Goal: Task Accomplishment & Management: Manage account settings

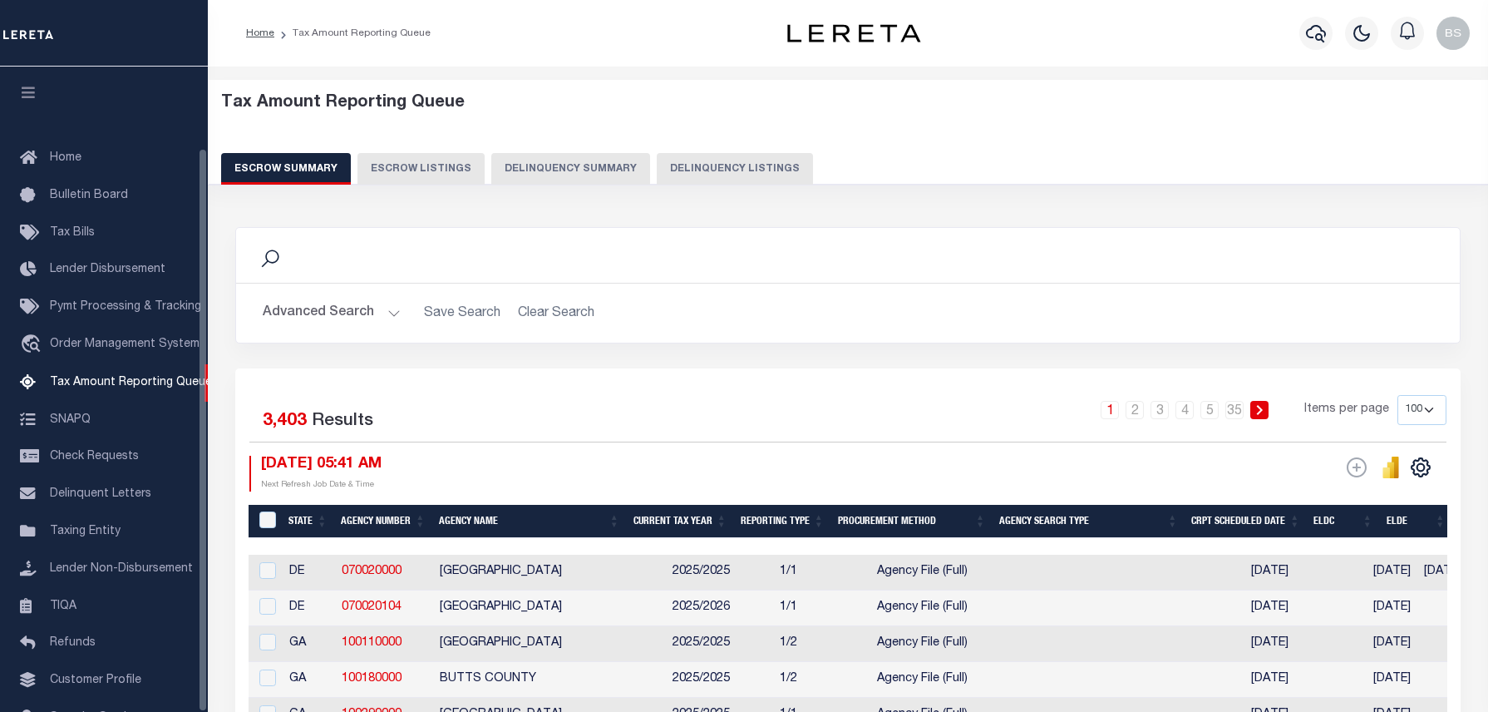
select select "100"
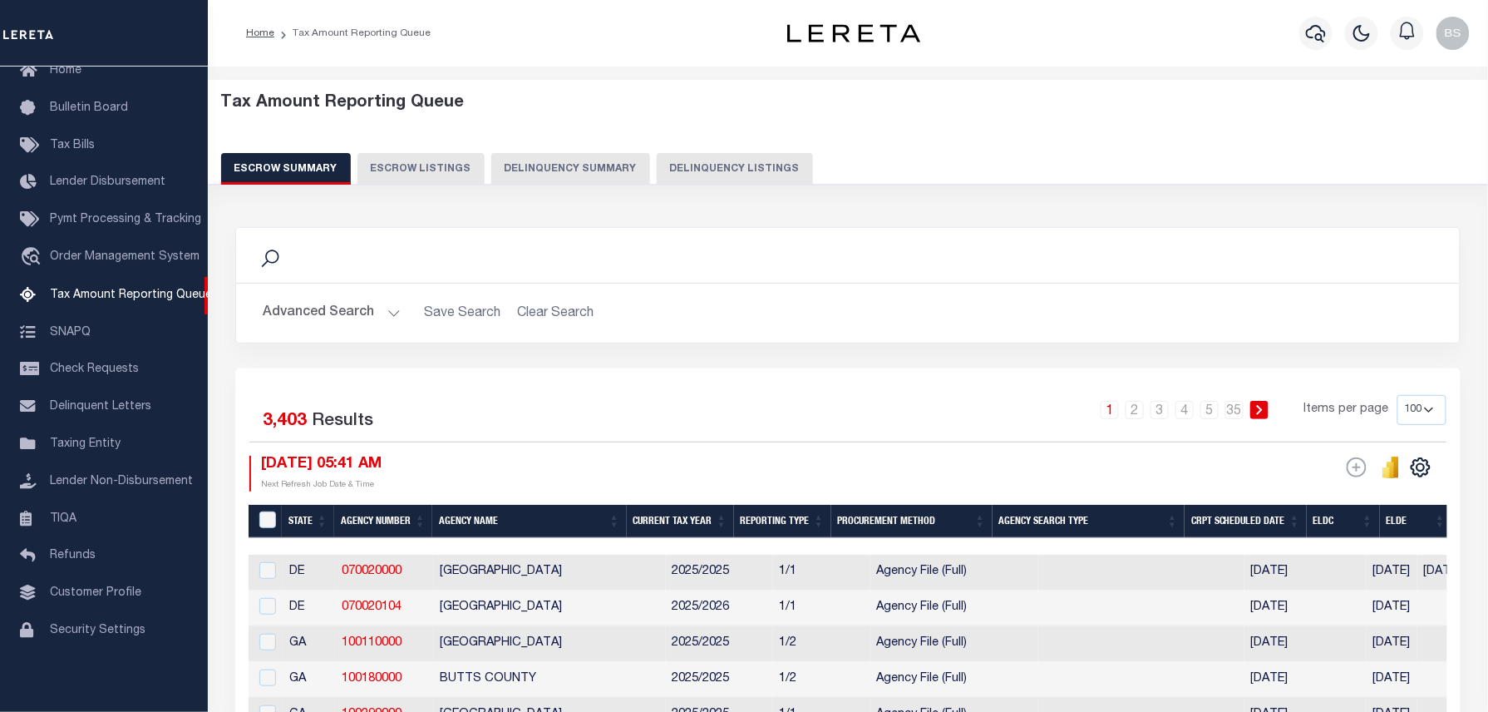
click at [762, 177] on button "Delinquency Listings" at bounding box center [735, 169] width 156 height 32
select select "100"
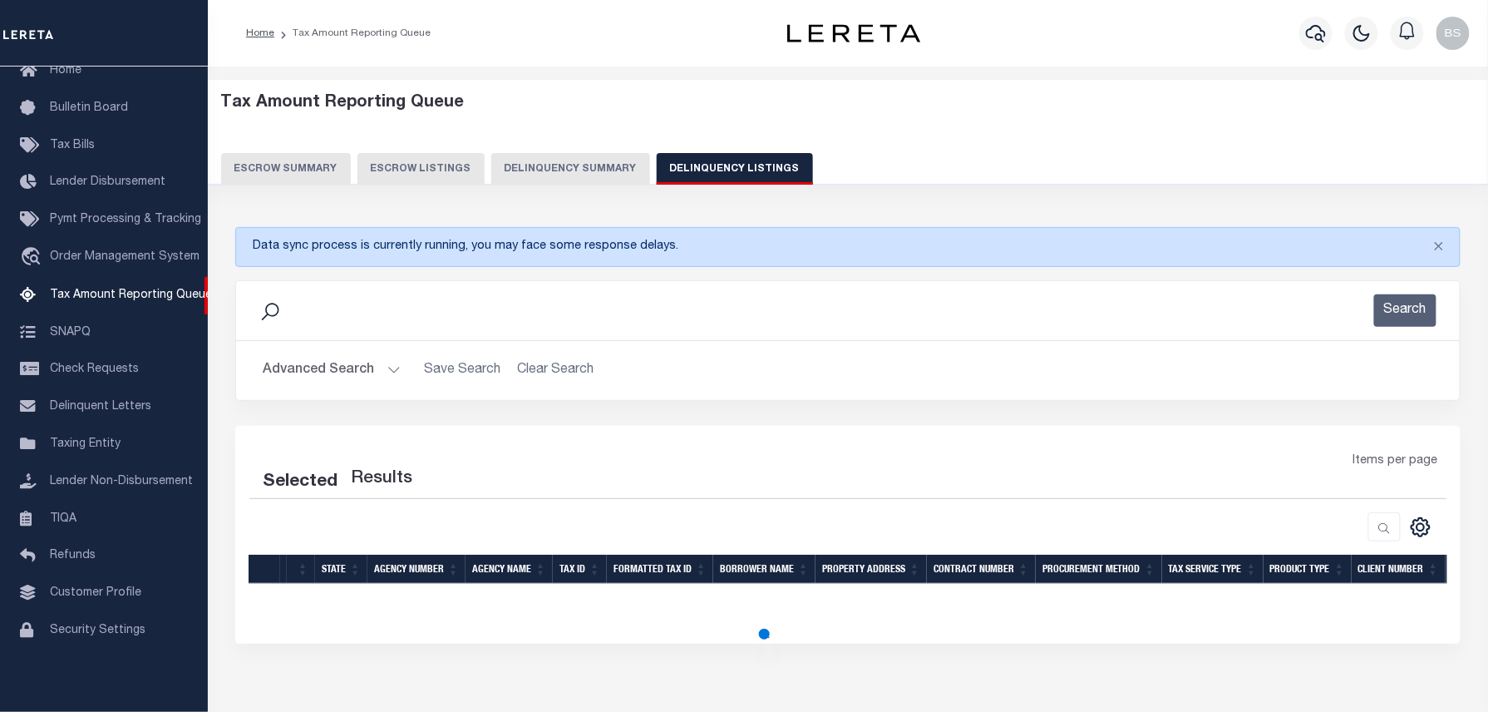
select select "100"
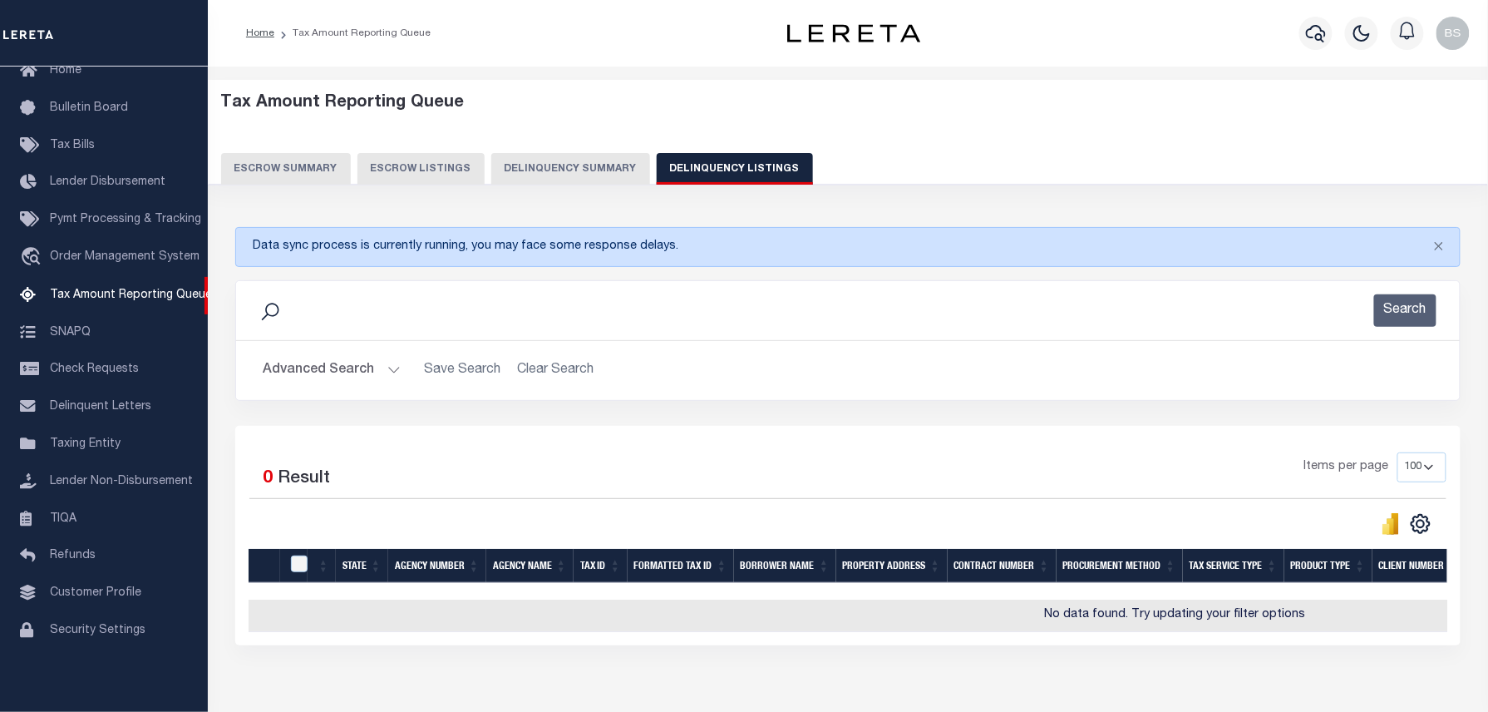
click at [360, 360] on button "Advanced Search" at bounding box center [332, 370] width 138 height 32
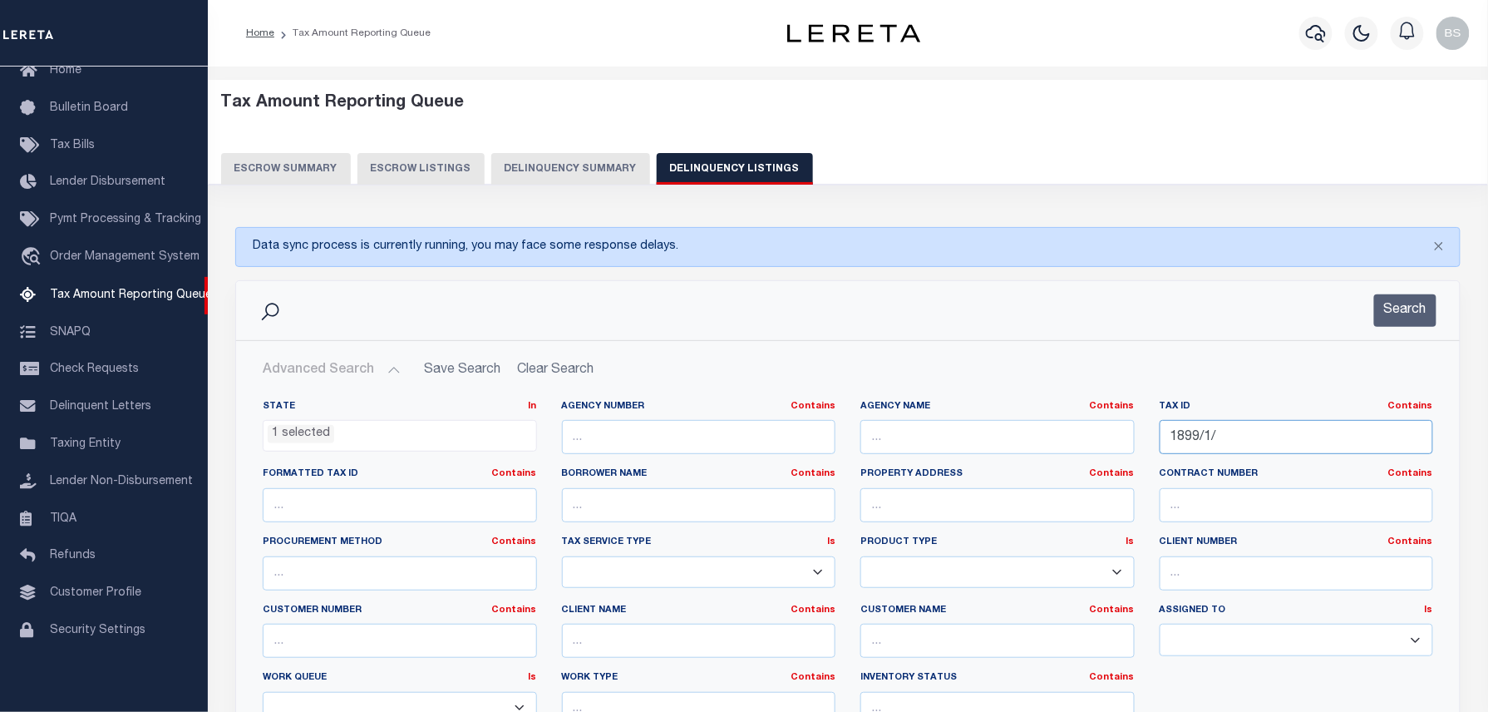
drag, startPoint x: 1239, startPoint y: 436, endPoint x: 1021, endPoint y: 419, distance: 218.5
click at [1029, 423] on div "State In In AK AL AR AZ CA CO CT DC DE FL GA GU HI IA ID IL IN KS [GEOGRAPHIC_D…" at bounding box center [847, 569] width 1195 height 339
paste input "985/46"
type input "1985/46/"
click at [1393, 313] on button "Search" at bounding box center [1405, 310] width 62 height 32
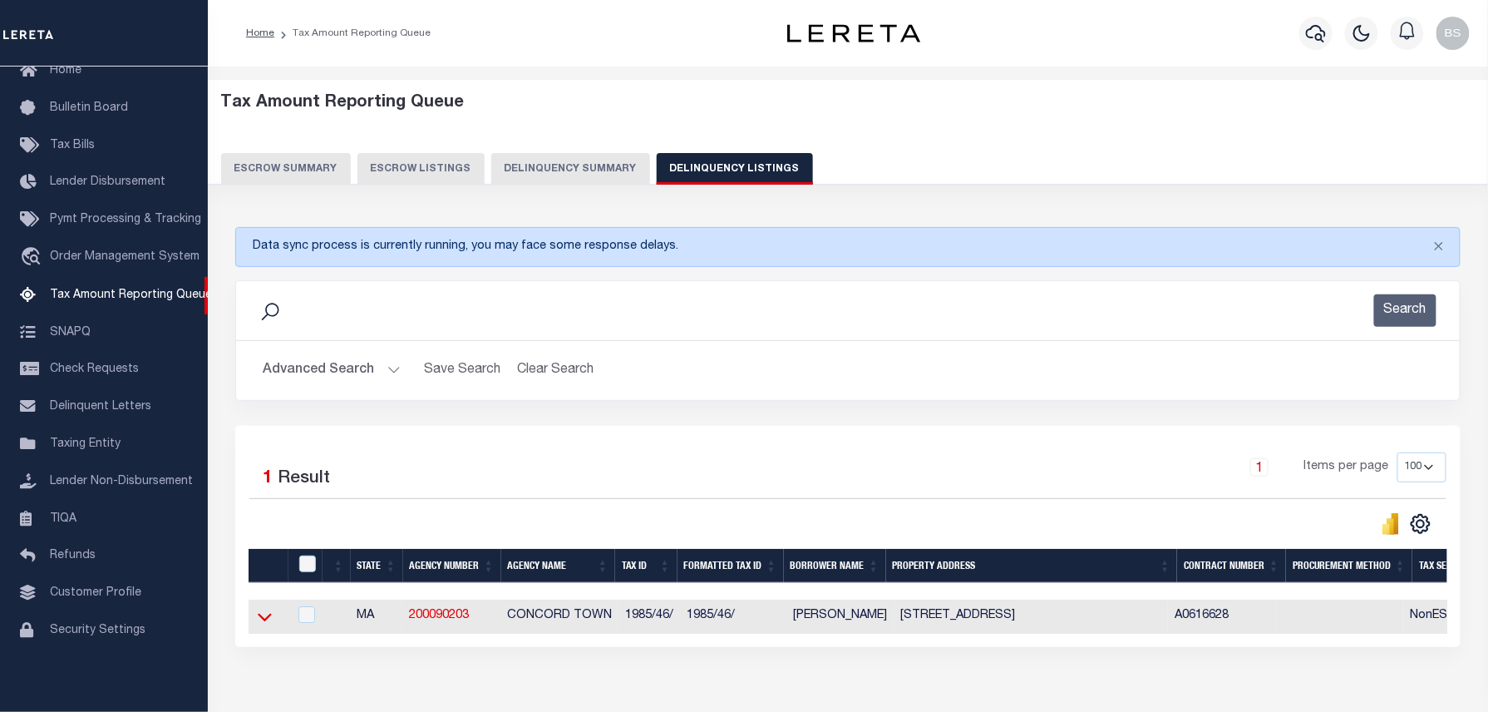
click at [261, 617] on icon at bounding box center [265, 616] width 14 height 17
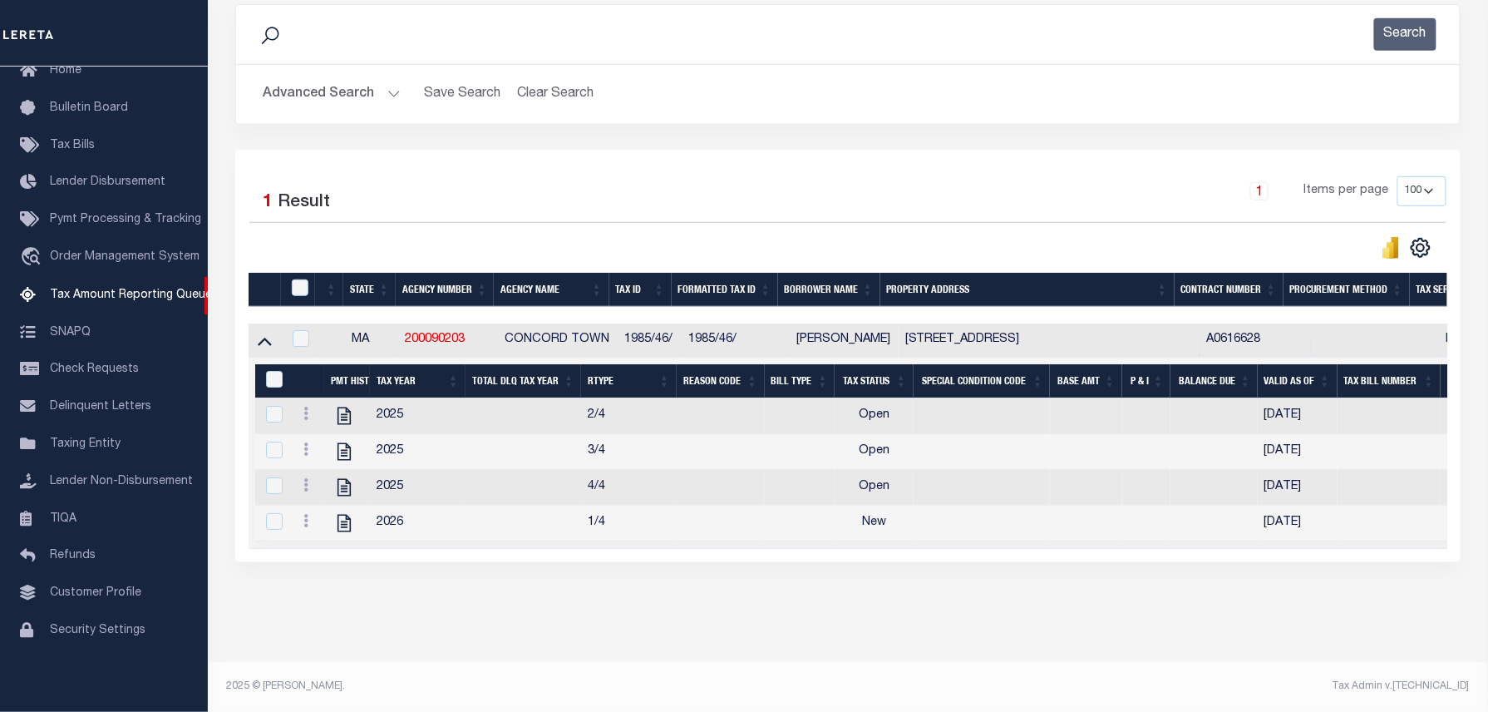
scroll to position [297, 0]
click at [341, 405] on icon "" at bounding box center [344, 416] width 22 height 22
checkbox input "true"
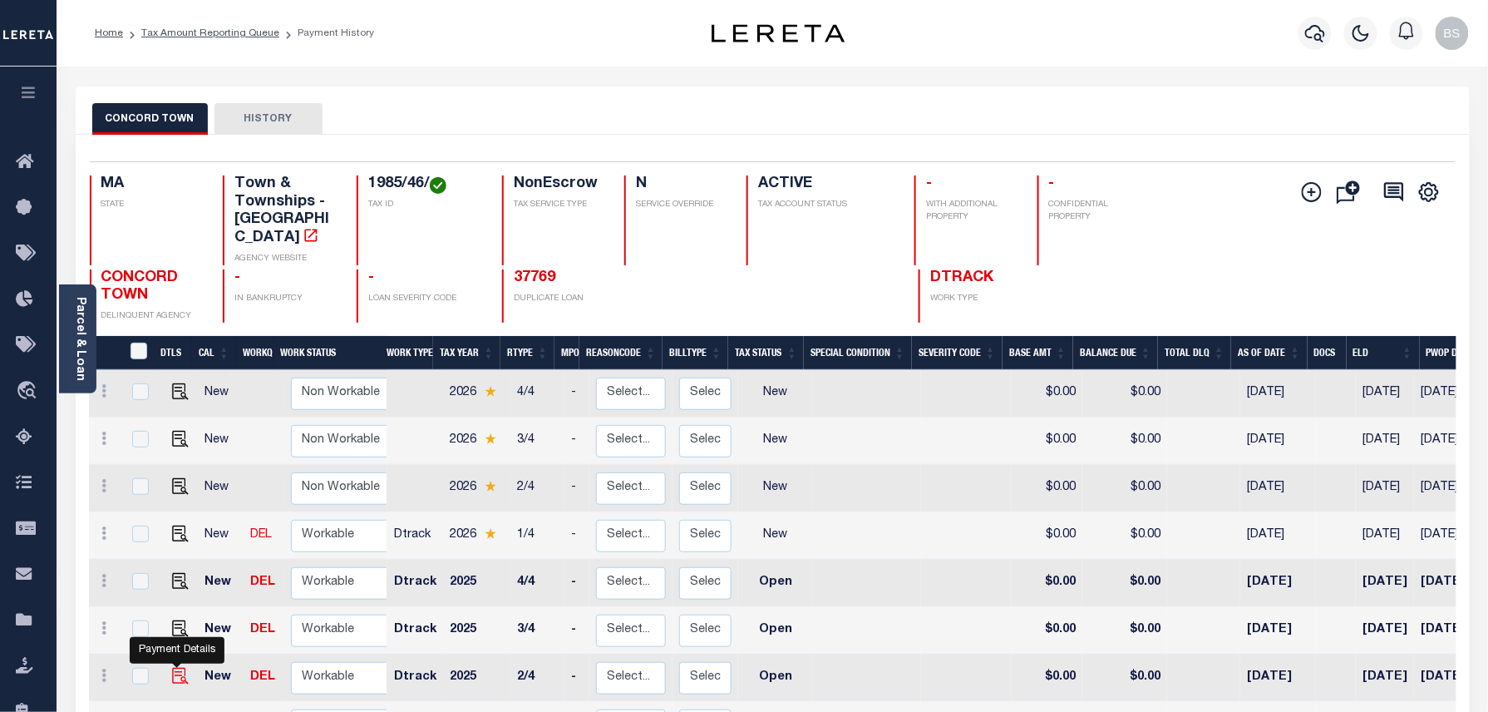
click at [177, 668] on img "" at bounding box center [180, 676] width 17 height 17
checkbox input "true"
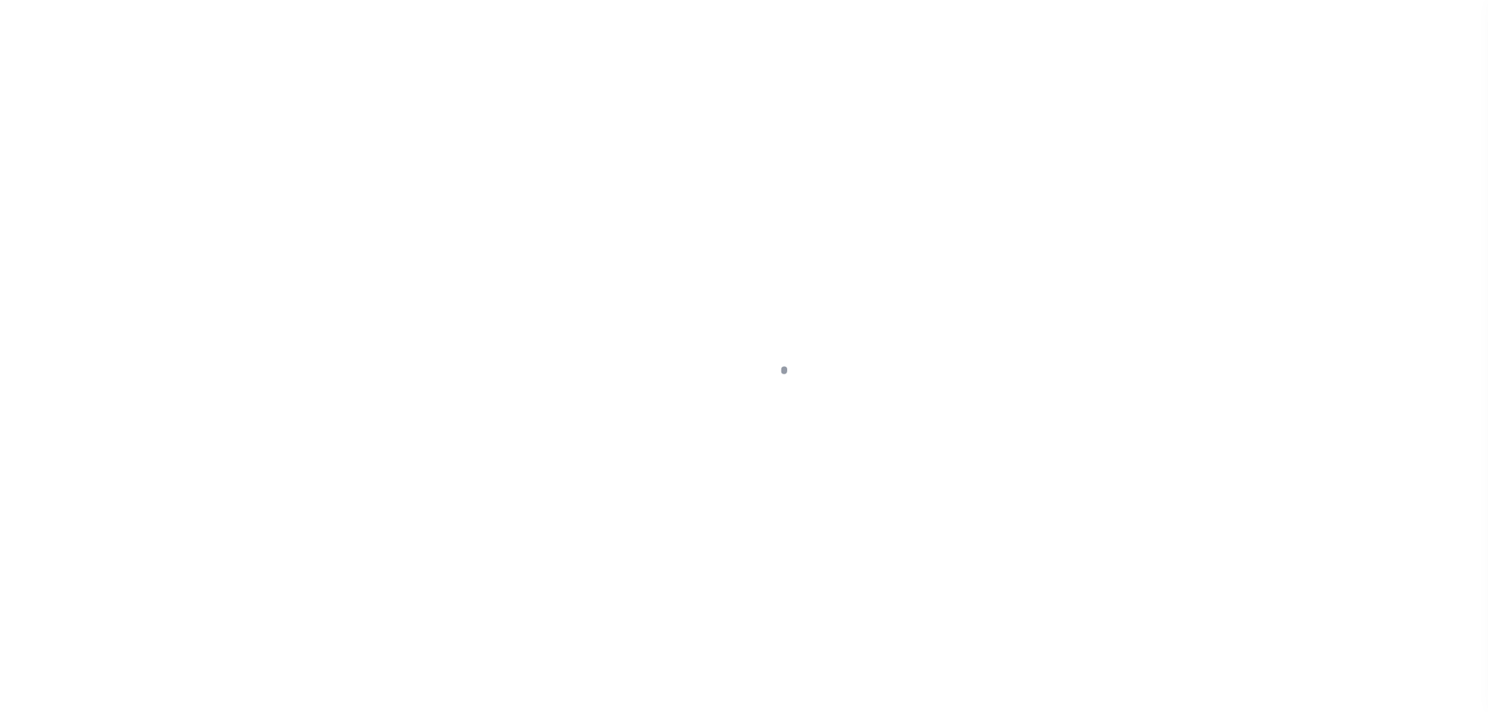
select select "OP2"
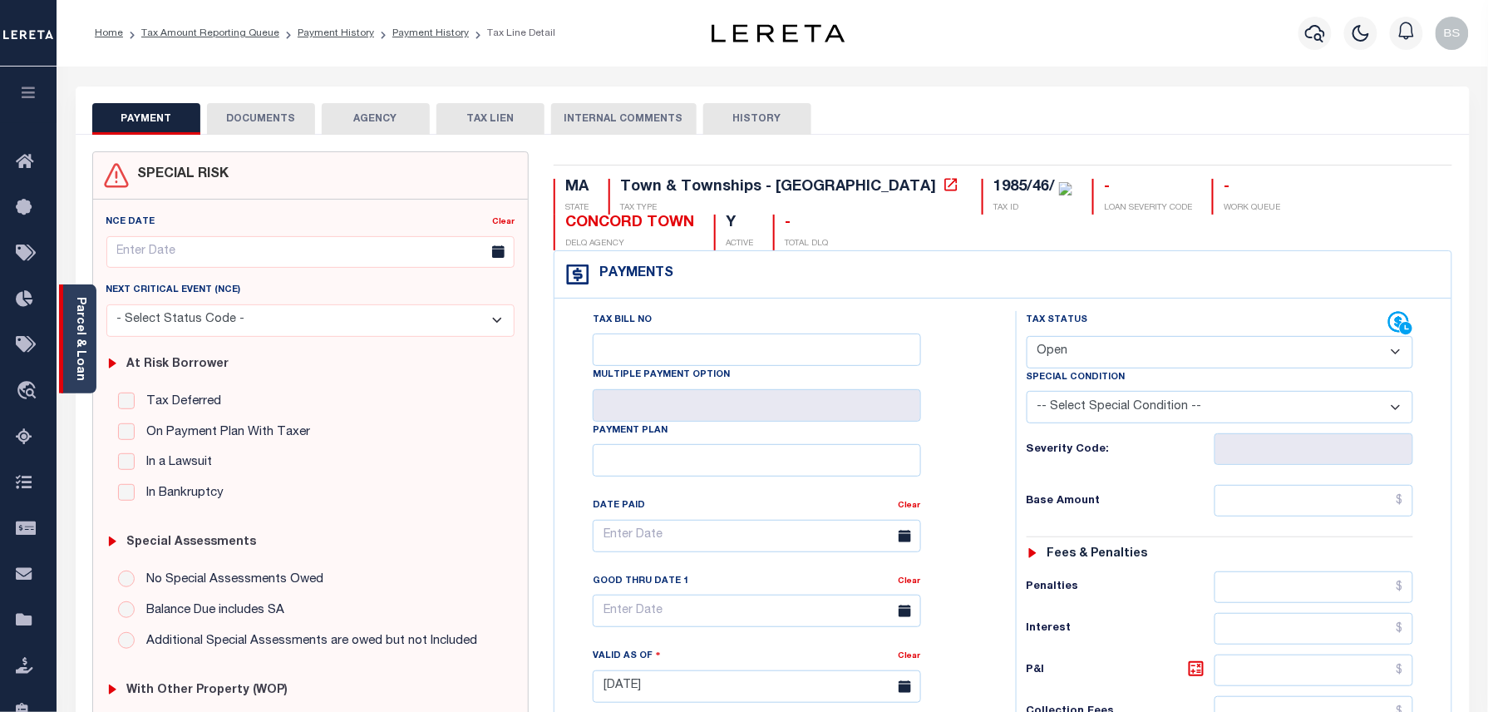
click at [84, 334] on link "Parcel & Loan" at bounding box center [80, 339] width 12 height 84
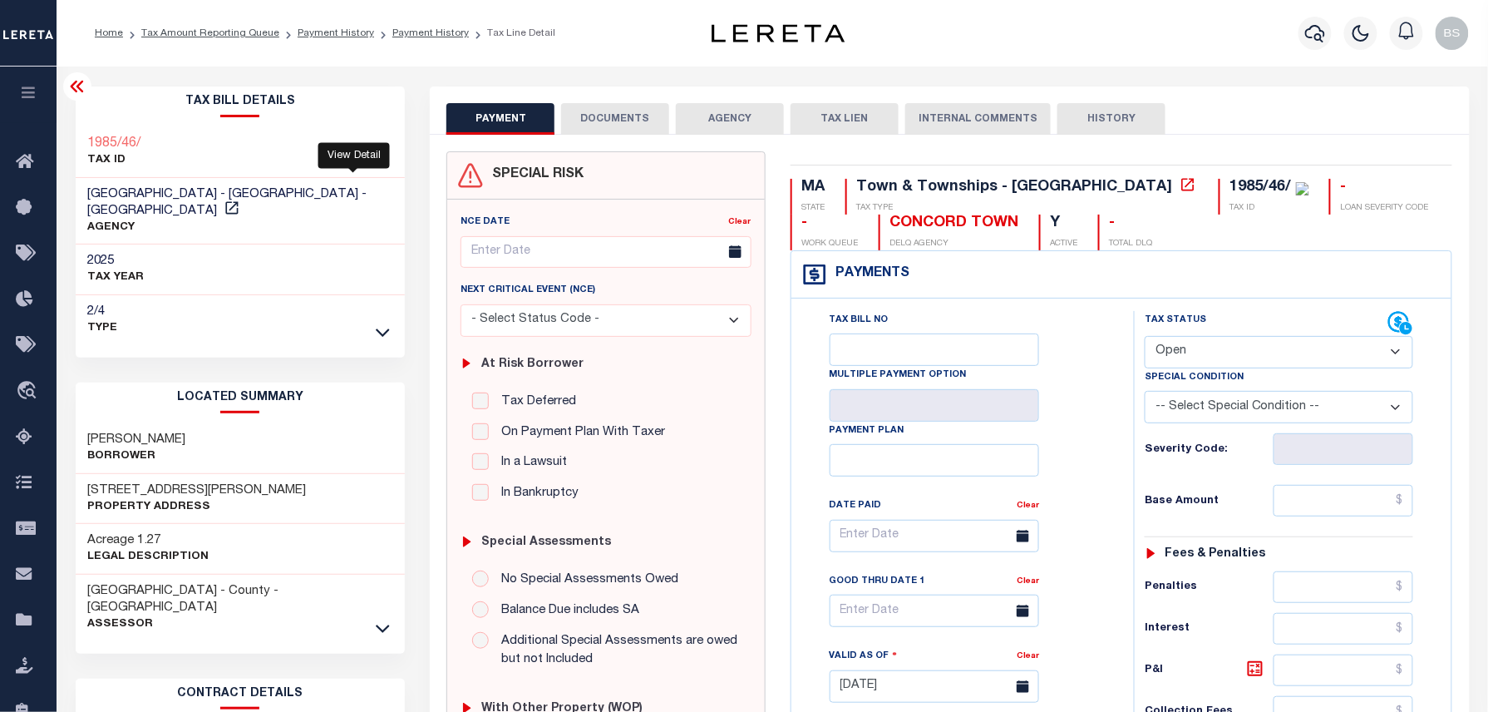
click at [243, 205] on link at bounding box center [232, 211] width 22 height 12
drag, startPoint x: 83, startPoint y: 420, endPoint x: 196, endPoint y: 429, distance: 113.4
click at [196, 429] on div "PUTNAM WENDY L Borrower" at bounding box center [241, 448] width 330 height 51
click at [404, 37] on link "Payment History" at bounding box center [430, 33] width 76 height 10
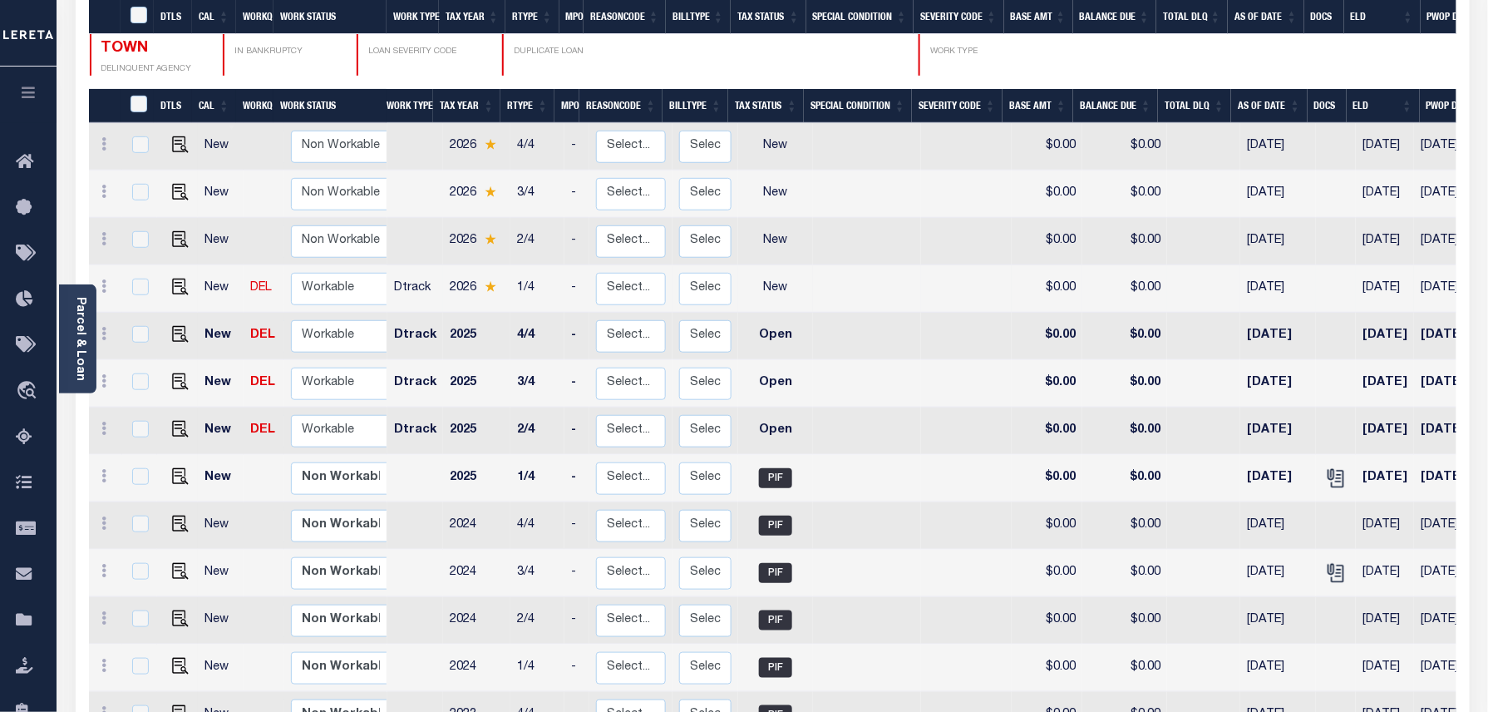
scroll to position [333, 0]
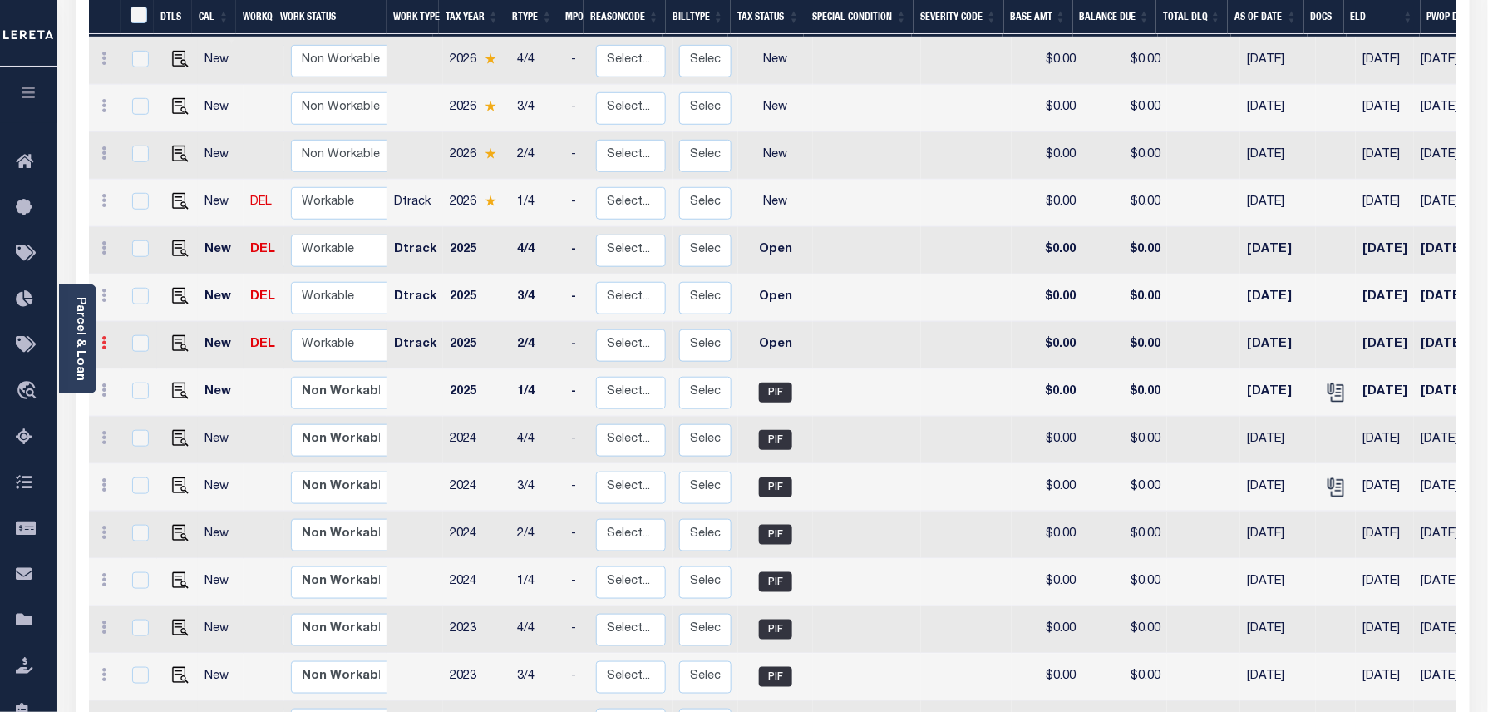
click at [110, 338] on link at bounding box center [105, 344] width 18 height 13
click at [144, 391] on img at bounding box center [144, 399] width 17 height 17
select select "OP2"
type input "$0.00"
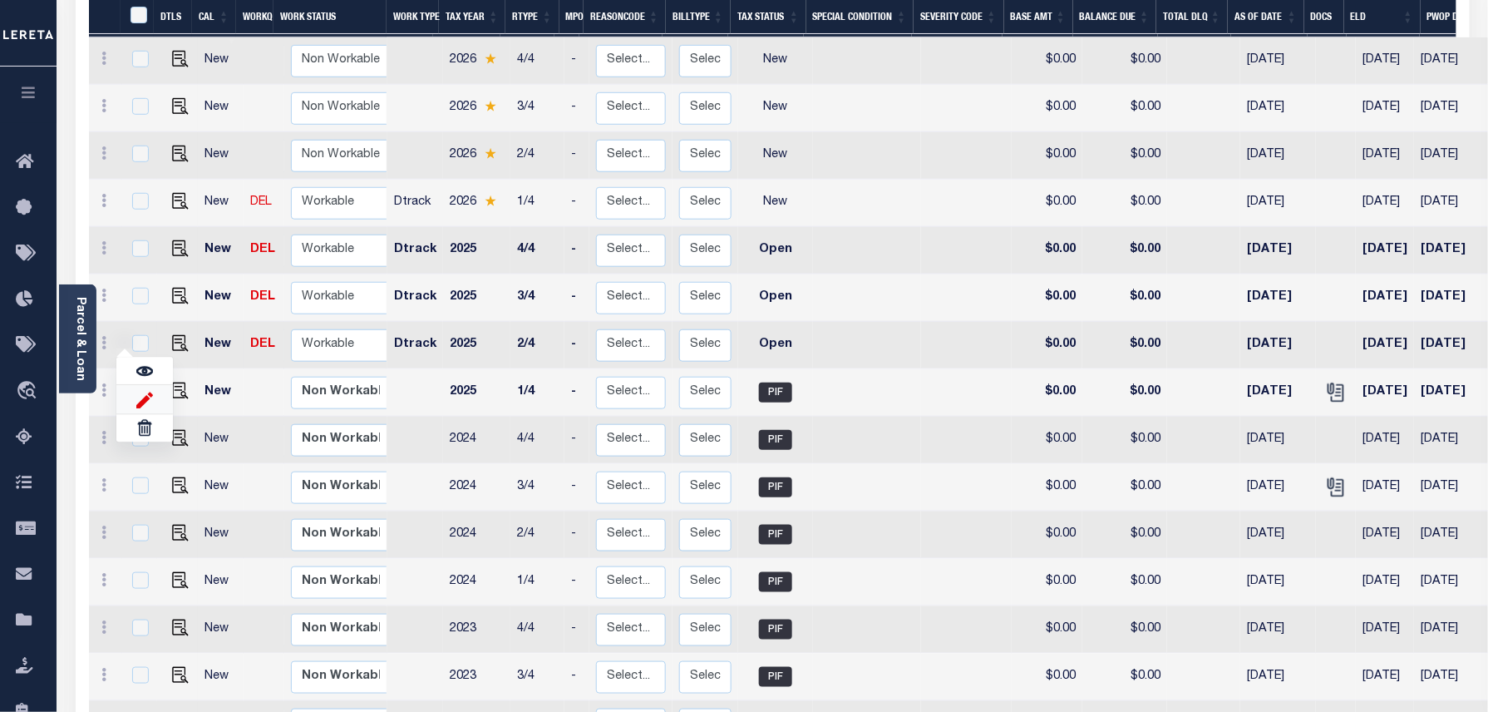
type input "[DATE]"
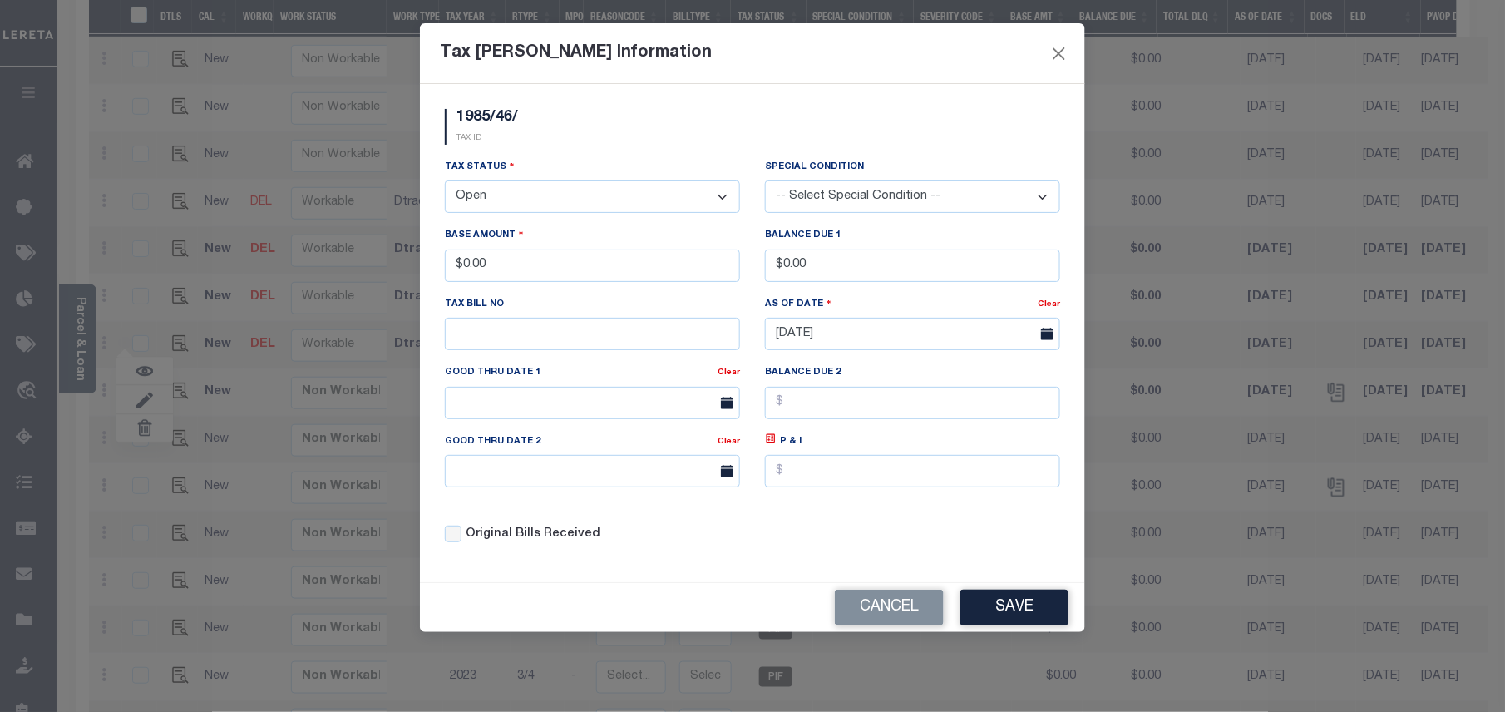
click at [504, 198] on select "- Select Status - Open Due/Unpaid Paid Incomplete No Tax Due Internal Refund Pr…" at bounding box center [592, 196] width 295 height 32
select select "PYD"
click at [445, 183] on select "- Select Status - Open Due/Unpaid Paid Incomplete No Tax Due Internal Refund Pr…" at bounding box center [592, 196] width 295 height 32
click at [1024, 604] on button "Save" at bounding box center [1014, 607] width 108 height 36
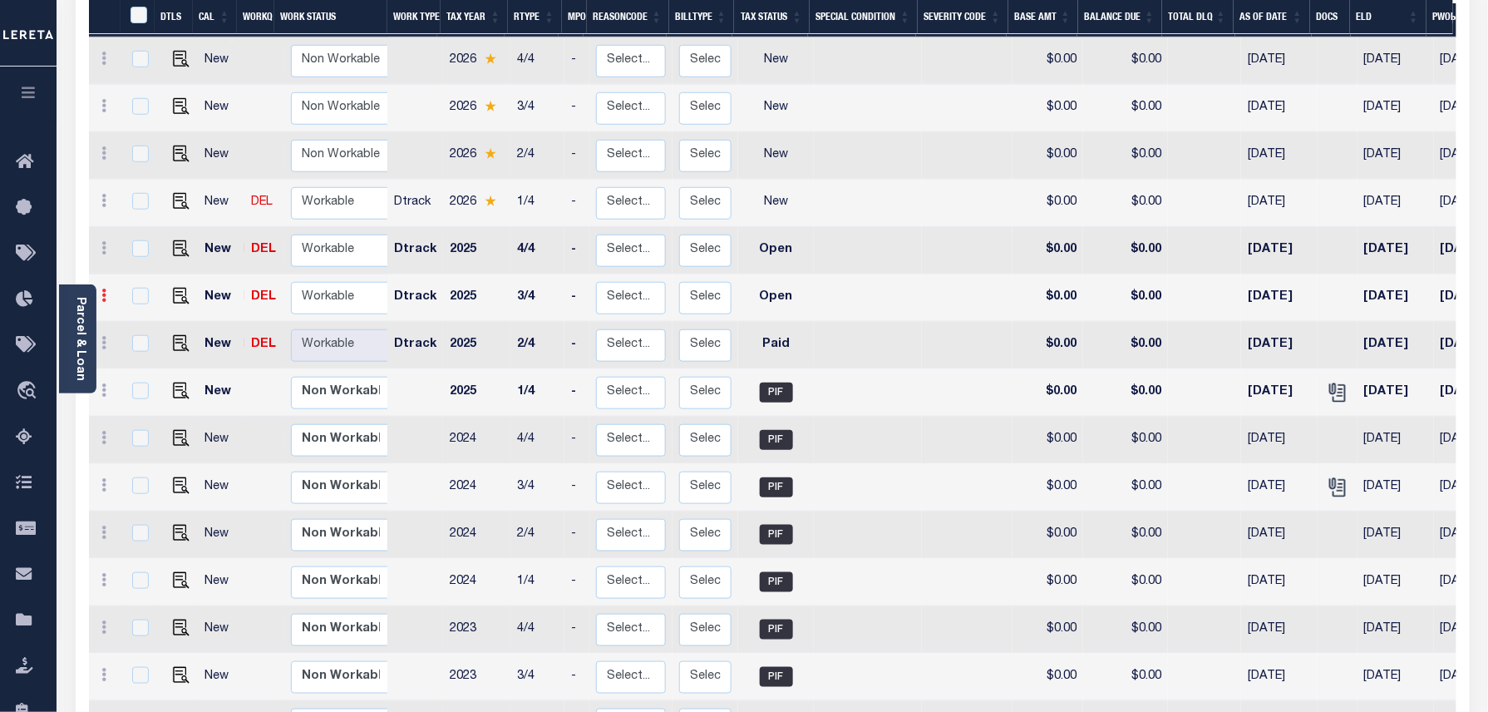
click at [107, 291] on link at bounding box center [105, 297] width 18 height 13
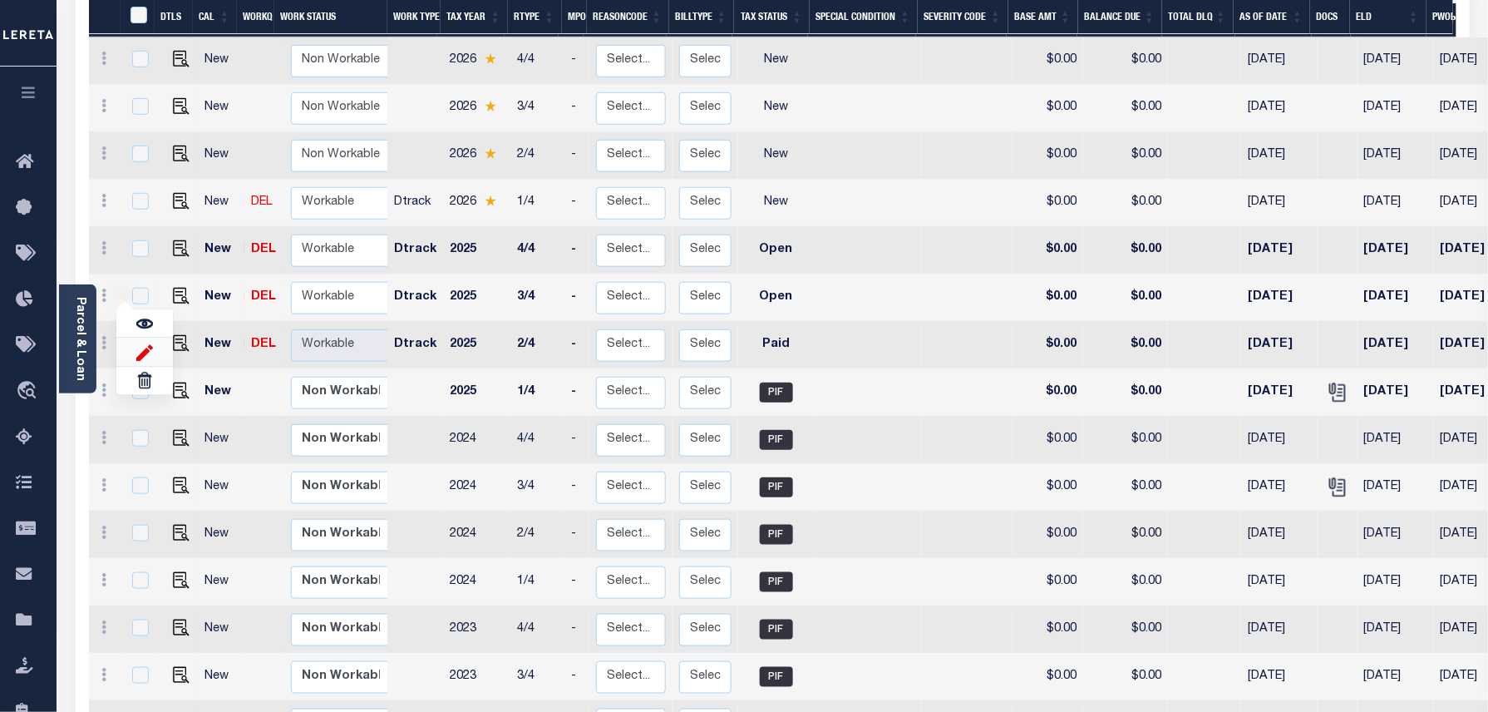
click at [147, 343] on img at bounding box center [144, 351] width 17 height 17
type input "$0.00"
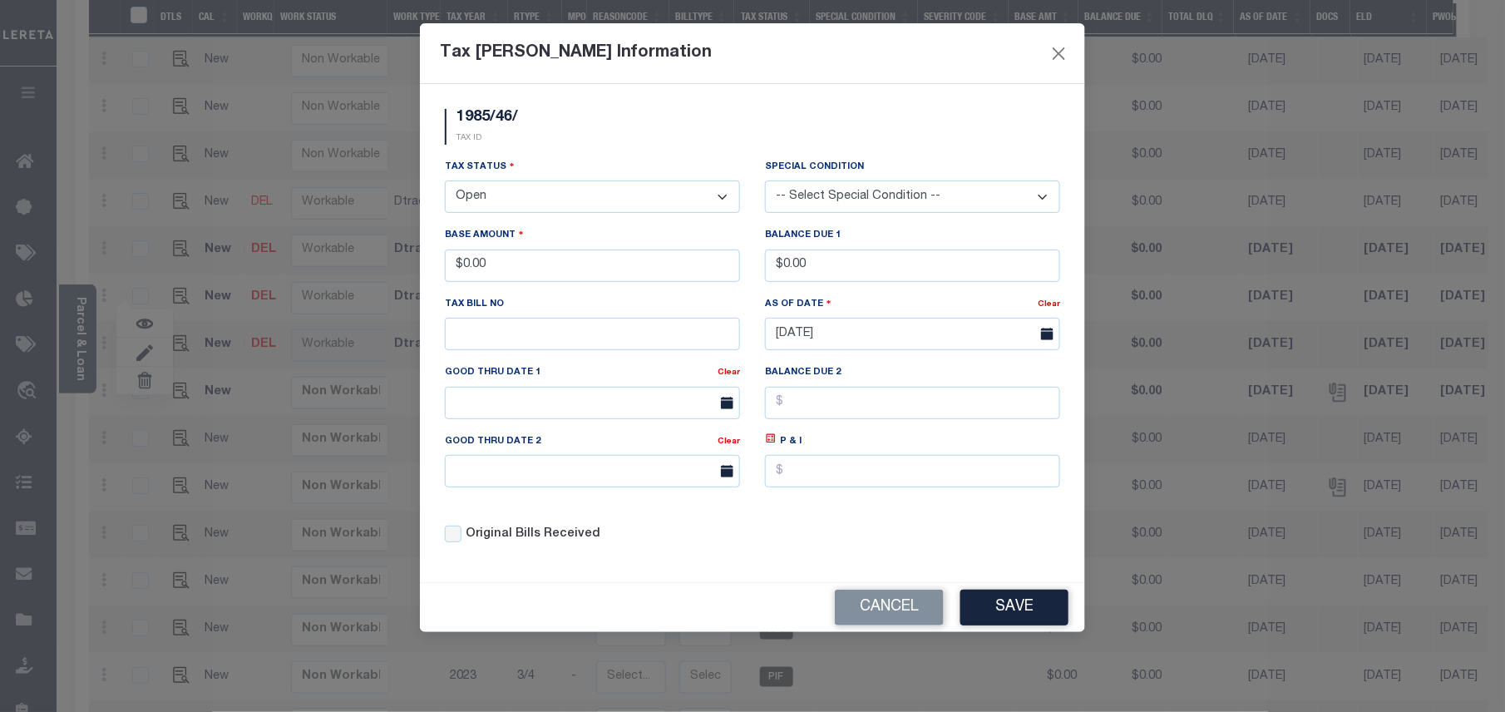
click at [480, 165] on label "Tax Status" at bounding box center [480, 167] width 70 height 16
click at [494, 195] on select "- Select Status - Open Due/Unpaid Paid Incomplete No Tax Due Internal Refund Pr…" at bounding box center [592, 196] width 295 height 32
select select "PYD"
click at [445, 183] on select "- Select Status - Open Due/Unpaid Paid Incomplete No Tax Due Internal Refund Pr…" at bounding box center [592, 196] width 295 height 32
click at [1013, 617] on button "Save" at bounding box center [1014, 607] width 108 height 36
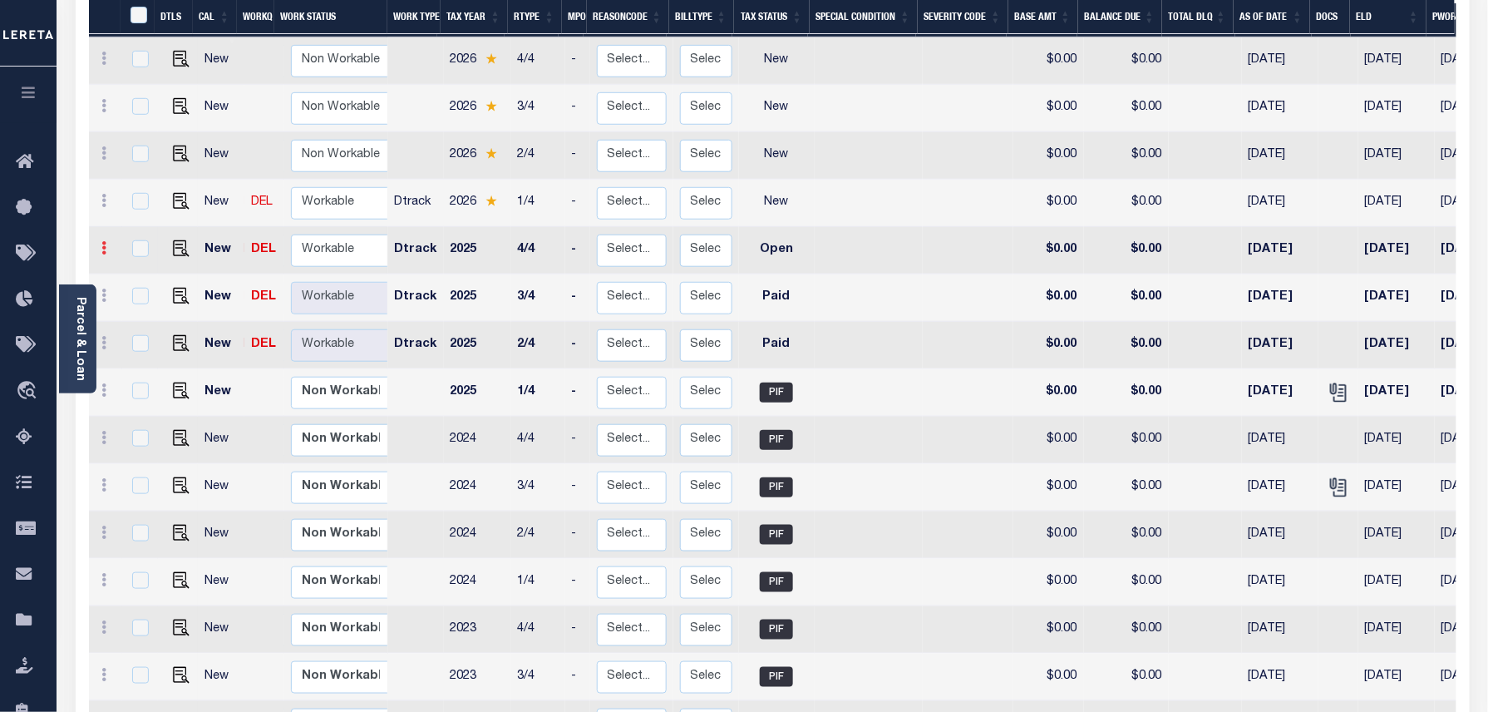
click at [103, 241] on icon at bounding box center [104, 247] width 5 height 13
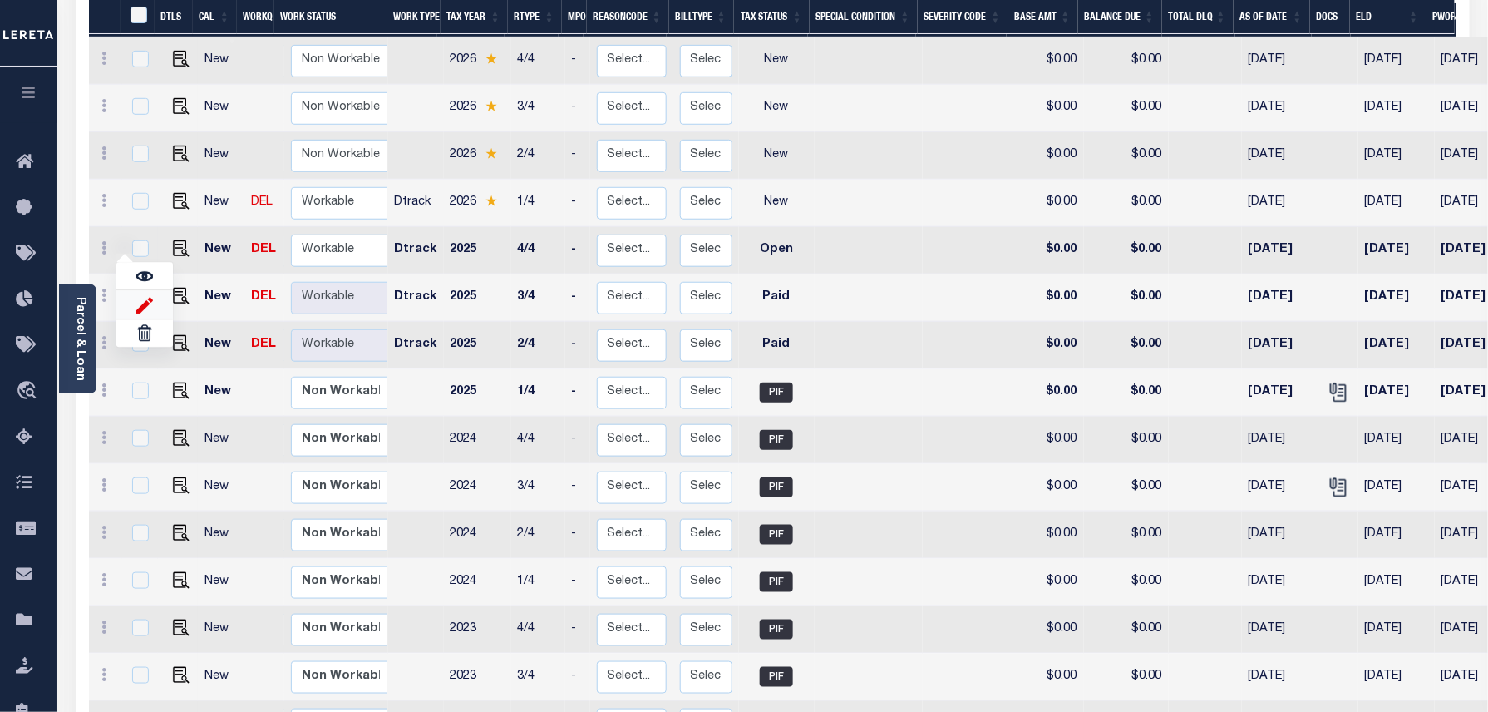
click at [146, 296] on img at bounding box center [144, 304] width 17 height 17
type input "$0.00"
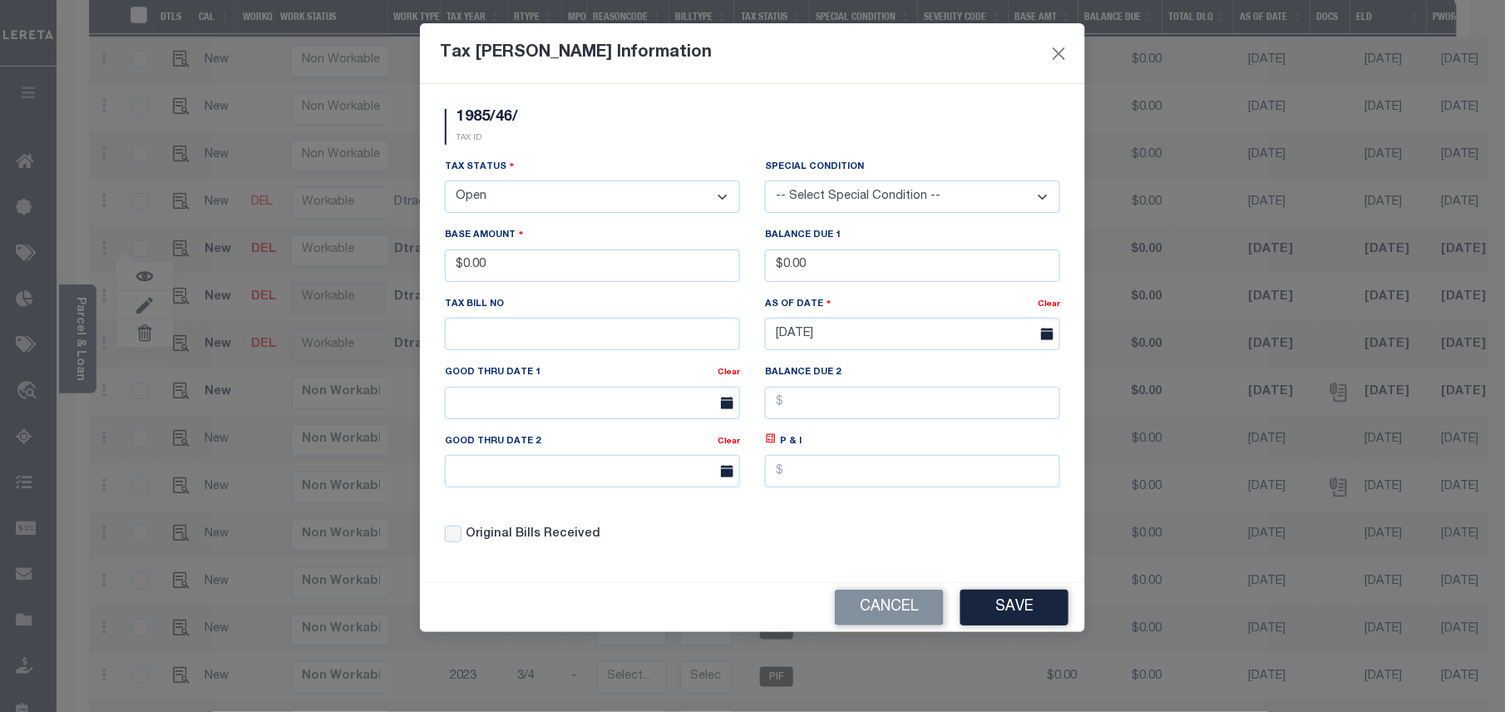
click at [549, 203] on select "- Select Status - Open Due/Unpaid Paid Incomplete No Tax Due Internal Refund Pr…" at bounding box center [592, 196] width 295 height 32
click at [545, 200] on select "- Select Status - Open Due/Unpaid Paid Incomplete No Tax Due Internal Refund Pr…" at bounding box center [592, 196] width 295 height 32
click at [445, 183] on select "- Select Status - Open Due/Unpaid Paid Incomplete No Tax Due Internal Refund Pr…" at bounding box center [592, 196] width 295 height 32
click at [1031, 623] on button "Save" at bounding box center [1014, 607] width 108 height 36
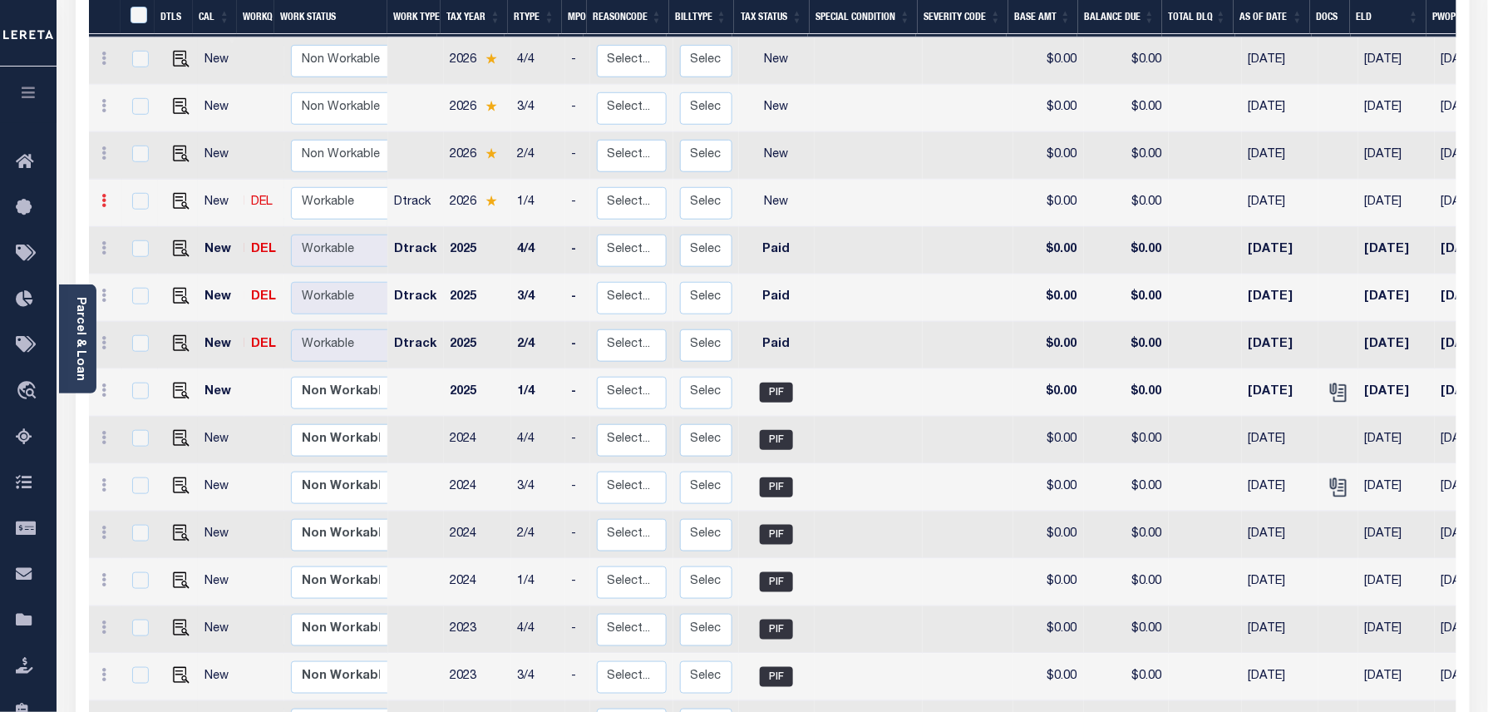
click at [105, 194] on icon at bounding box center [104, 200] width 5 height 13
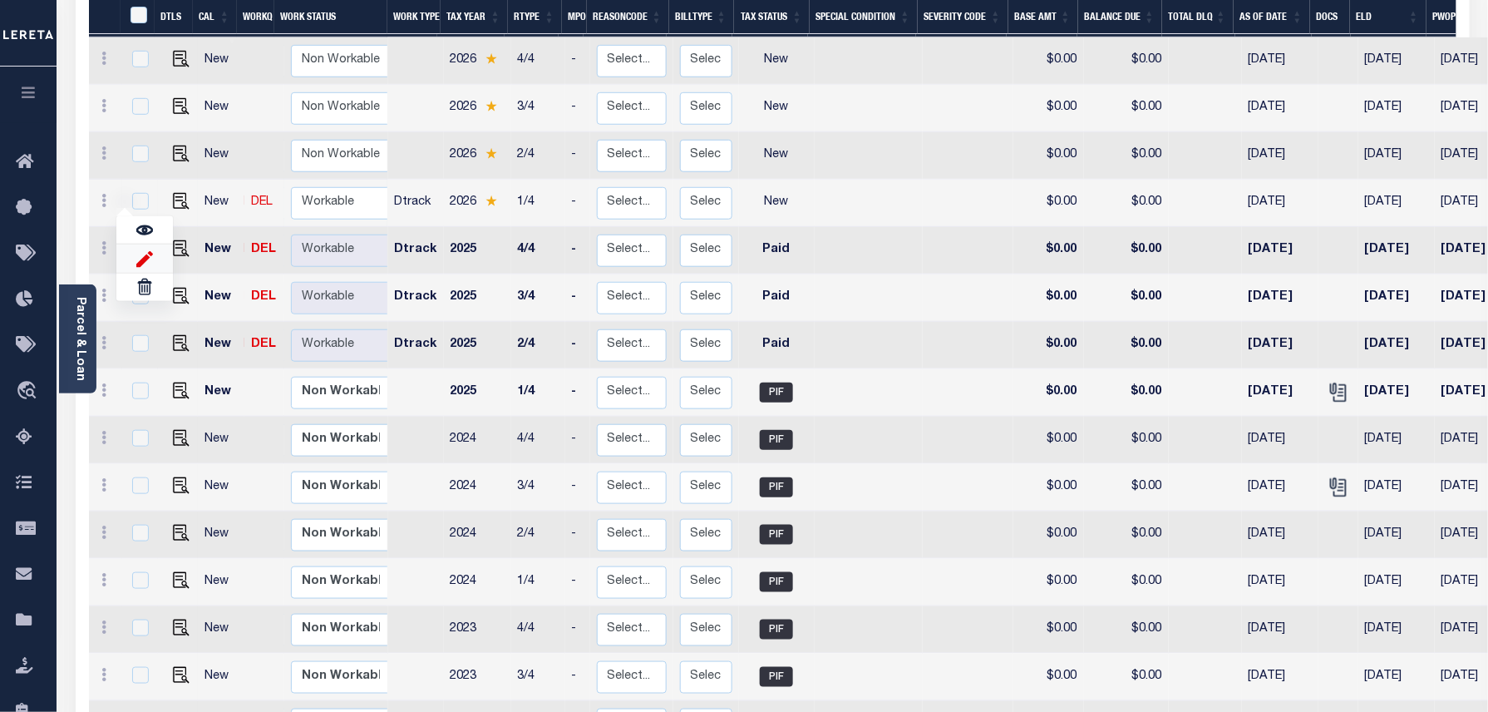
click at [138, 249] on img at bounding box center [144, 257] width 17 height 17
select select "NW2"
type input "$0.00"
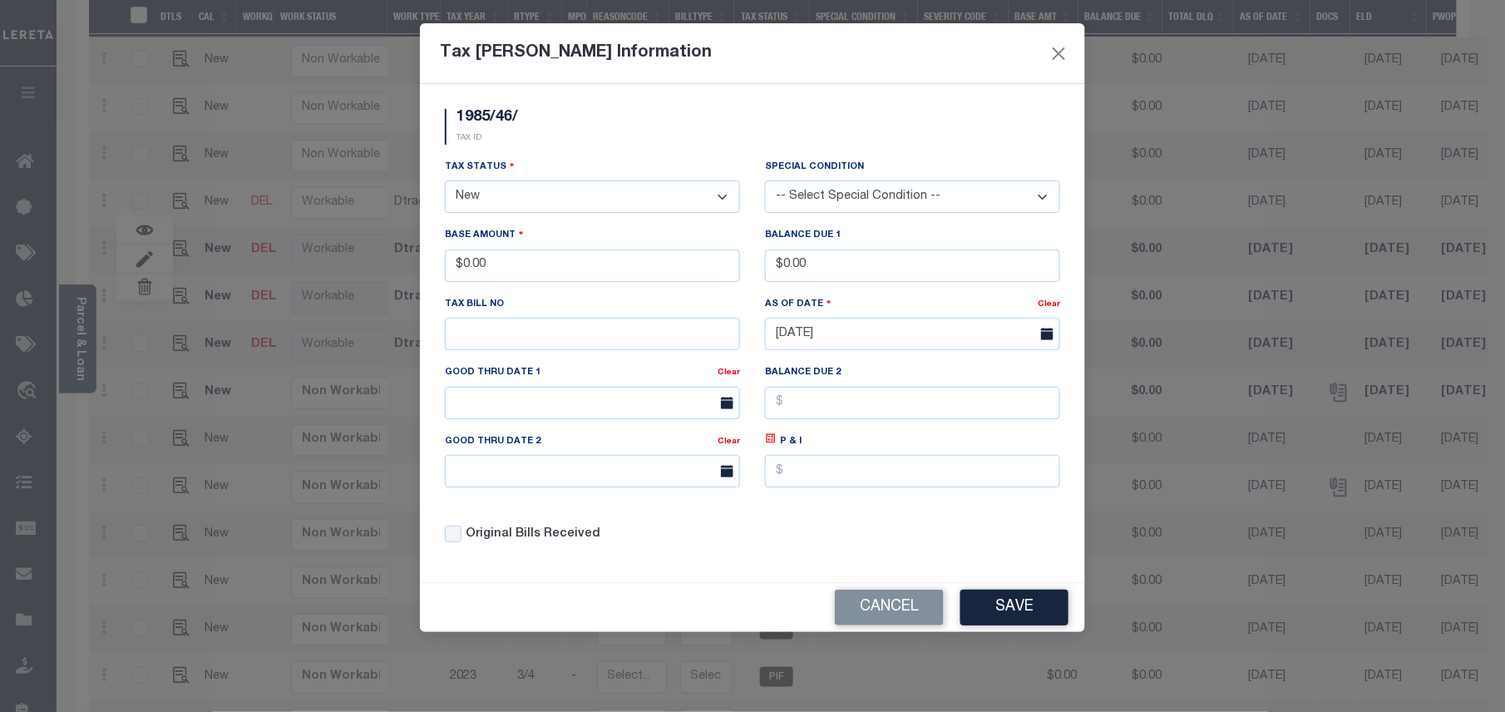
click at [500, 205] on select "- Select Status - Open Due/Unpaid Paid Incomplete No Tax Due Internal Refund Pr…" at bounding box center [592, 196] width 295 height 32
select select "DUE"
click at [445, 183] on select "- Select Status - Open Due/Unpaid Paid Incomplete No Tax Due Internal Refund Pr…" at bounding box center [592, 196] width 295 height 32
drag, startPoint x: 515, startPoint y: 258, endPoint x: 420, endPoint y: 271, distance: 96.5
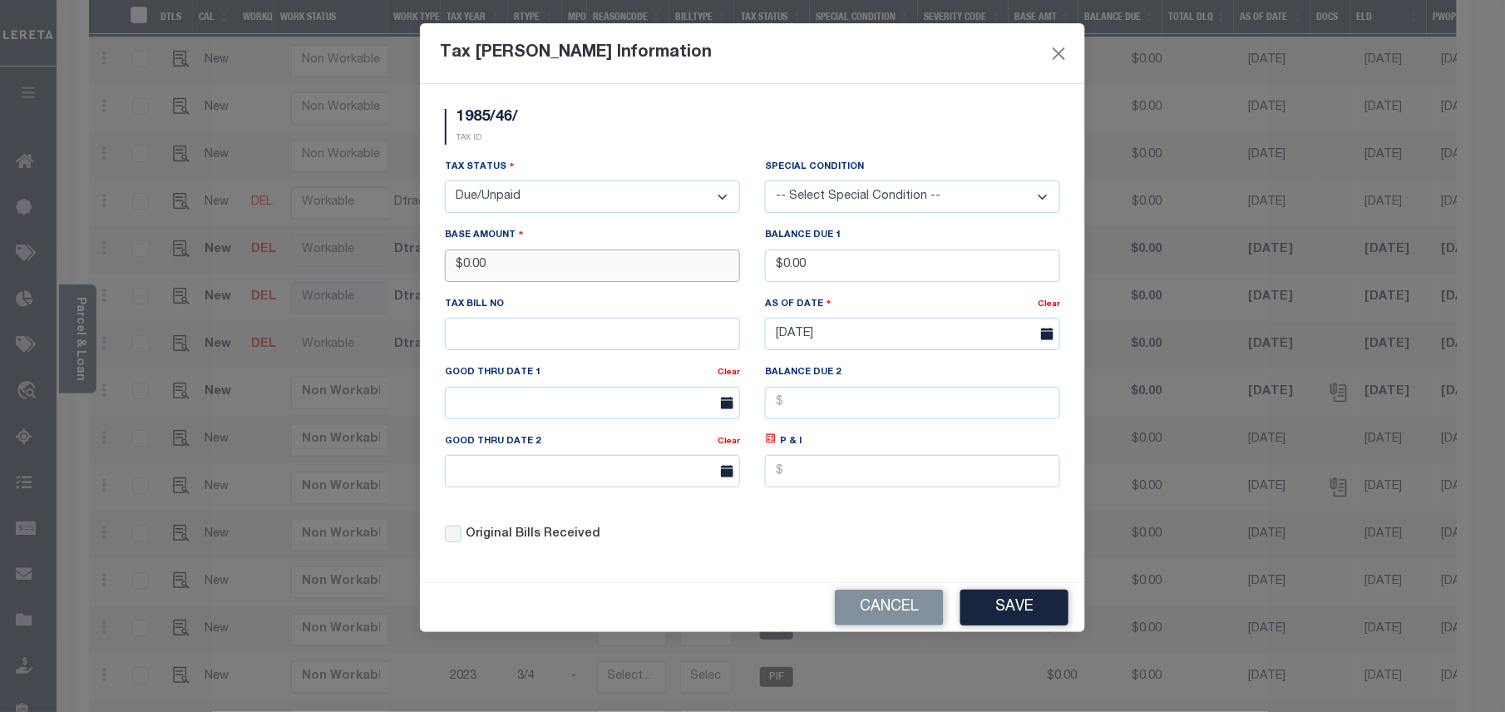
click at [420, 271] on div "1985/46/ TAX ID Installment: TaxID: 1985/46/ Tax Status" at bounding box center [752, 333] width 665 height 498
type input "$3,767.58"
drag, startPoint x: 832, startPoint y: 271, endPoint x: 780, endPoint y: 267, distance: 52.5
click at [781, 267] on input "$0.00" at bounding box center [912, 265] width 295 height 32
type input "$3,826.83"
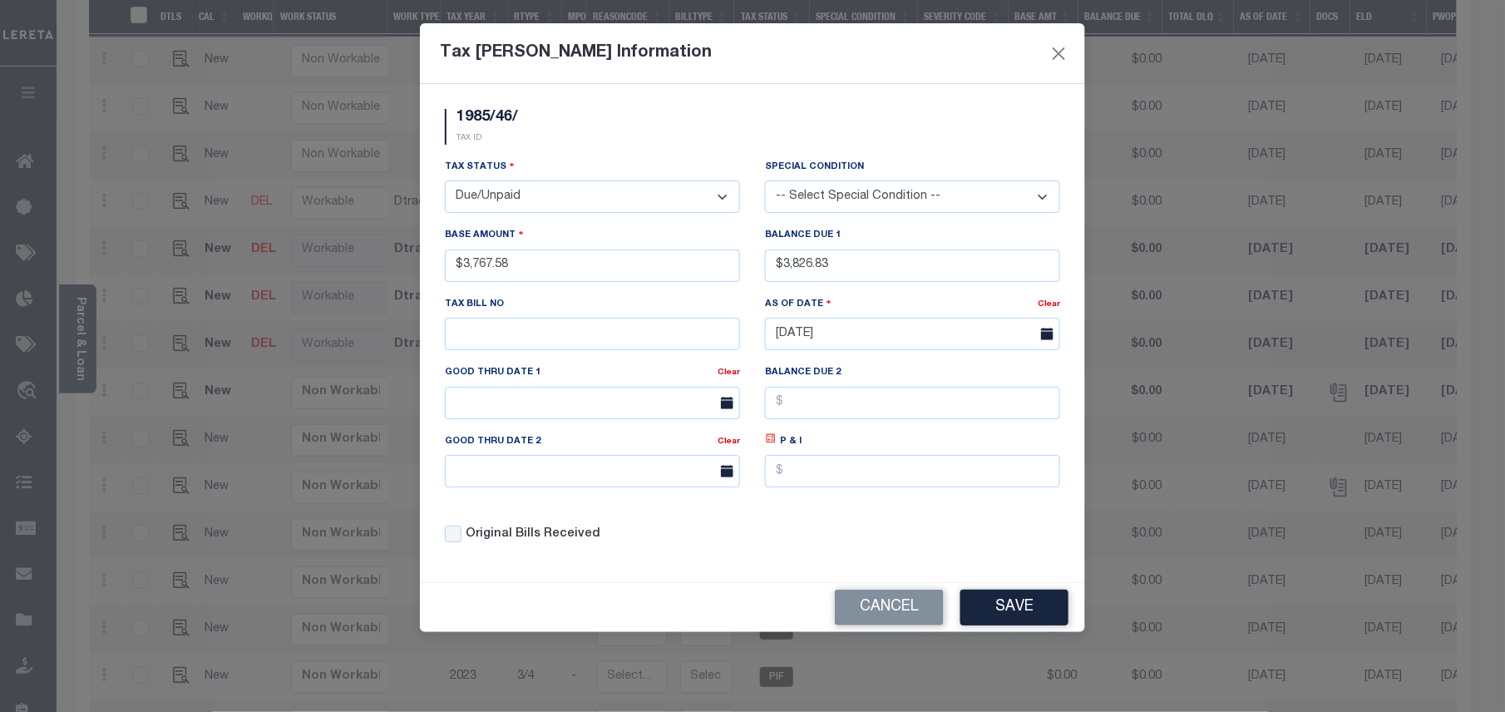
click at [769, 445] on icon at bounding box center [771, 438] width 12 height 12
type input "$59.25"
click at [577, 409] on input "text" at bounding box center [592, 403] width 295 height 32
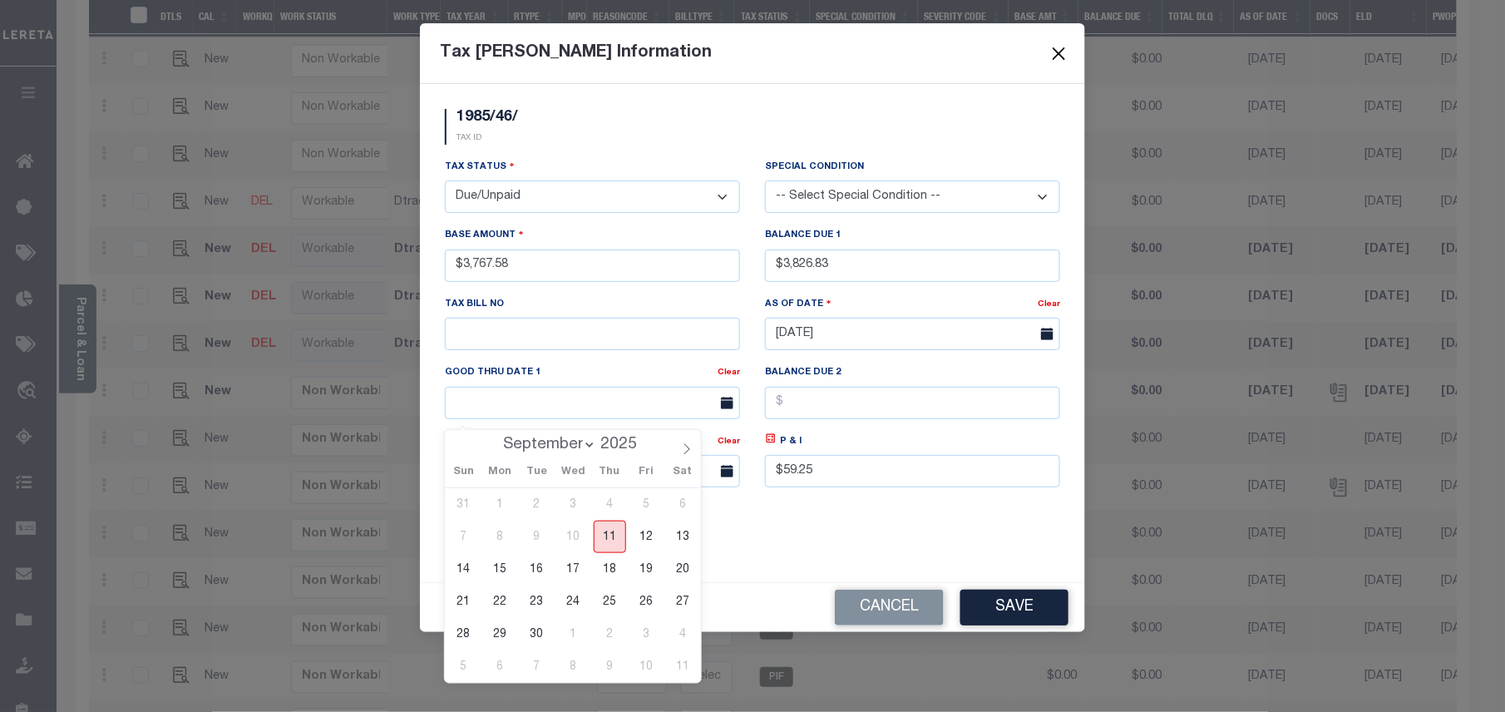
click at [602, 544] on span "11" at bounding box center [610, 536] width 32 height 32
type input "[DATE]"
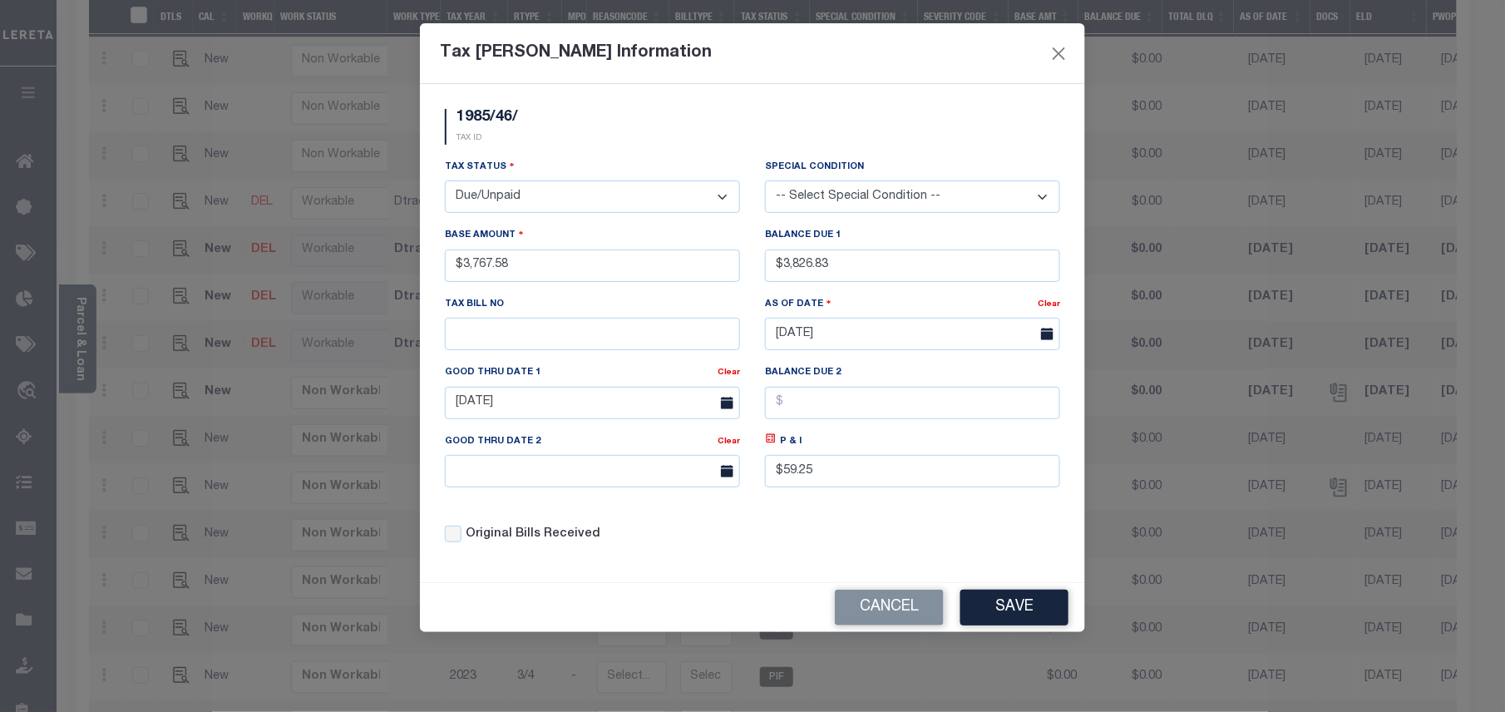
click at [1021, 625] on button "Save" at bounding box center [1014, 607] width 108 height 36
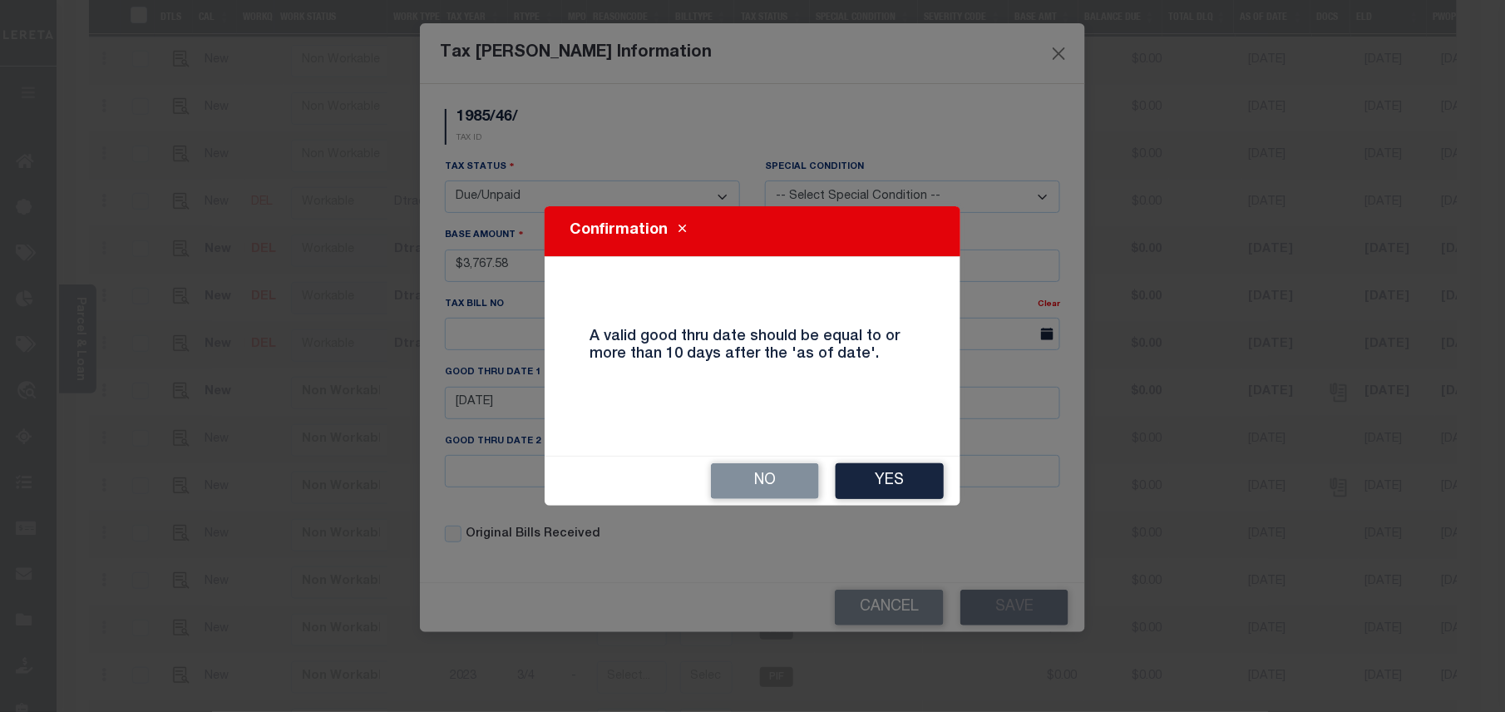
click at [904, 479] on button "Yes" at bounding box center [889, 481] width 108 height 36
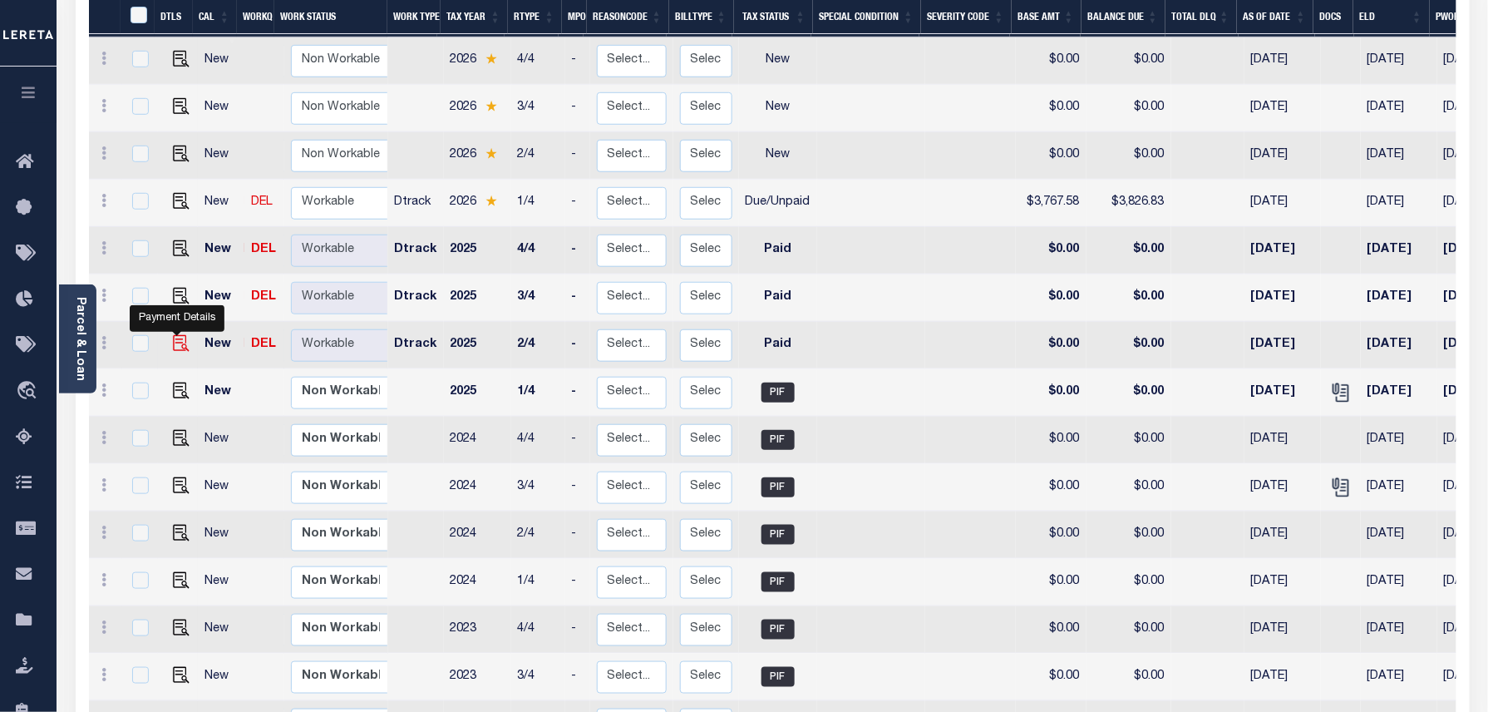
click at [180, 335] on img at bounding box center [181, 343] width 17 height 17
checkbox input "true"
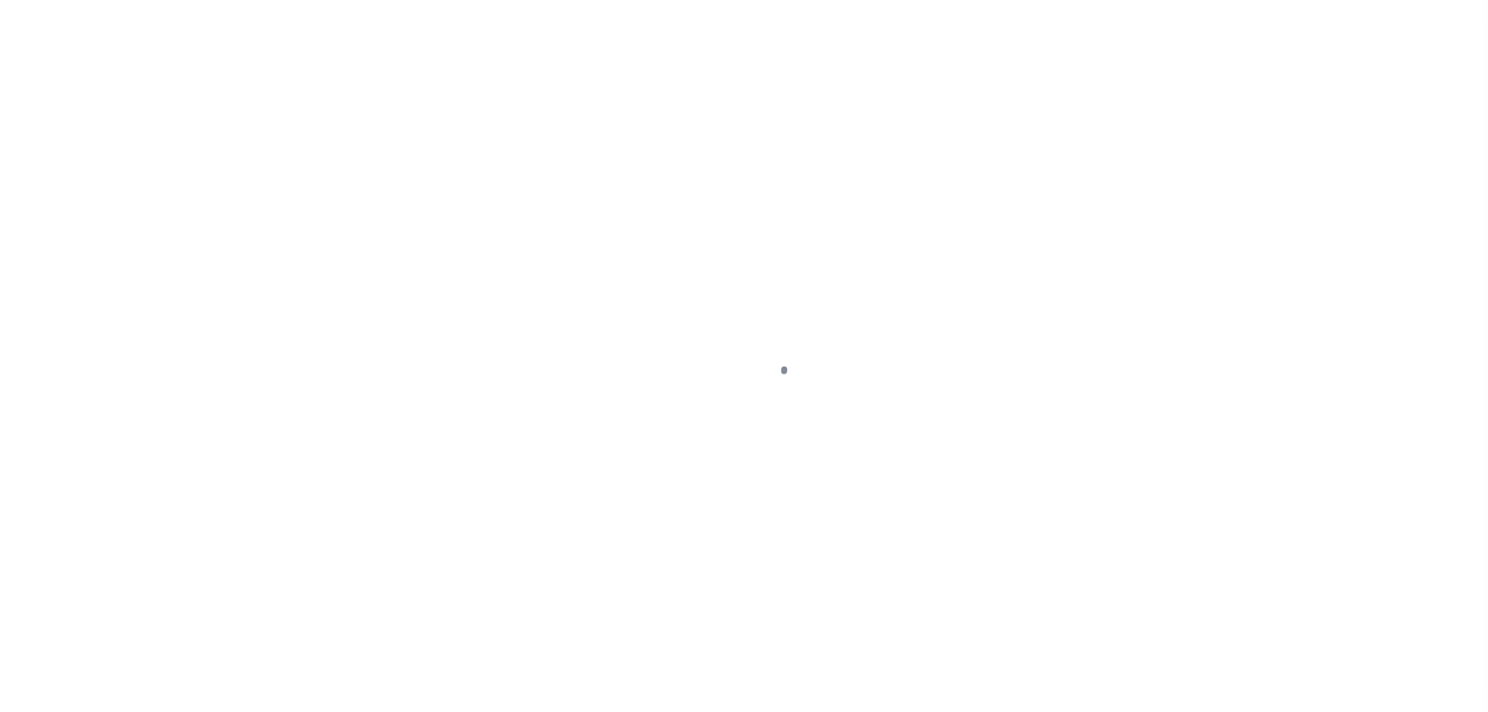
select select "PYD"
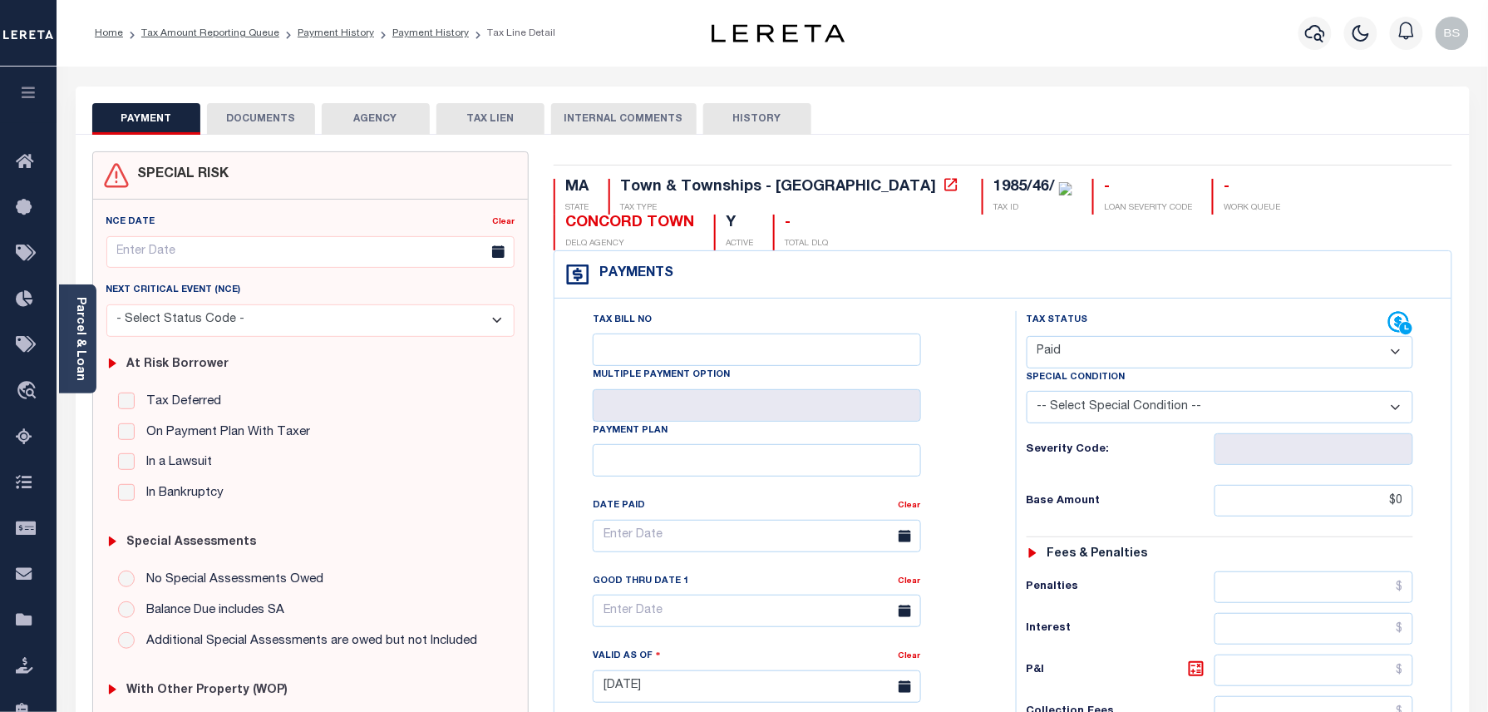
click at [274, 120] on button "DOCUMENTS" at bounding box center [261, 119] width 108 height 32
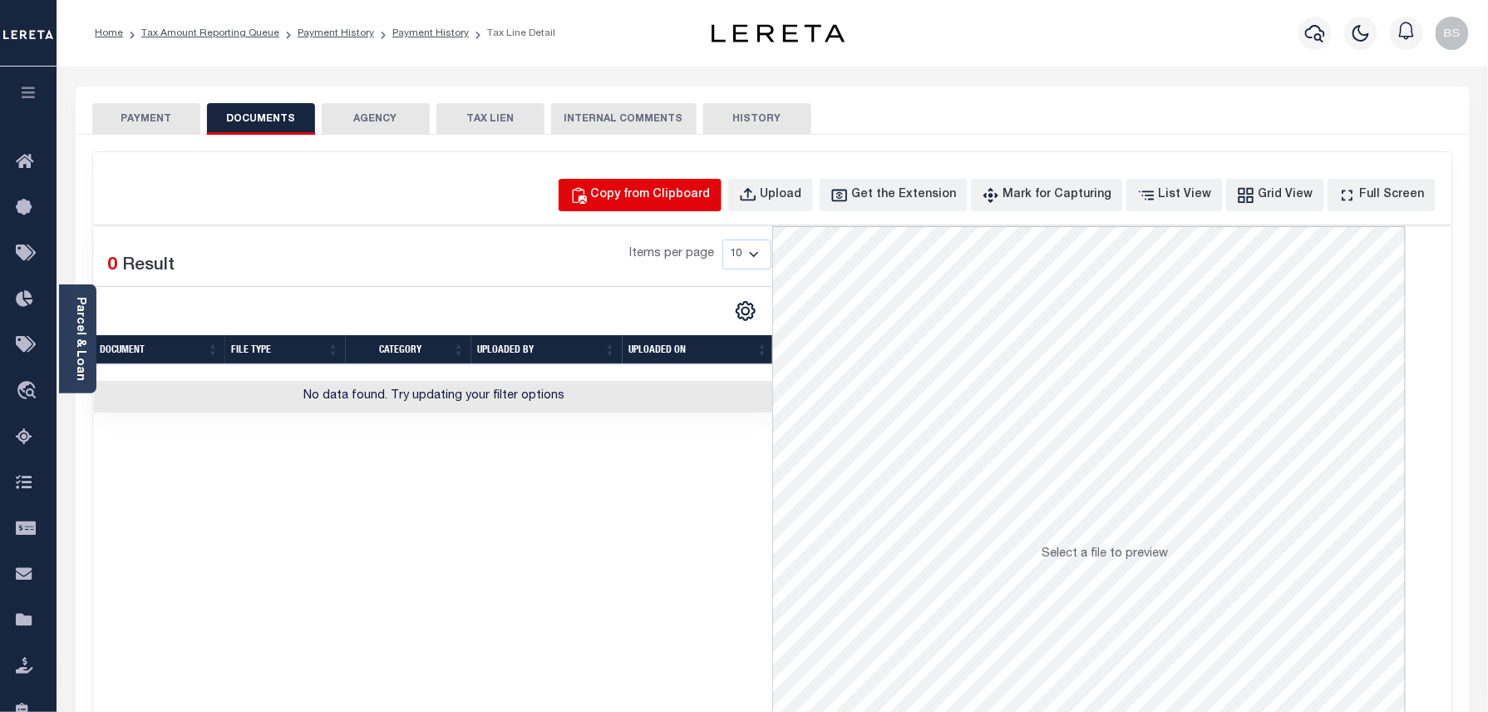
click at [673, 181] on button "Copy from Clipboard" at bounding box center [640, 195] width 163 height 32
select select "POP"
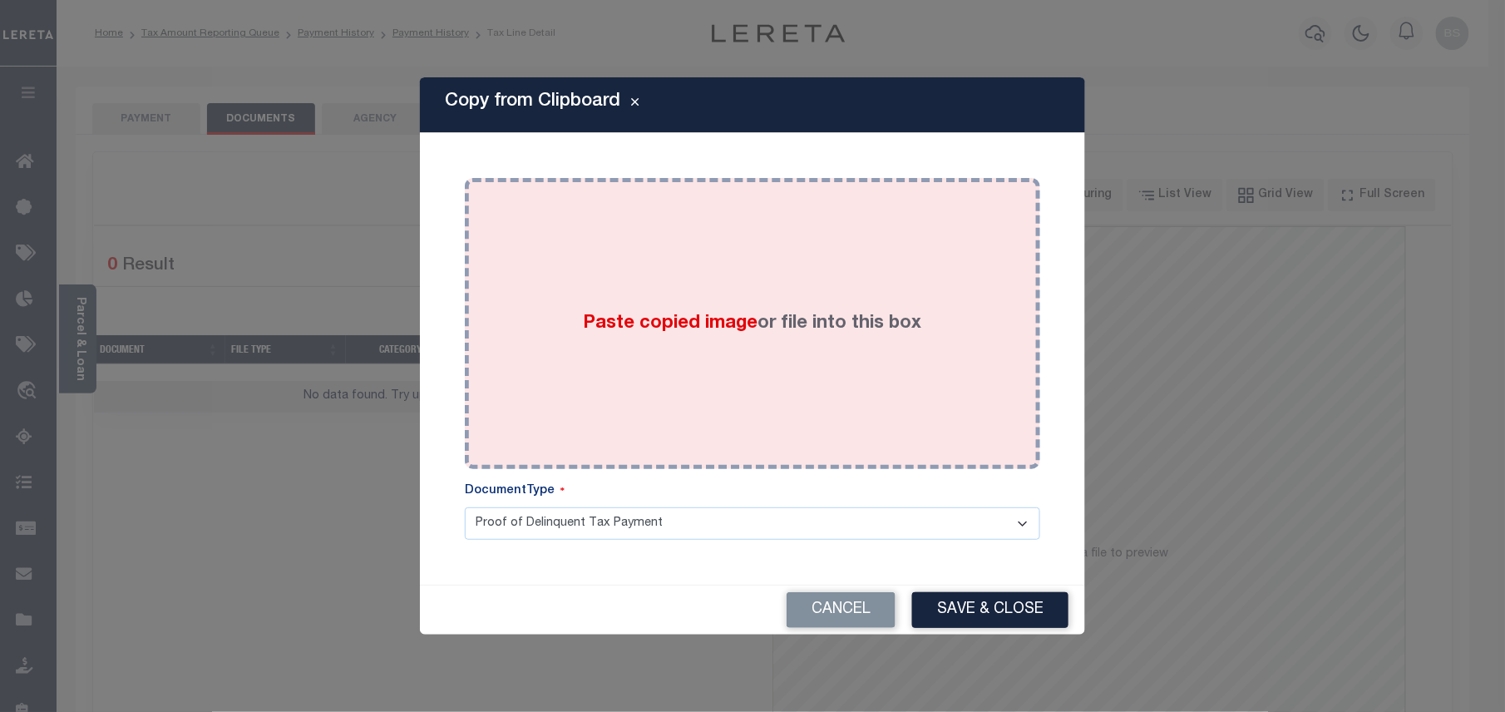
click at [825, 301] on div "Paste copied image or file into this box" at bounding box center [752, 323] width 550 height 266
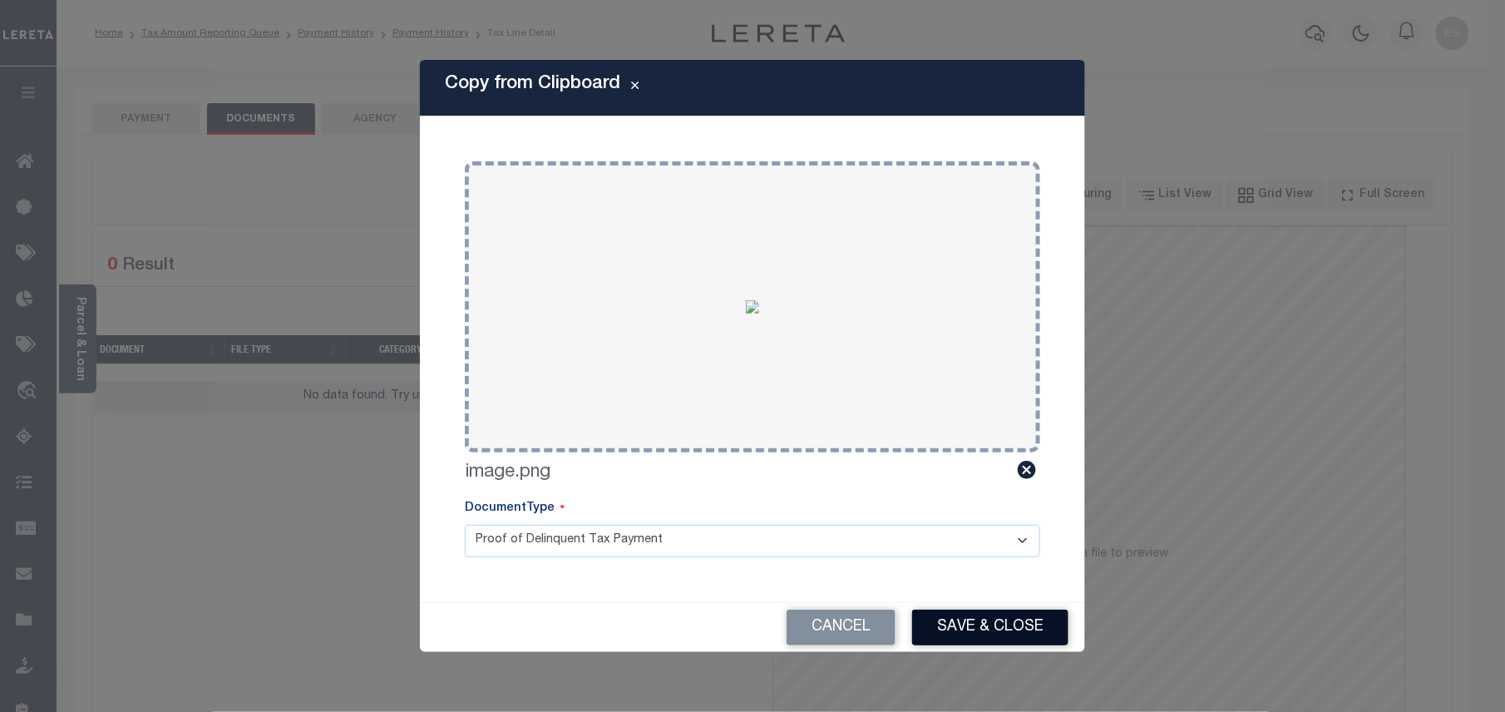
click at [973, 618] on button "Save & Close" at bounding box center [990, 627] width 156 height 36
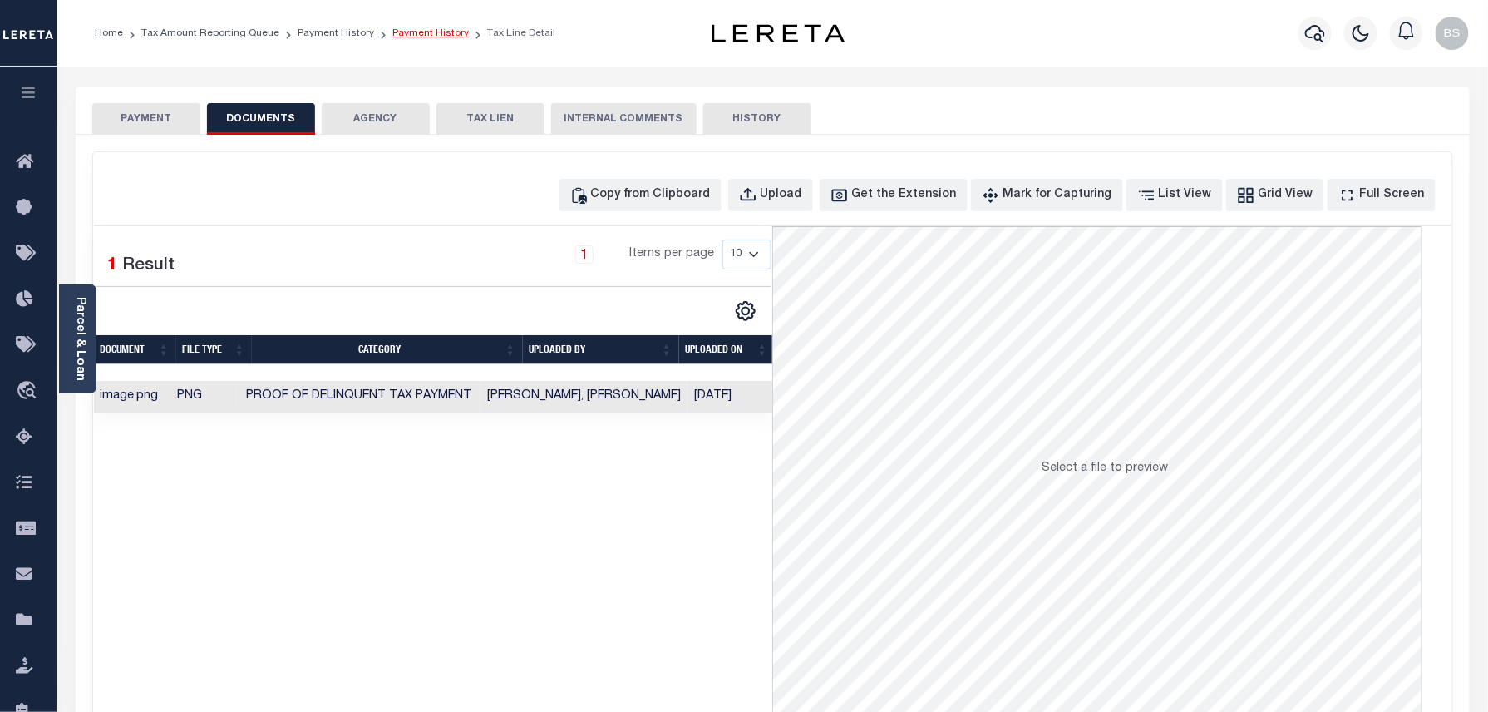
click at [423, 34] on link "Payment History" at bounding box center [430, 33] width 76 height 10
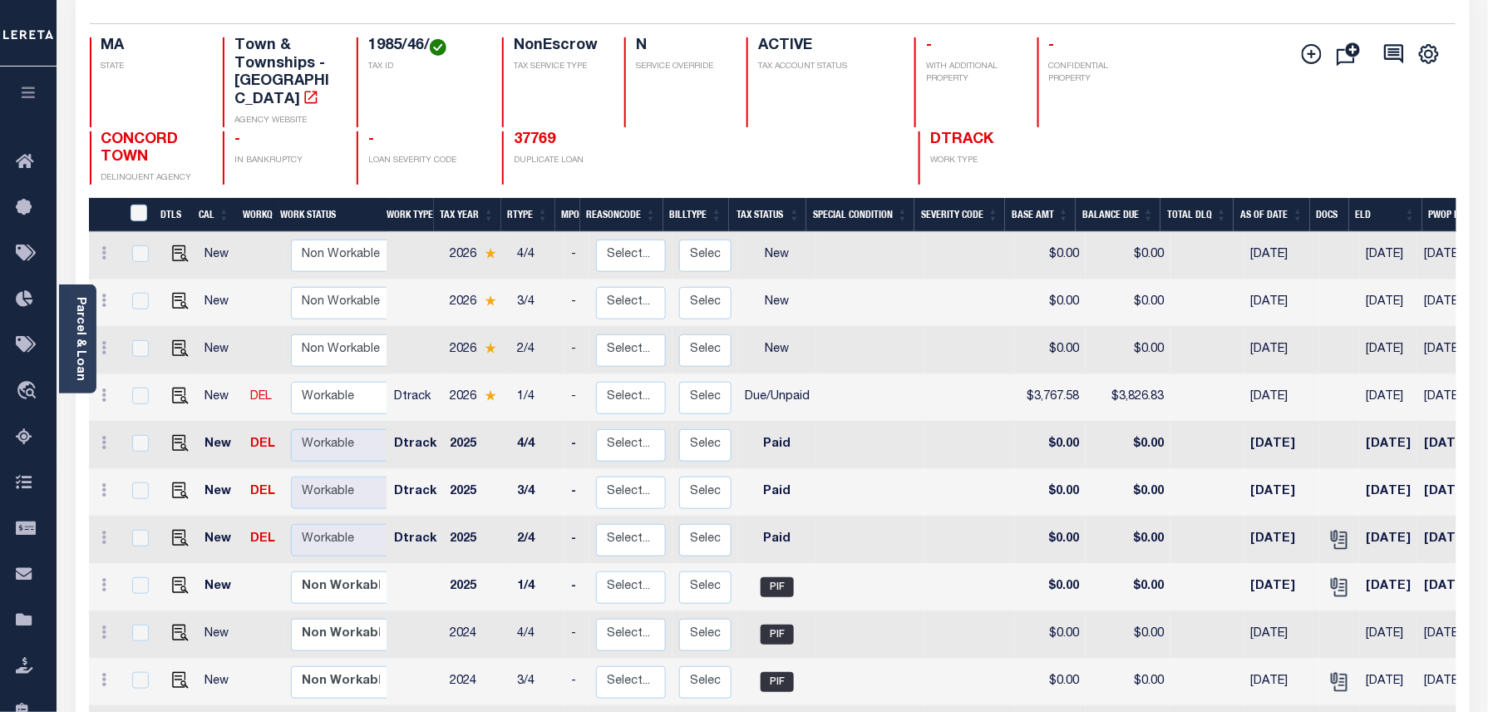
scroll to position [221, 0]
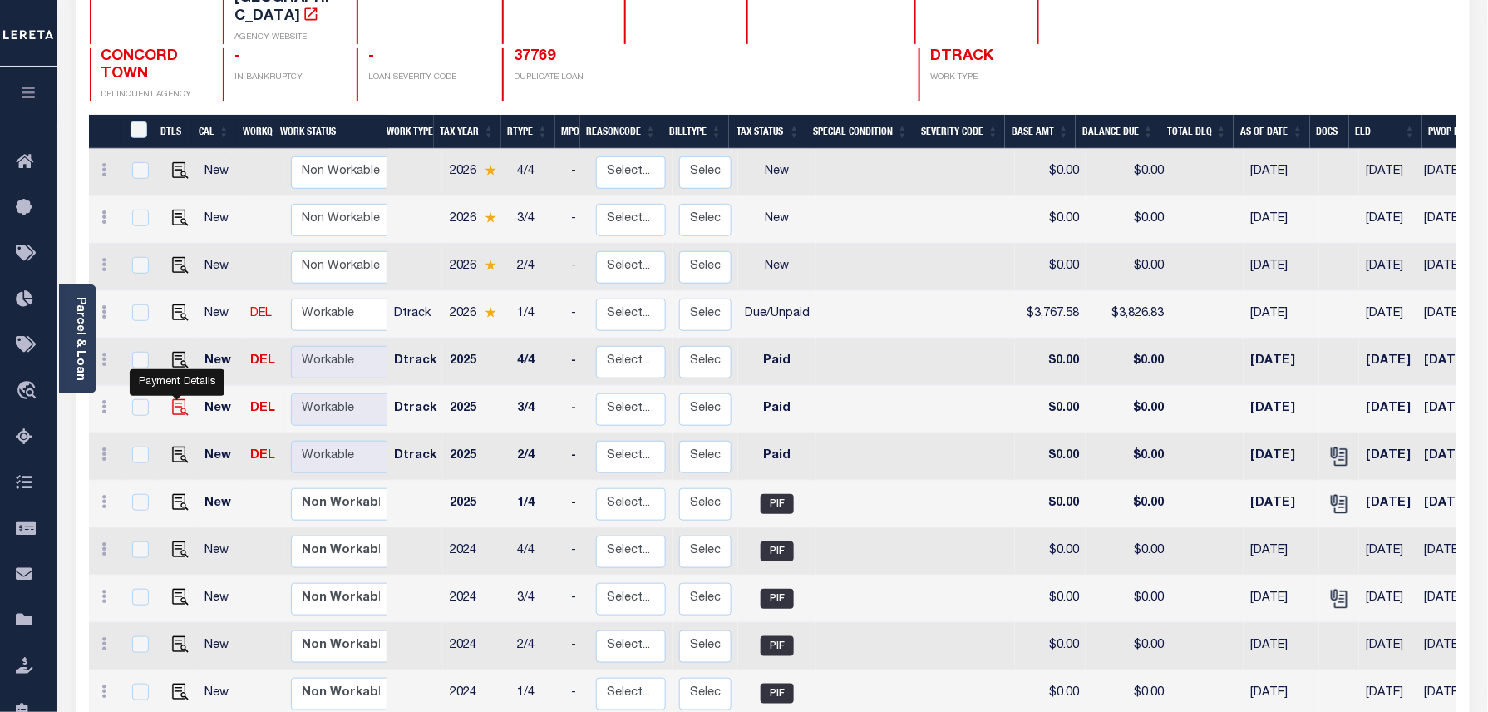
click at [180, 399] on img "" at bounding box center [180, 407] width 17 height 17
checkbox input "true"
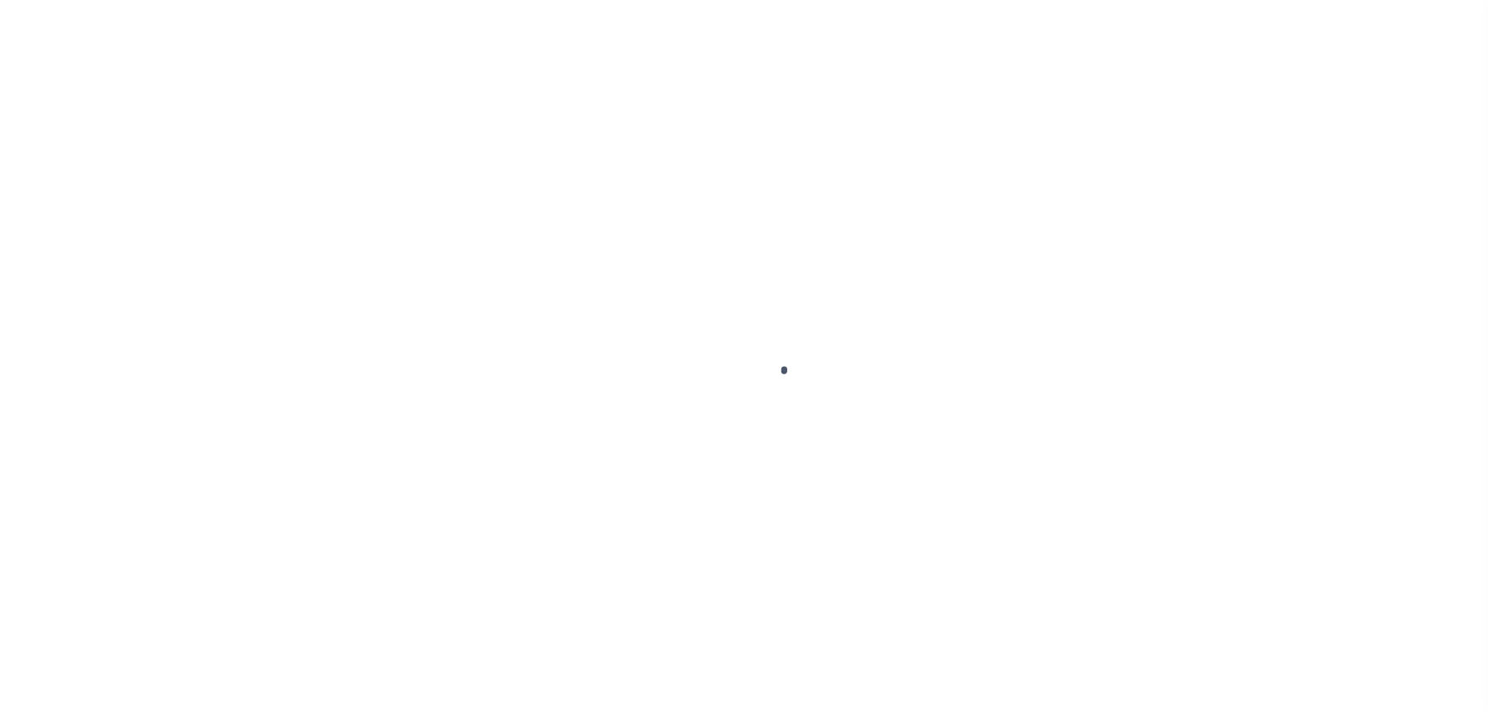
select select "PYD"
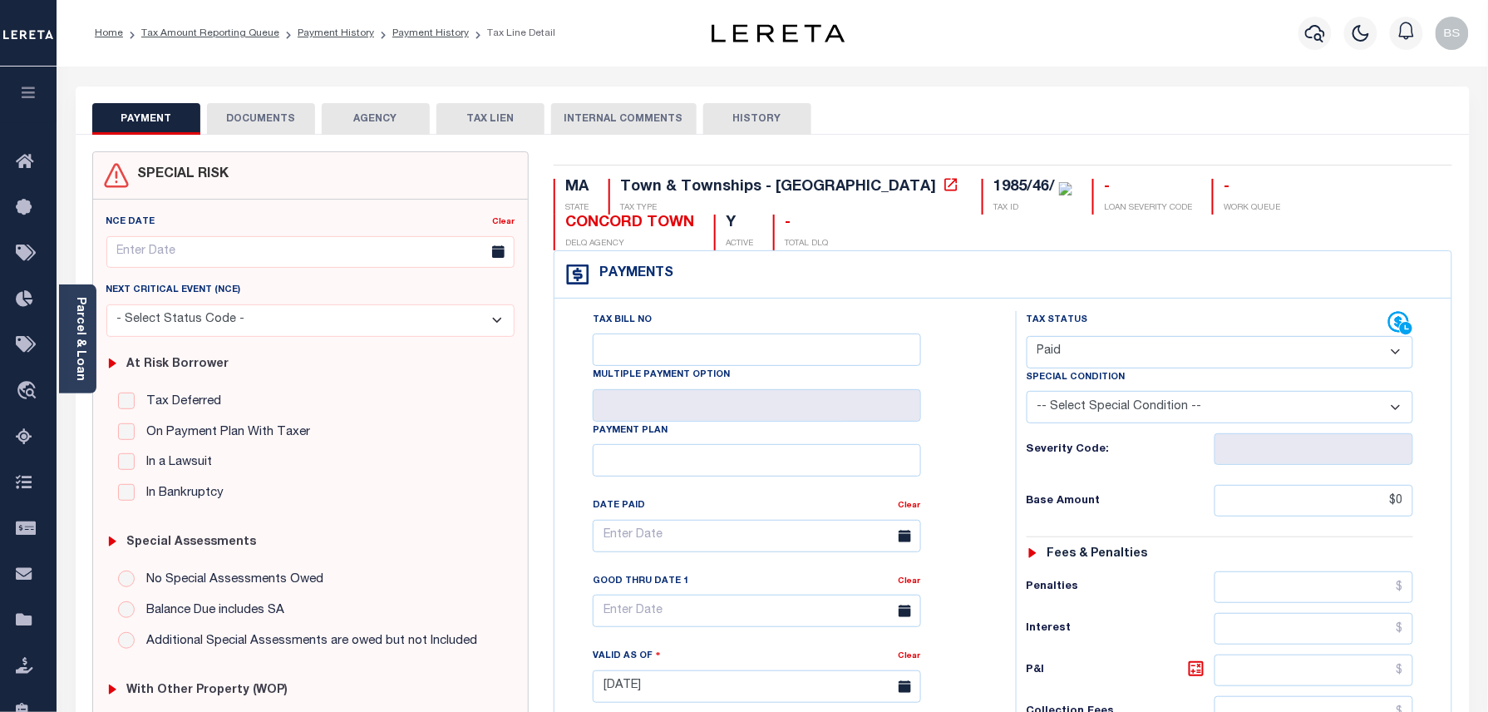
click at [274, 98] on div "PAYMENT DOCUMENTS AGENCY DELINQUENT PAYEE TAX LIEN" at bounding box center [773, 110] width 1394 height 48
click at [274, 117] on button "DOCUMENTS" at bounding box center [261, 119] width 108 height 32
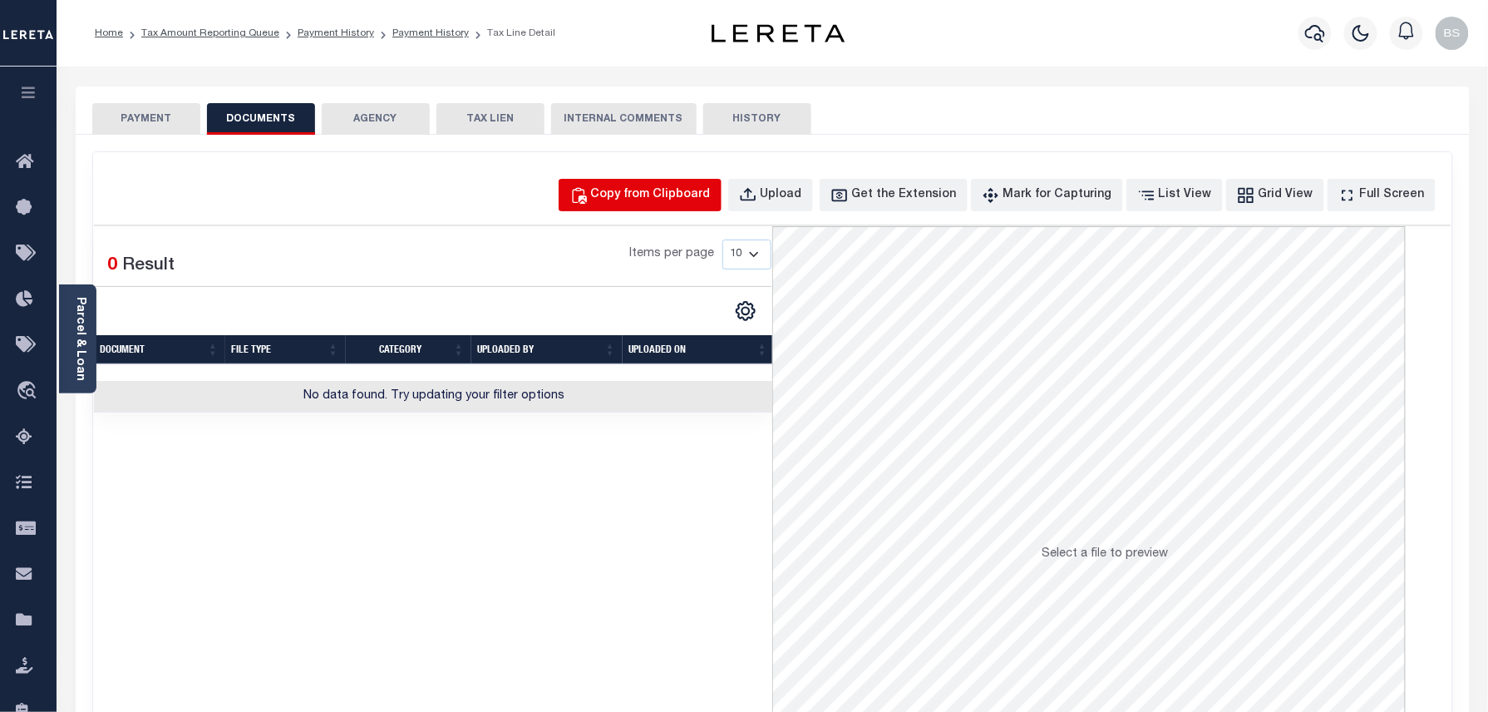
click at [711, 197] on div "Copy from Clipboard" at bounding box center [651, 195] width 120 height 18
select select "POP"
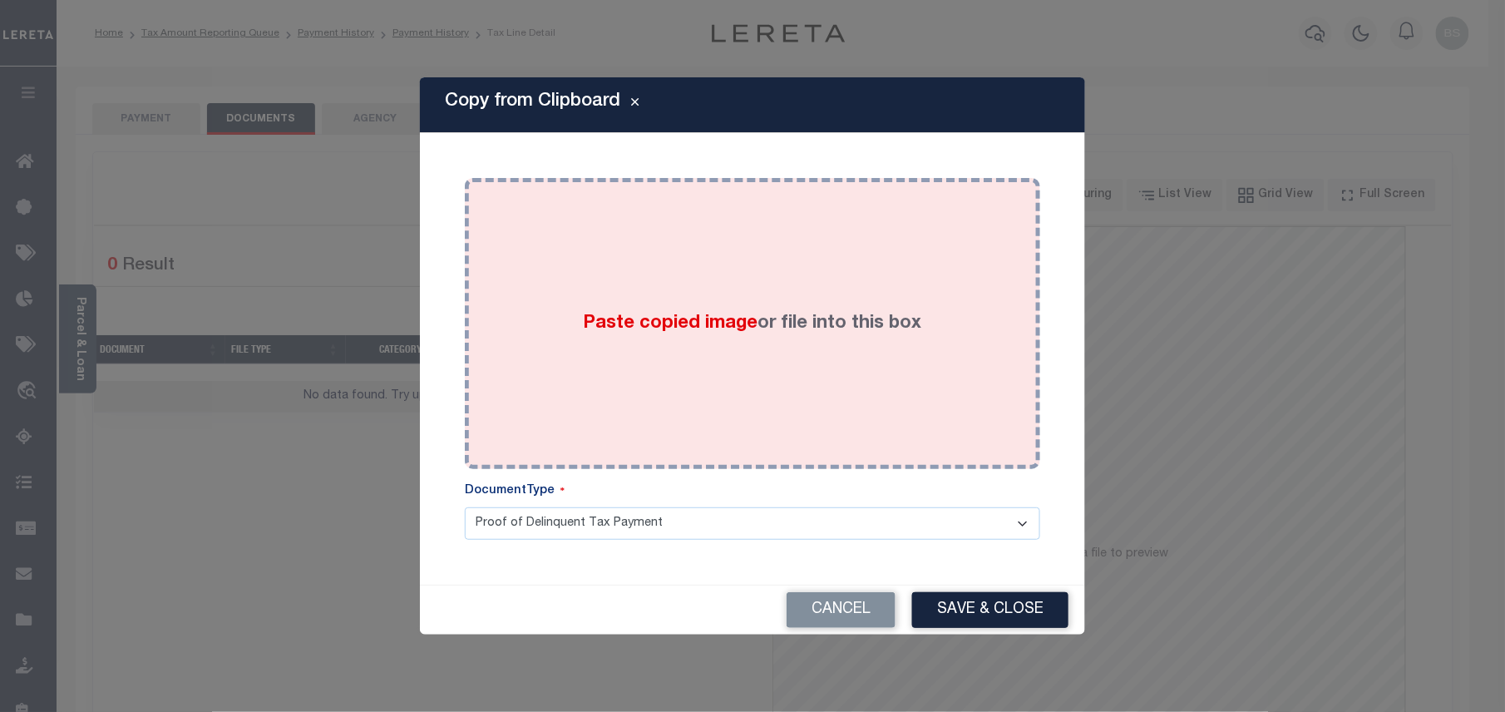
click at [839, 314] on label "Paste copied image or file into this box" at bounding box center [753, 323] width 338 height 27
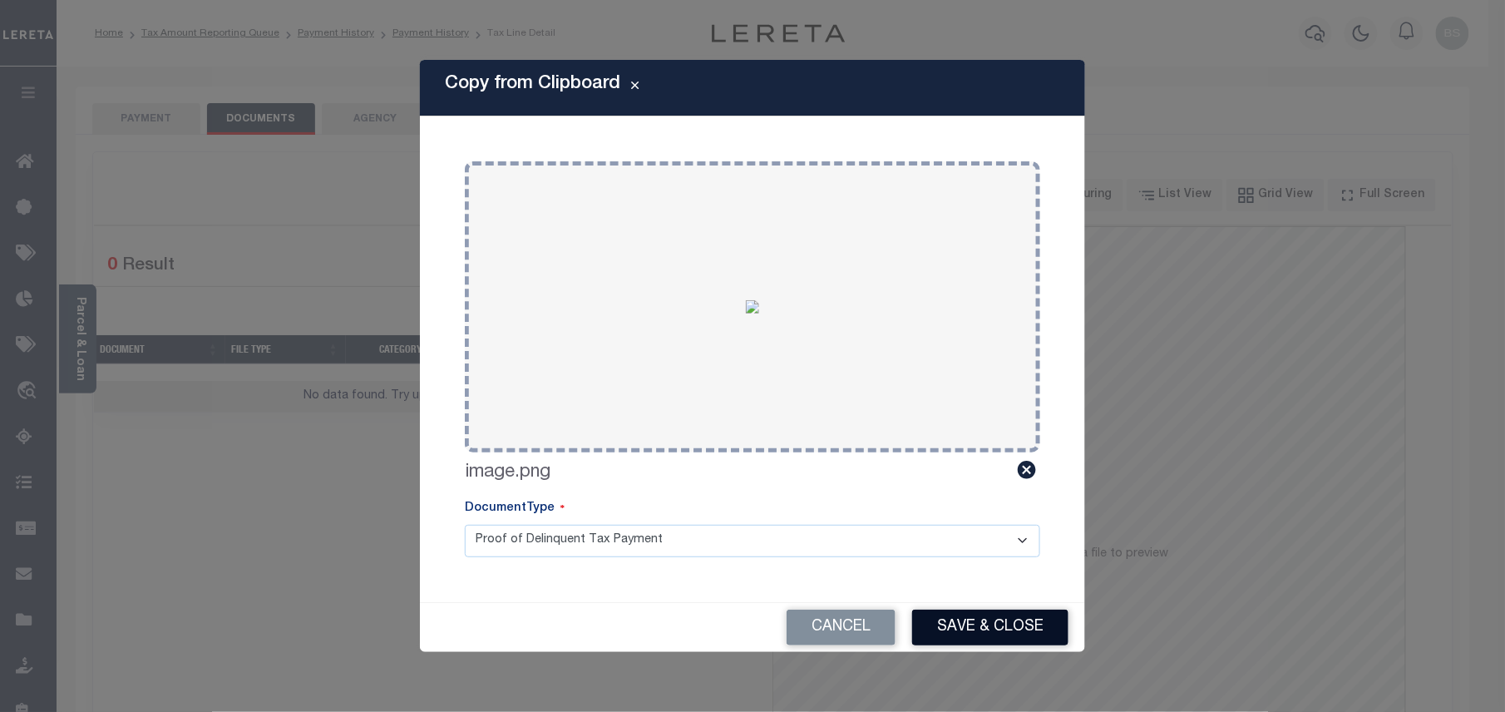
click at [988, 618] on button "Save & Close" at bounding box center [990, 627] width 156 height 36
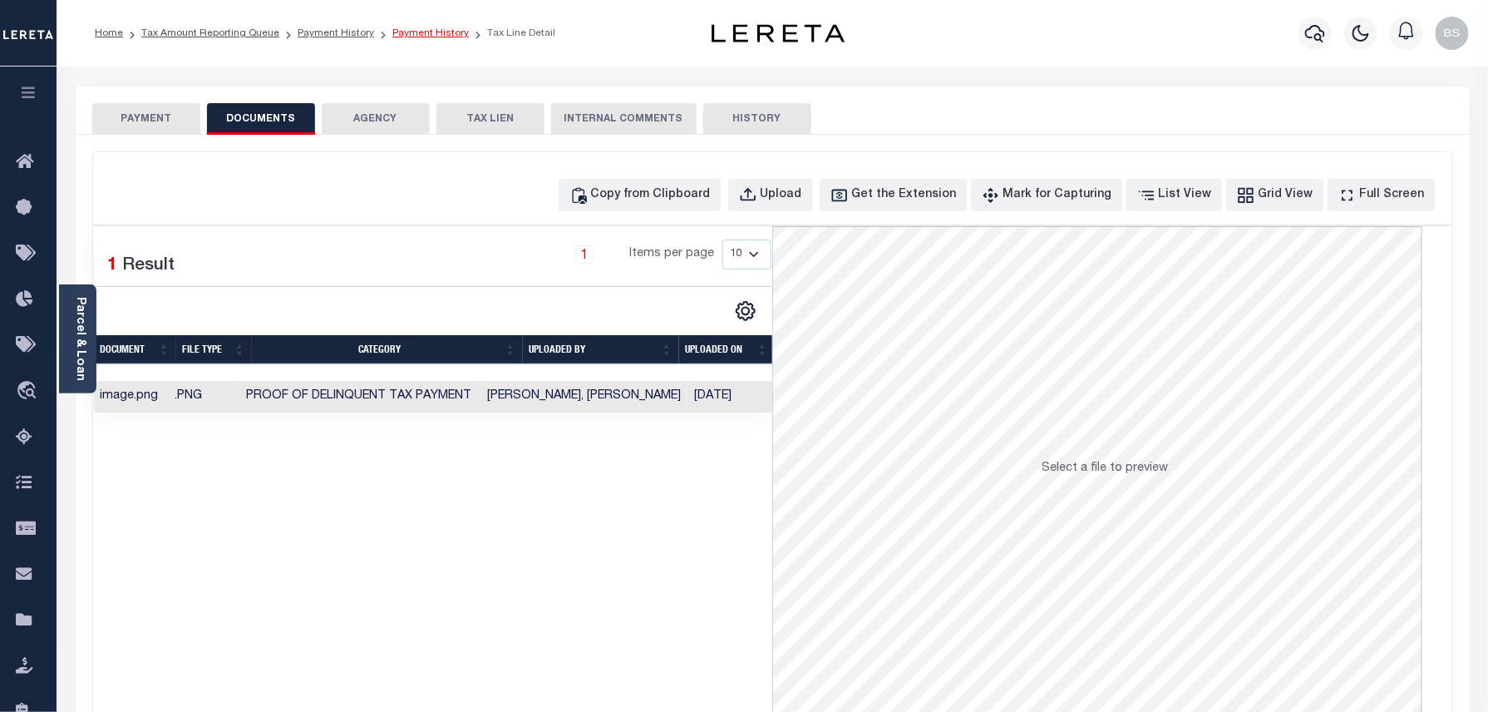
click at [429, 32] on link "Payment History" at bounding box center [430, 33] width 76 height 10
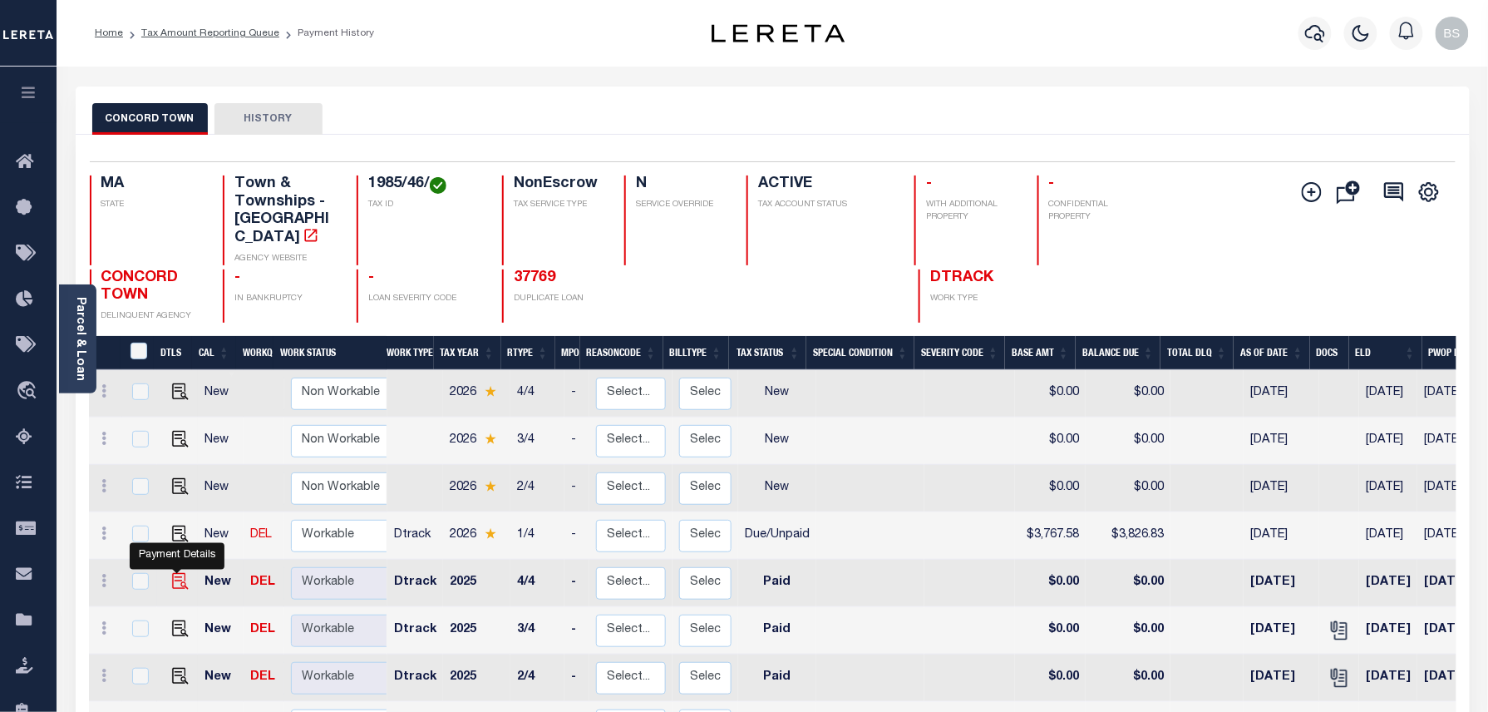
click at [176, 573] on img "" at bounding box center [180, 581] width 17 height 17
checkbox input "true"
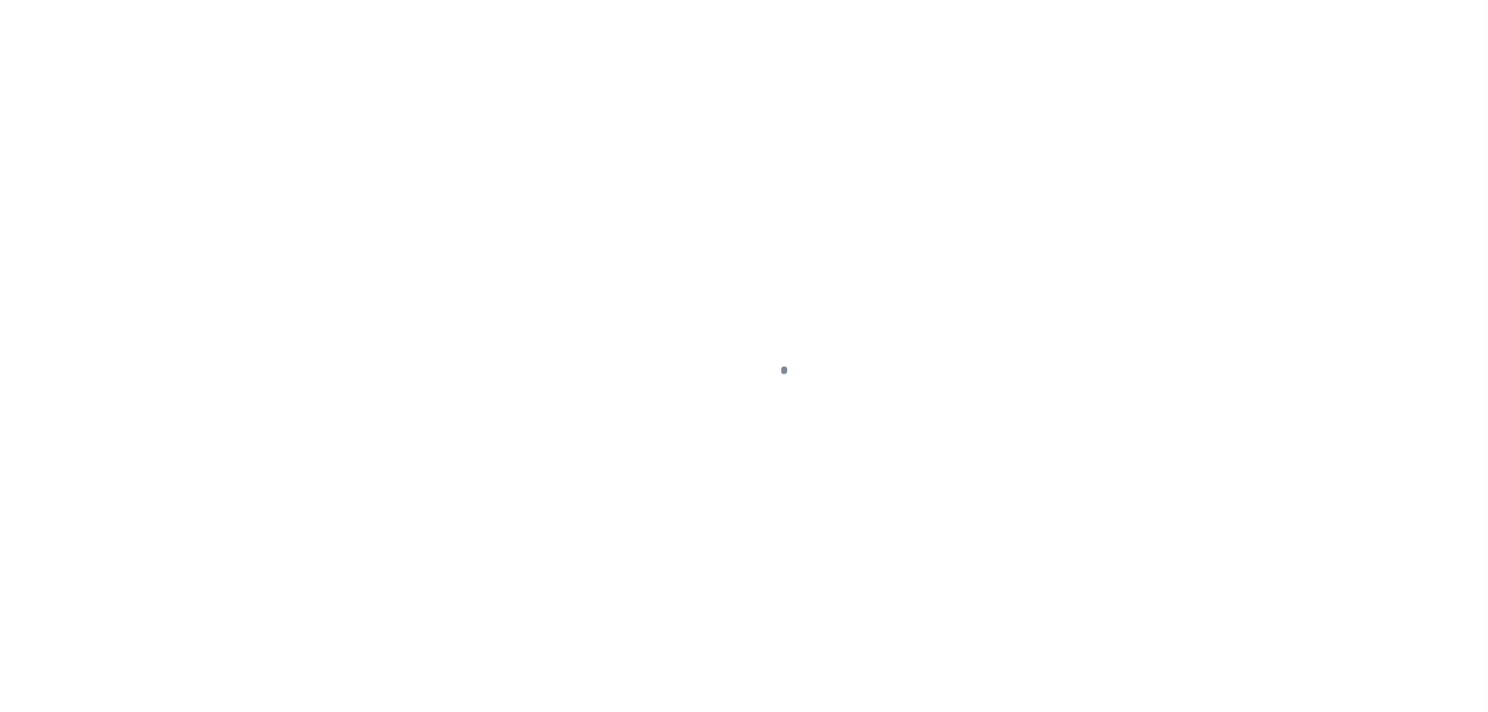
select select "PYD"
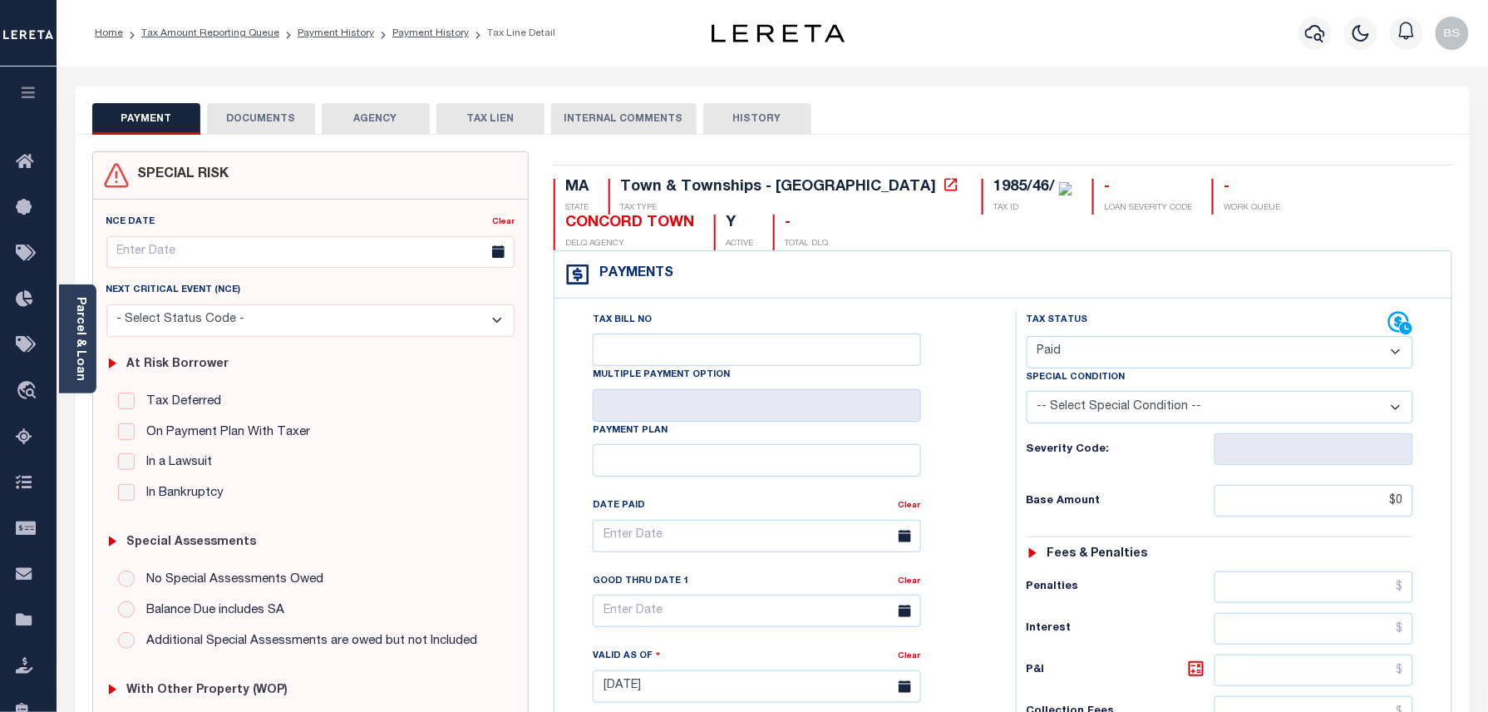
click at [256, 120] on button "DOCUMENTS" at bounding box center [261, 119] width 108 height 32
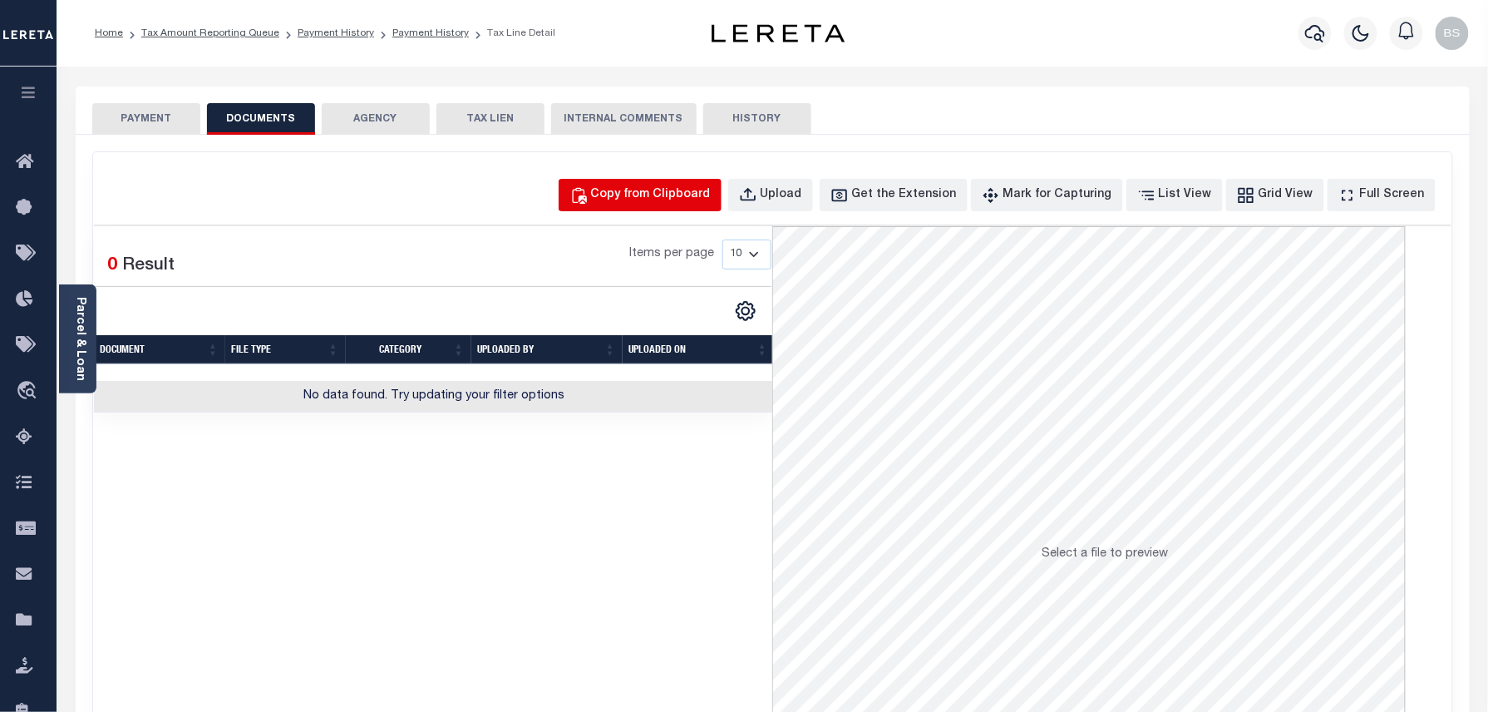
click at [702, 203] on div "Copy from Clipboard" at bounding box center [651, 195] width 120 height 18
select select "POP"
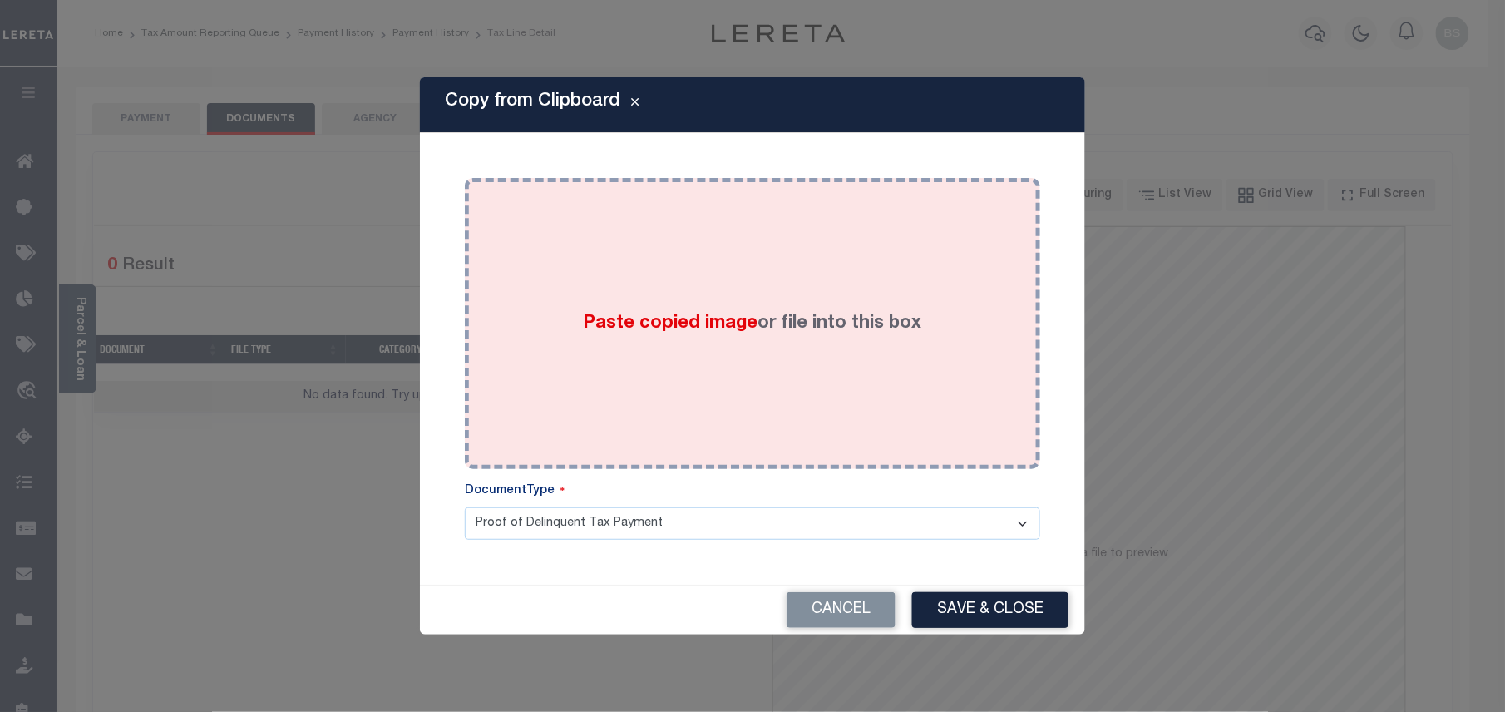
click at [756, 333] on label "Paste copied image or file into this box" at bounding box center [753, 323] width 338 height 27
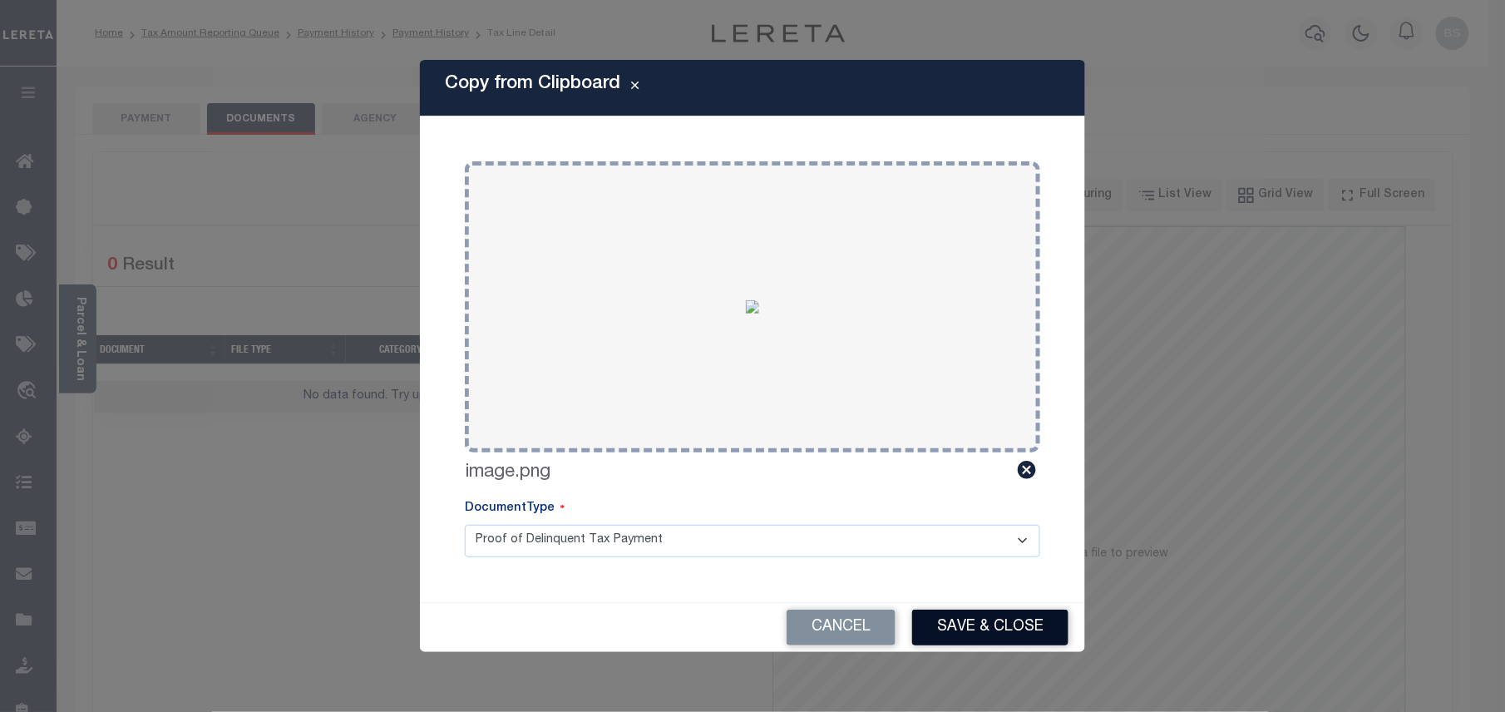
click at [991, 628] on button "Save & Close" at bounding box center [990, 627] width 156 height 36
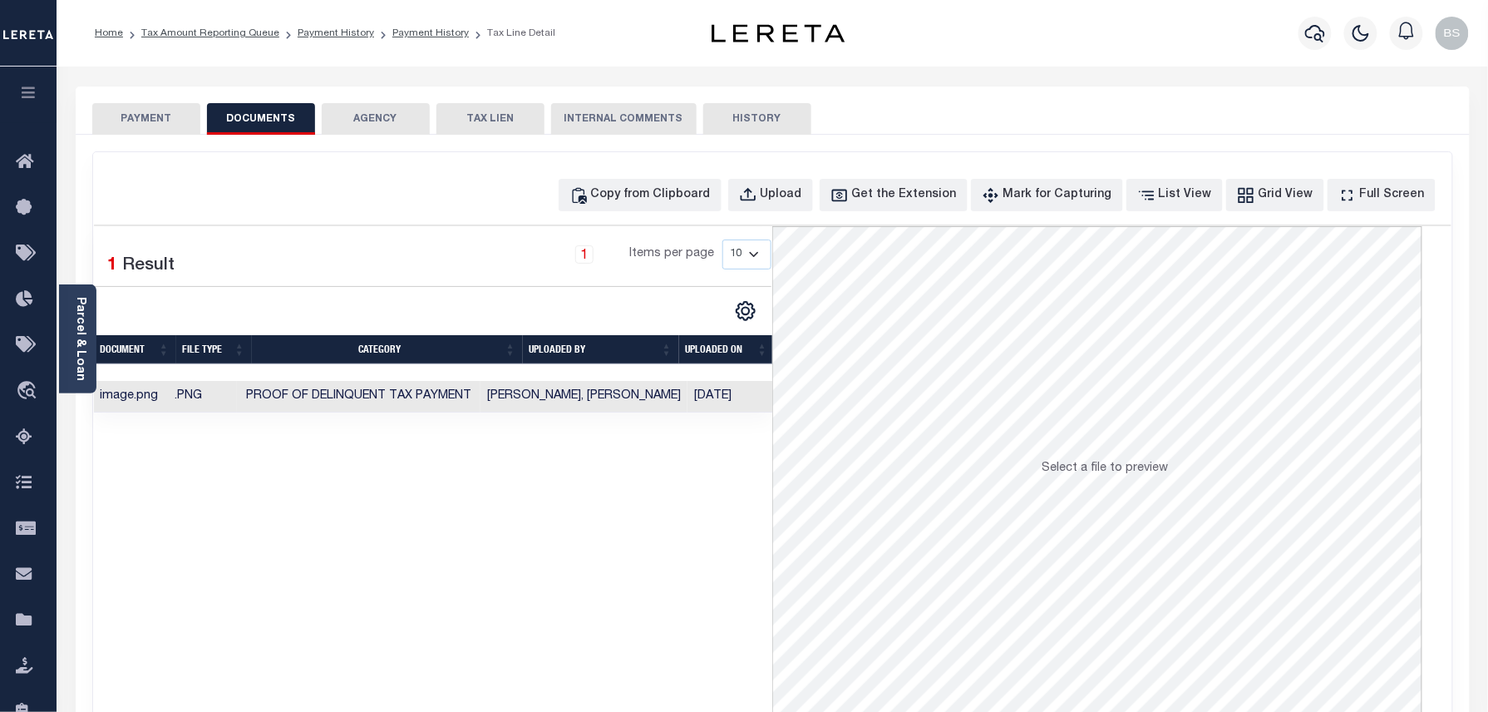
click at [456, 26] on li "Payment History" at bounding box center [421, 33] width 95 height 15
click at [446, 31] on link "Payment History" at bounding box center [430, 33] width 76 height 10
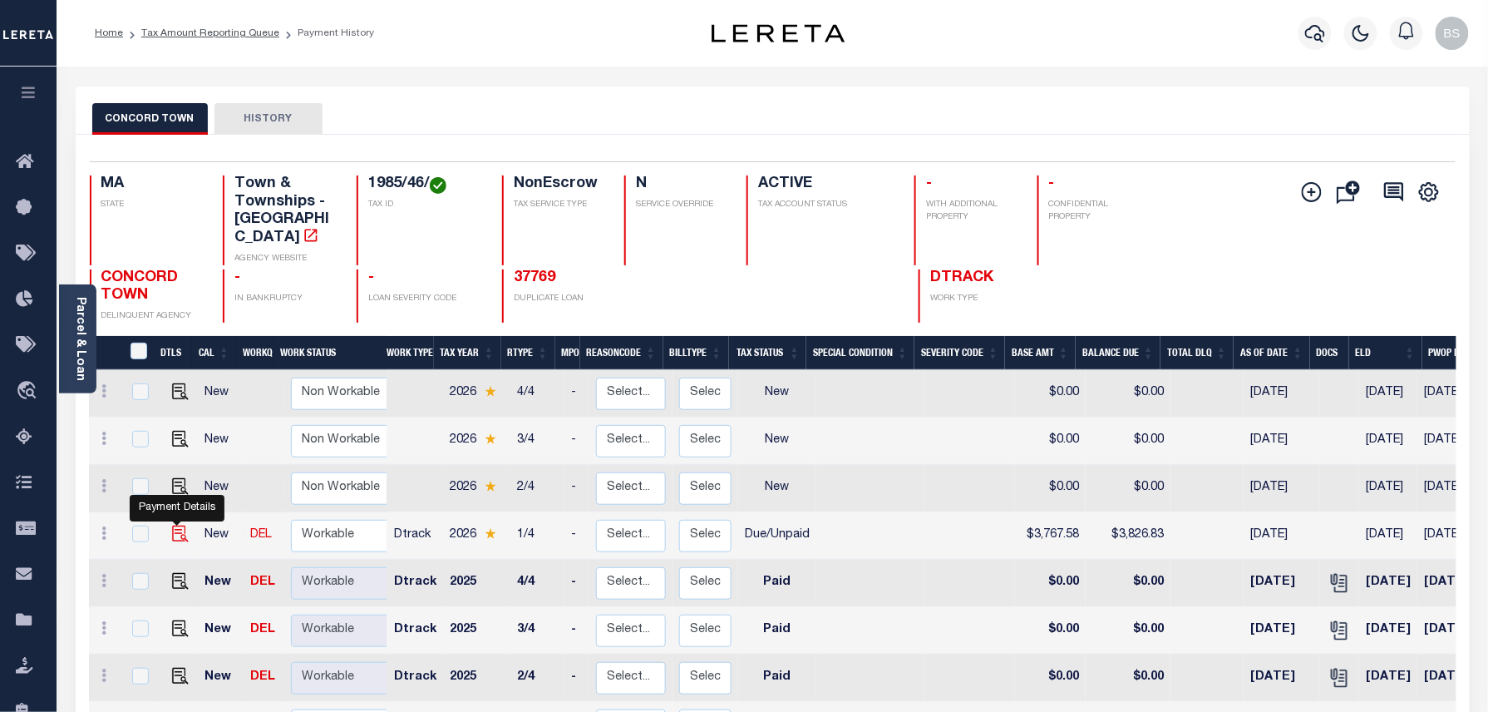
click at [180, 525] on img "" at bounding box center [180, 533] width 17 height 17
checkbox input "true"
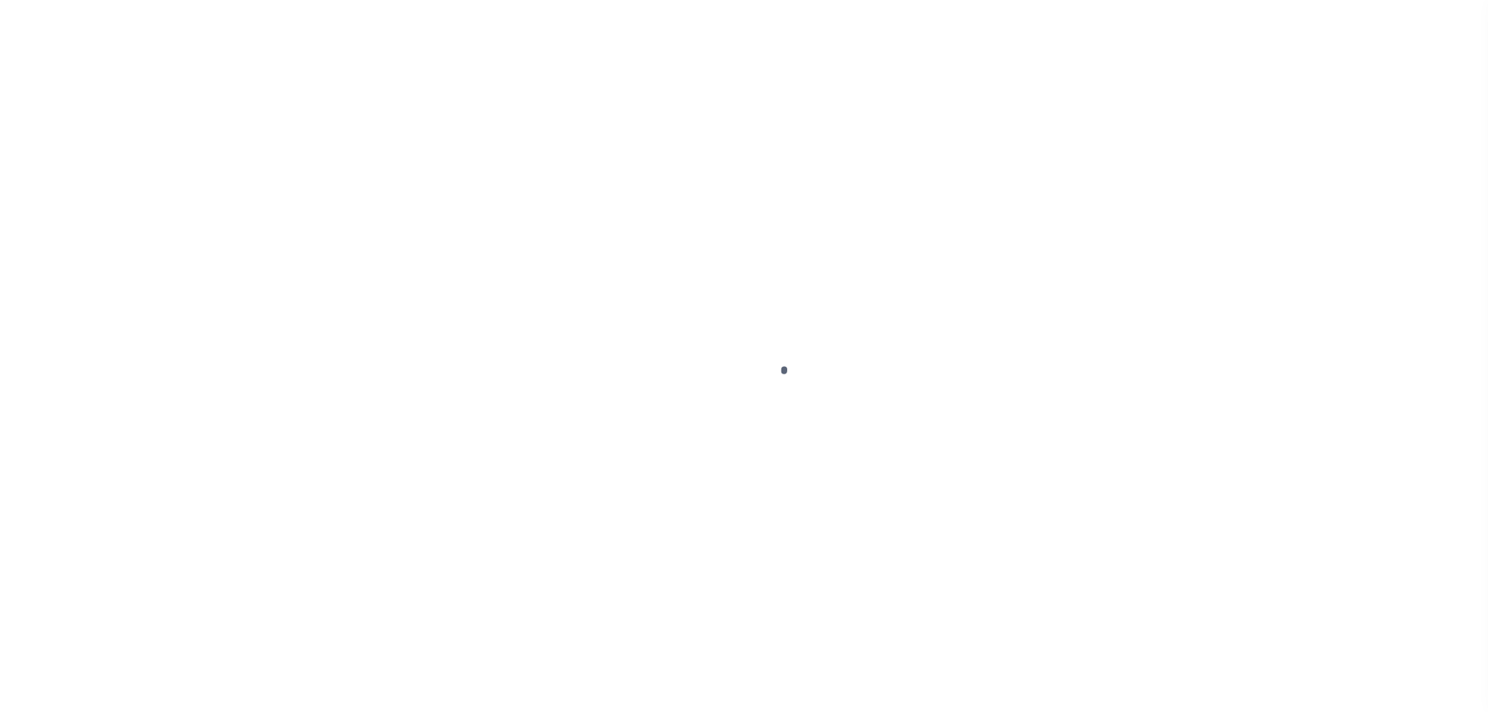
select select "DUE"
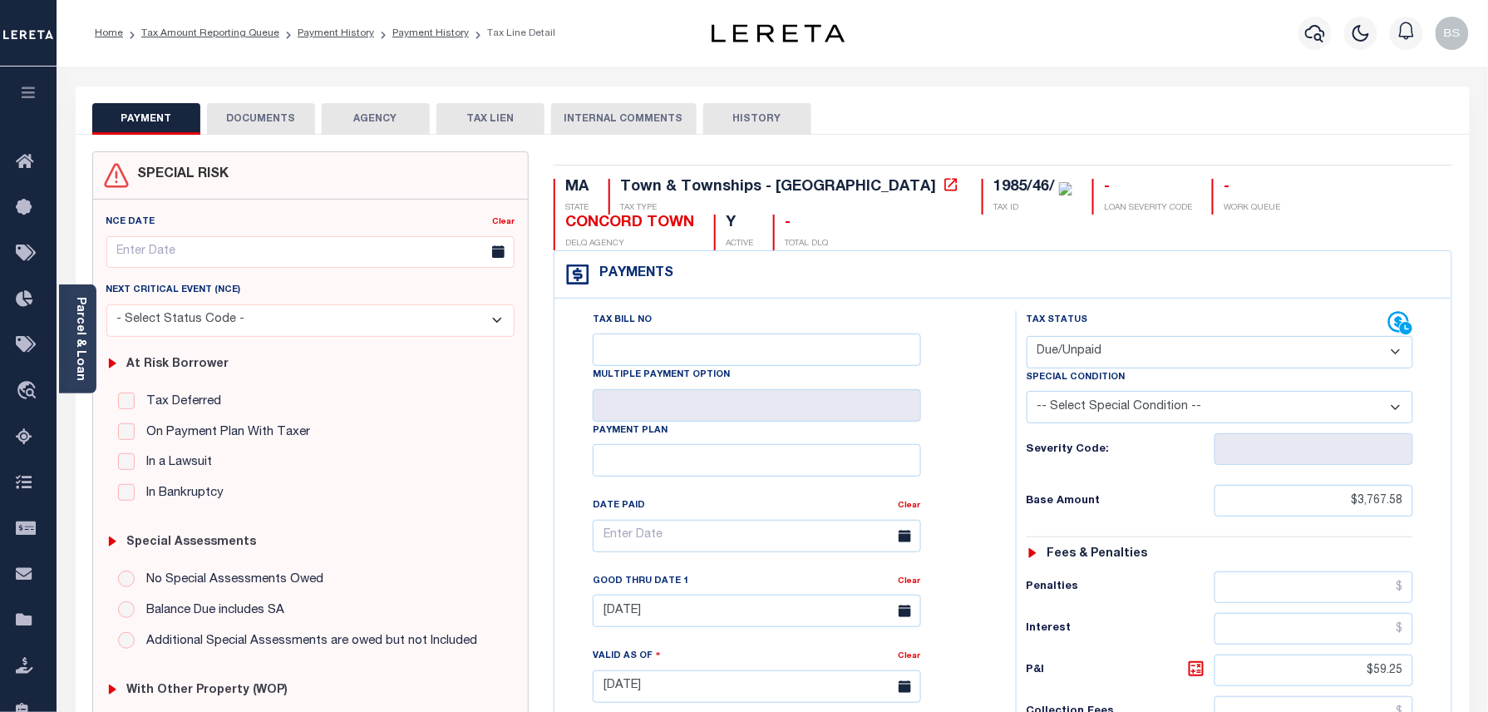
click at [279, 133] on button "DOCUMENTS" at bounding box center [261, 119] width 108 height 32
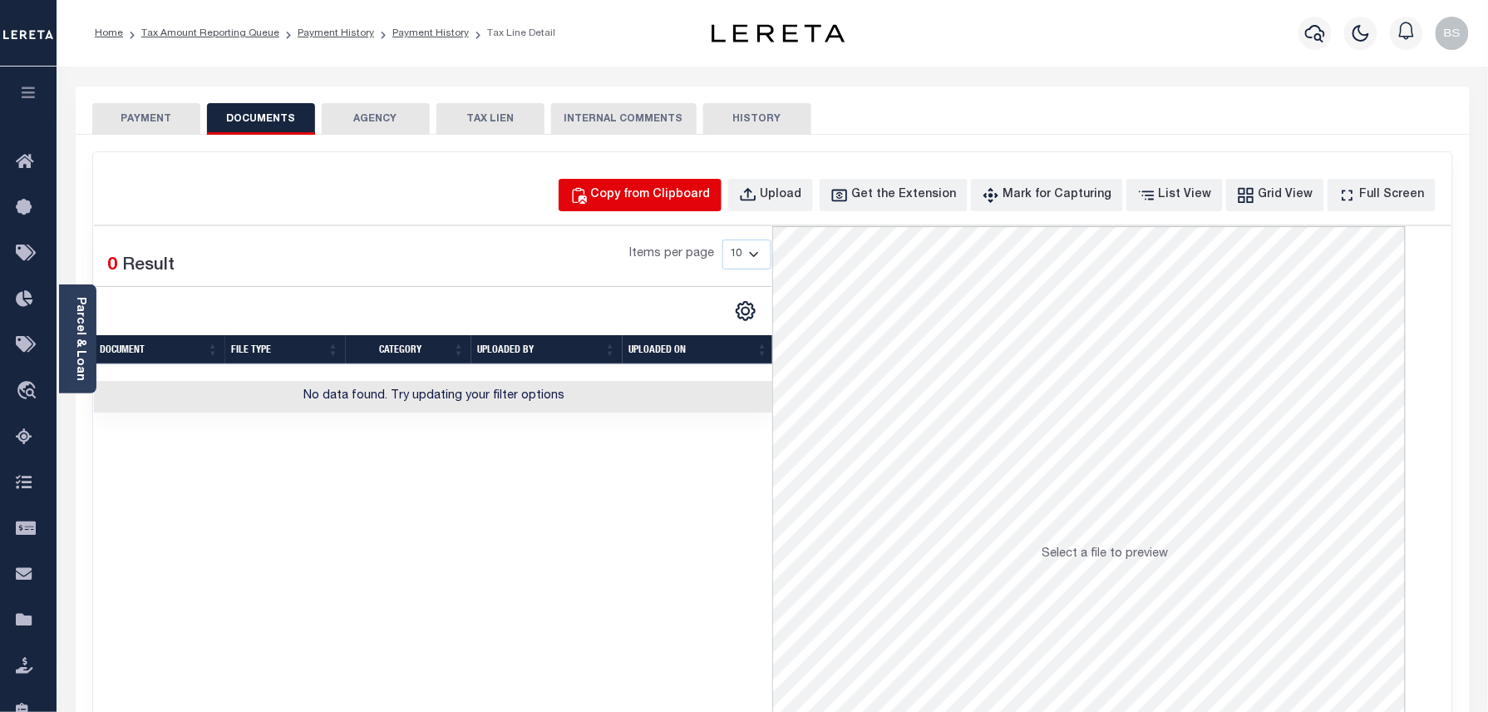
click at [673, 195] on div "Copy from Clipboard" at bounding box center [651, 195] width 120 height 18
select select "POP"
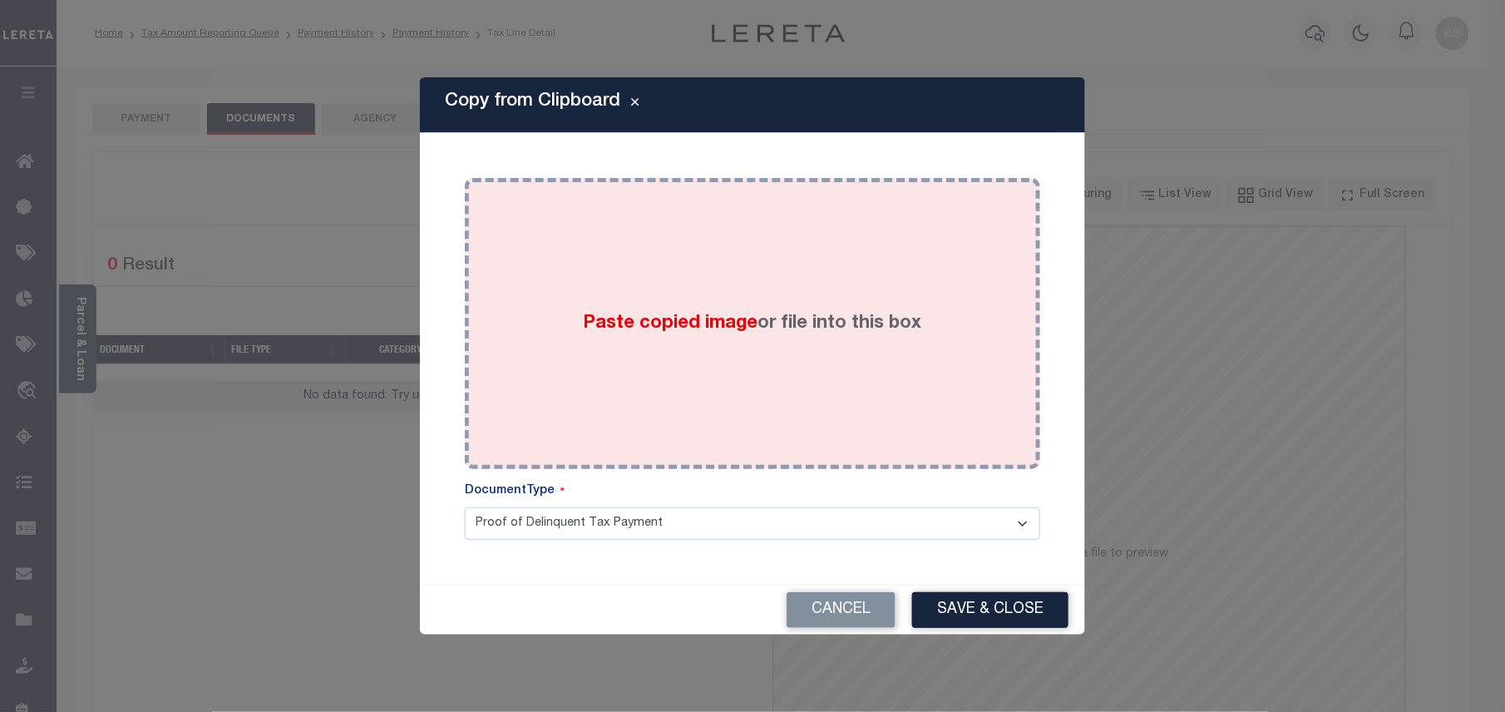
click at [738, 347] on div "Paste copied image or file into this box" at bounding box center [752, 323] width 550 height 266
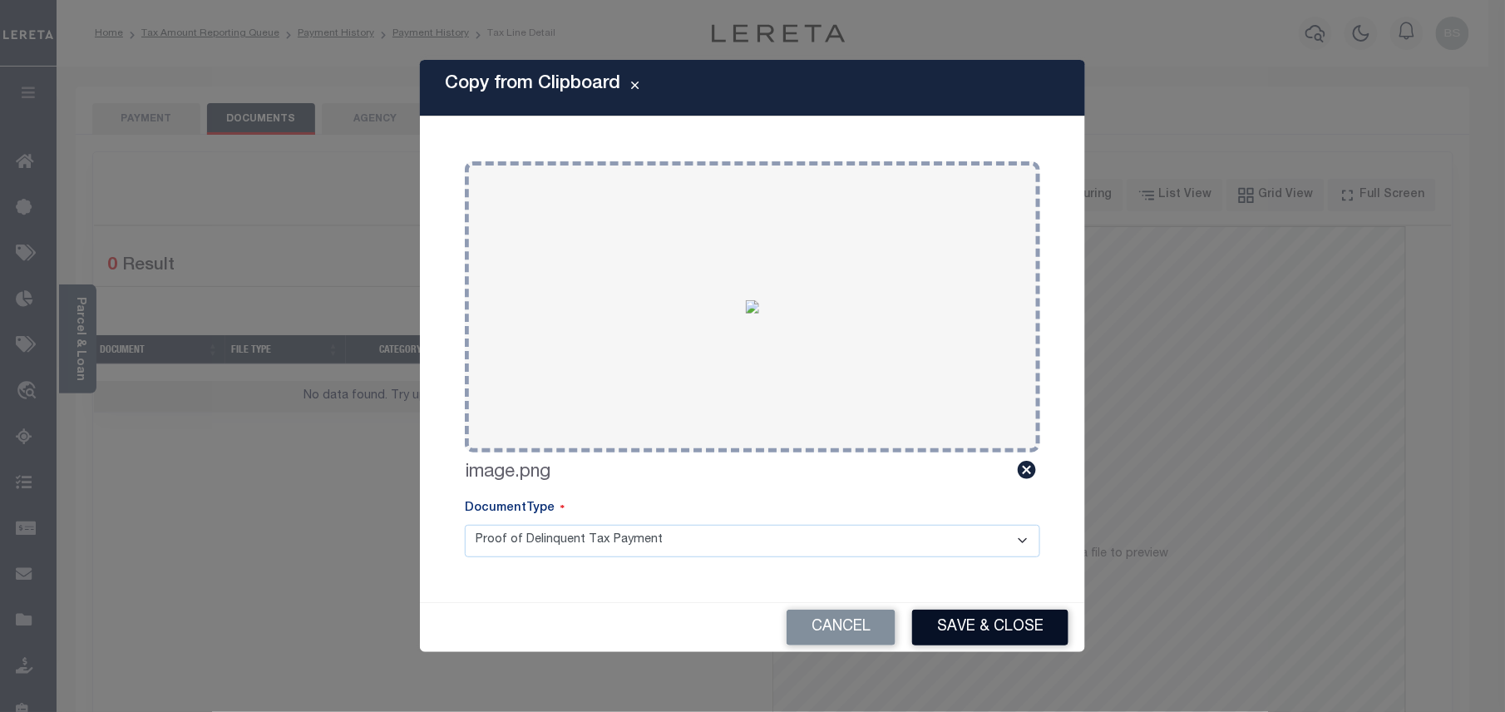
click at [929, 616] on button "Save & Close" at bounding box center [990, 627] width 156 height 36
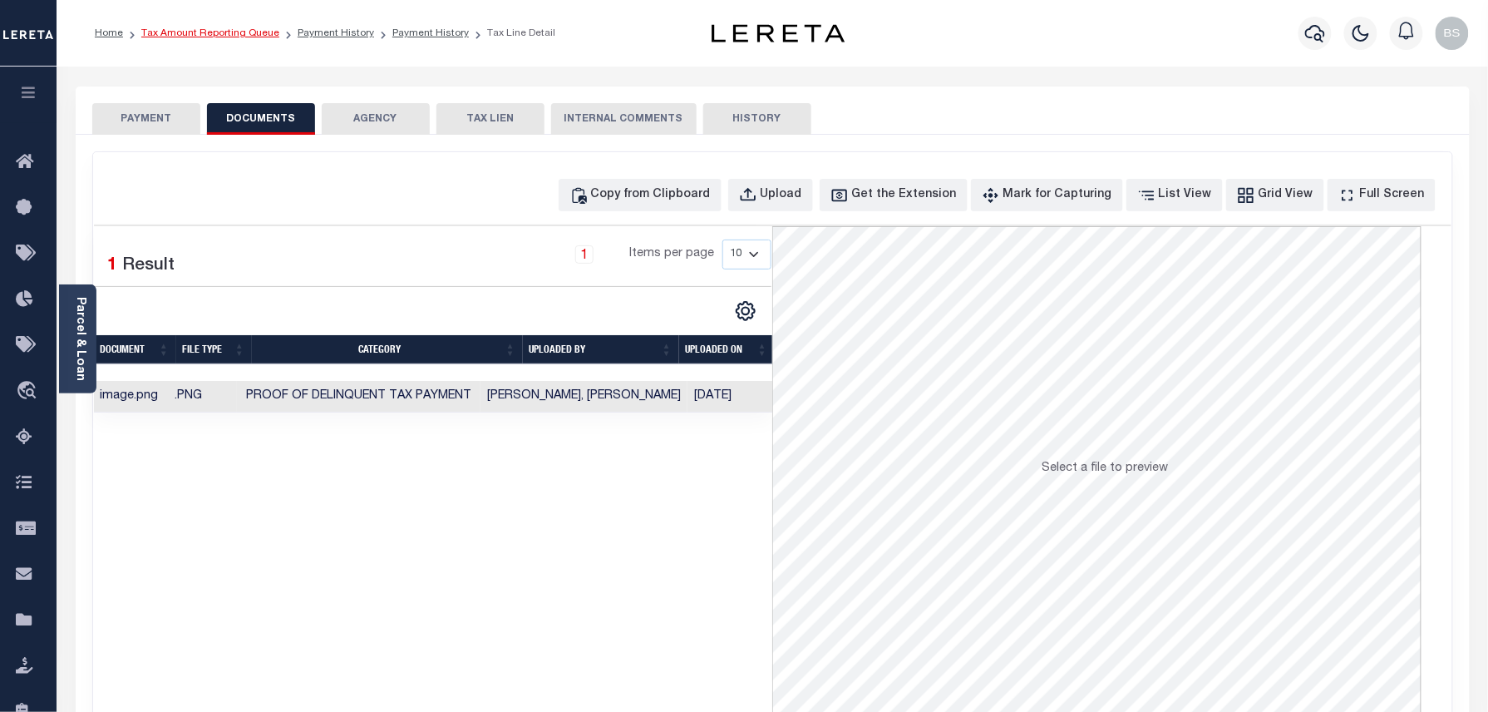
click at [223, 34] on link "Tax Amount Reporting Queue" at bounding box center [210, 33] width 138 height 10
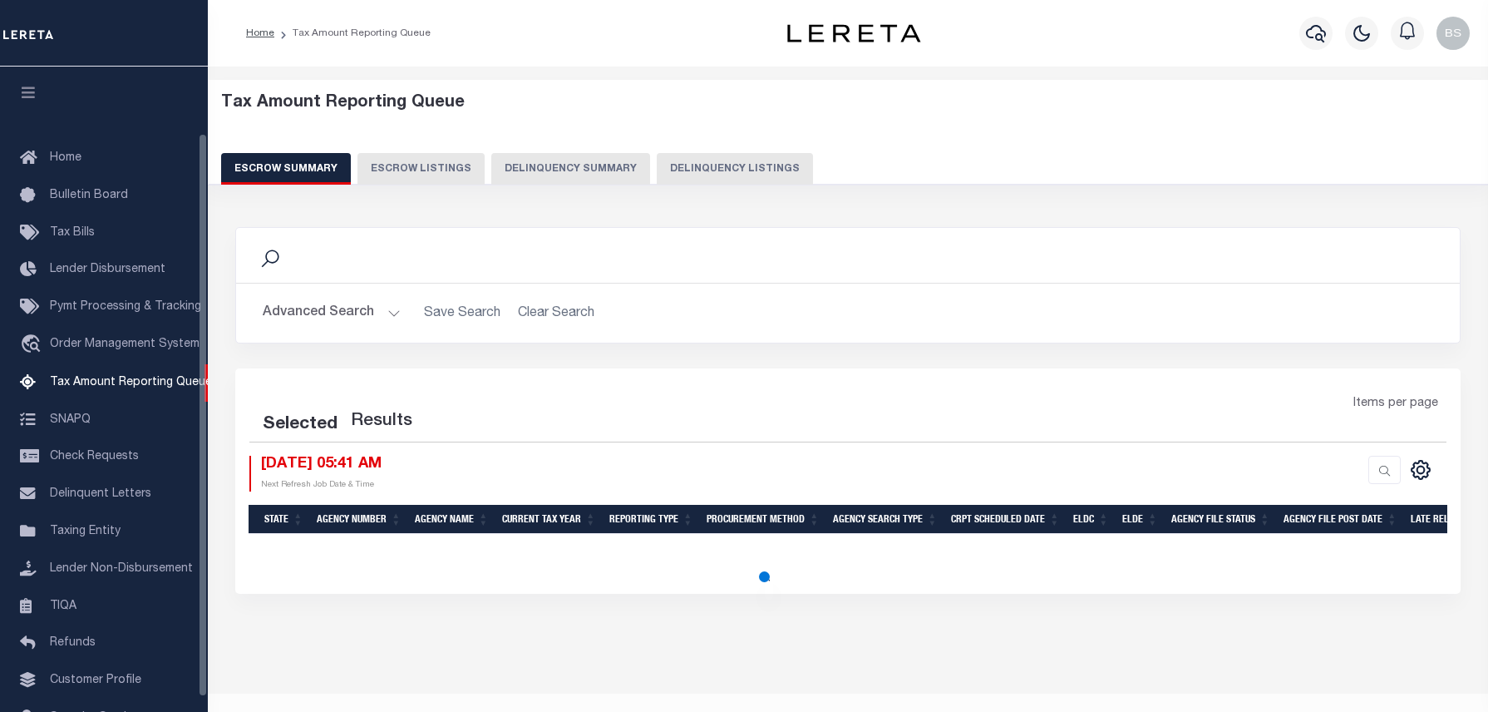
click at [743, 158] on button "Delinquency Listings" at bounding box center [735, 169] width 156 height 32
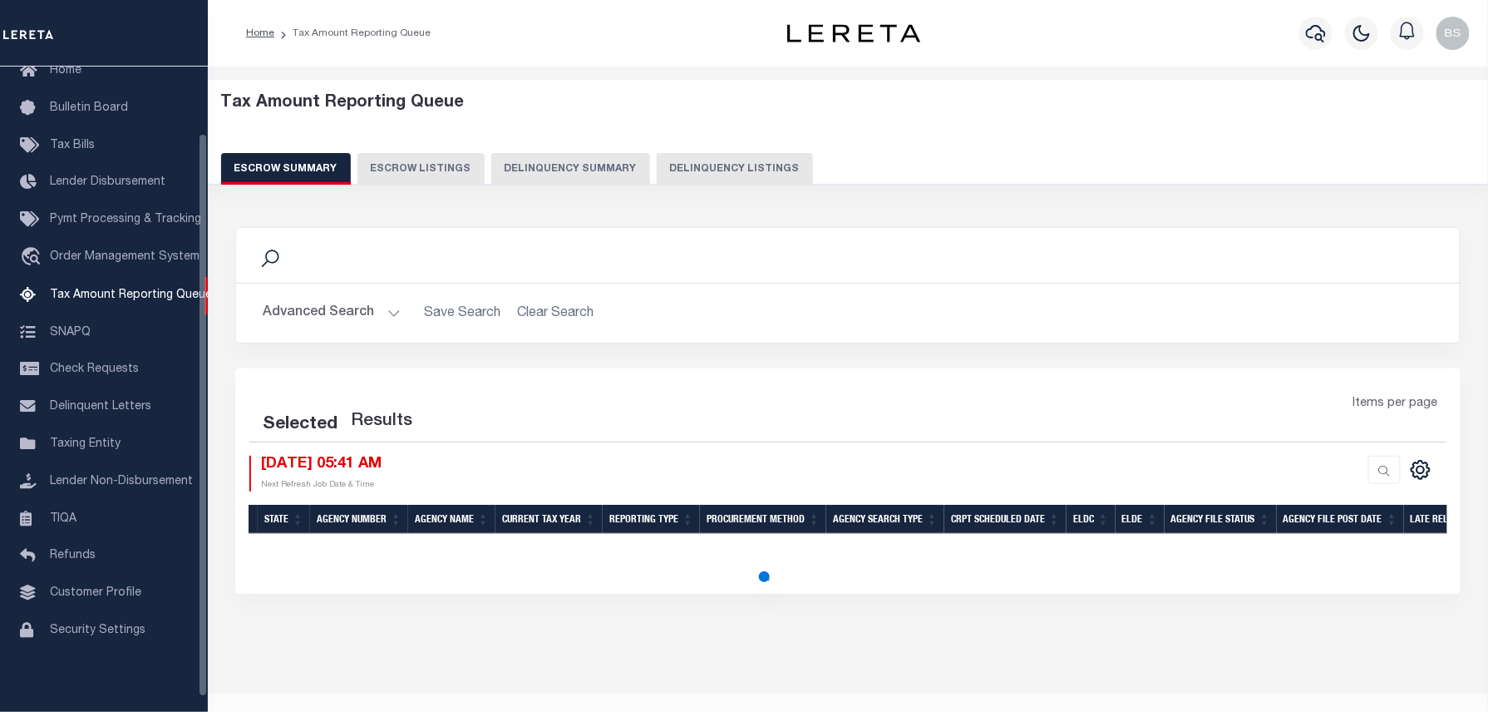
select select "100"
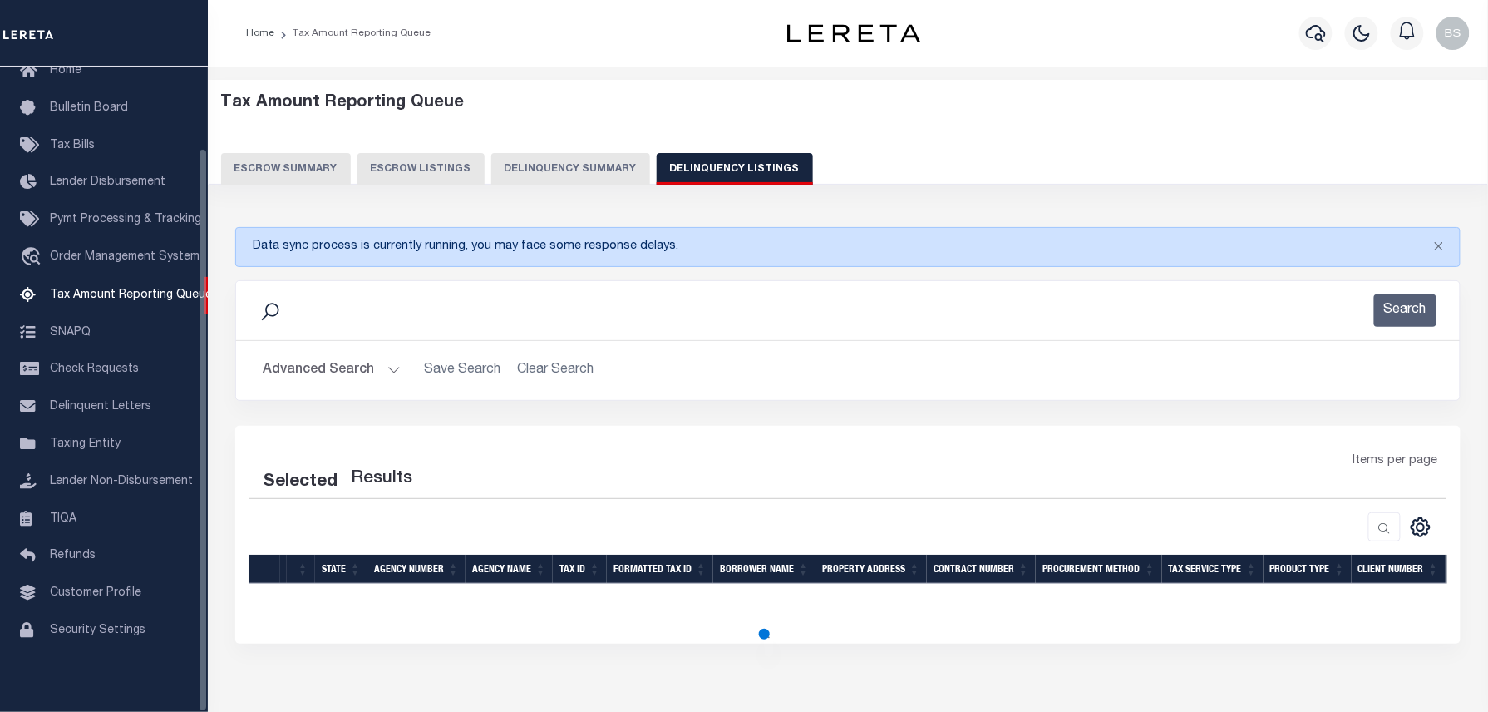
select select "100"
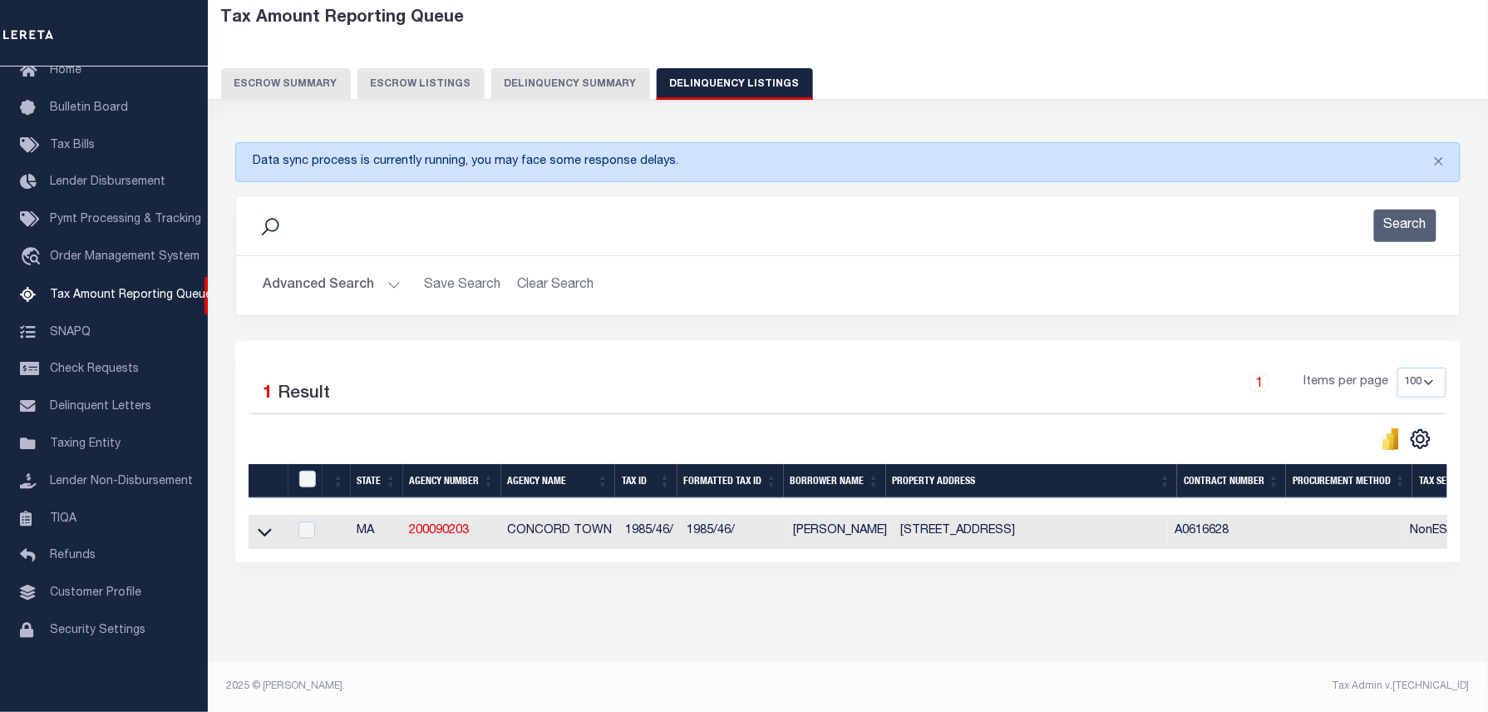
scroll to position [96, 0]
click at [264, 523] on icon at bounding box center [265, 531] width 14 height 17
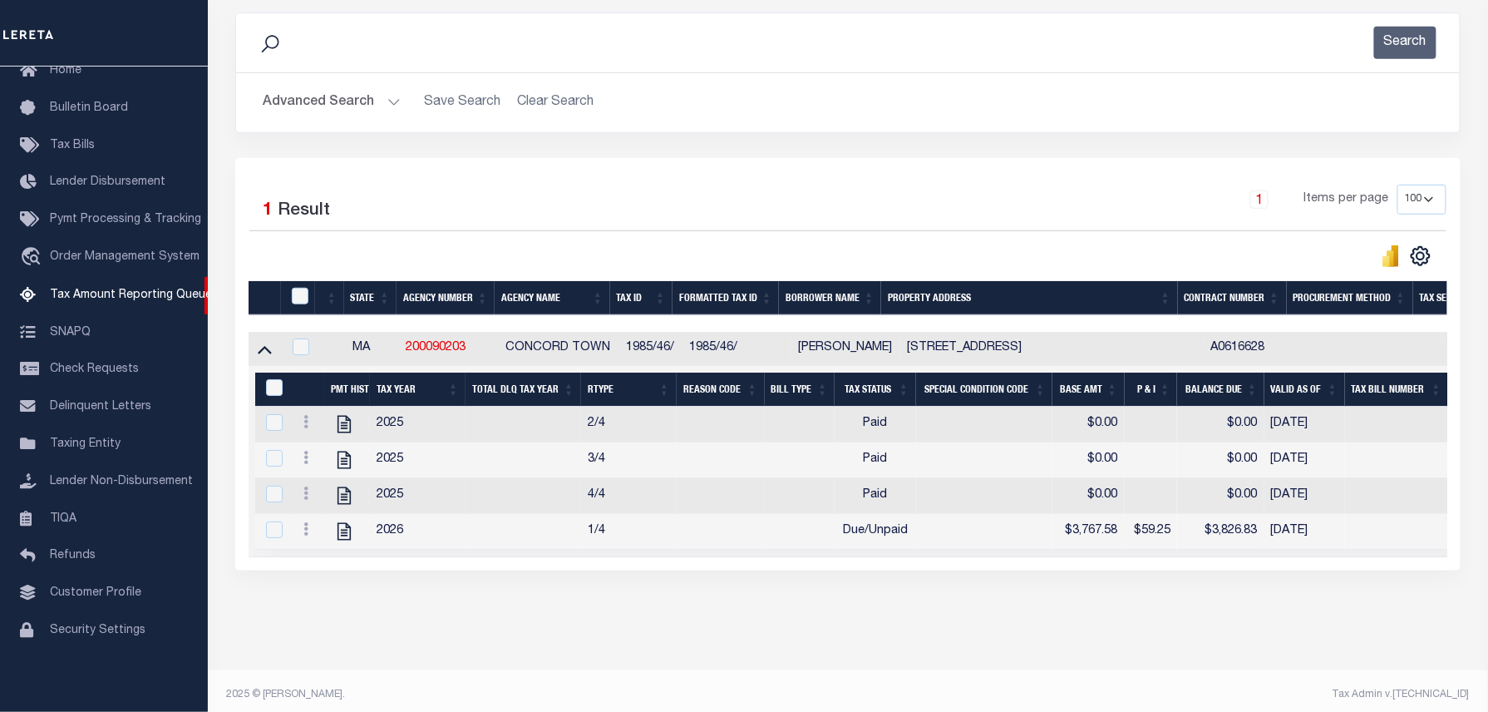
scroll to position [297, 0]
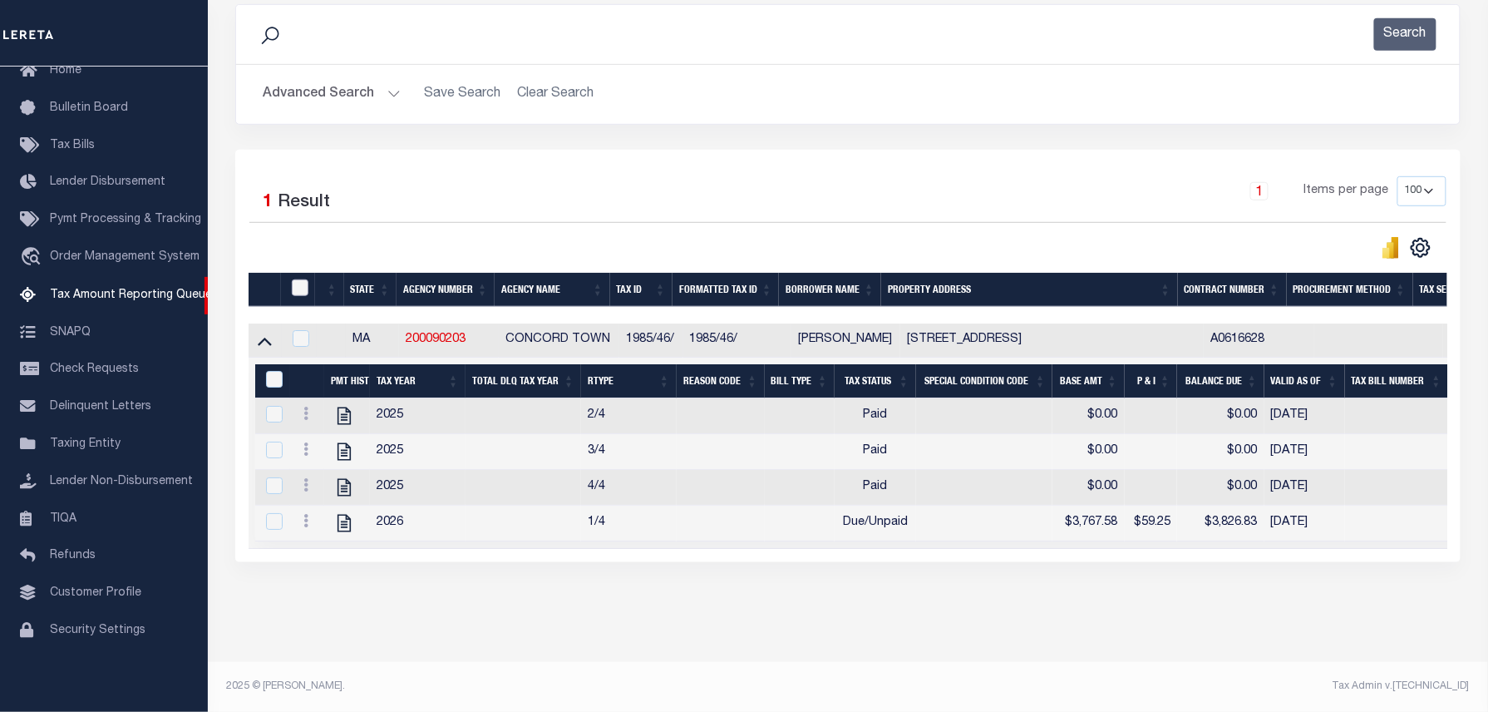
click at [299, 279] on input "checkbox" at bounding box center [300, 287] width 17 height 17
checkbox input "true"
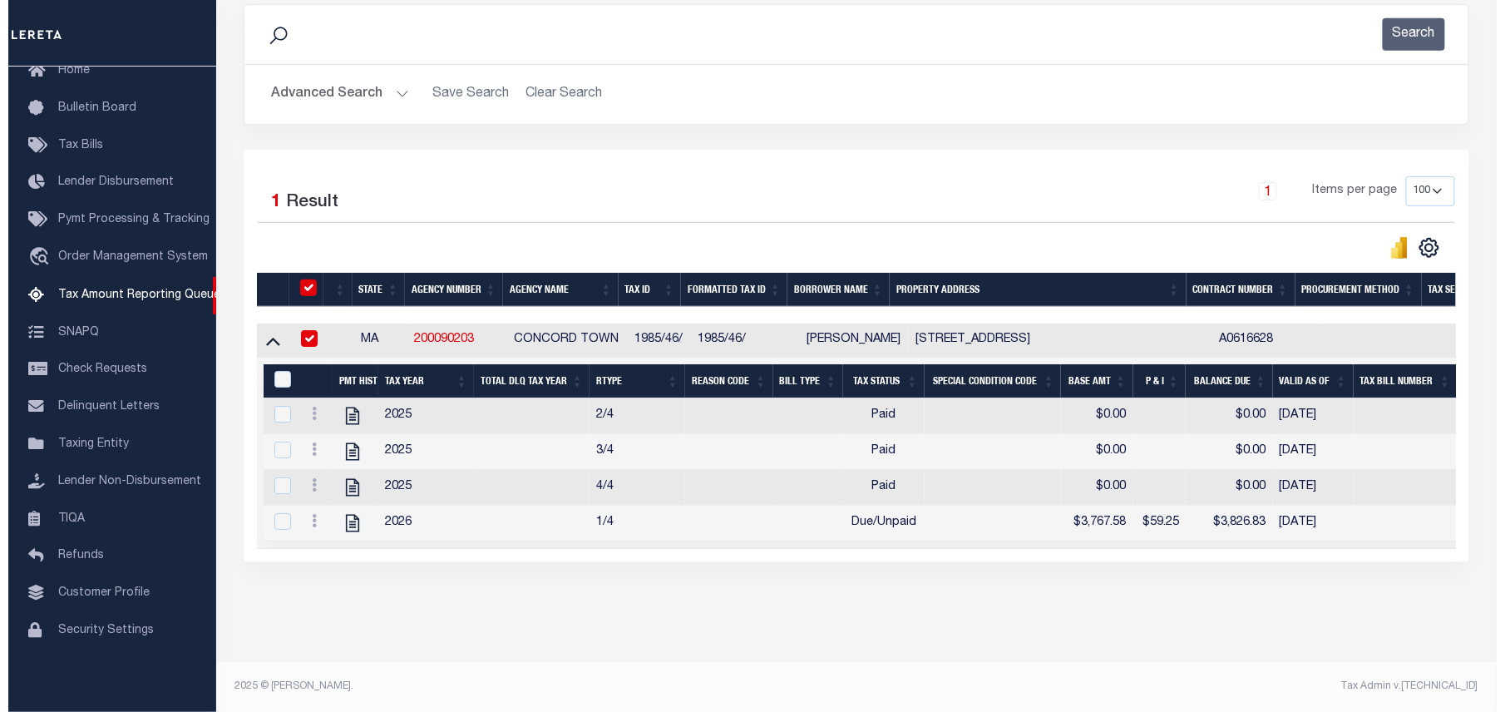
scroll to position [294, 0]
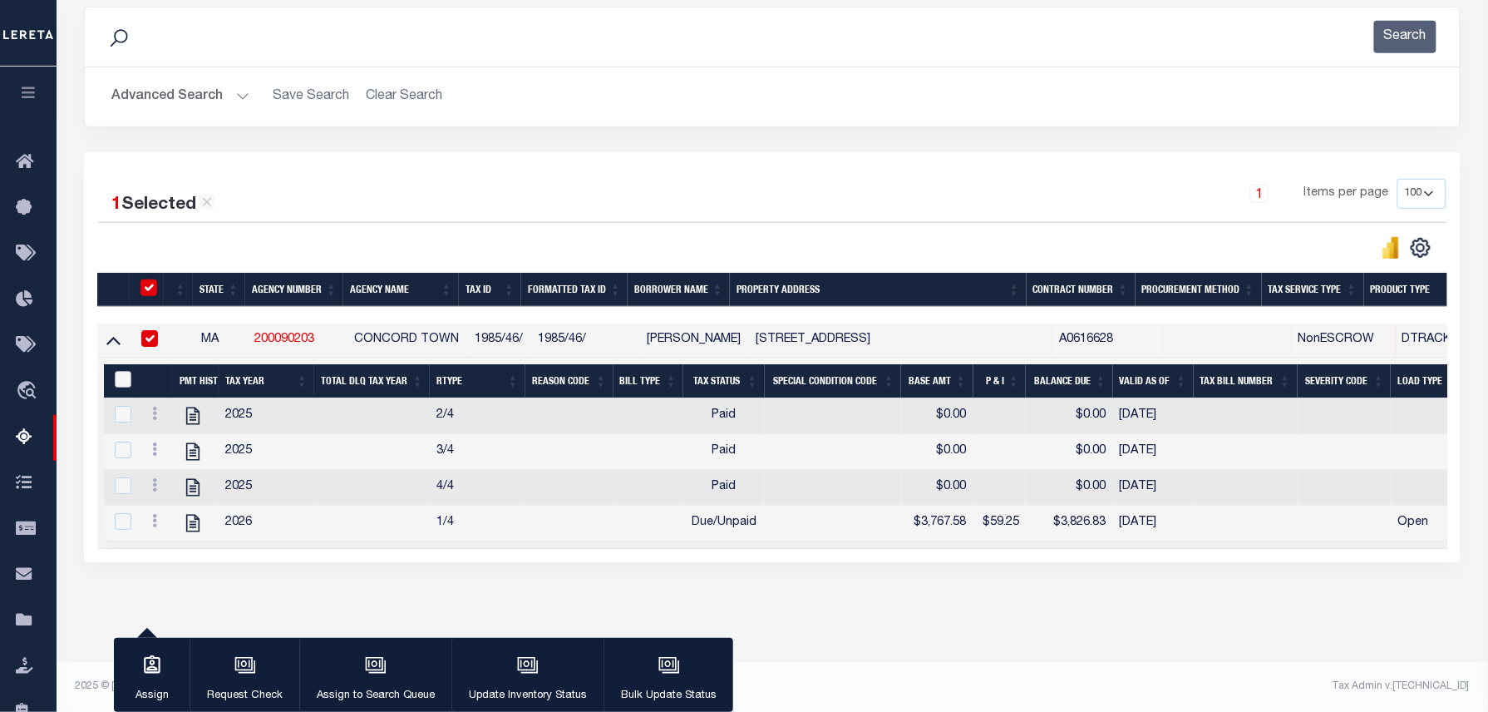
click at [128, 371] on input "&nbsp;" at bounding box center [123, 379] width 17 height 17
checkbox input "true"
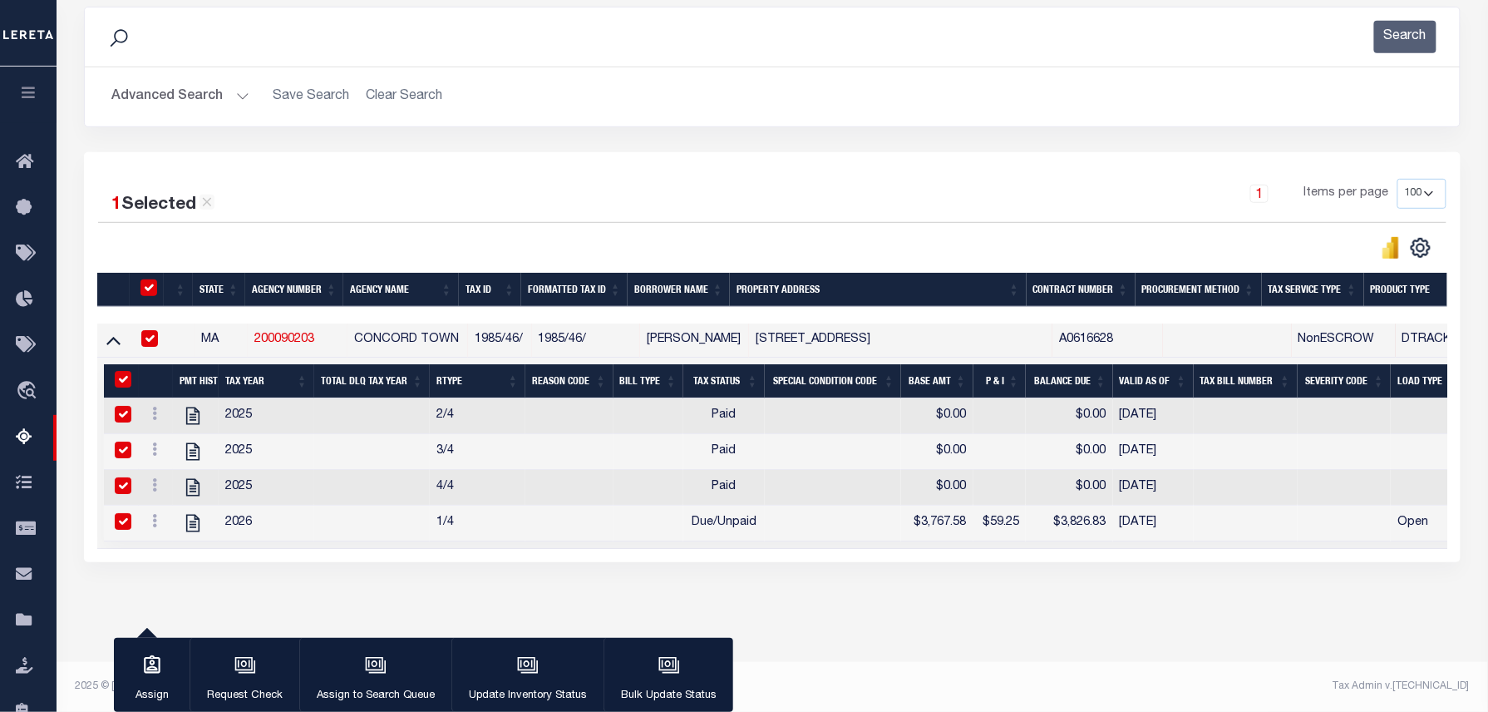
checkbox input "true"
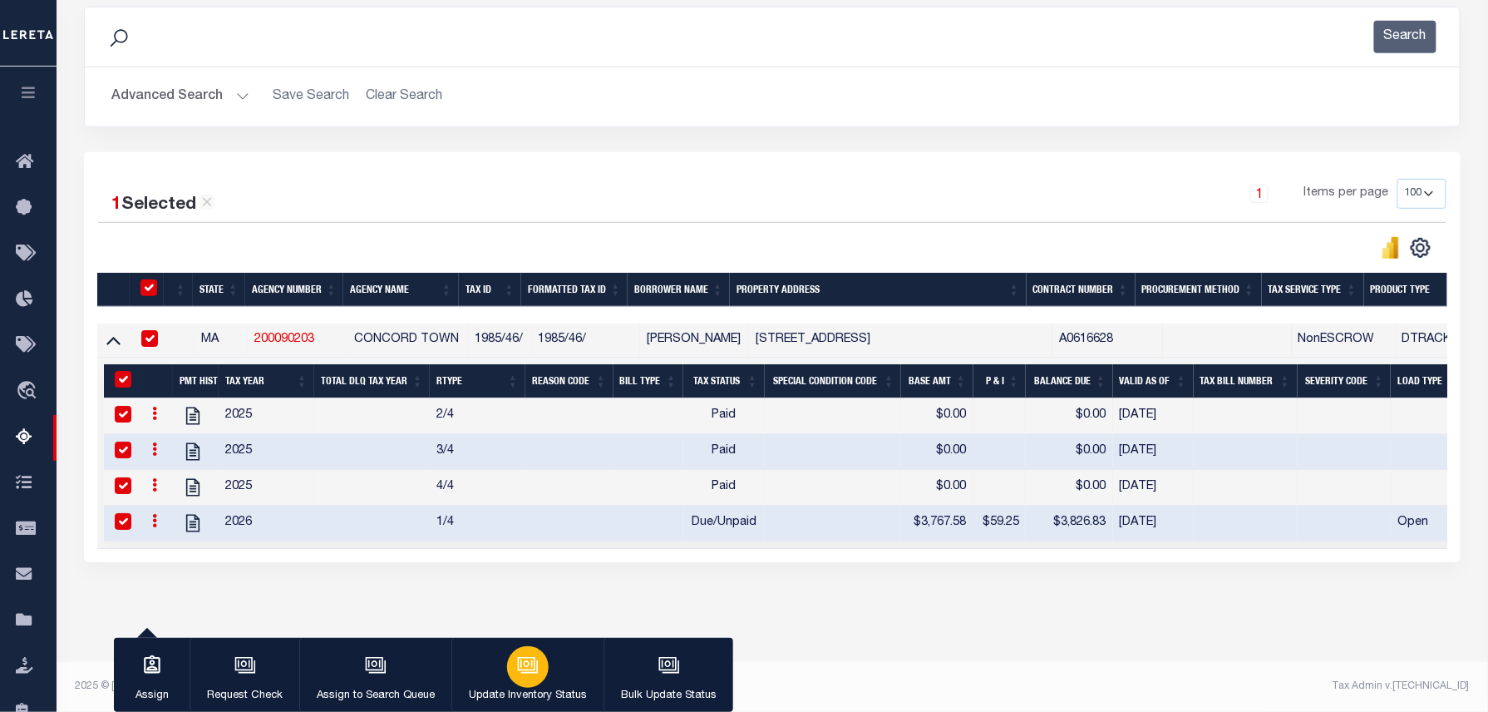
click at [527, 657] on icon "button" at bounding box center [528, 665] width 22 height 22
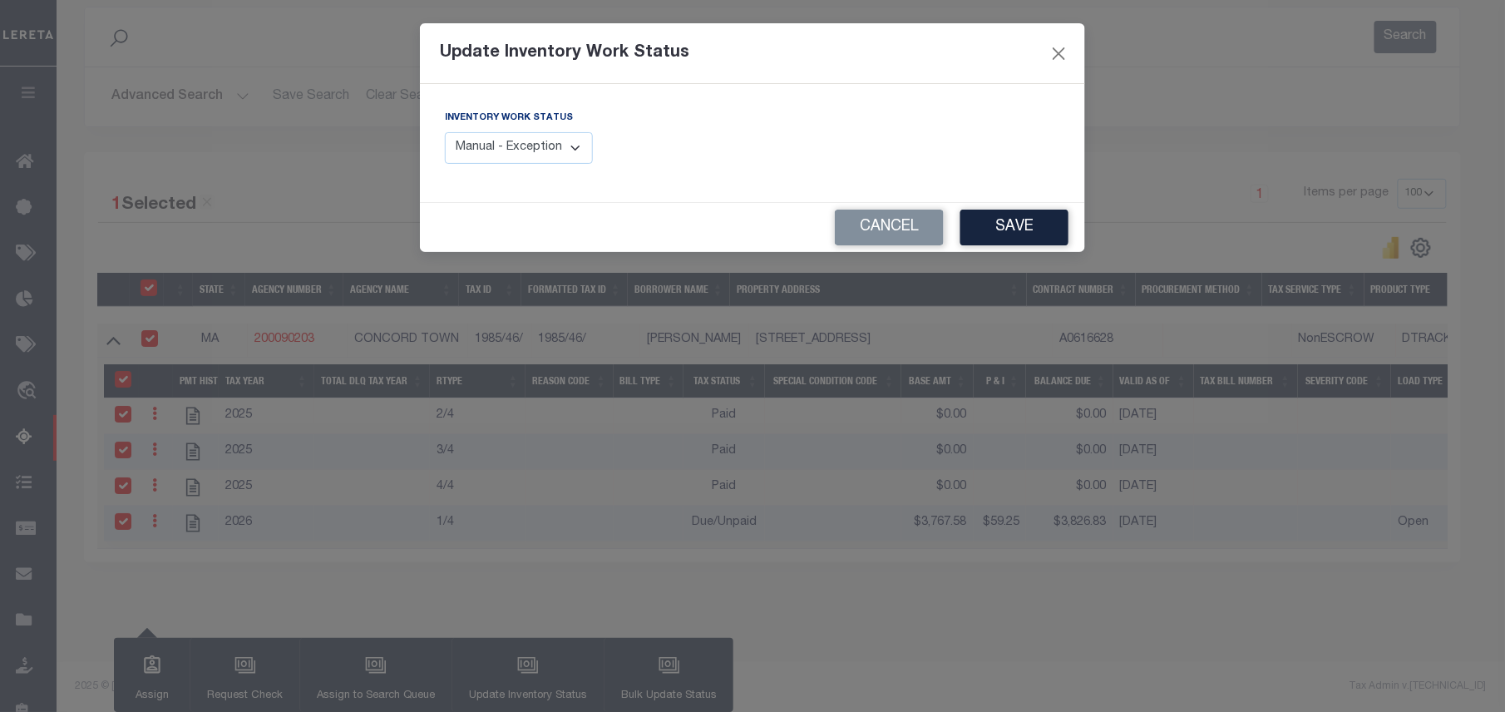
click at [564, 156] on select "Manual - Exception Pended - Awaiting Search Late Add Exception Completed" at bounding box center [519, 148] width 148 height 32
select select "4"
click at [445, 132] on select "Manual - Exception Pended - Awaiting Search Late Add Exception Completed" at bounding box center [519, 148] width 148 height 32
click at [996, 223] on button "Save" at bounding box center [1014, 227] width 108 height 36
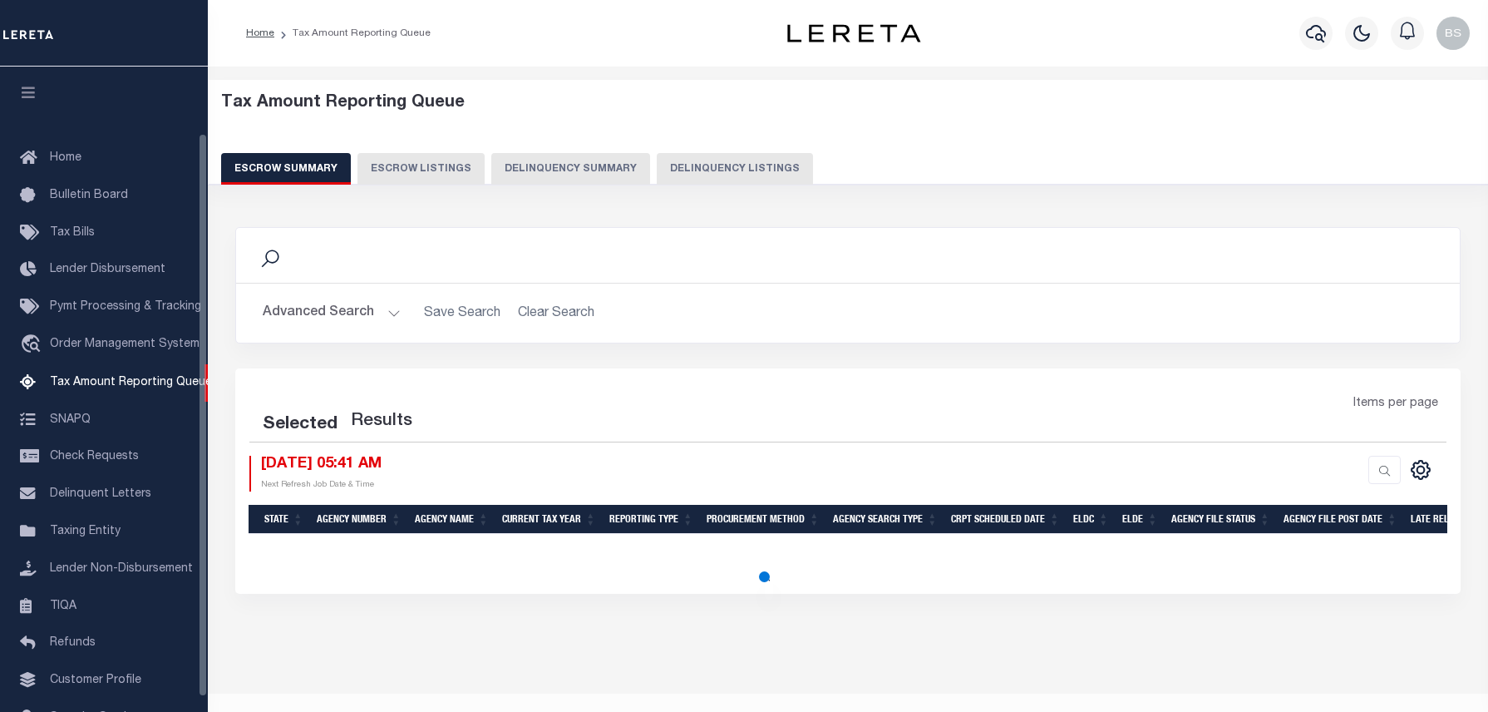
click at [752, 168] on button "Delinquency Listings" at bounding box center [735, 169] width 156 height 32
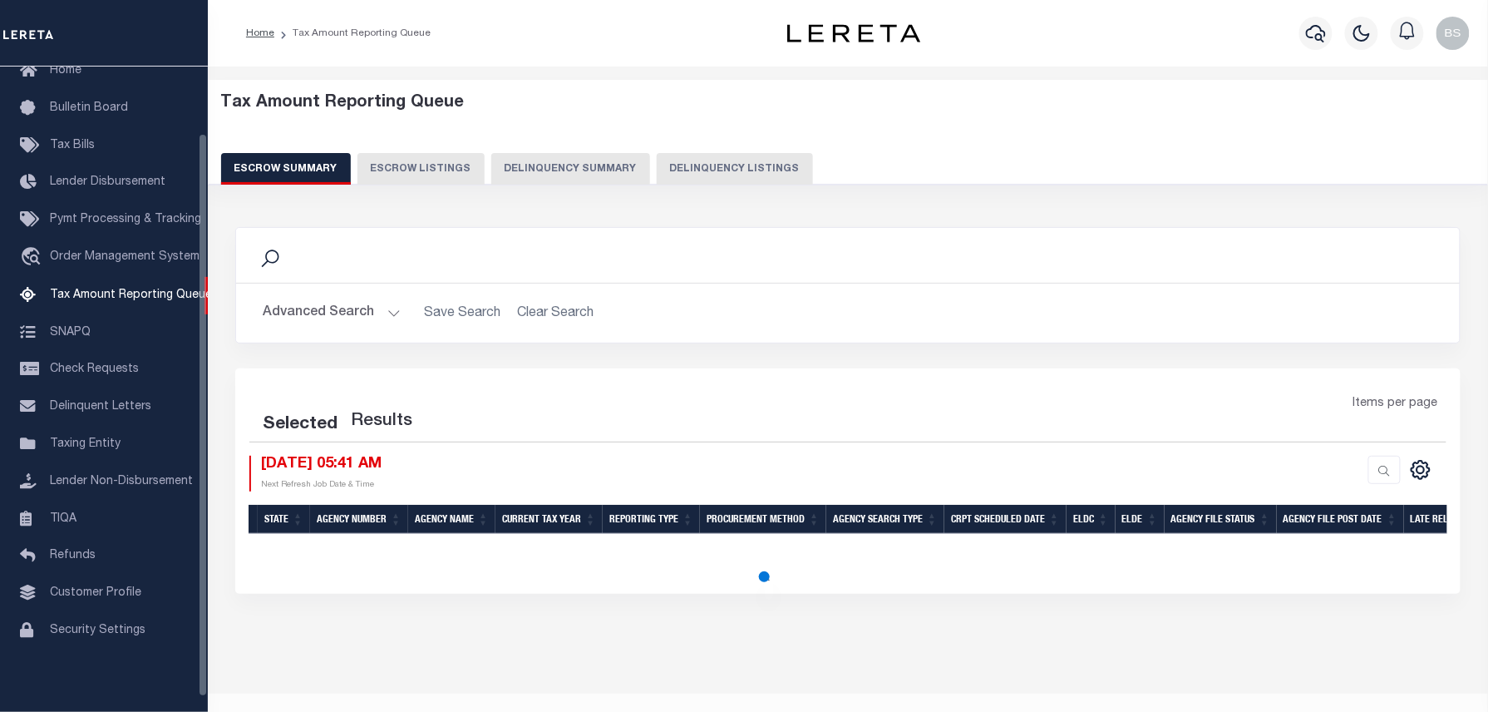
select select "100"
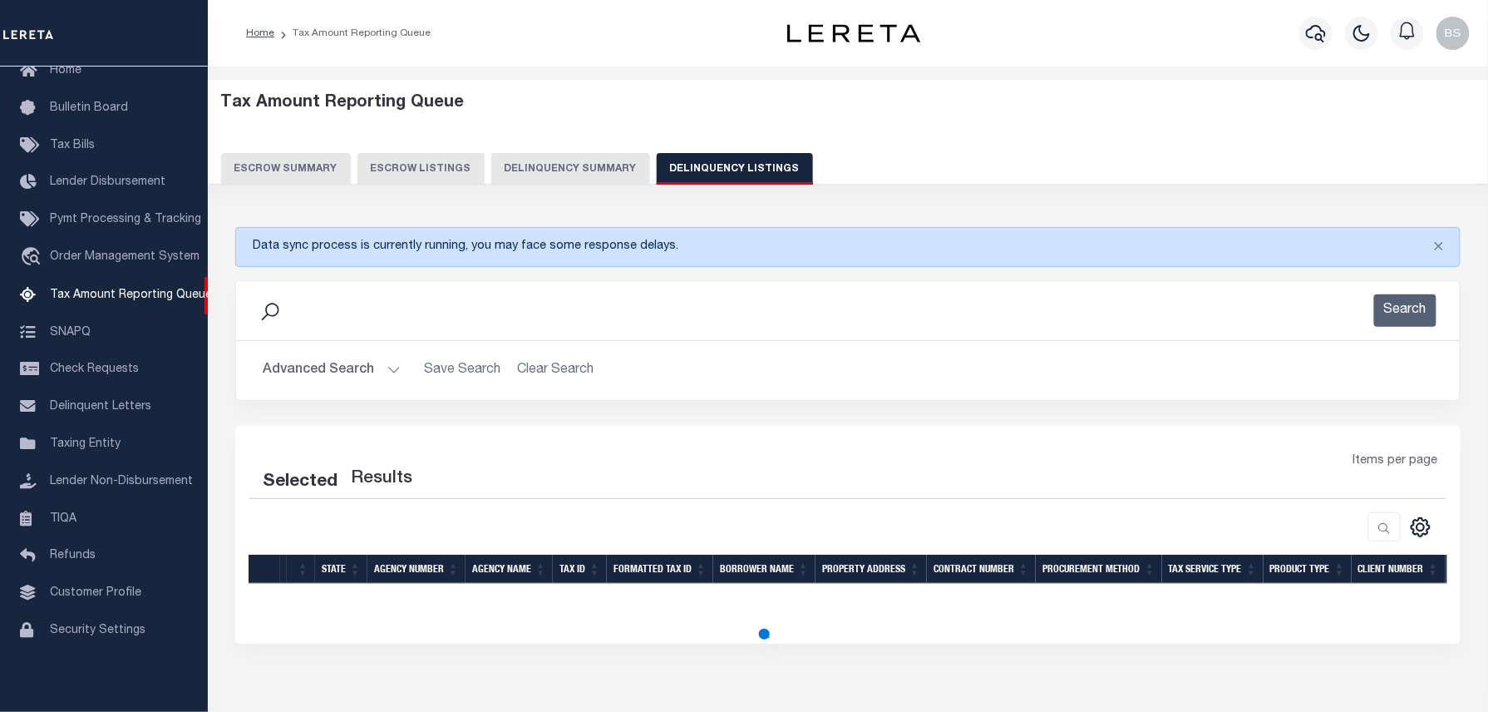
select select "100"
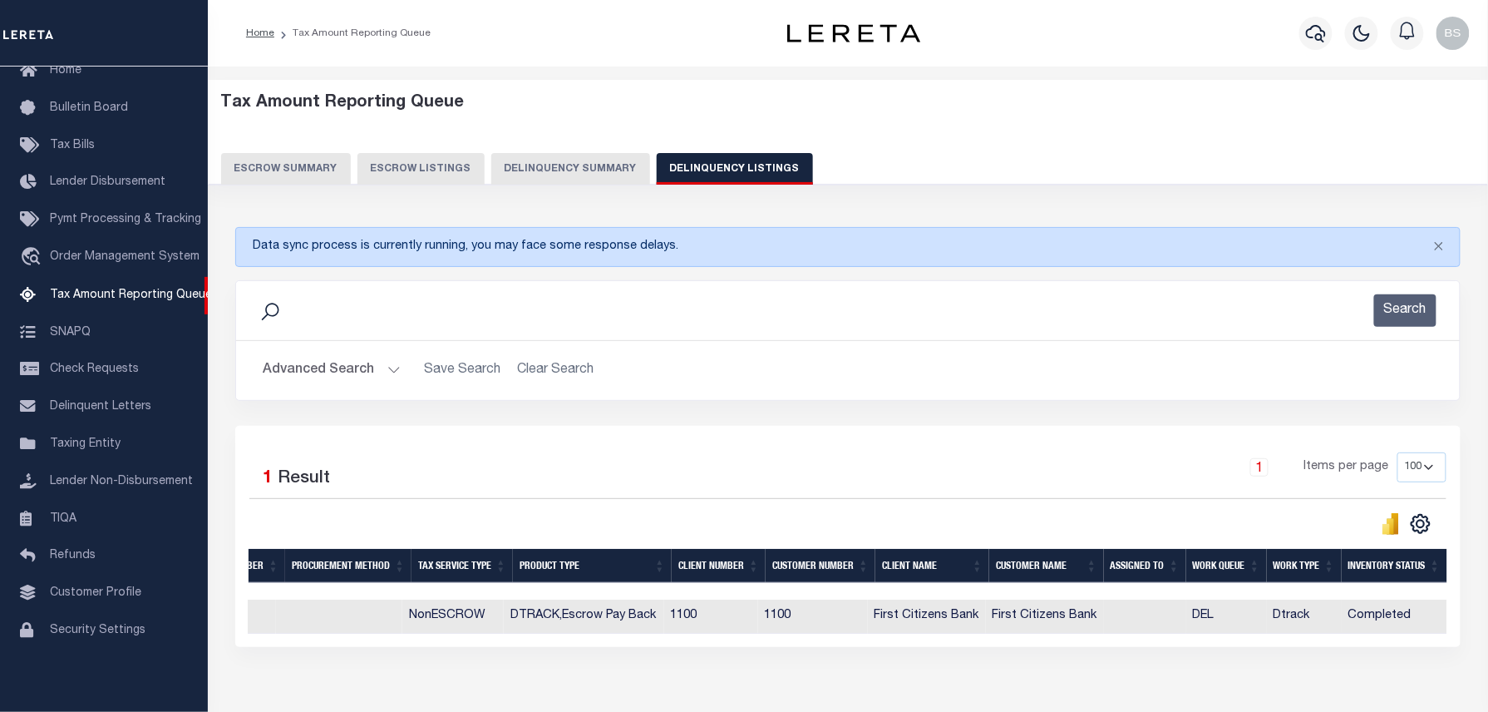
scroll to position [0, 0]
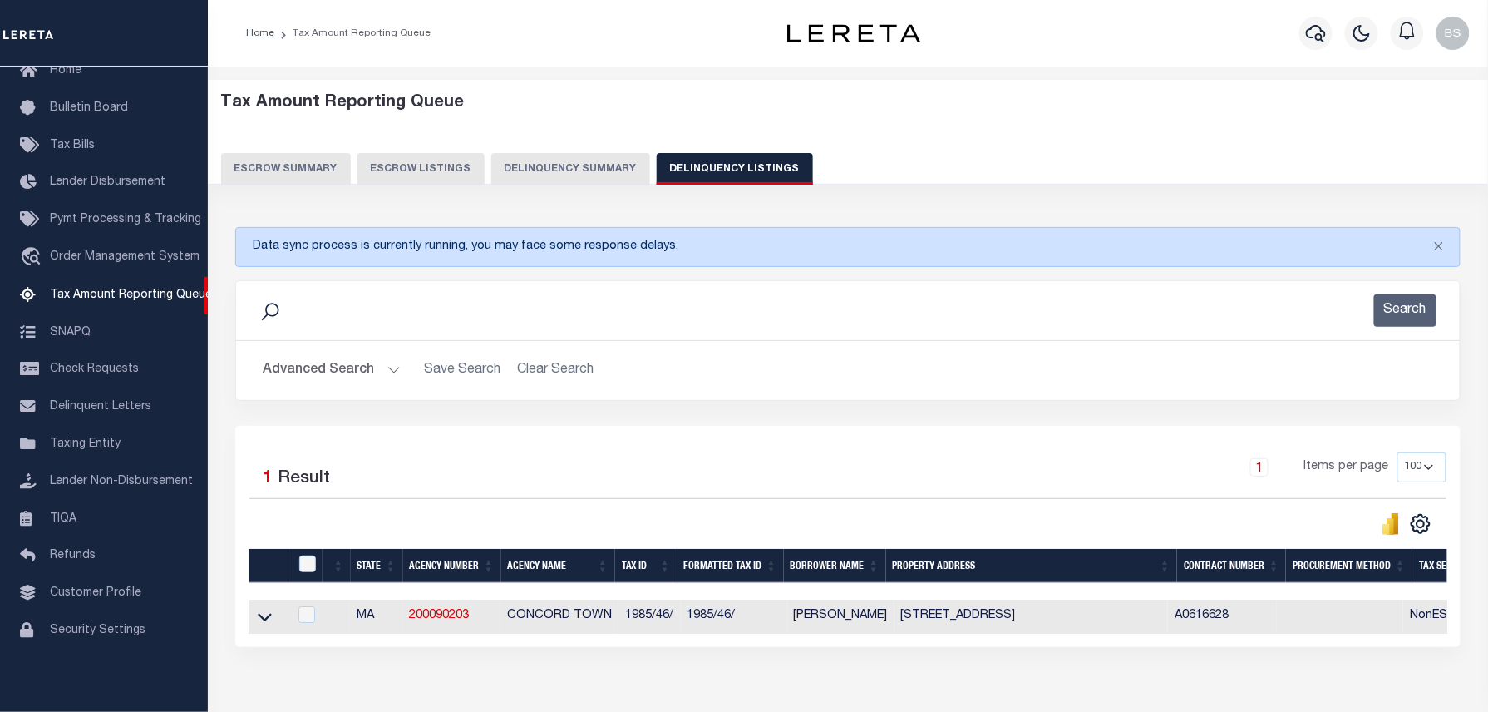
click at [359, 373] on button "Advanced Search" at bounding box center [332, 370] width 138 height 32
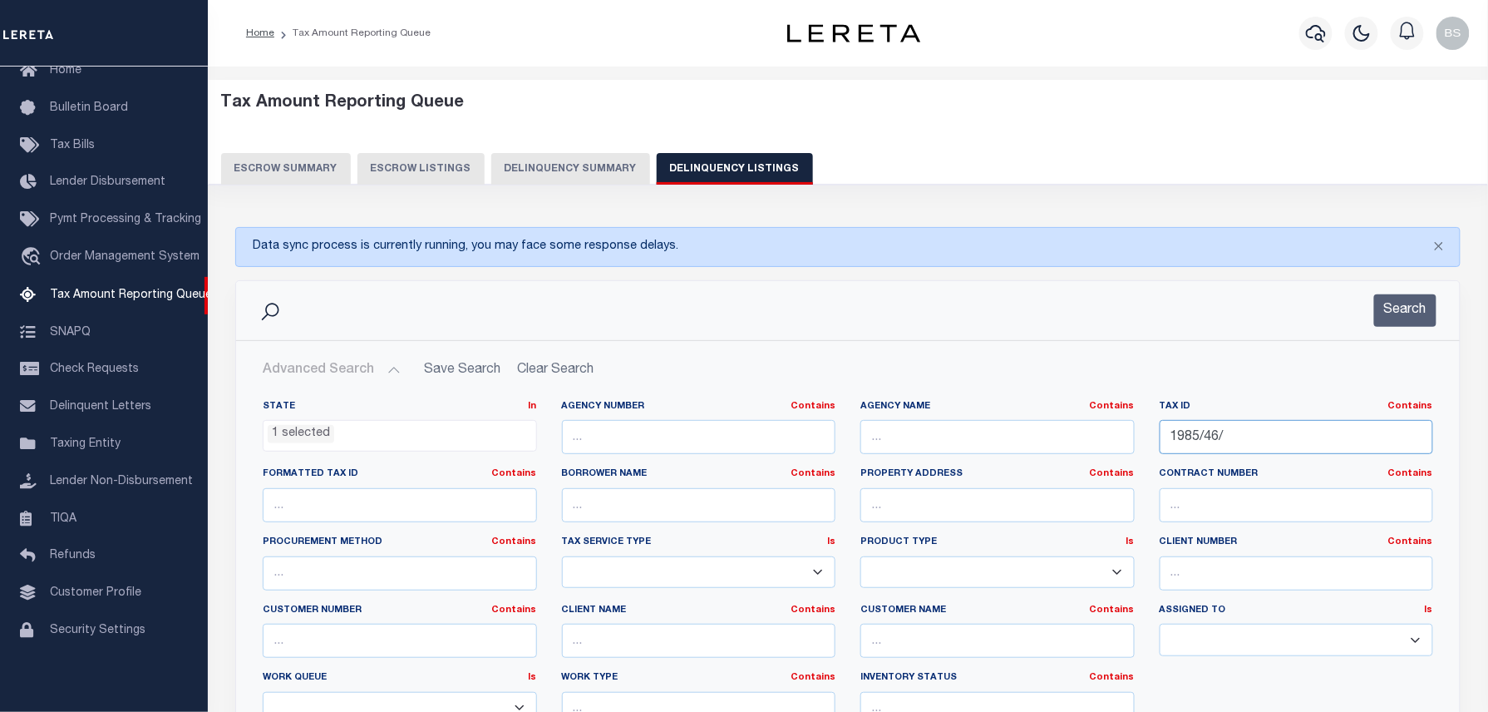
drag, startPoint x: 1264, startPoint y: 437, endPoint x: 1052, endPoint y: 436, distance: 211.2
click at [1055, 436] on div "State In In AK AL AR AZ CA CO CT DC DE FL GA GU HI IA ID IL IN KS [GEOGRAPHIC_D…" at bounding box center [847, 569] width 1195 height 339
paste input "2252/101"
type input "2252/101/"
click at [1420, 319] on button "Search" at bounding box center [1405, 310] width 62 height 32
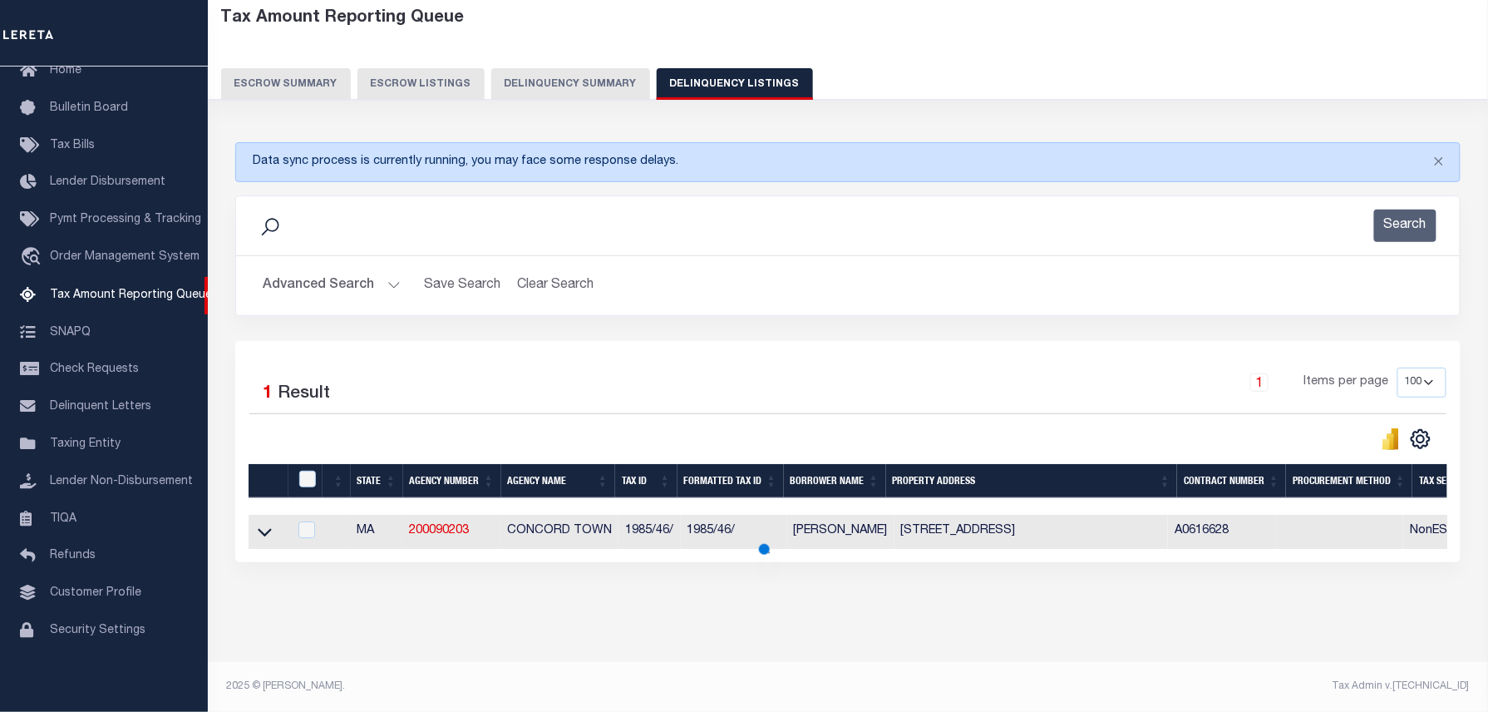
scroll to position [101, 0]
drag, startPoint x: 268, startPoint y: 522, endPoint x: 359, endPoint y: 476, distance: 102.2
click at [268, 528] on icon at bounding box center [265, 532] width 14 height 8
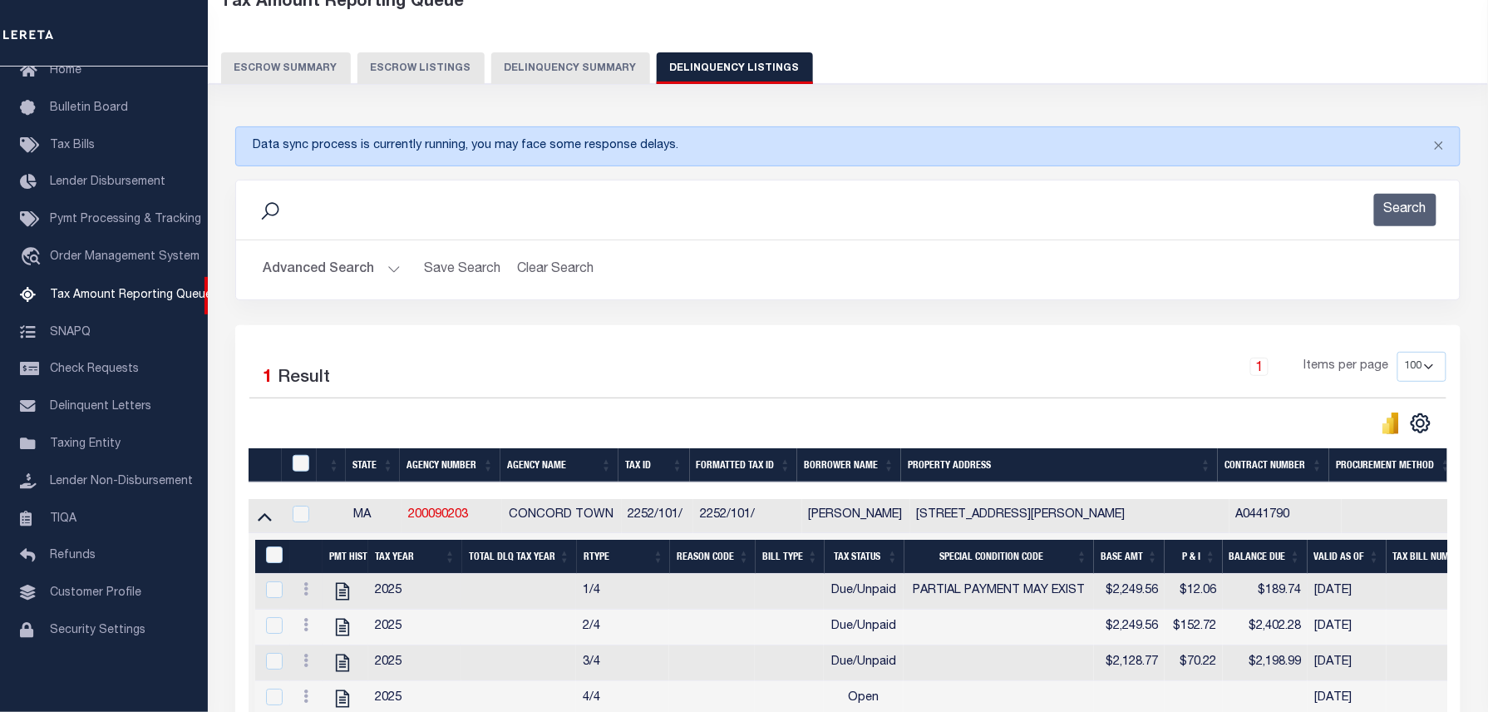
scroll to position [211, 0]
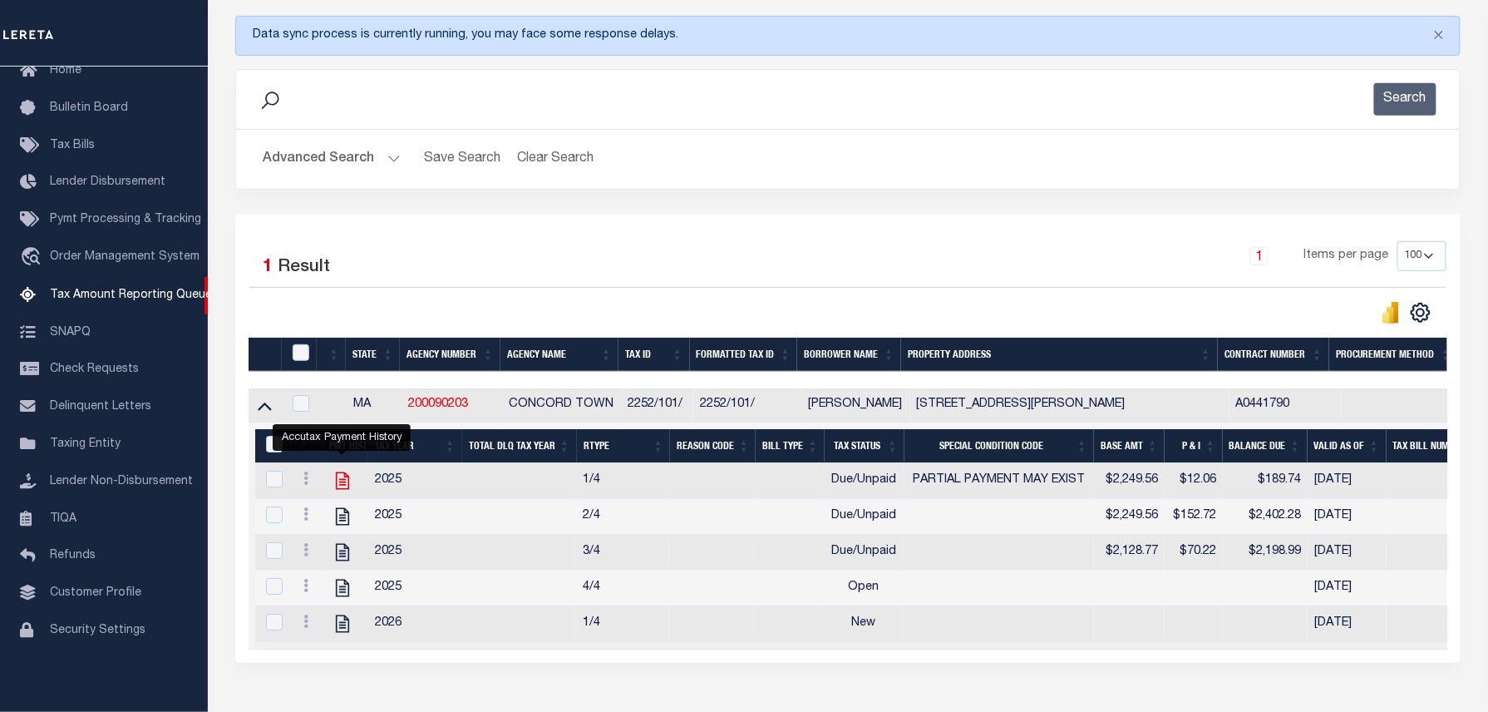
click at [338, 490] on icon "" at bounding box center [343, 481] width 22 height 22
checkbox input "true"
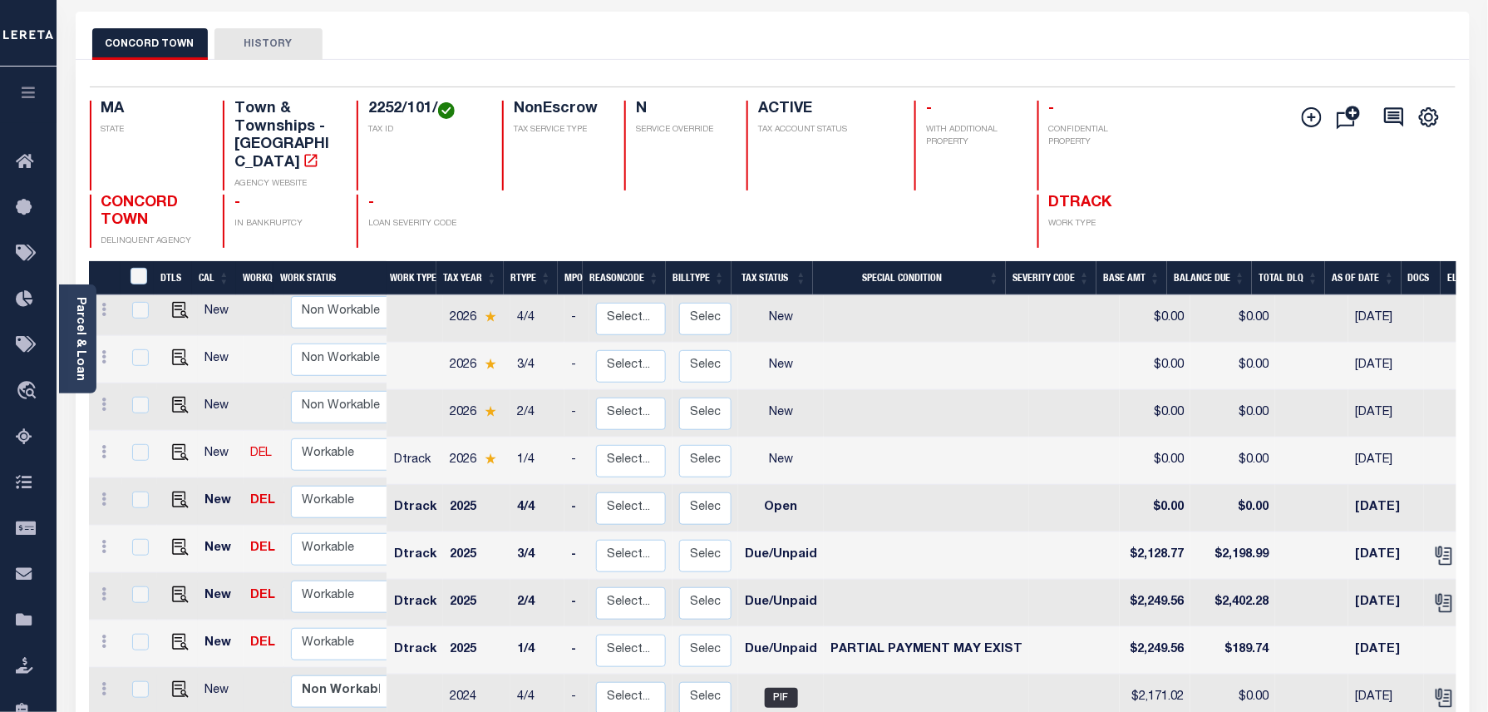
scroll to position [111, 0]
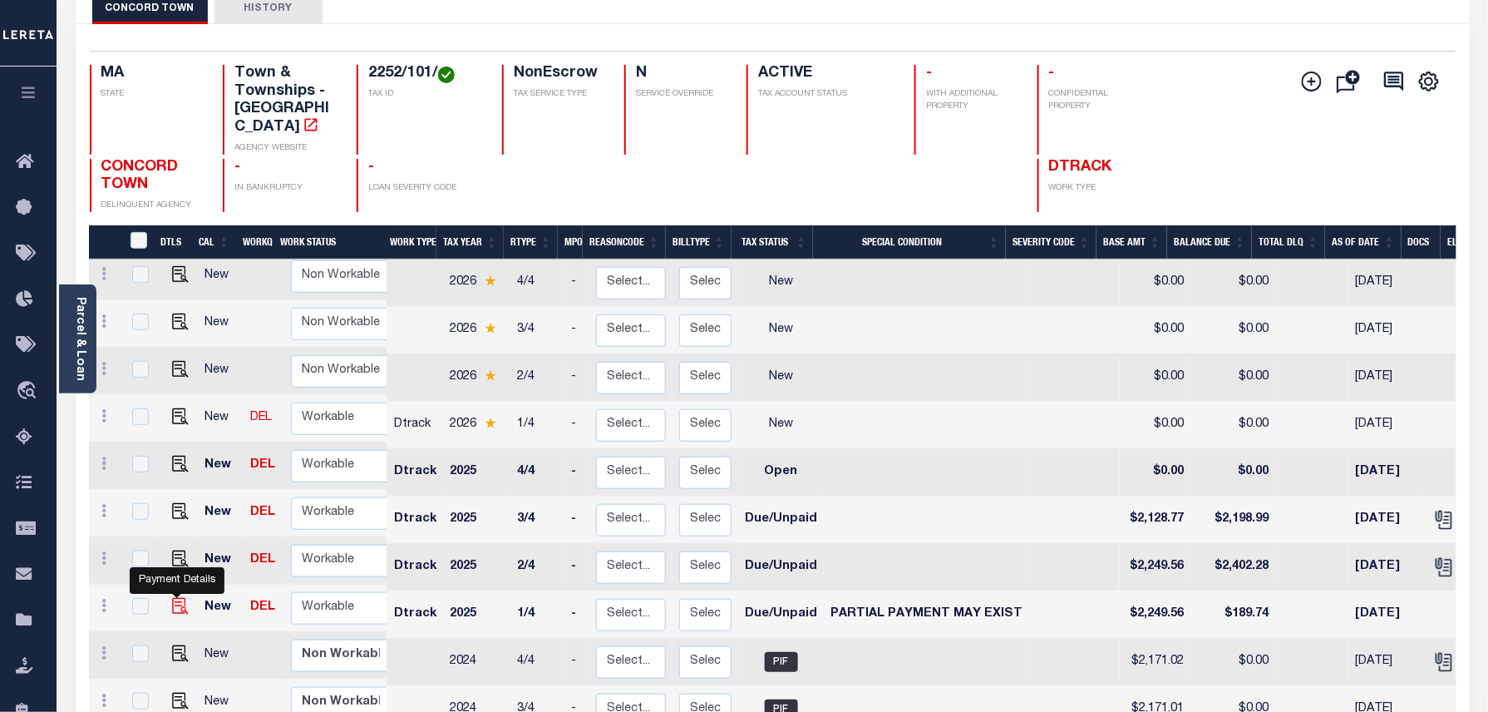
click at [175, 598] on img "" at bounding box center [180, 606] width 17 height 17
checkbox input "true"
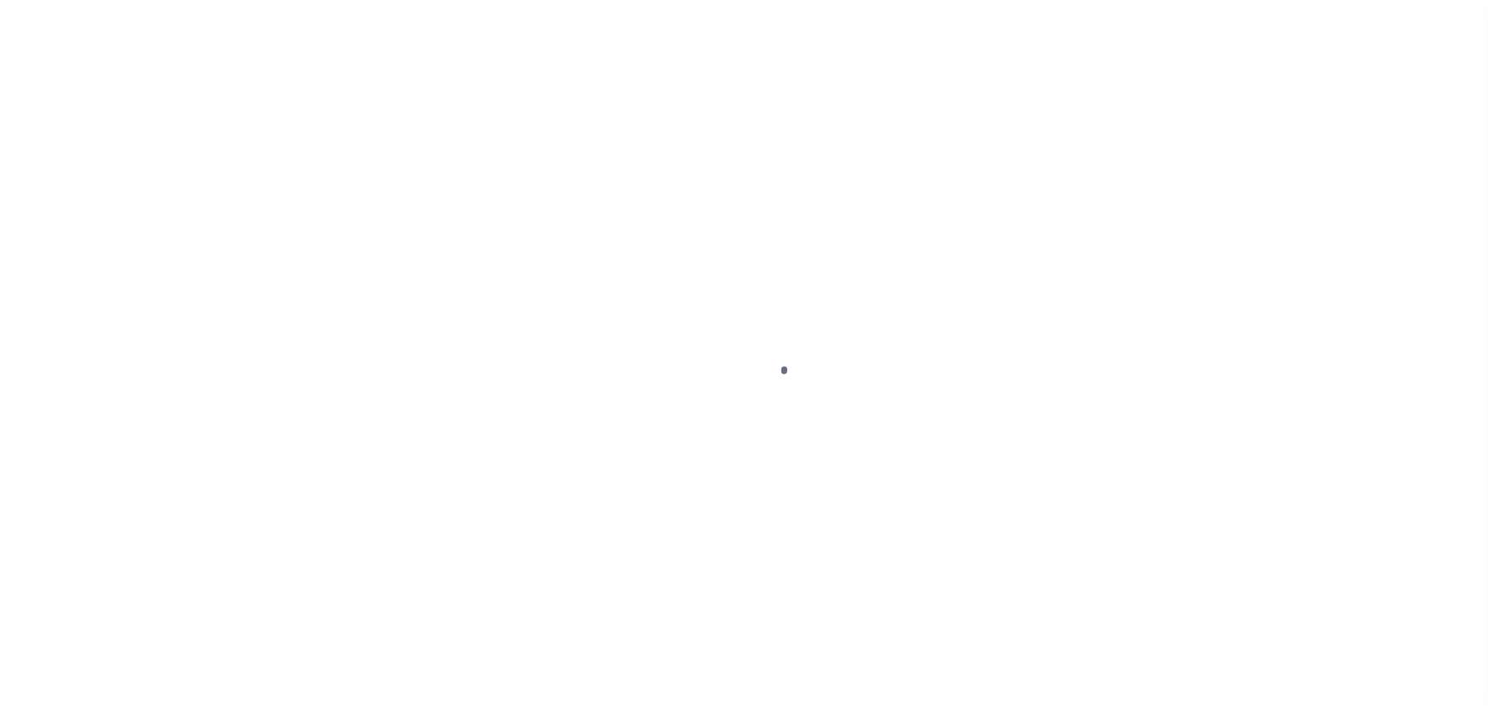
select select "DUE"
select select "15"
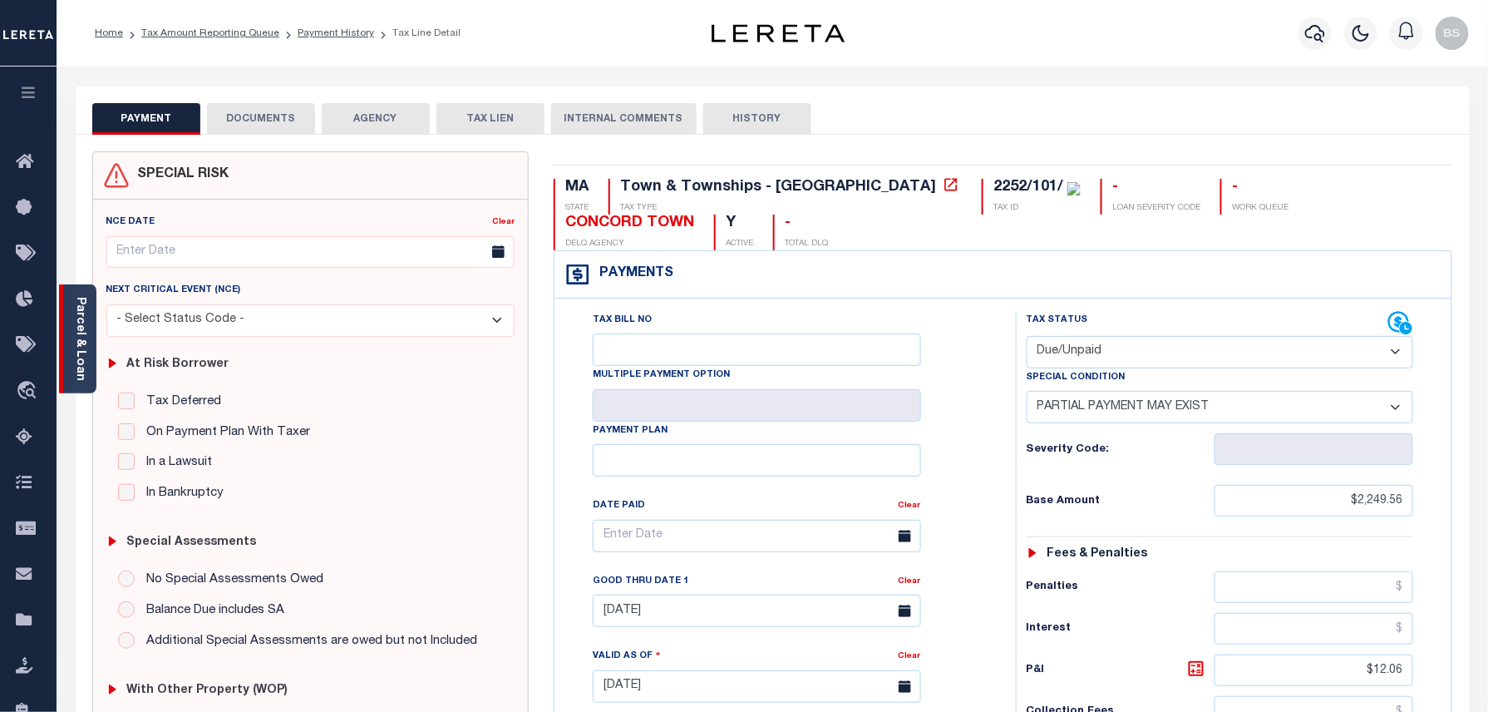
click at [90, 319] on div "Parcel & Loan" at bounding box center [77, 338] width 37 height 109
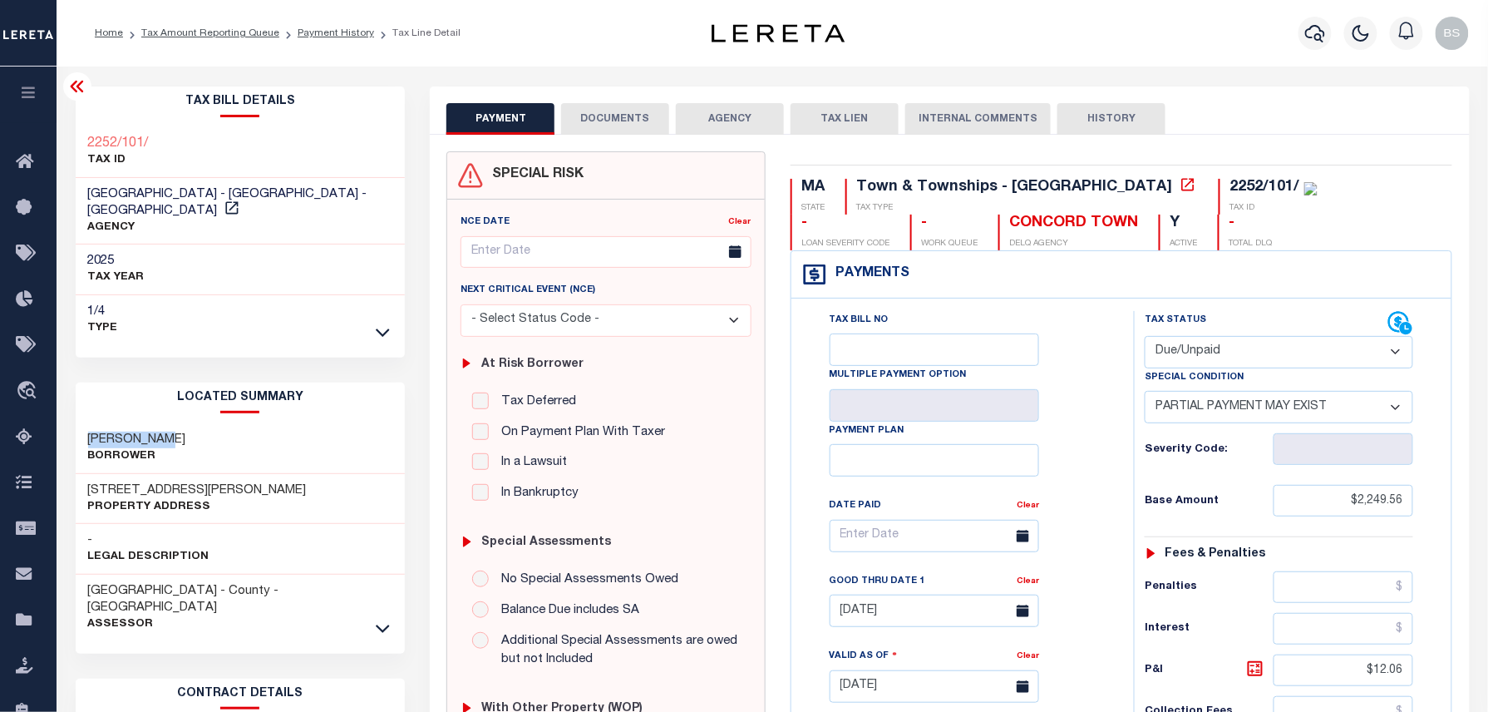
drag, startPoint x: 88, startPoint y: 423, endPoint x: 216, endPoint y: 423, distance: 128.0
click at [216, 423] on div "[PERSON_NAME]" at bounding box center [241, 448] width 330 height 51
copy h3 "[PERSON_NAME]"
click at [347, 32] on link "Payment History" at bounding box center [336, 33] width 76 height 10
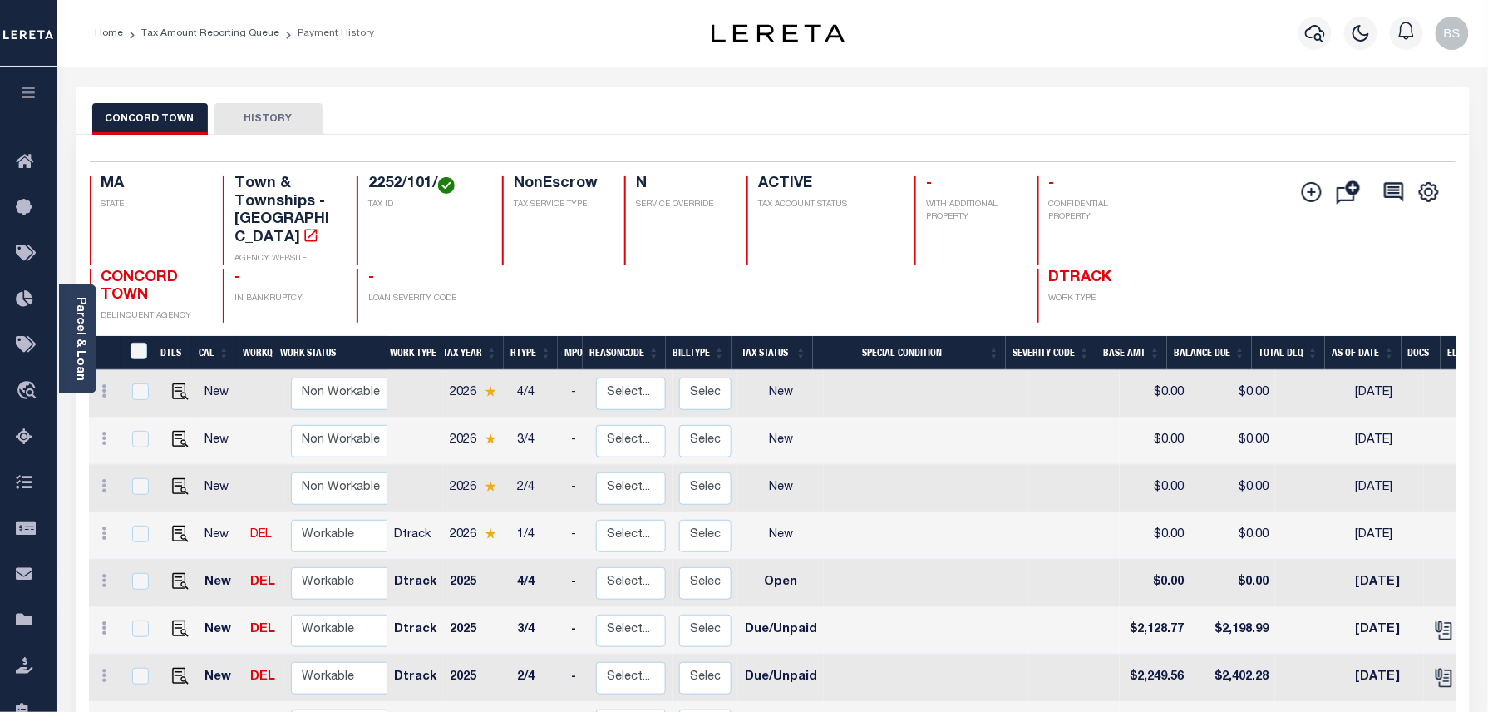
scroll to position [319, 0]
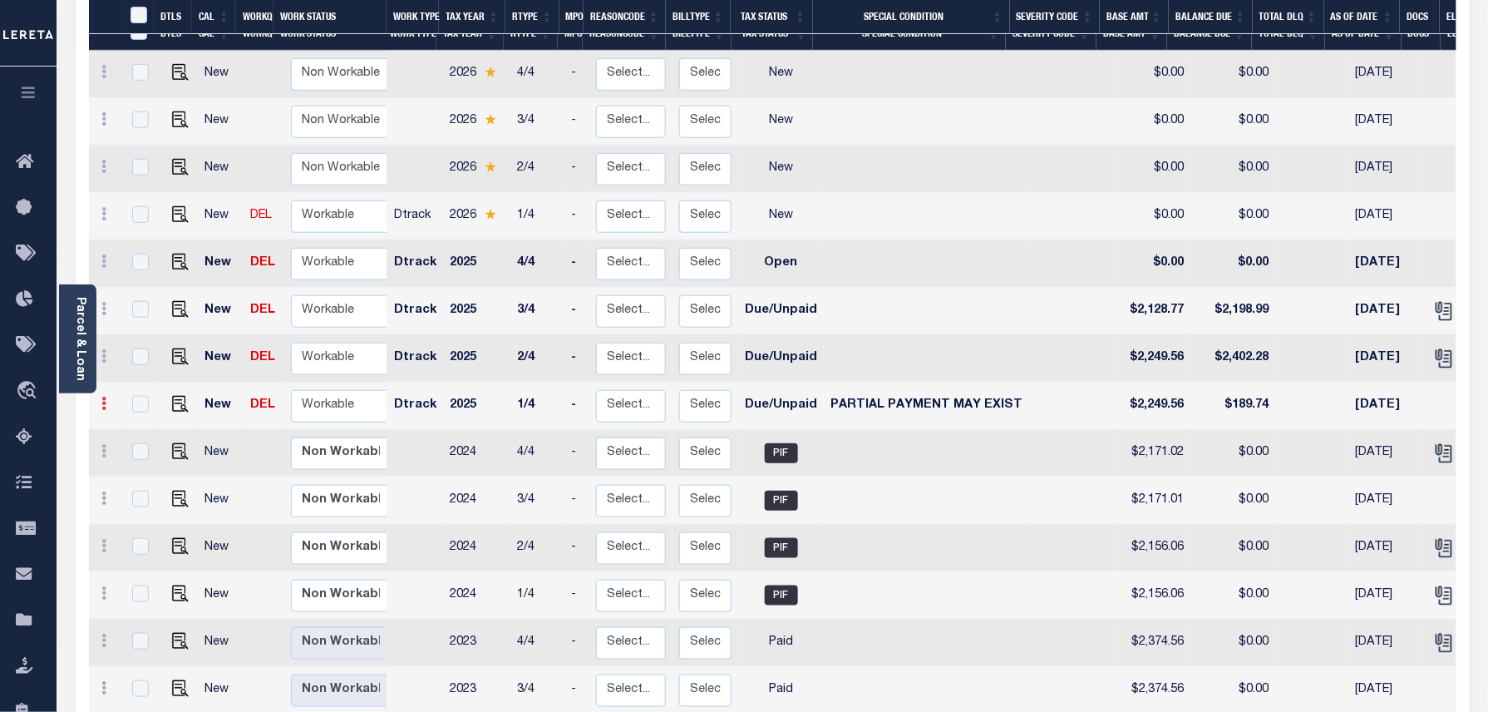
click at [104, 397] on icon at bounding box center [104, 403] width 5 height 13
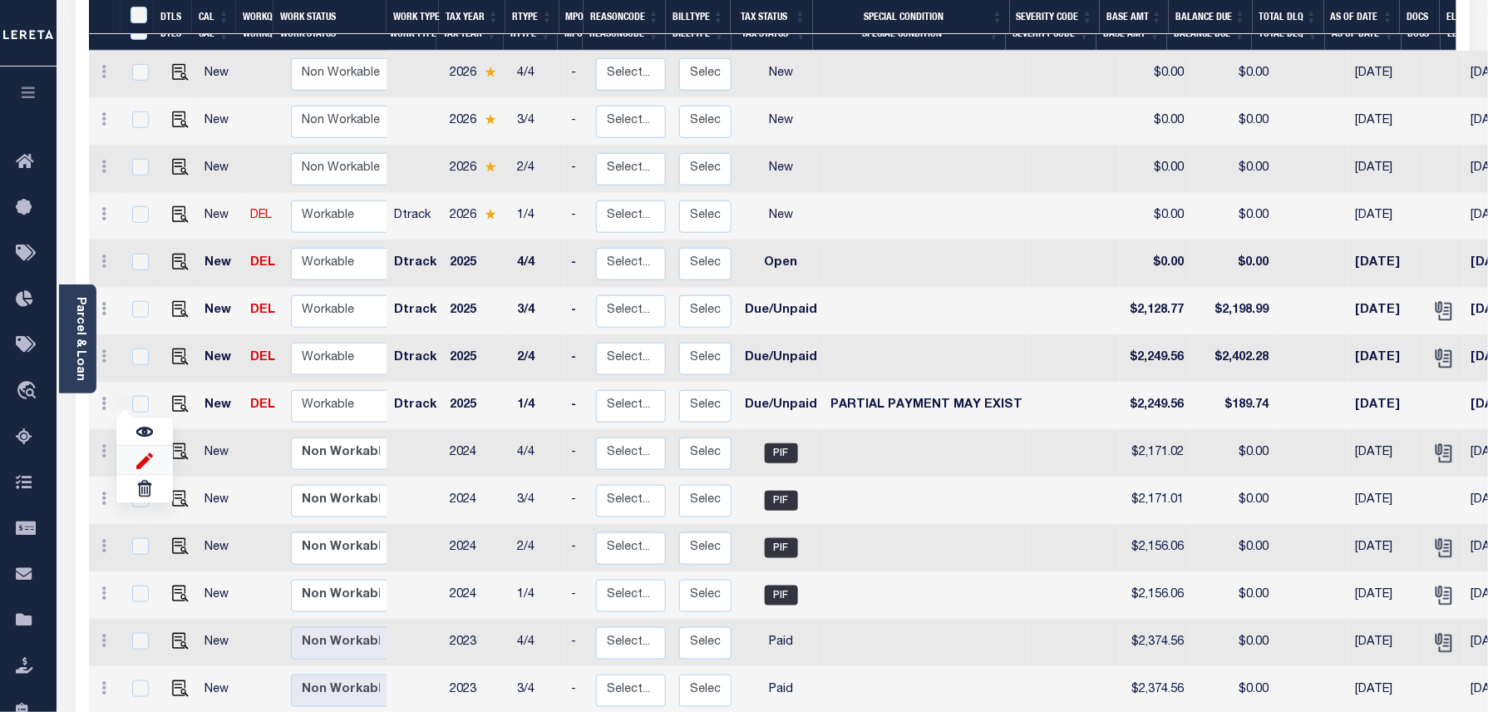
click at [136, 451] on img at bounding box center [144, 459] width 17 height 17
select select "DUE"
select select "15"
type input "$2,249.56"
type input "$189.74"
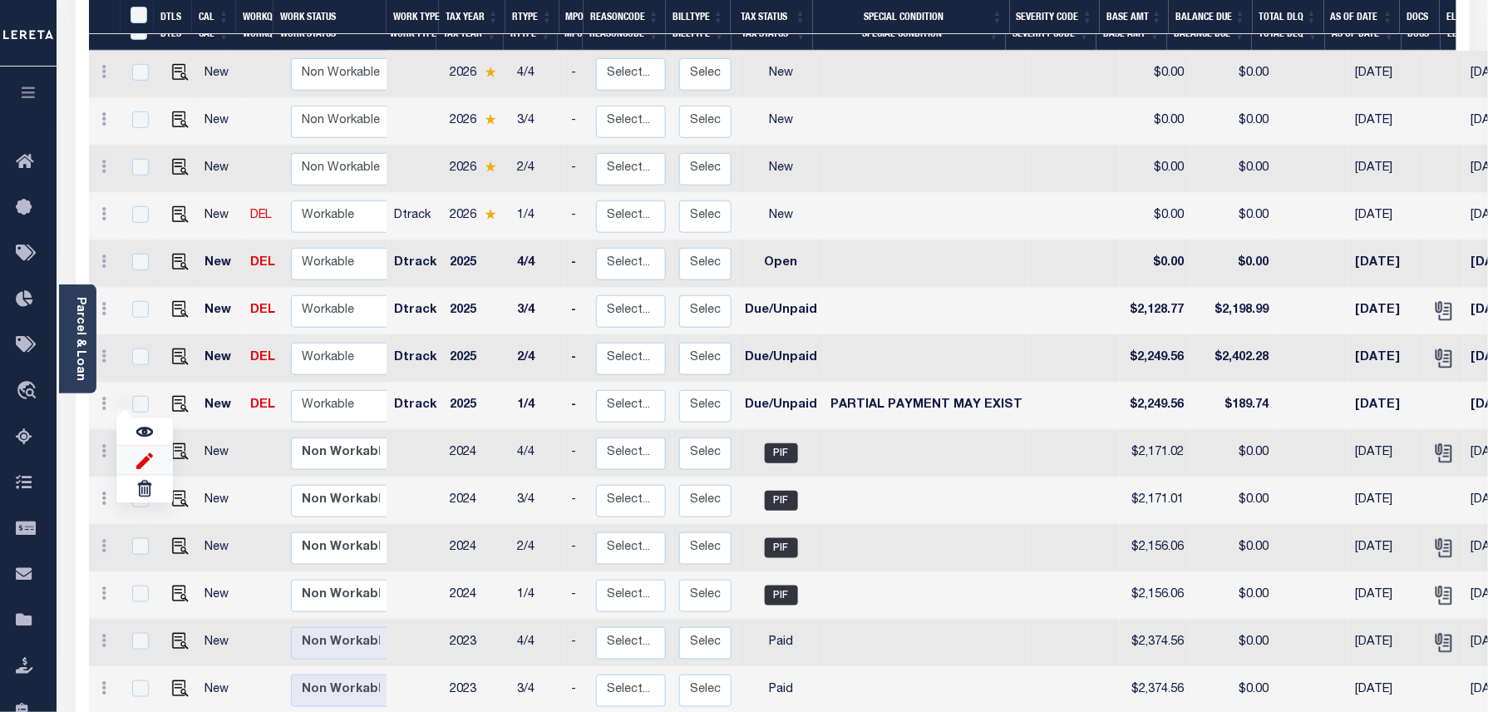
type input "[DATE]"
type input "04/30/2025"
type input "$12.06"
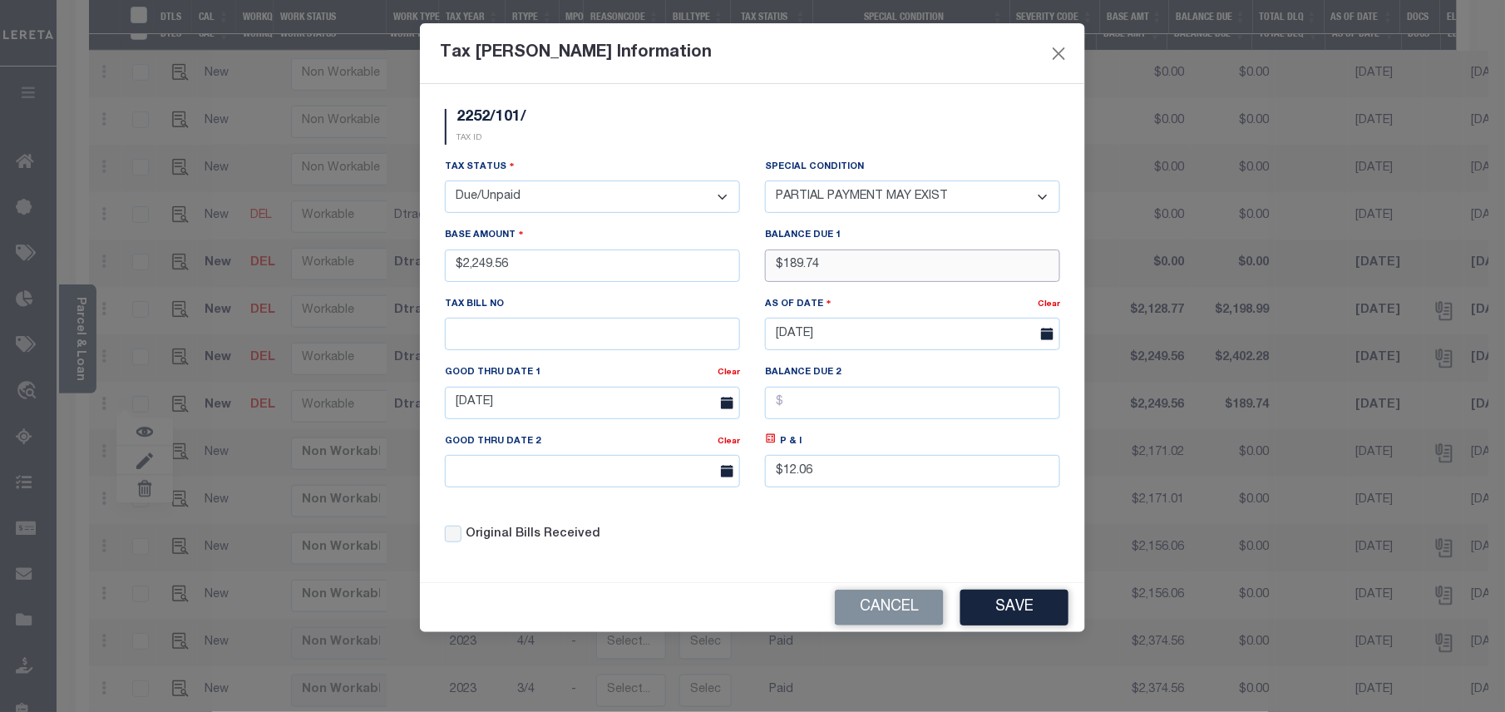
drag, startPoint x: 849, startPoint y: 266, endPoint x: 770, endPoint y: 264, distance: 79.0
click at [770, 264] on input "$189.74" at bounding box center [912, 265] width 295 height 32
type input "$0.00"
click at [582, 209] on select "- Select Status - Open Due/Unpaid Paid Incomplete No Tax Due Internal Refund Pr…" at bounding box center [592, 196] width 295 height 32
click at [579, 207] on select "- Select Status - Open Due/Unpaid Paid Incomplete No Tax Due Internal Refund Pr…" at bounding box center [592, 196] width 295 height 32
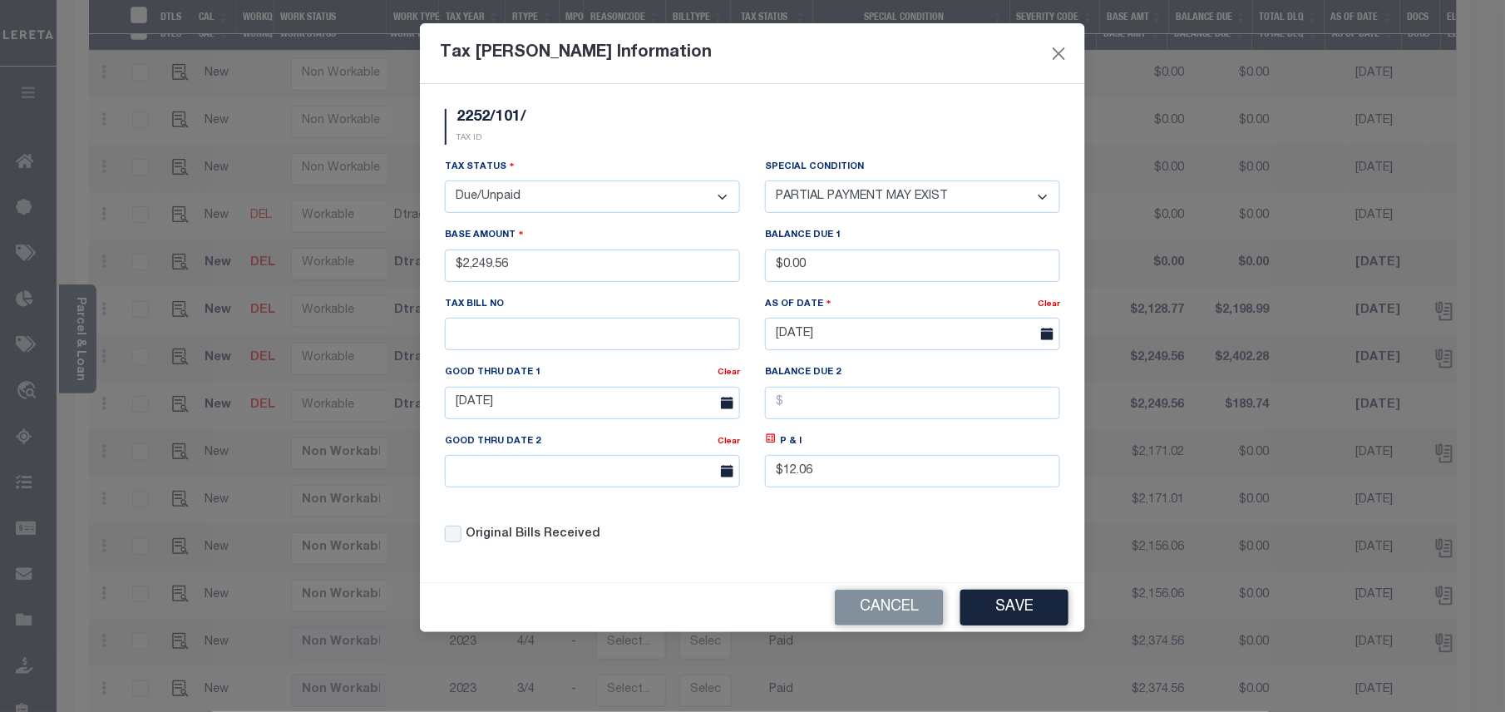
click at [579, 207] on select "- Select Status - Open Due/Unpaid Paid Incomplete No Tax Due Internal Refund Pr…" at bounding box center [592, 196] width 295 height 32
select select "PYD"
click at [445, 183] on select "- Select Status - Open Due/Unpaid Paid Incomplete No Tax Due Internal Refund Pr…" at bounding box center [592, 196] width 295 height 32
select select "0"
drag, startPoint x: 842, startPoint y: 474, endPoint x: 738, endPoint y: 479, distance: 104.0
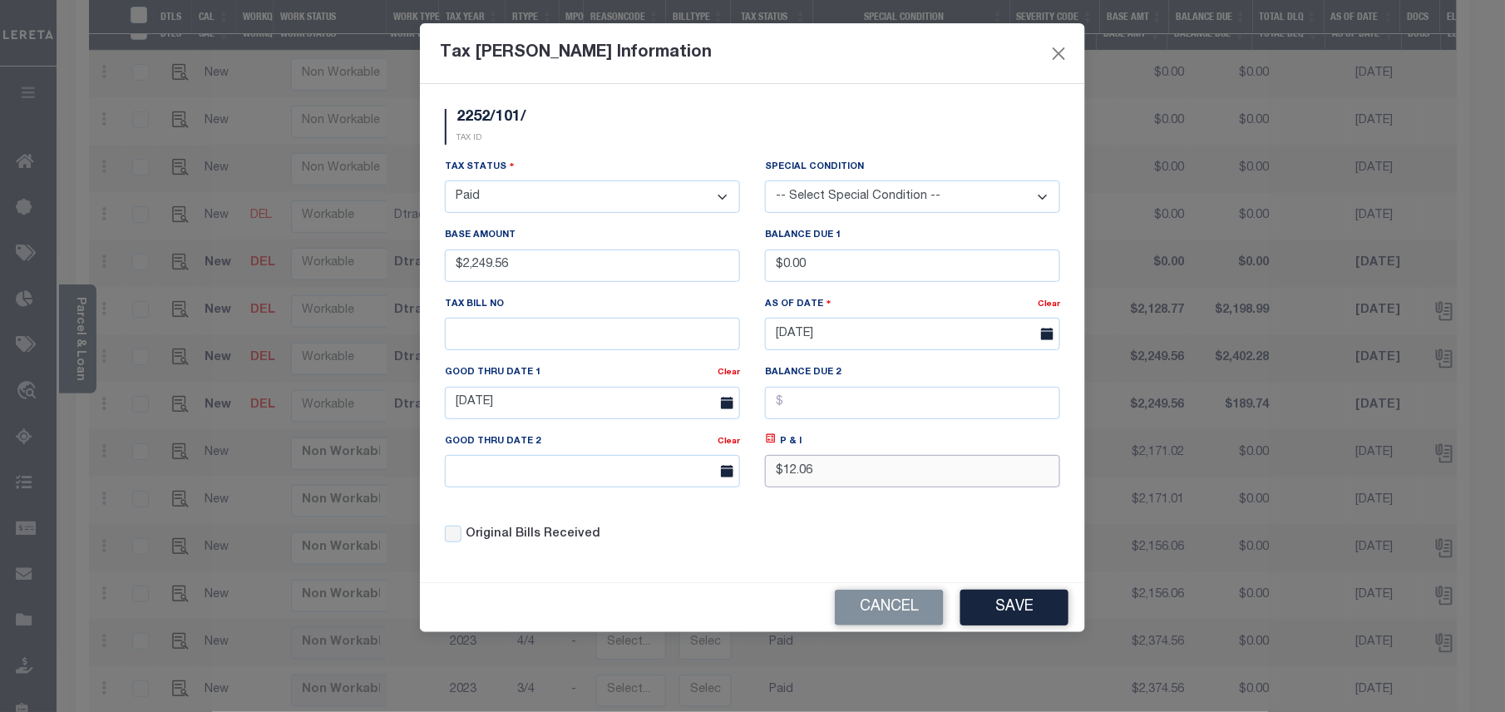
click at [738, 479] on div "Tax Status - Select Status - Open Due/Unpaid Paid Incomplete No Tax Due Interna…" at bounding box center [752, 357] width 640 height 399
click at [619, 406] on input "04/30/2025" at bounding box center [592, 403] width 295 height 32
click at [1029, 620] on button "Save" at bounding box center [1014, 607] width 108 height 36
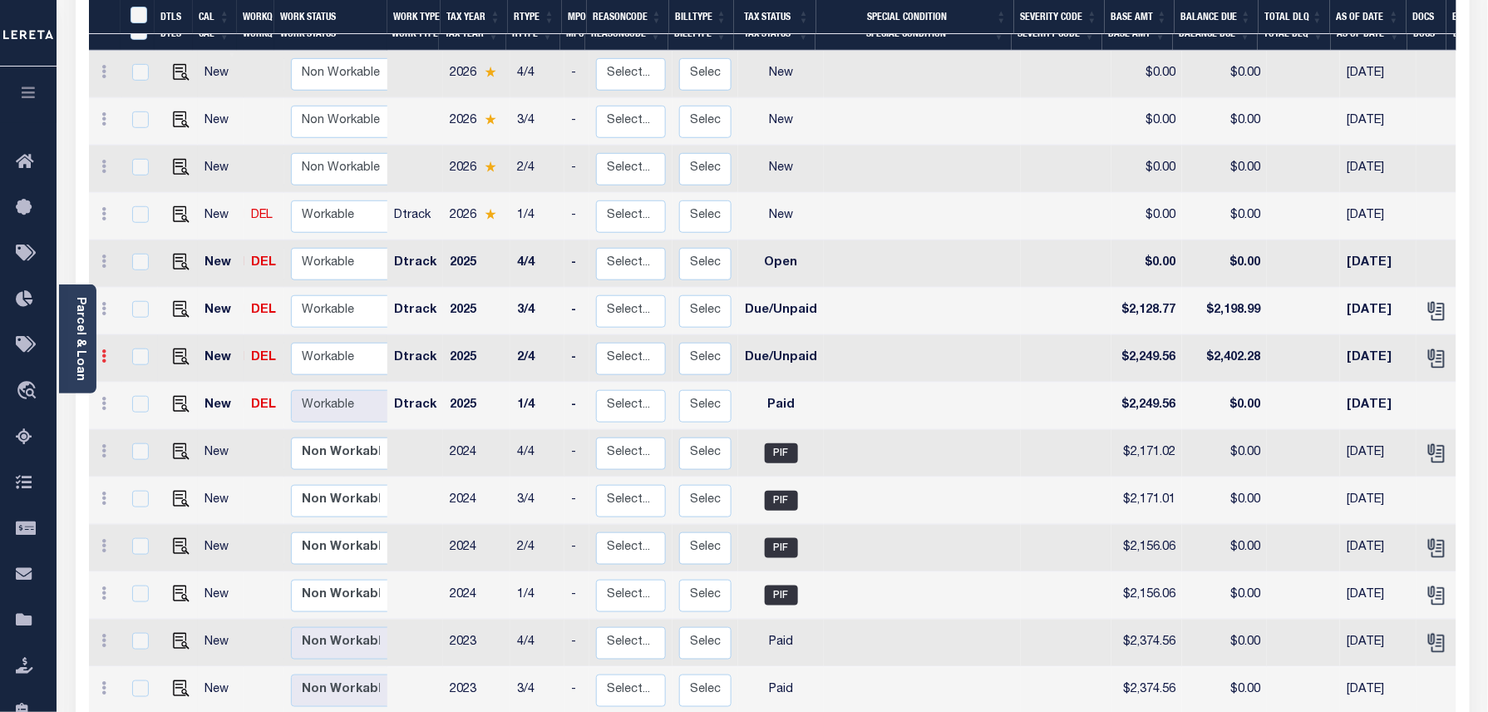
click at [100, 352] on link at bounding box center [105, 358] width 18 height 13
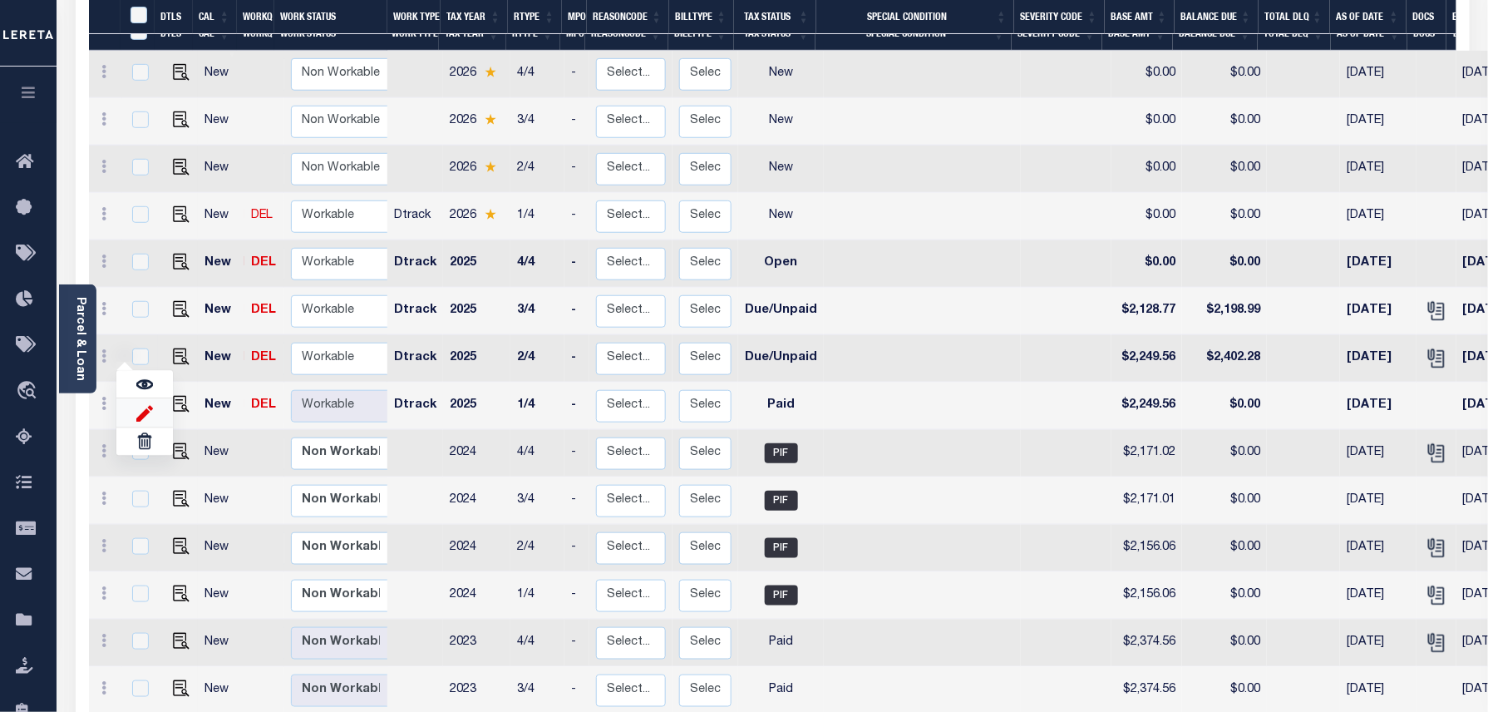
click at [141, 404] on img at bounding box center [144, 412] width 17 height 17
type input "$2,249.56"
type input "$2,402.28"
type input "04/30/2025"
type input "$152.72"
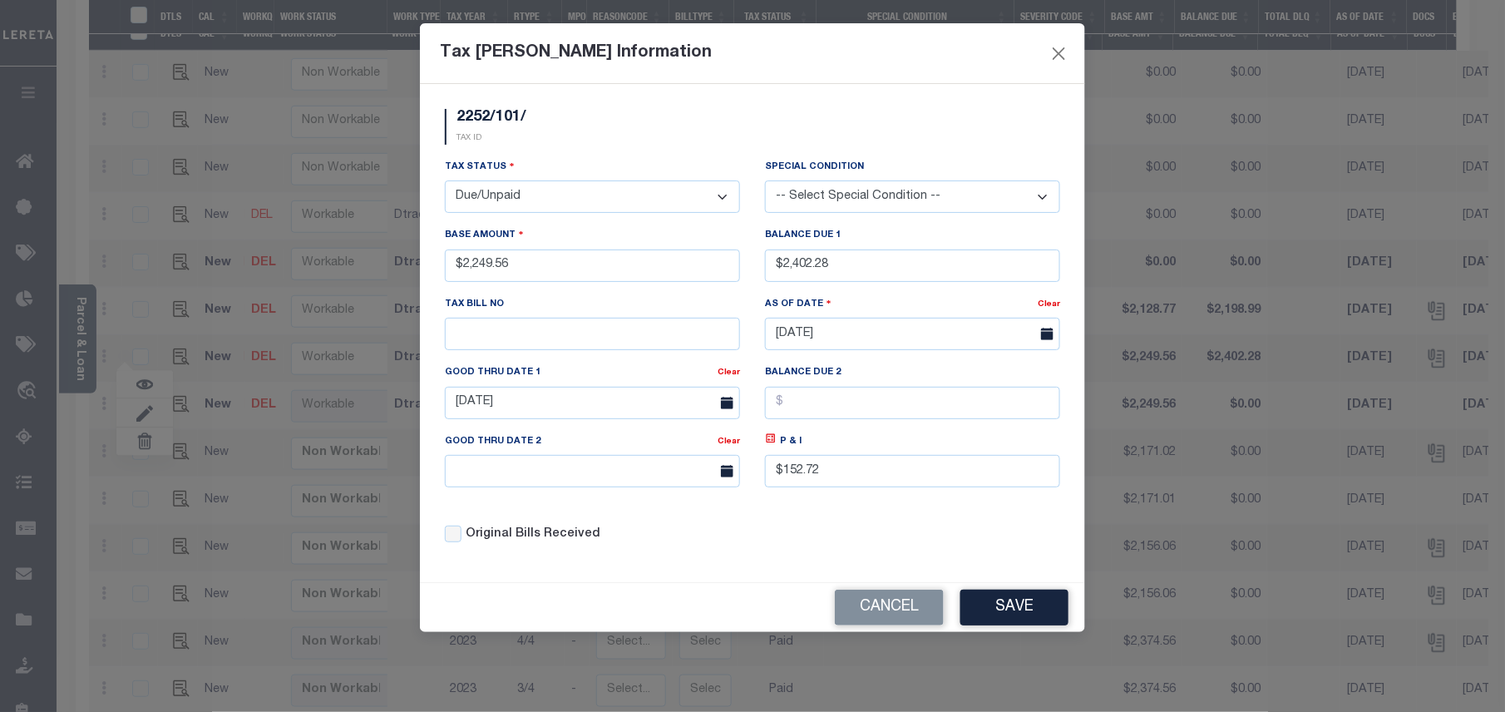
click at [474, 191] on select "- Select Status - Open Due/Unpaid Paid Incomplete No Tax Due Internal Refund Pr…" at bounding box center [592, 196] width 295 height 32
click at [525, 193] on select "- Select Status - Open Due/Unpaid Paid Incomplete No Tax Due Internal Refund Pr…" at bounding box center [592, 196] width 295 height 32
select select "PYD"
click at [445, 183] on select "- Select Status - Open Due/Unpaid Paid Incomplete No Tax Due Internal Refund Pr…" at bounding box center [592, 196] width 295 height 32
drag, startPoint x: 861, startPoint y: 270, endPoint x: 702, endPoint y: 251, distance: 160.8
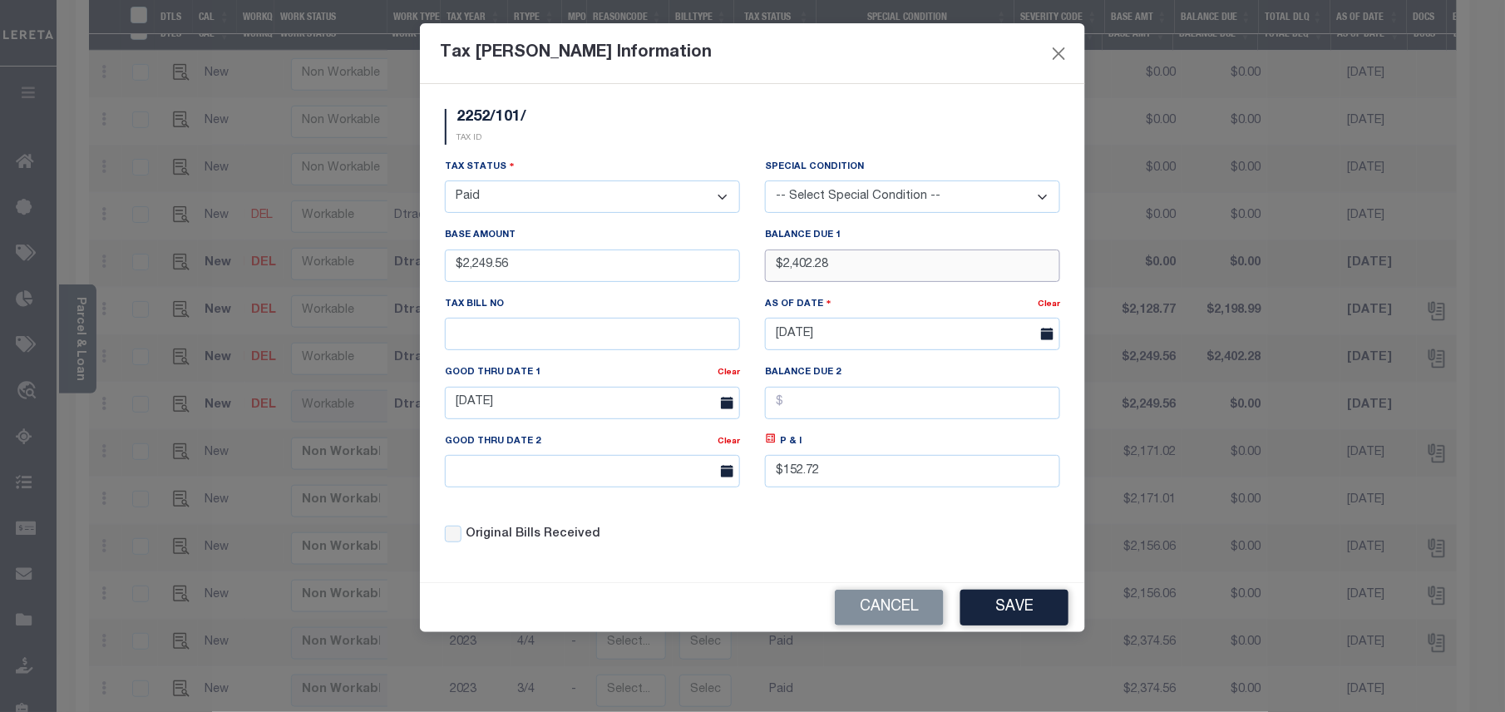
click at [702, 251] on div "Tax Status - Select Status - Open Due/Unpaid Paid Incomplete No Tax Due Interna…" at bounding box center [752, 357] width 640 height 399
type input "$0.00"
drag, startPoint x: 840, startPoint y: 490, endPoint x: 780, endPoint y: 484, distance: 60.2
click at [780, 484] on input "$152.72" at bounding box center [912, 471] width 295 height 32
type input "$.00"
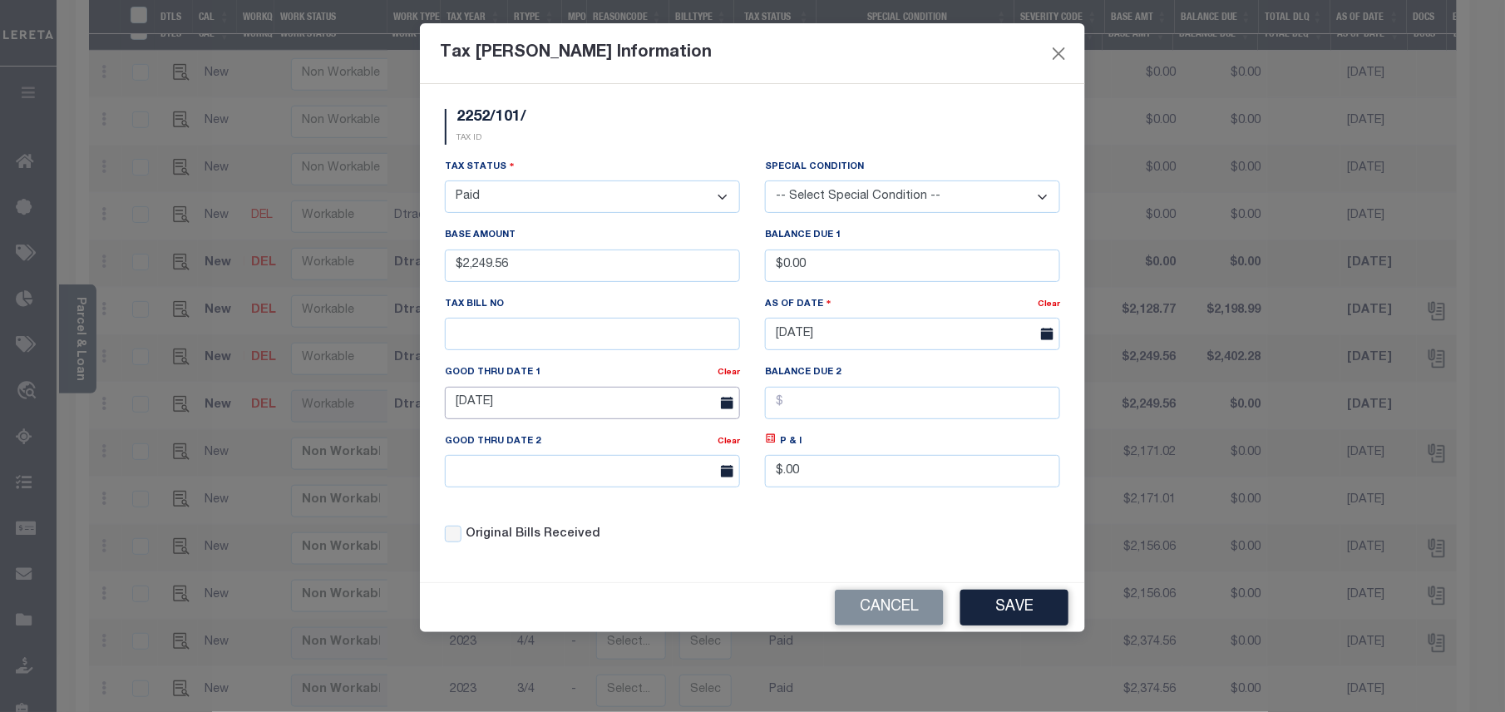
click at [530, 412] on input "04/30/2025" at bounding box center [592, 403] width 295 height 32
click at [1029, 618] on button "Save" at bounding box center [1014, 607] width 108 height 36
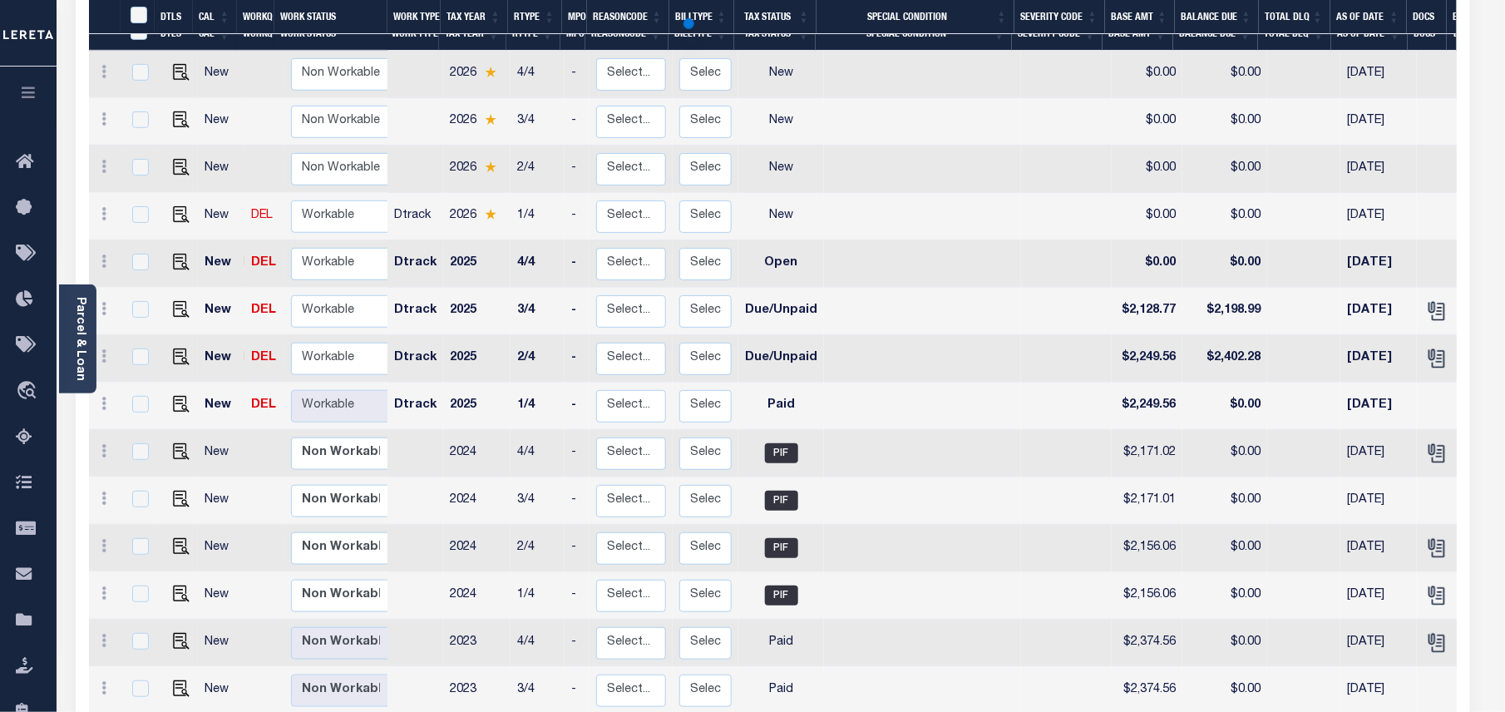
select select "DUE"
type input "$2,402.28"
type input "04/30/2025"
type input "$152.72"
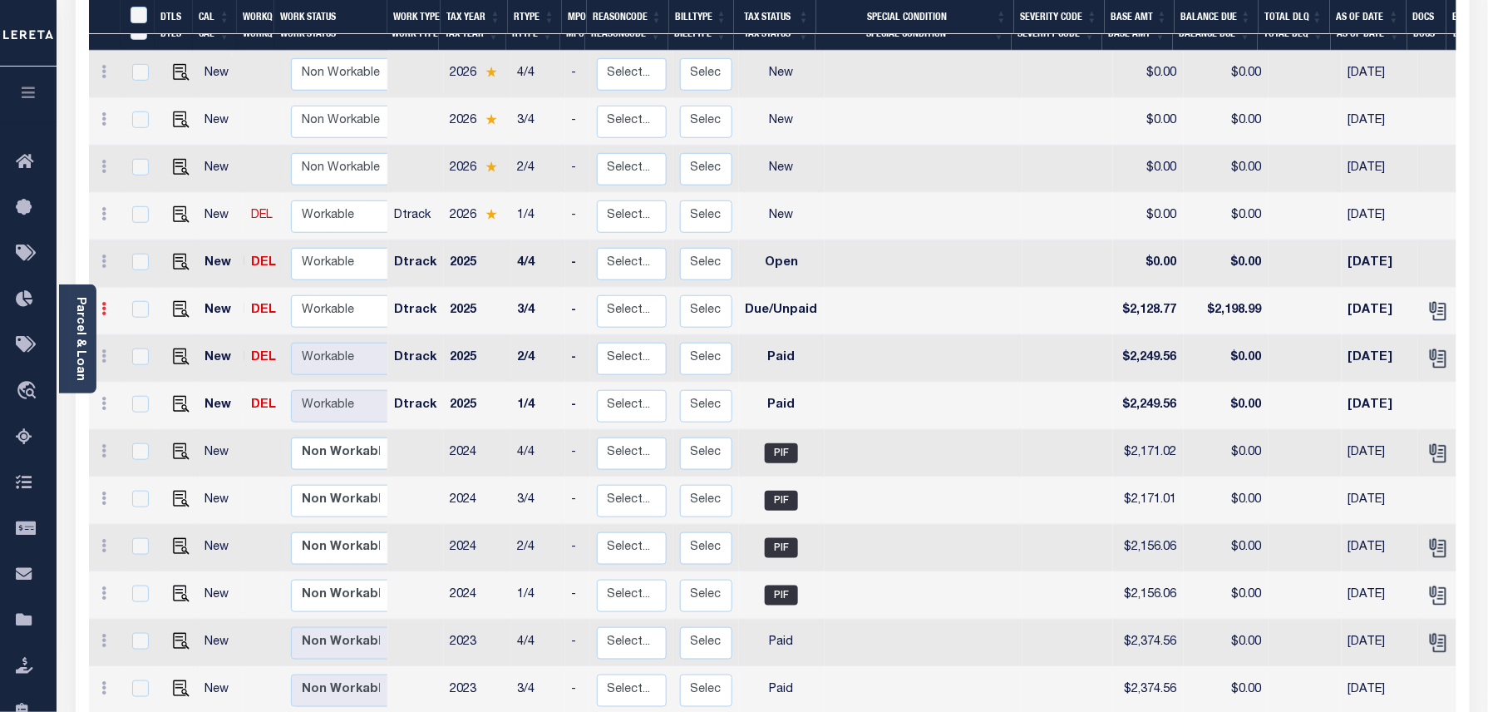
click at [106, 302] on icon at bounding box center [104, 308] width 5 height 13
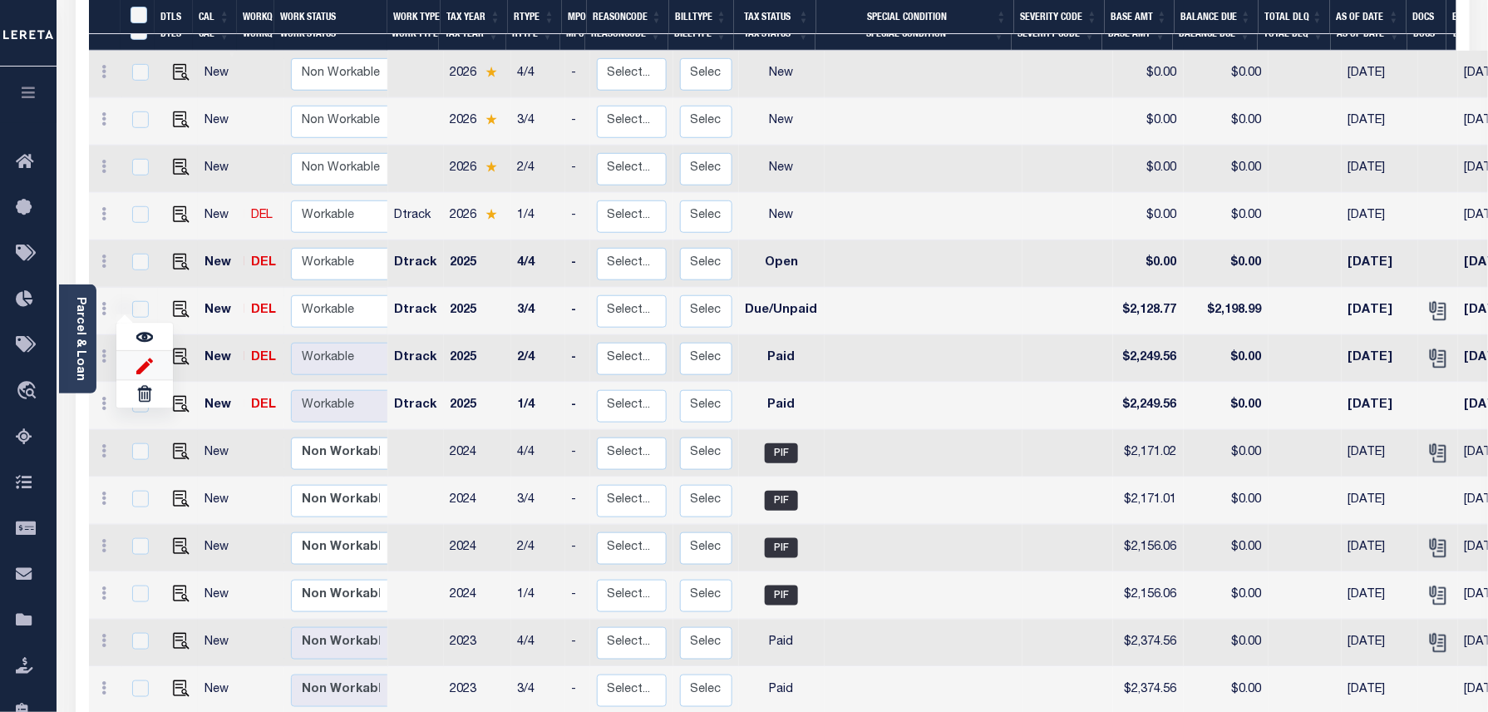
click at [140, 357] on img at bounding box center [144, 365] width 17 height 17
type input "$2,128.77"
type input "$2,198.99"
type input "04/30/2025"
type input "$70.22"
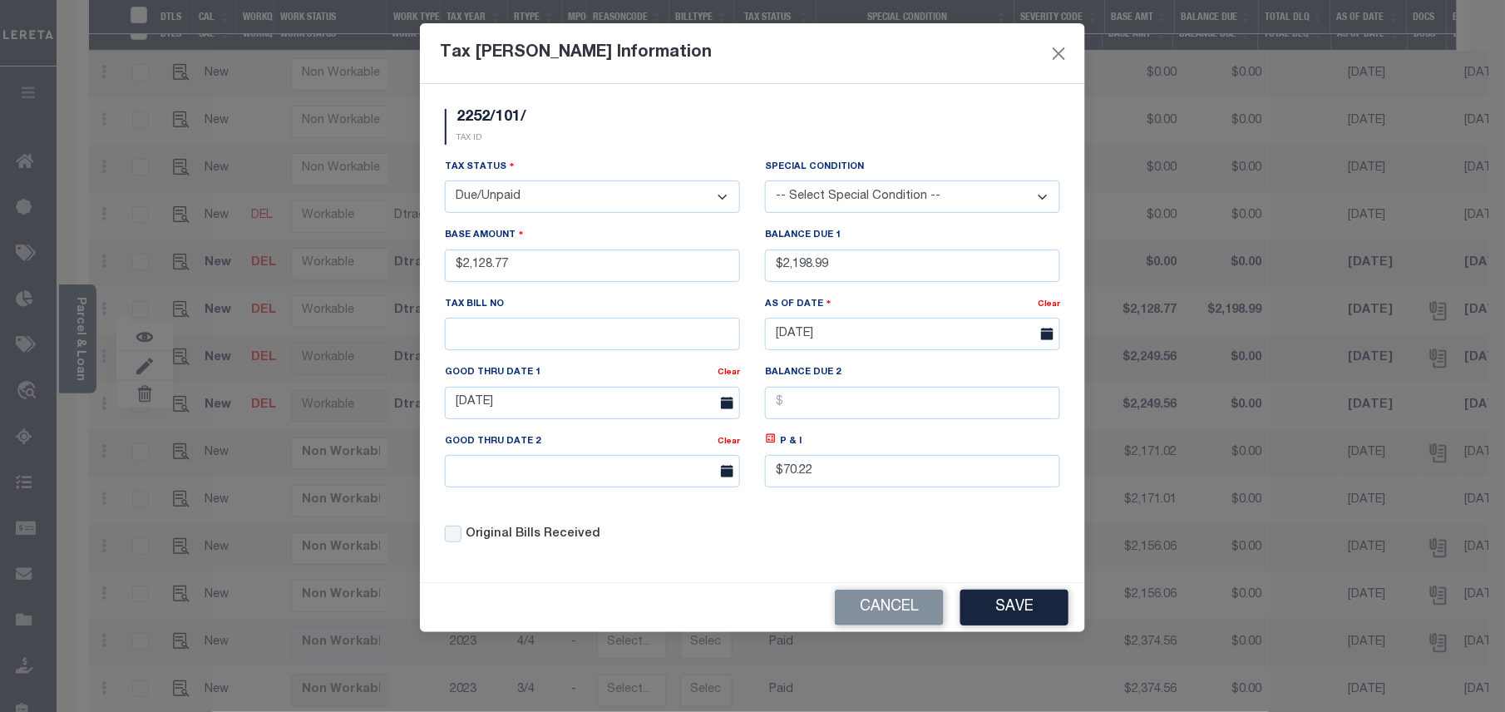
click at [497, 201] on select "- Select Status - Open Due/Unpaid Paid Incomplete No Tax Due Internal Refund Pr…" at bounding box center [592, 196] width 295 height 32
select select "PYD"
click at [445, 183] on select "- Select Status - Open Due/Unpaid Paid Incomplete No Tax Due Internal Refund Pr…" at bounding box center [592, 196] width 295 height 32
drag, startPoint x: 879, startPoint y: 264, endPoint x: 739, endPoint y: 273, distance: 139.9
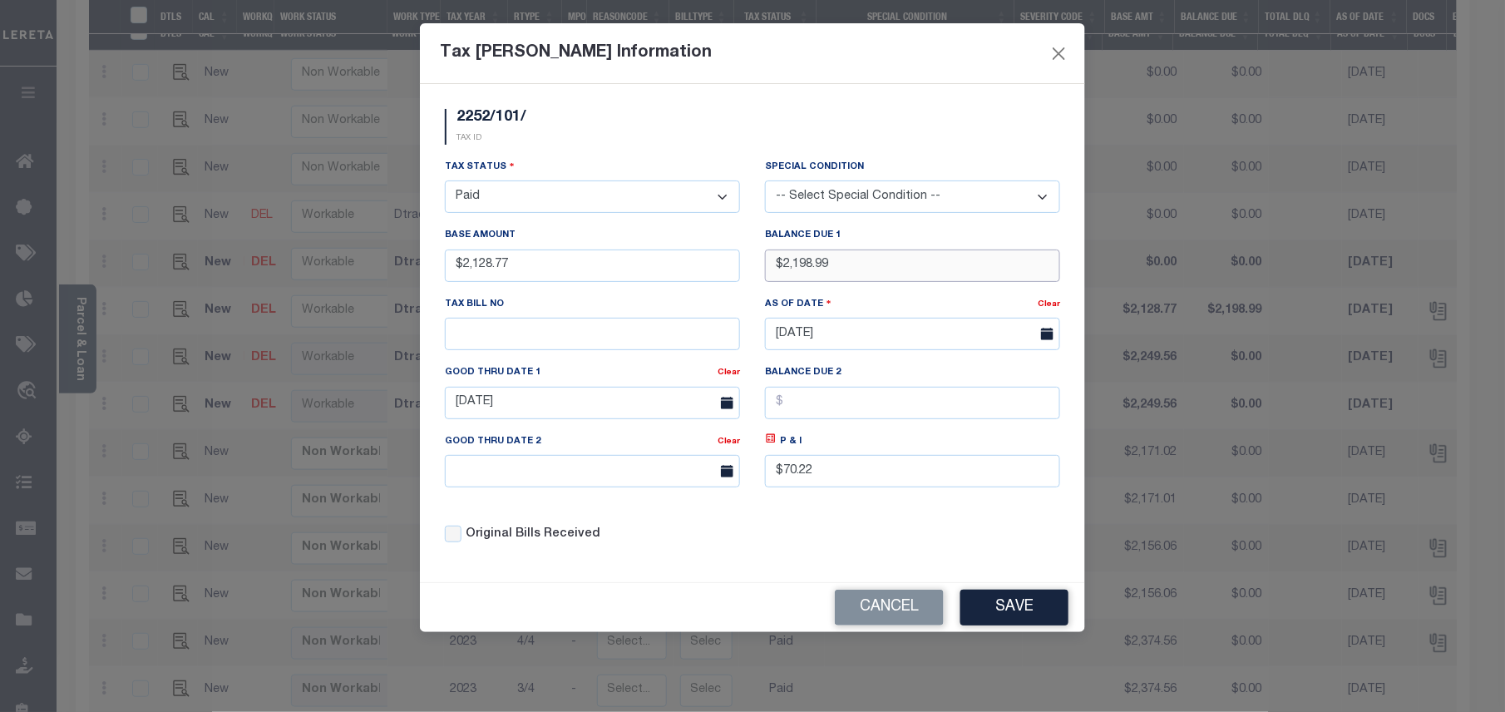
click at [739, 274] on div "Tax Status - Select Status - Open Due/Unpaid Paid Incomplete No Tax Due Interna…" at bounding box center [752, 357] width 640 height 399
type input "$0.00"
drag, startPoint x: 829, startPoint y: 477, endPoint x: 776, endPoint y: 477, distance: 53.2
click at [776, 477] on input "$70.22" at bounding box center [912, 471] width 295 height 32
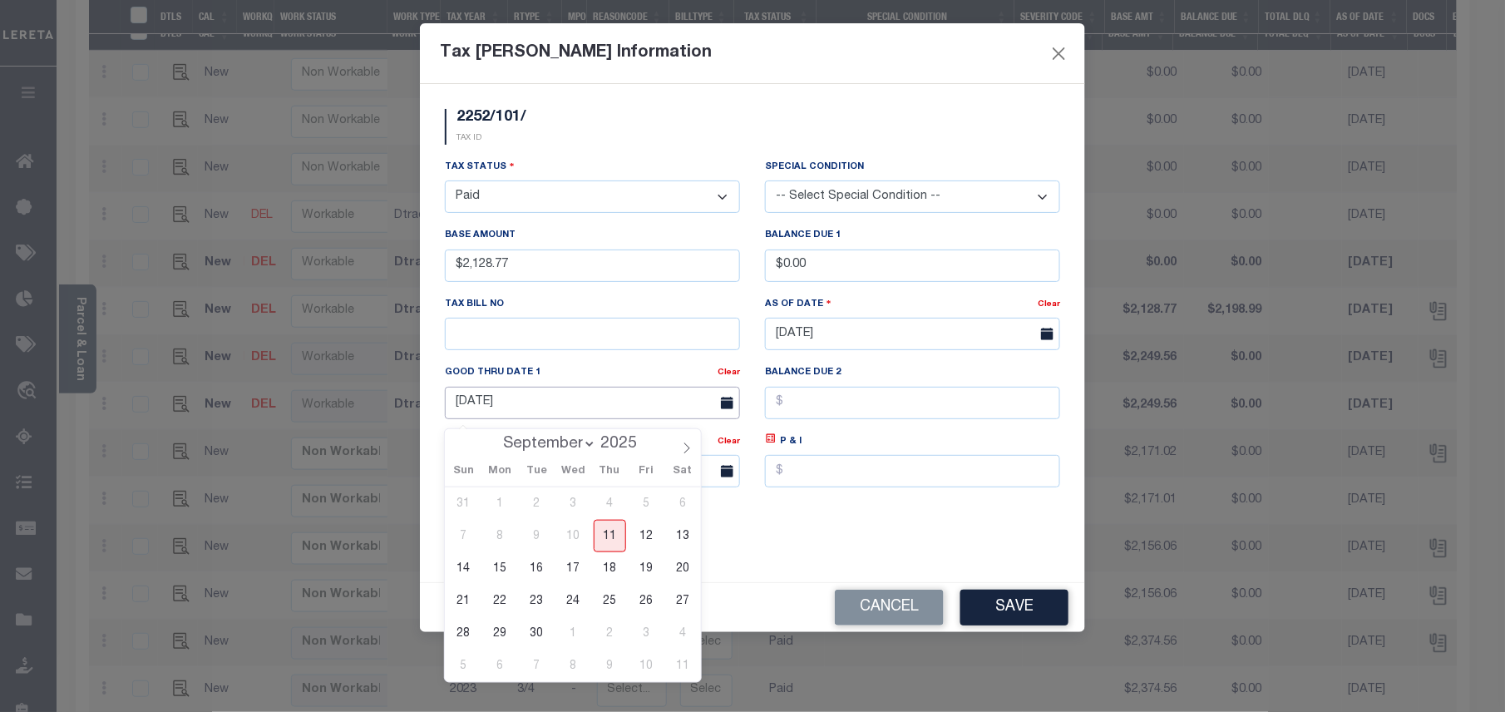
click at [616, 412] on input "04/30/2025" at bounding box center [592, 403] width 295 height 32
click at [1032, 616] on button "Save" at bounding box center [1014, 607] width 108 height 36
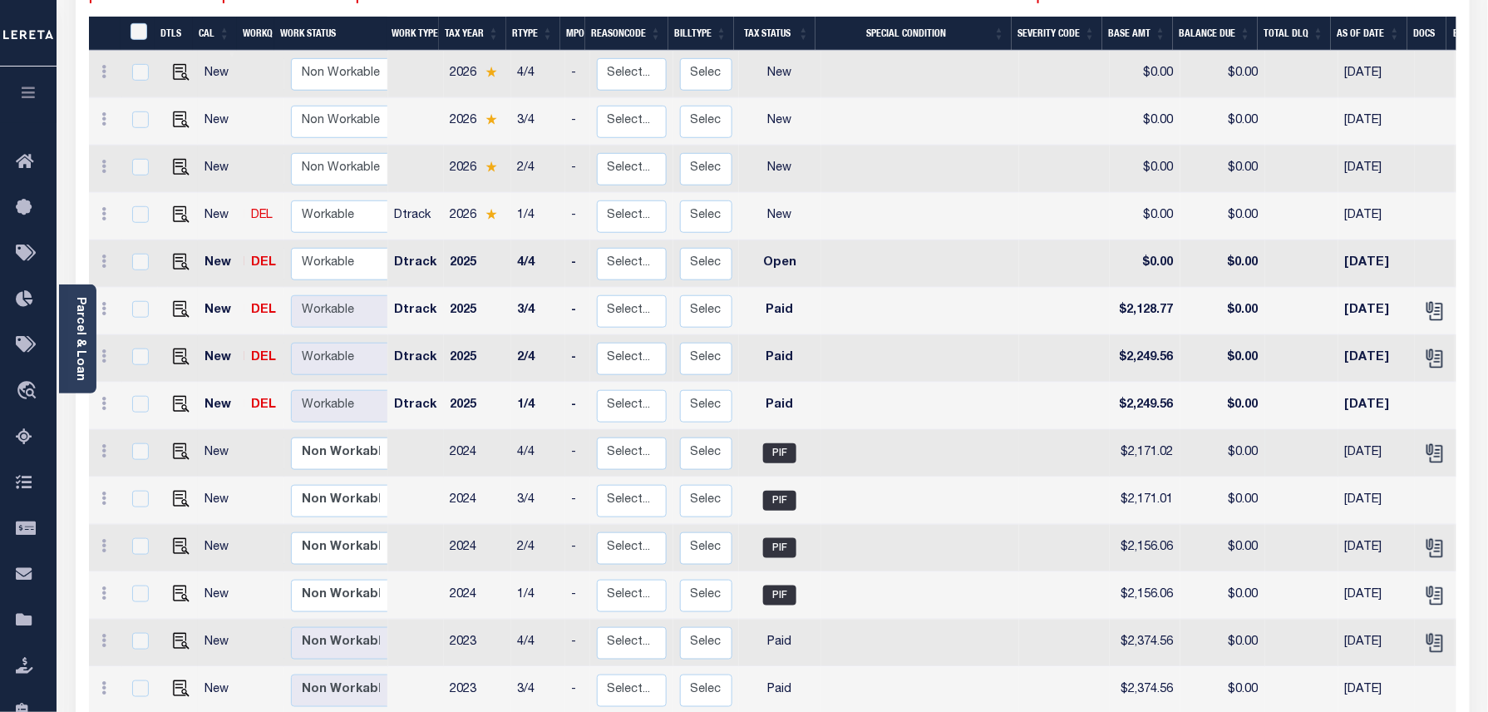
scroll to position [208, 0]
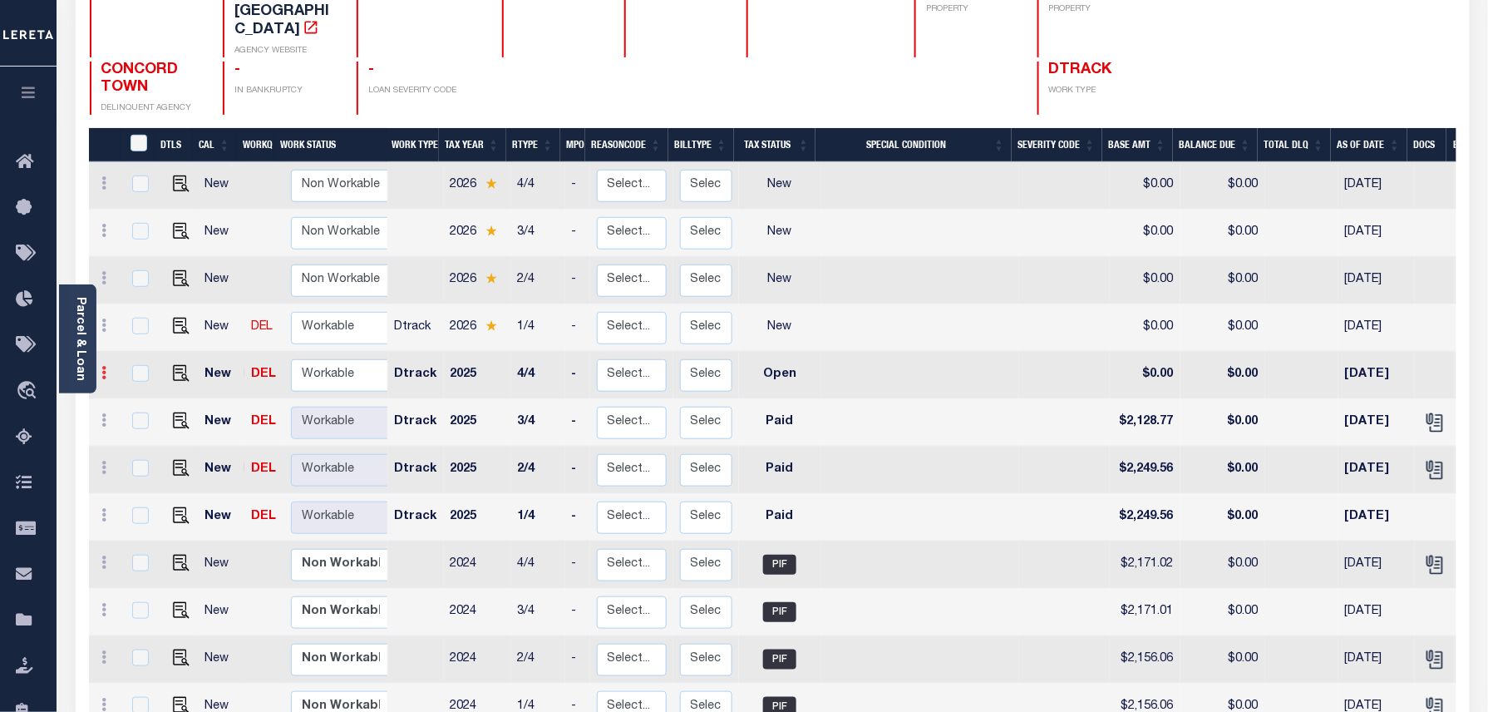
click at [105, 366] on icon at bounding box center [104, 372] width 5 height 13
click at [140, 421] on img at bounding box center [144, 429] width 17 height 17
select select "OP2"
type input "$0.00"
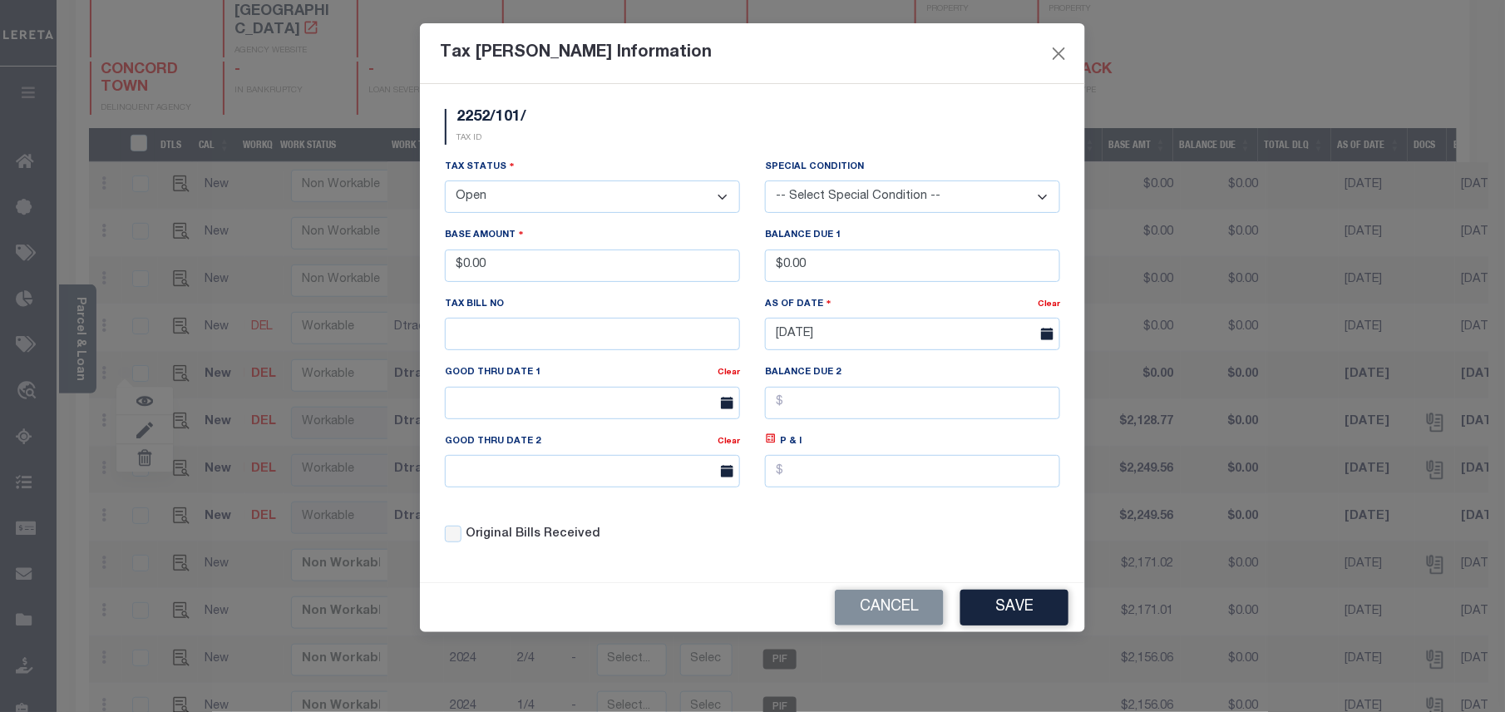
click at [512, 203] on select "- Select Status - Open Due/Unpaid Paid Incomplete No Tax Due Internal Refund Pr…" at bounding box center [592, 196] width 295 height 32
select select "PYD"
click at [445, 183] on select "- Select Status - Open Due/Unpaid Paid Incomplete No Tax Due Internal Refund Pr…" at bounding box center [592, 196] width 295 height 32
drag, startPoint x: 499, startPoint y: 274, endPoint x: 436, endPoint y: 268, distance: 62.7
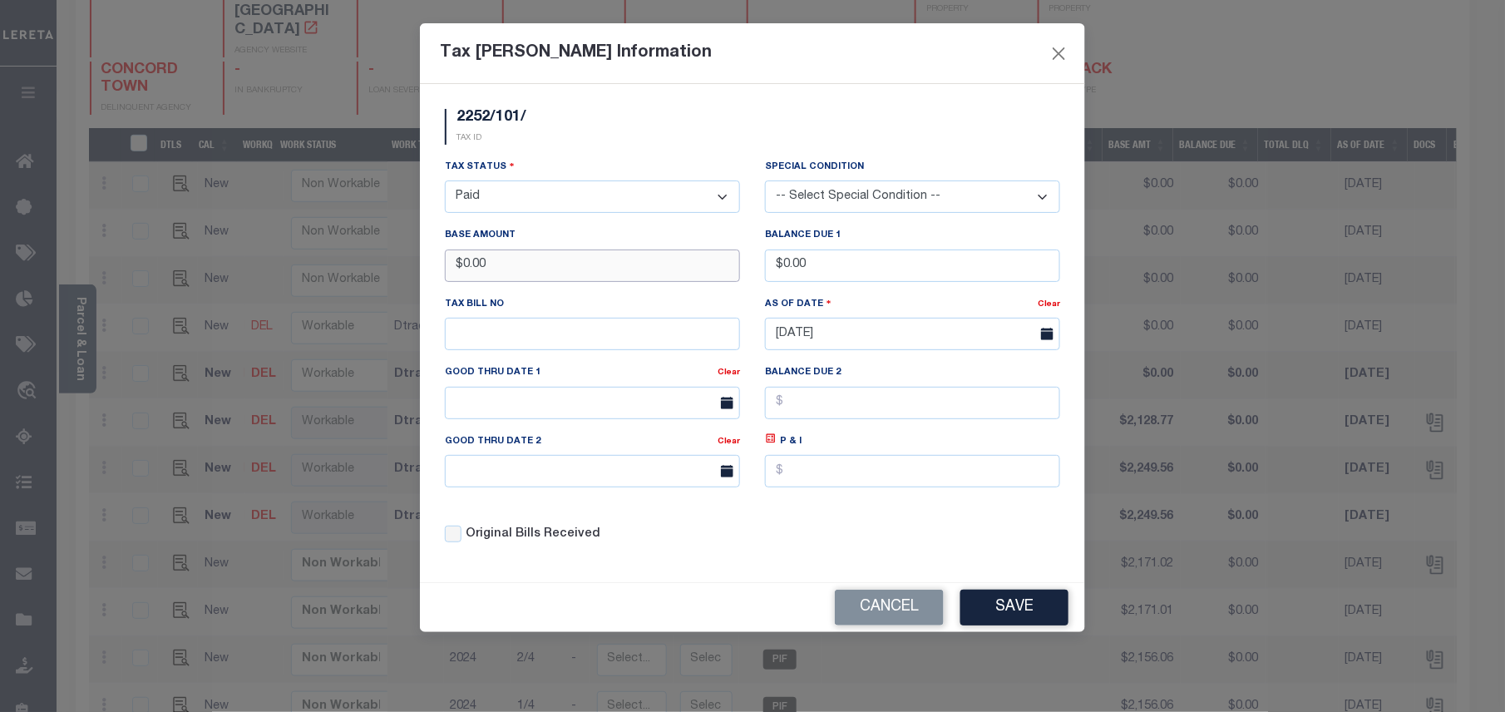
click at [436, 268] on div "Base Amount $0.00" at bounding box center [592, 260] width 320 height 68
type input "$2,128.77"
click at [1026, 623] on button "Save" at bounding box center [1014, 607] width 108 height 36
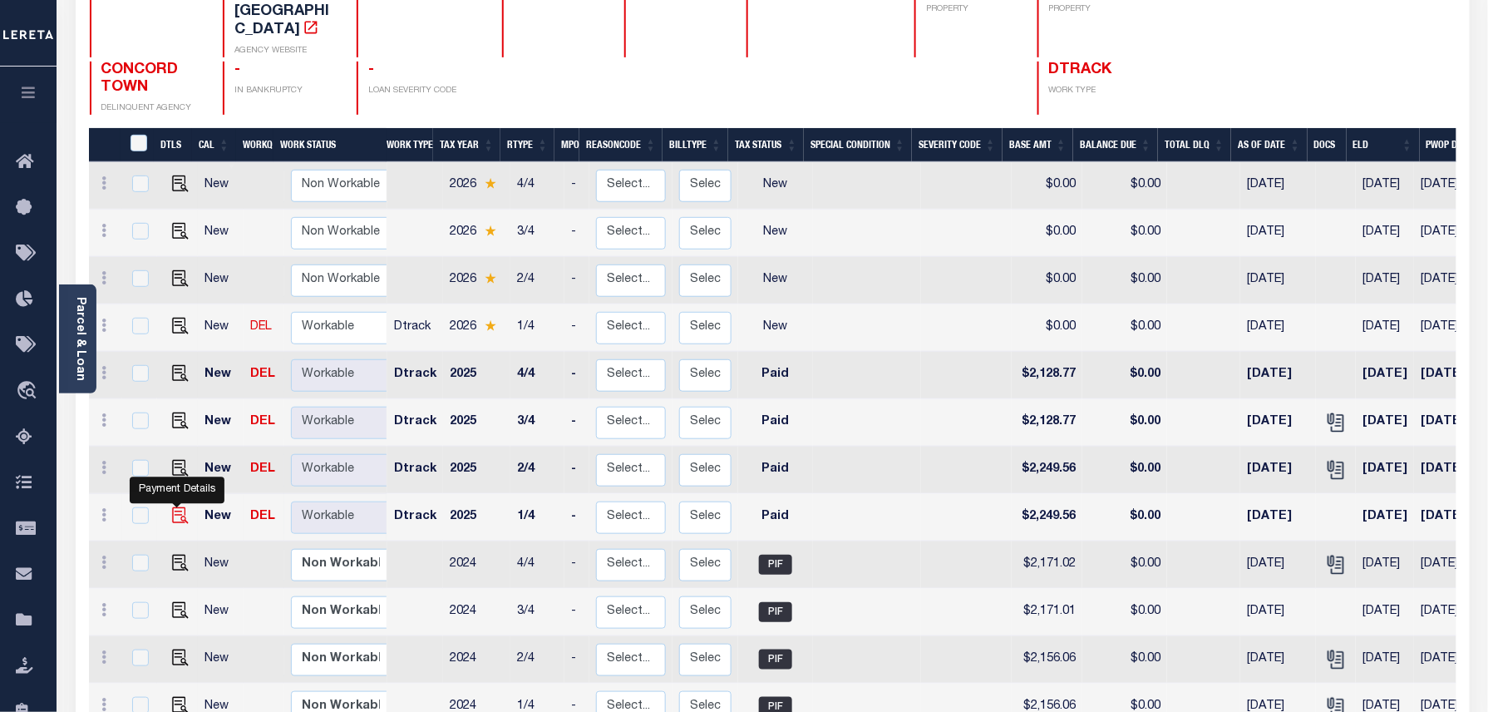
click at [172, 507] on img at bounding box center [180, 515] width 17 height 17
checkbox input "true"
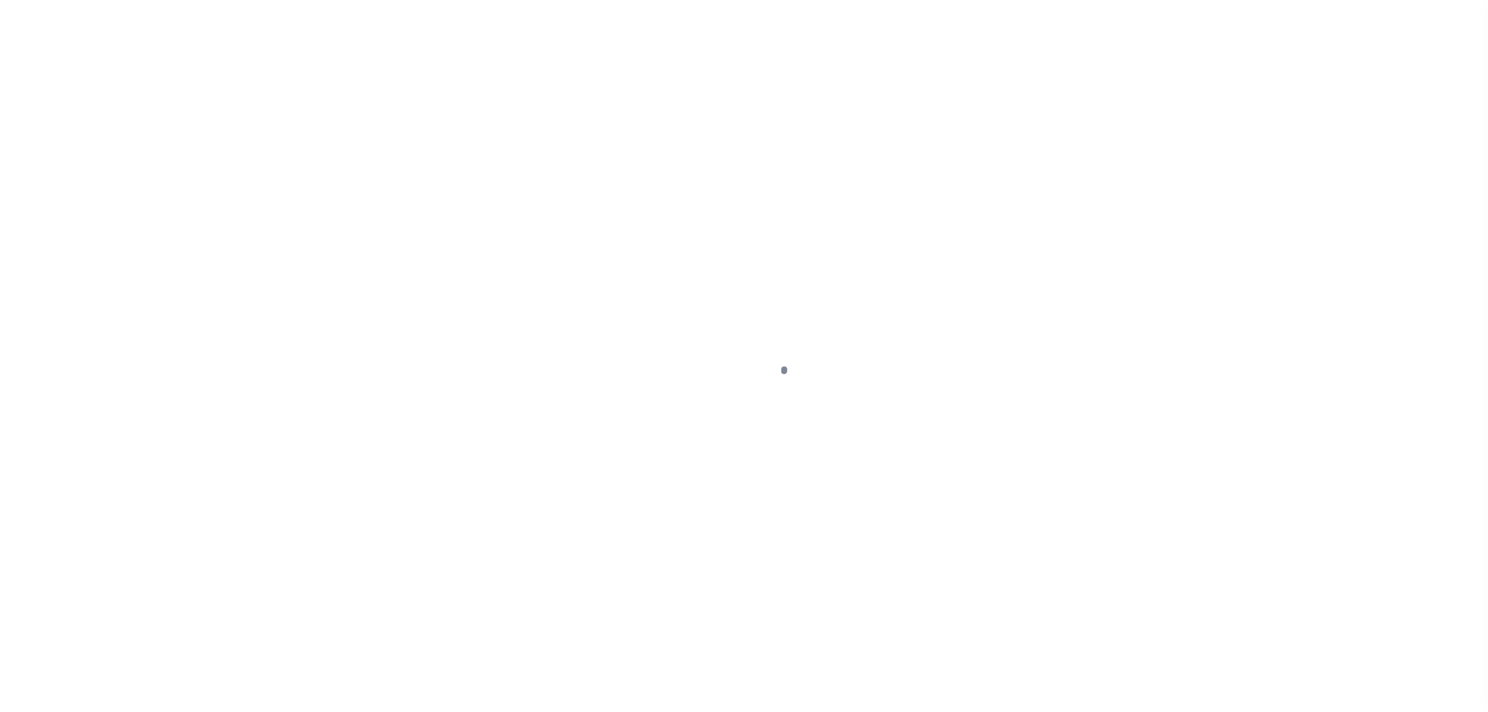
select select "PYD"
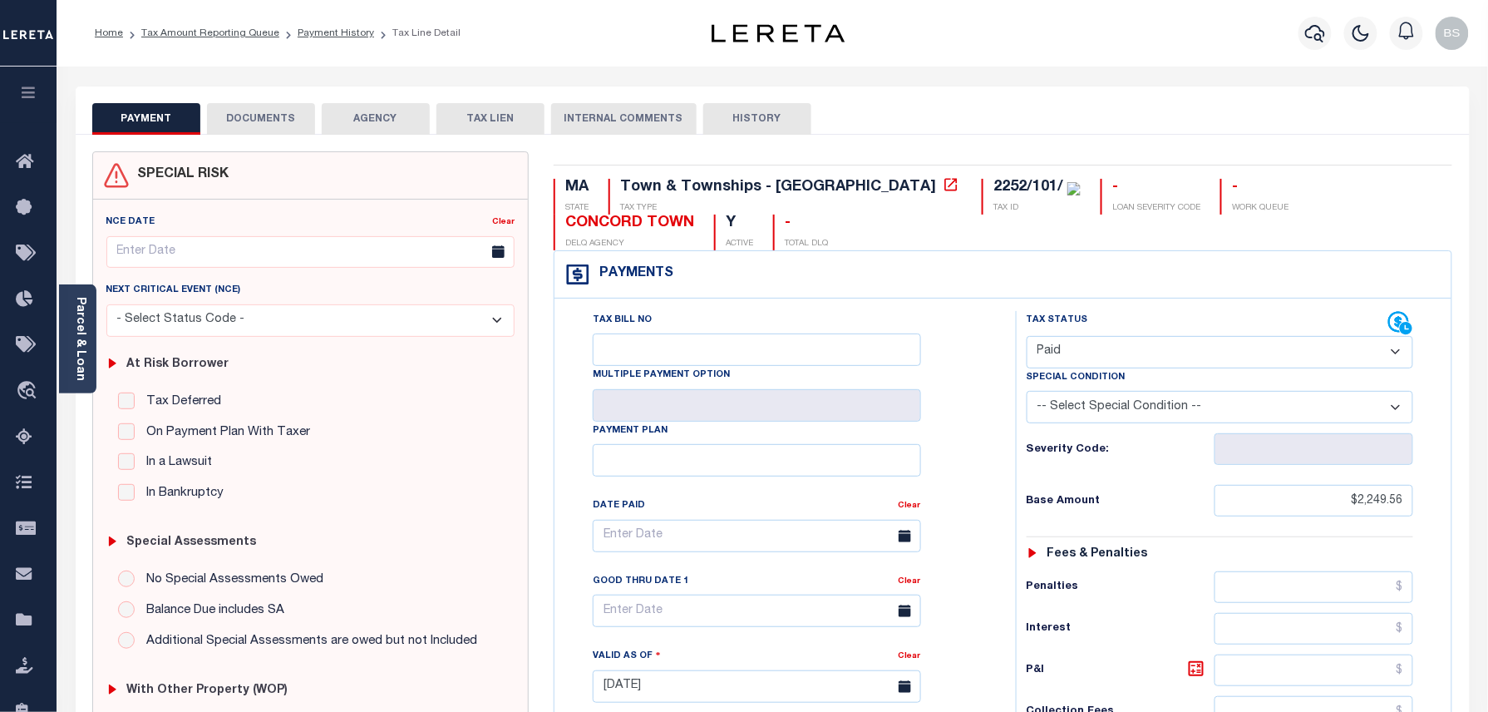
click at [267, 117] on button "DOCUMENTS" at bounding box center [261, 119] width 108 height 32
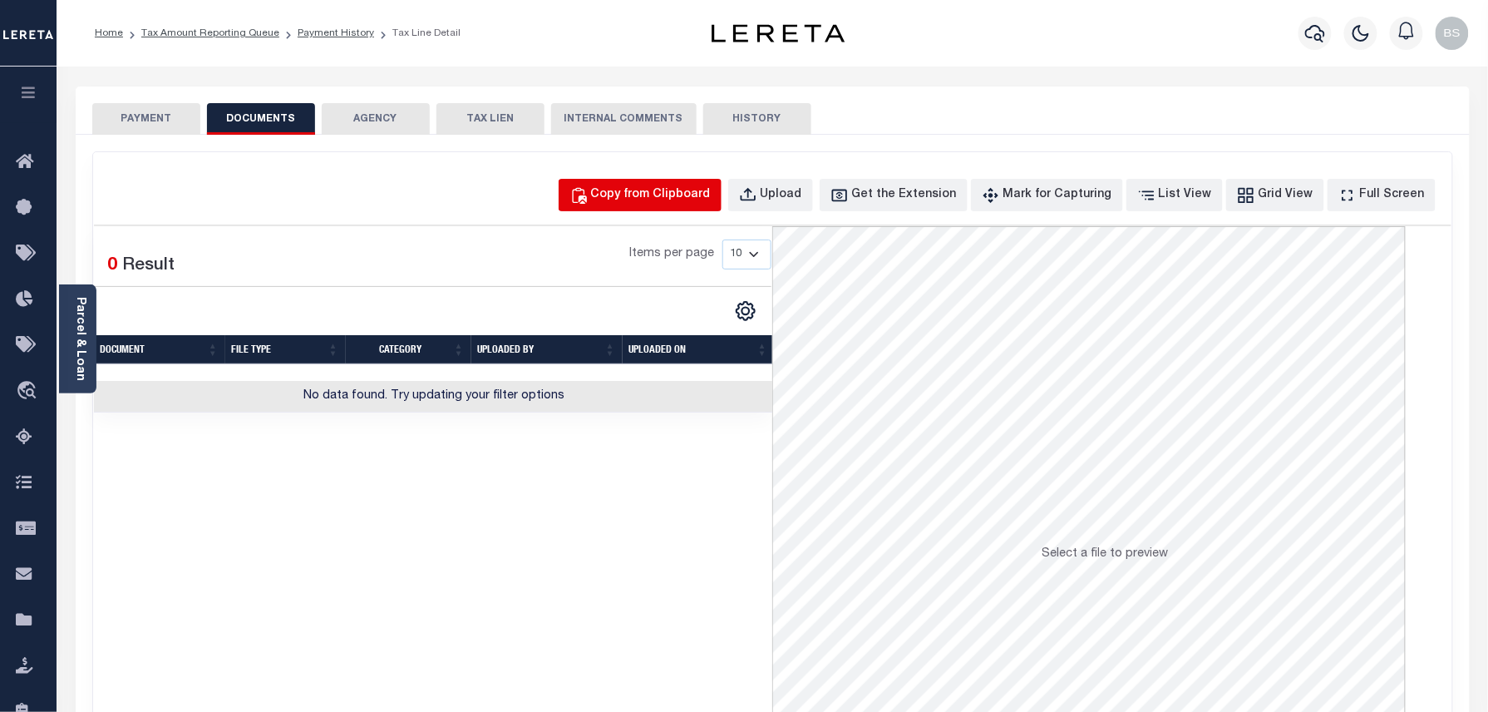
click at [606, 180] on button "Copy from Clipboard" at bounding box center [640, 195] width 163 height 32
select select "POP"
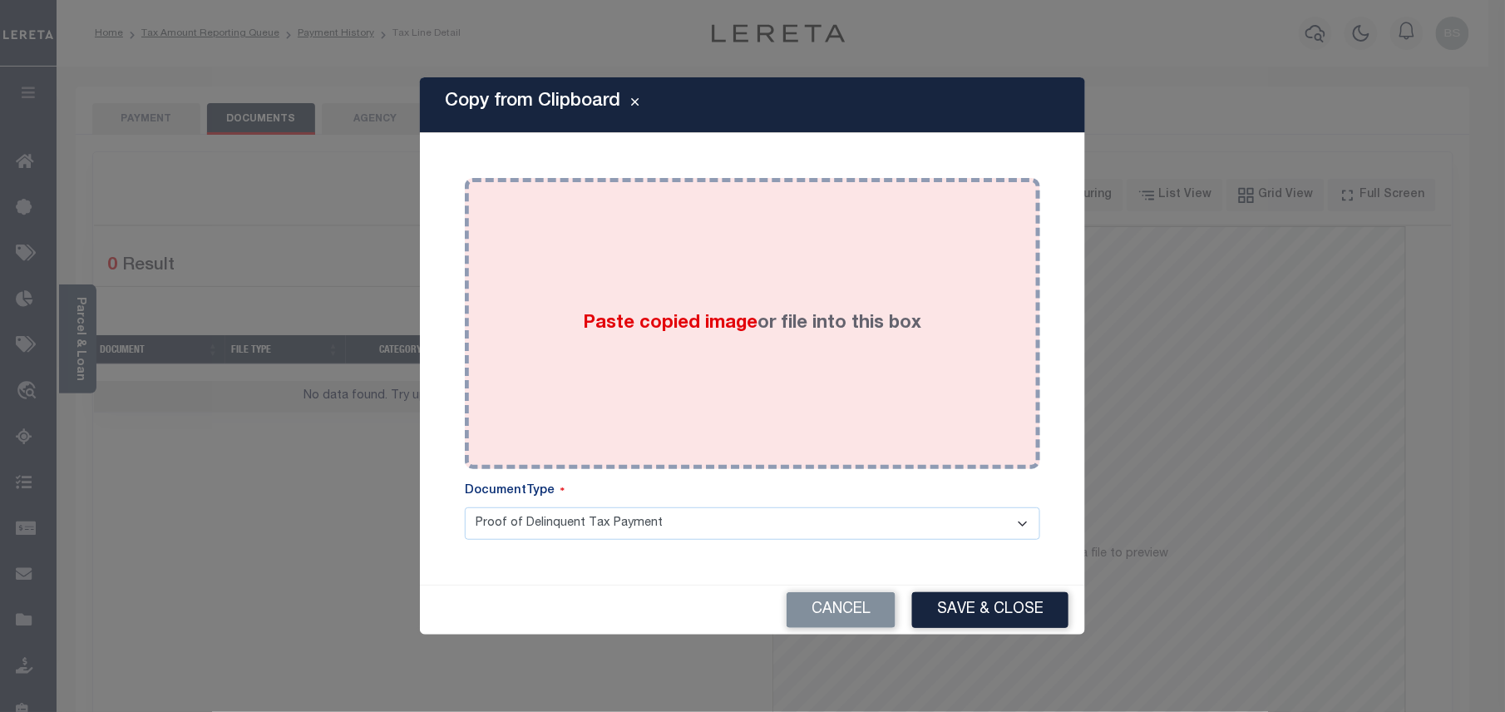
click at [630, 254] on div "Paste copied image or file into this box" at bounding box center [752, 323] width 550 height 266
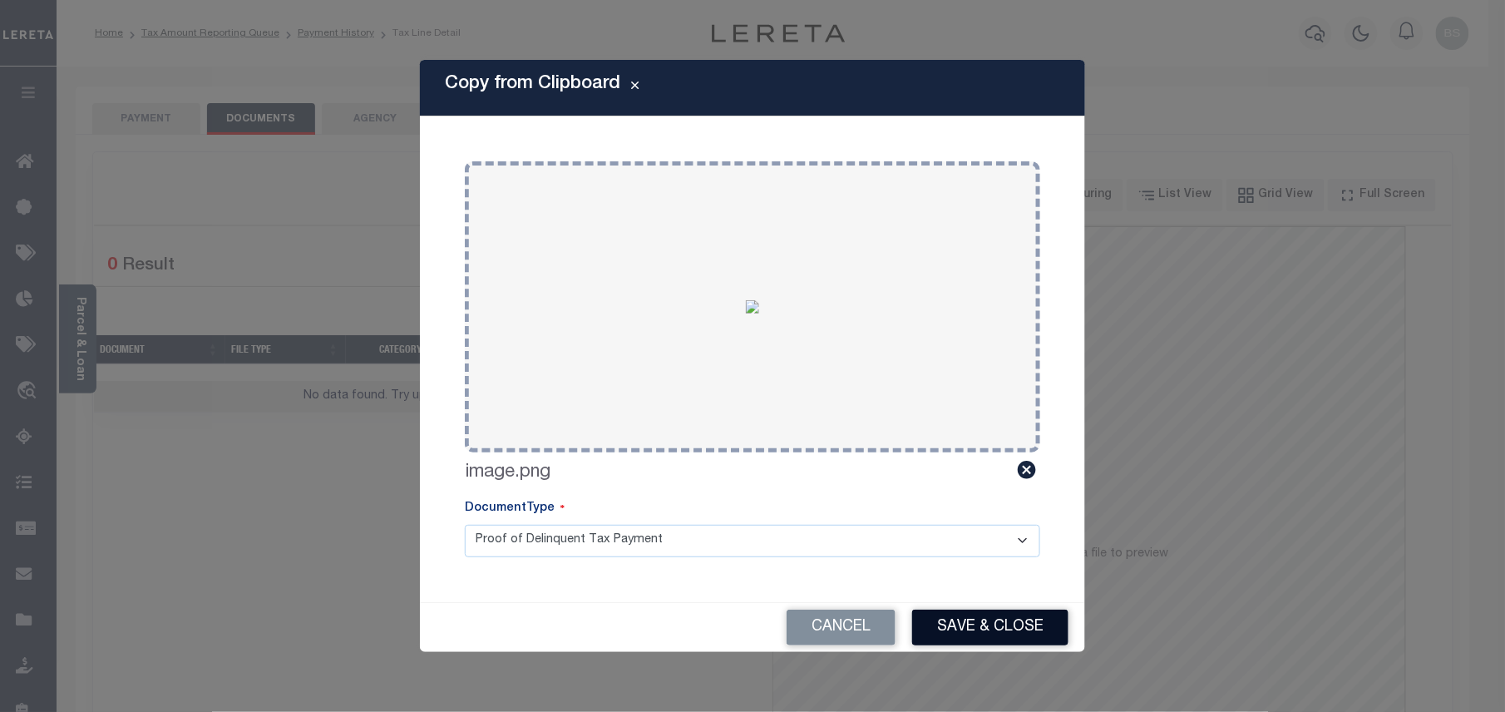
click at [983, 640] on button "Save & Close" at bounding box center [990, 627] width 156 height 36
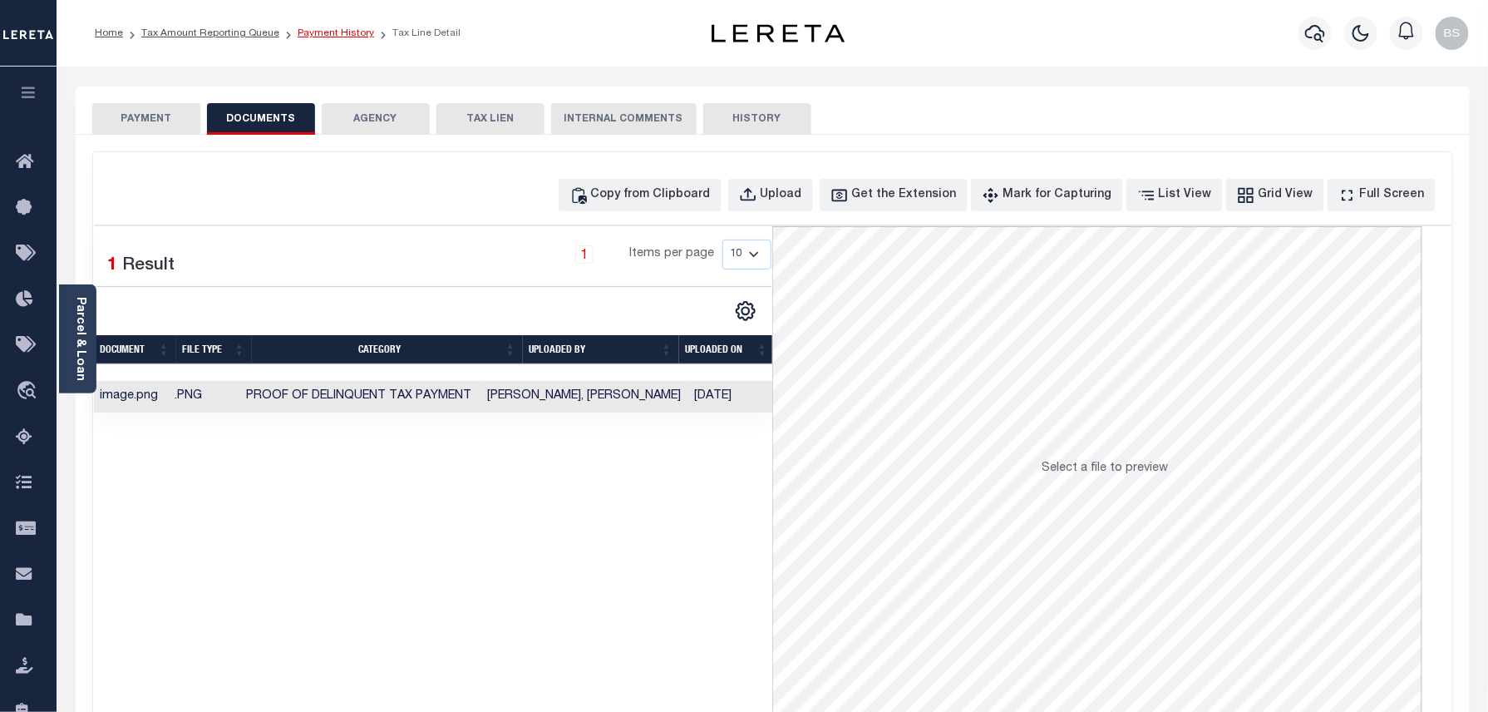
click at [337, 35] on link "Payment History" at bounding box center [336, 33] width 76 height 10
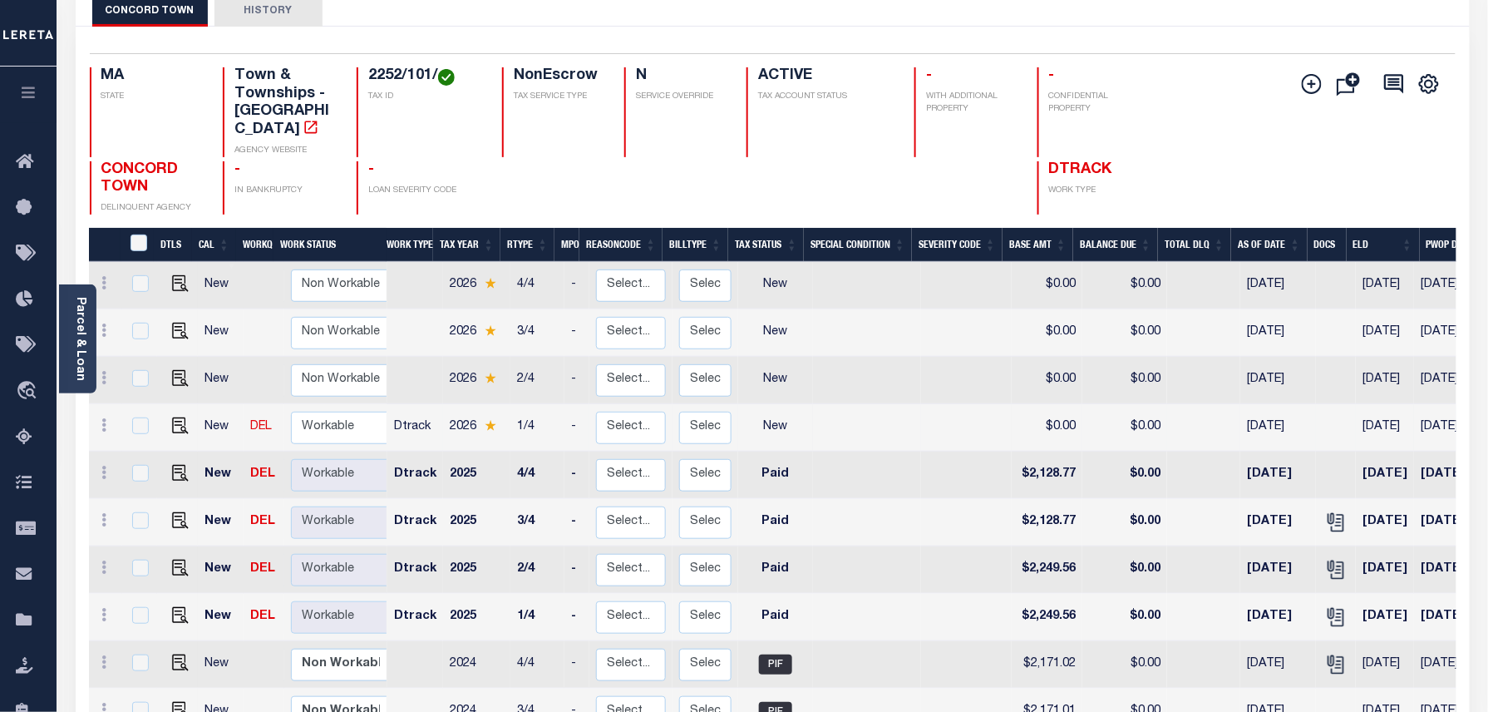
scroll to position [111, 0]
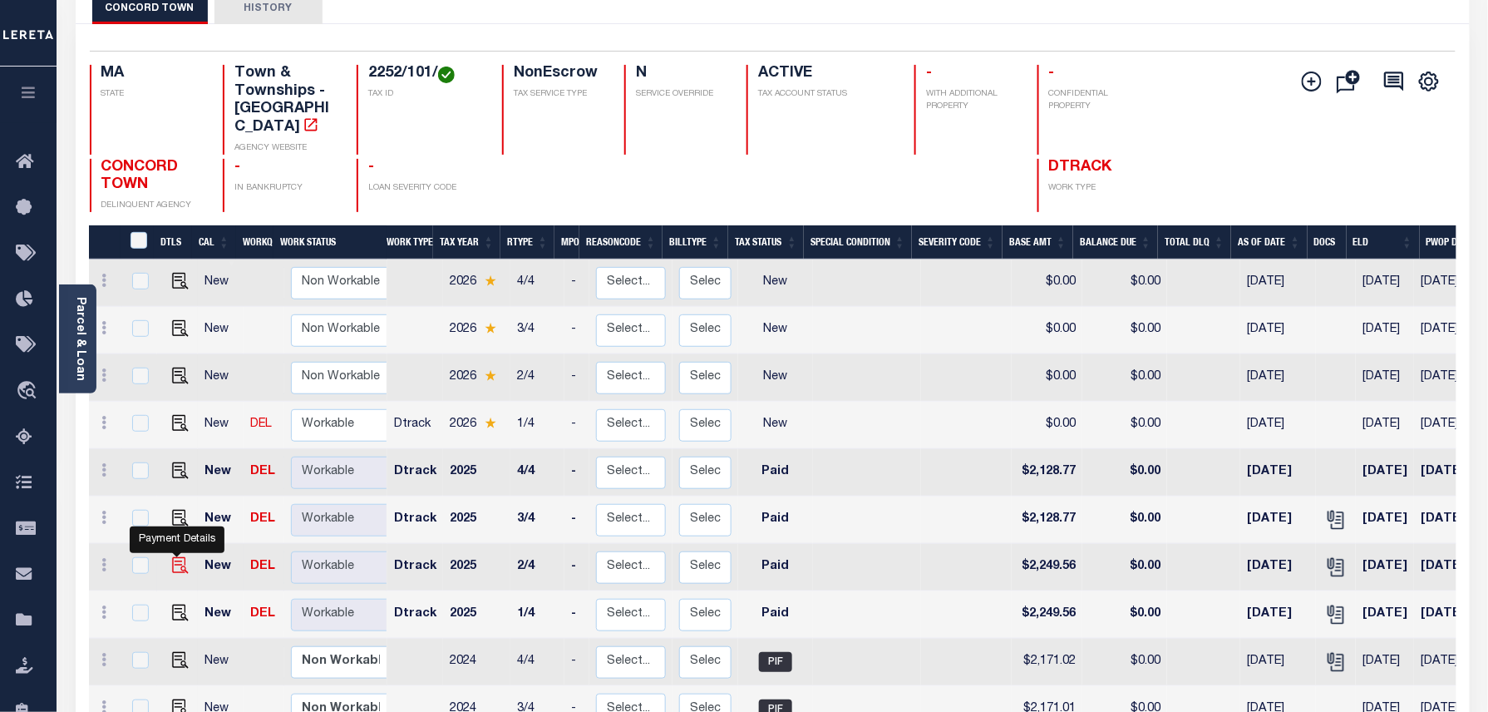
click at [176, 557] on img "" at bounding box center [180, 565] width 17 height 17
checkbox input "true"
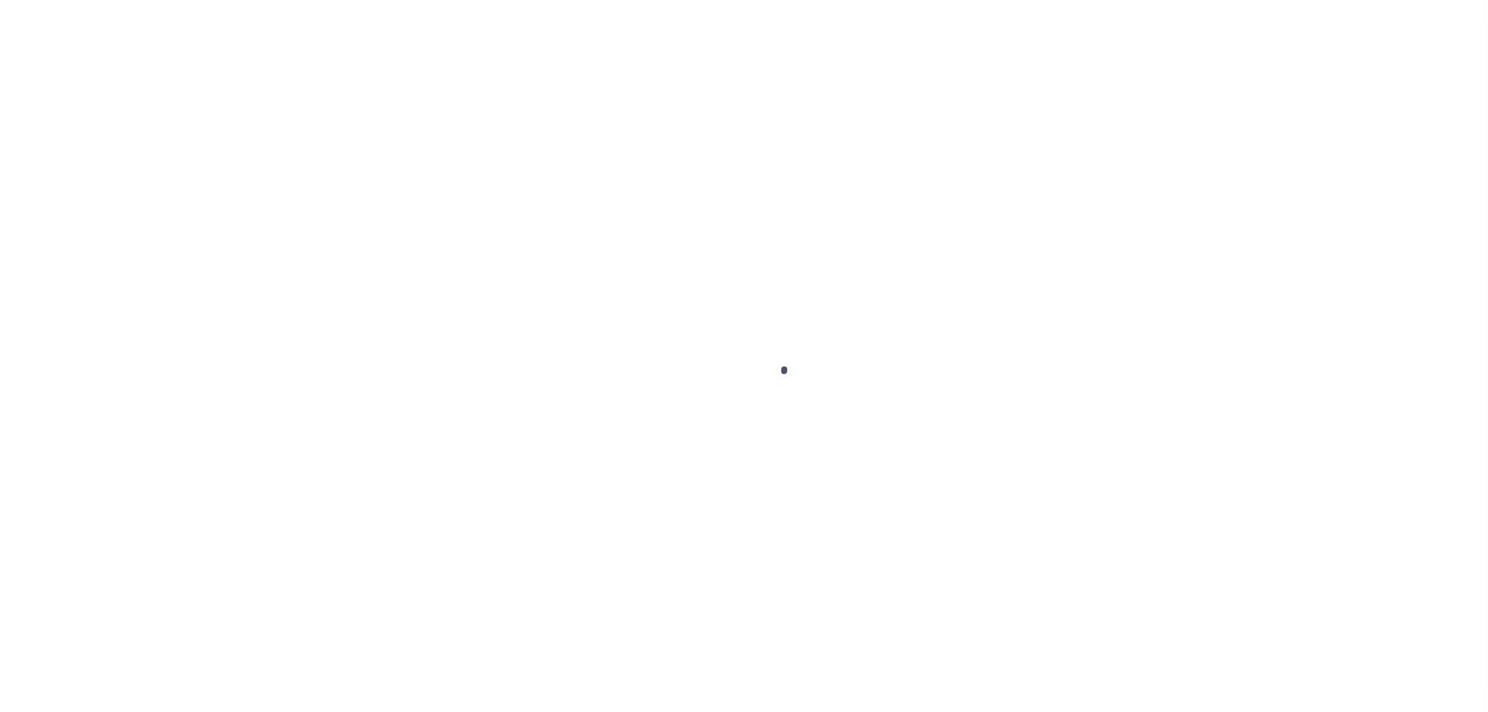
select select "PYD"
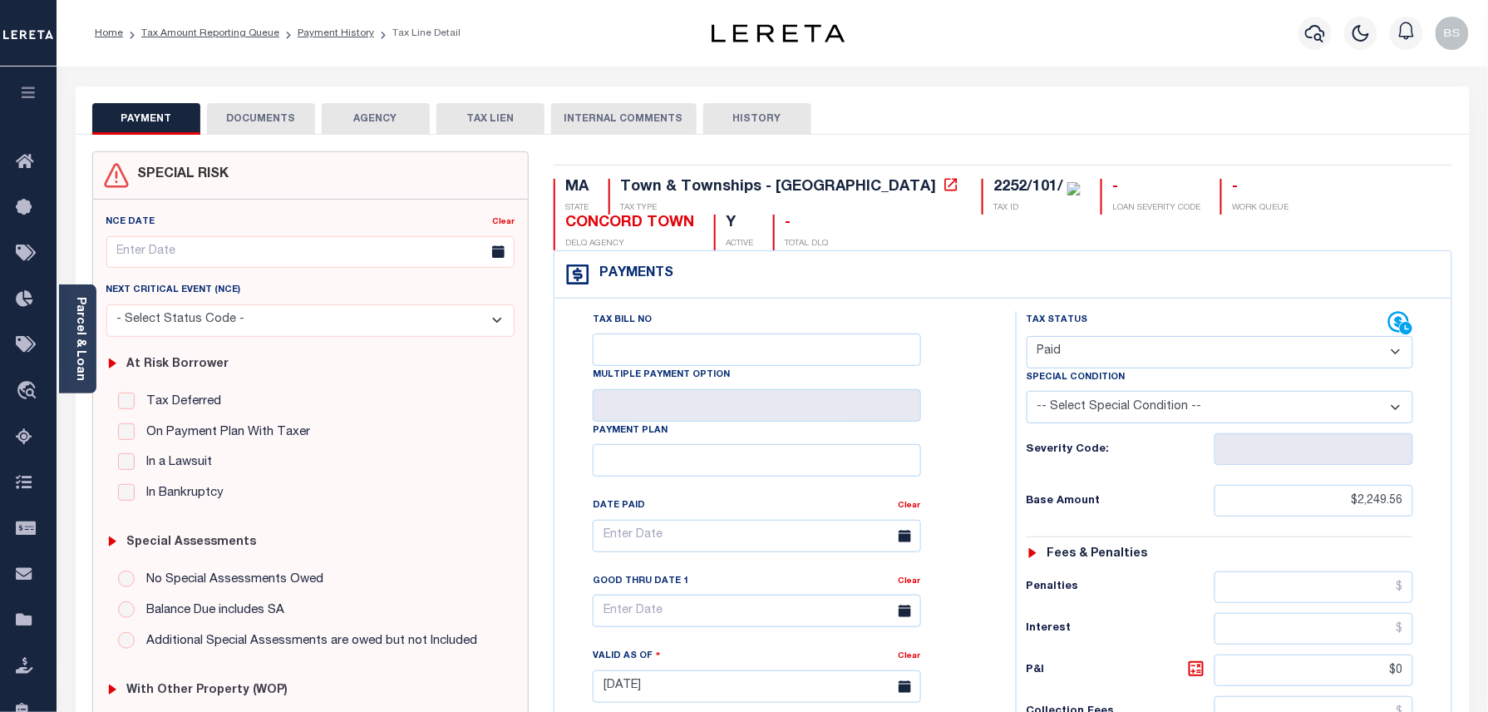
click at [299, 125] on button "DOCUMENTS" at bounding box center [261, 119] width 108 height 32
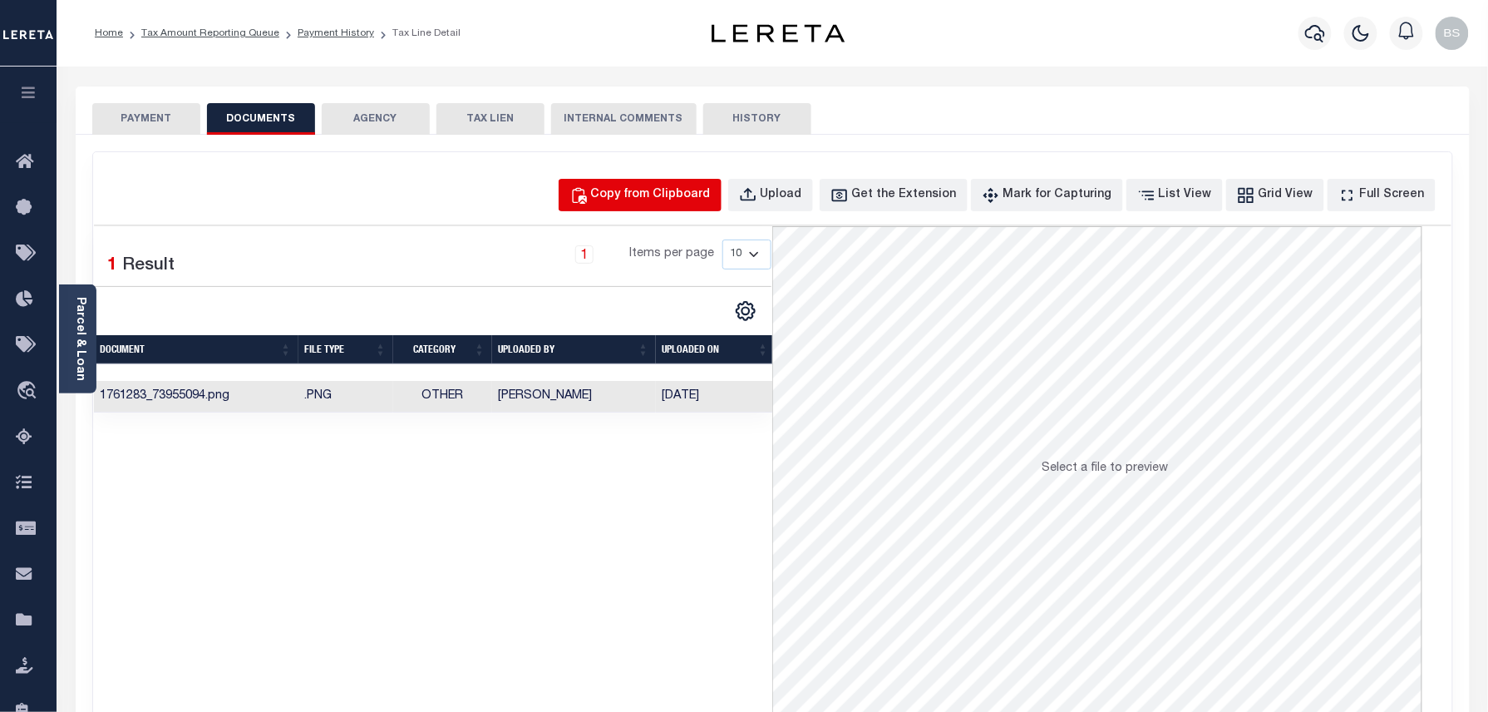
click at [672, 208] on button "Copy from Clipboard" at bounding box center [640, 195] width 163 height 32
select select "POP"
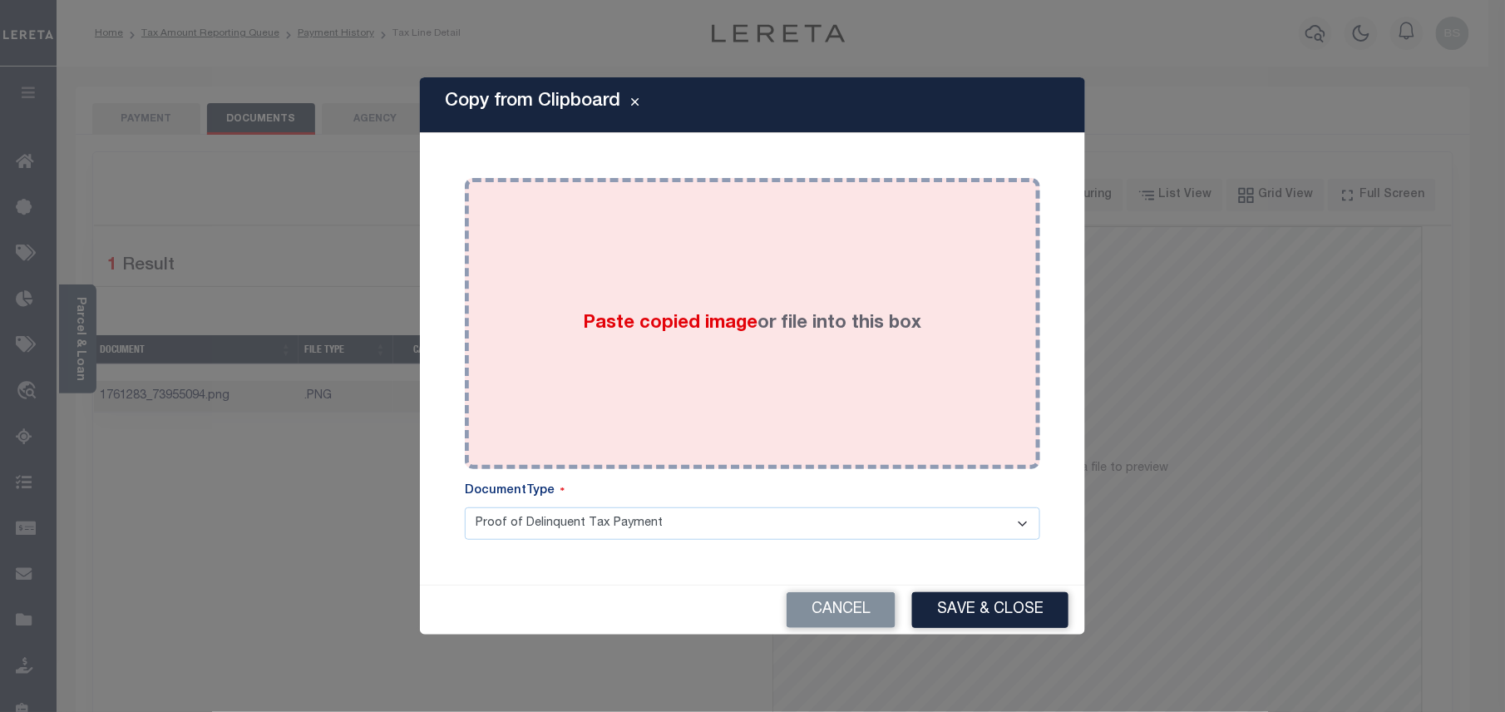
click at [697, 318] on span "Paste copied image" at bounding box center [671, 323] width 175 height 18
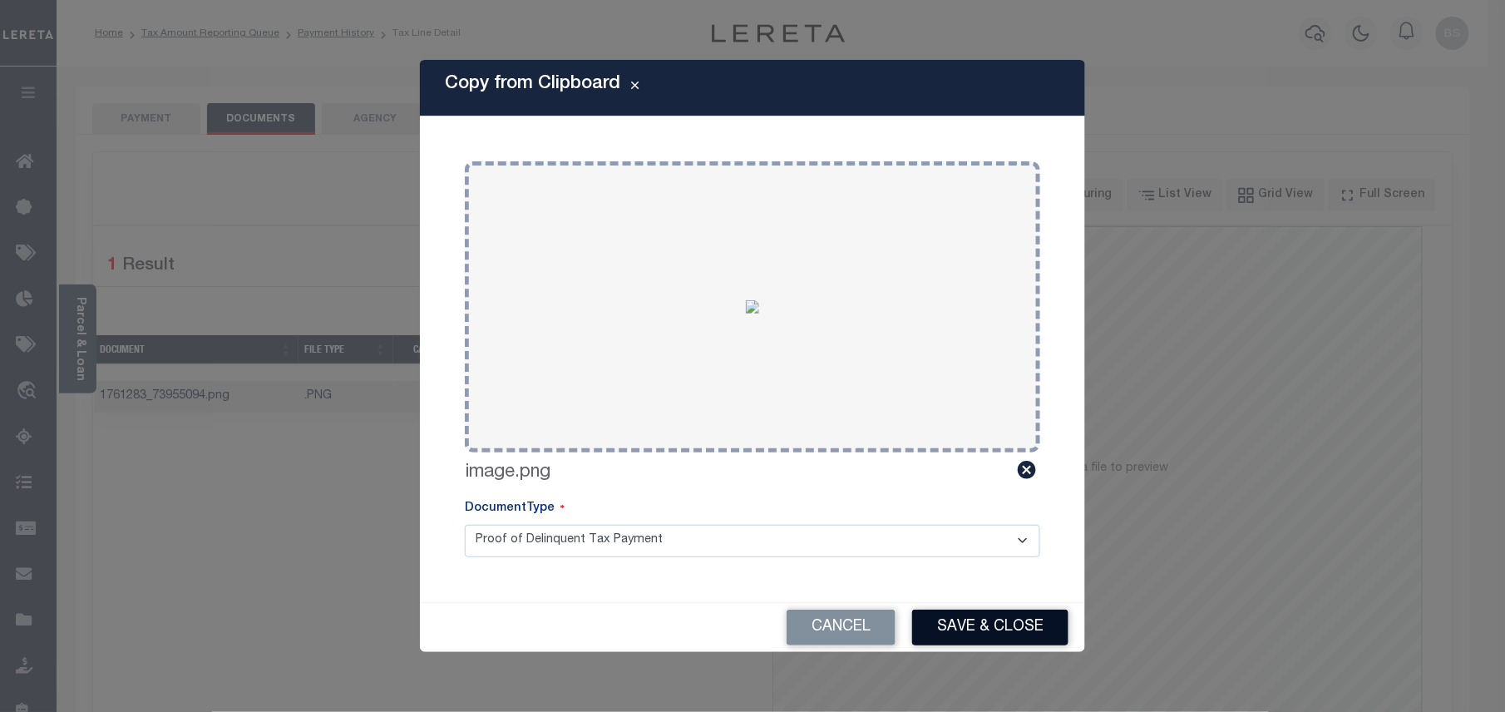
click at [992, 625] on button "Save & Close" at bounding box center [990, 627] width 156 height 36
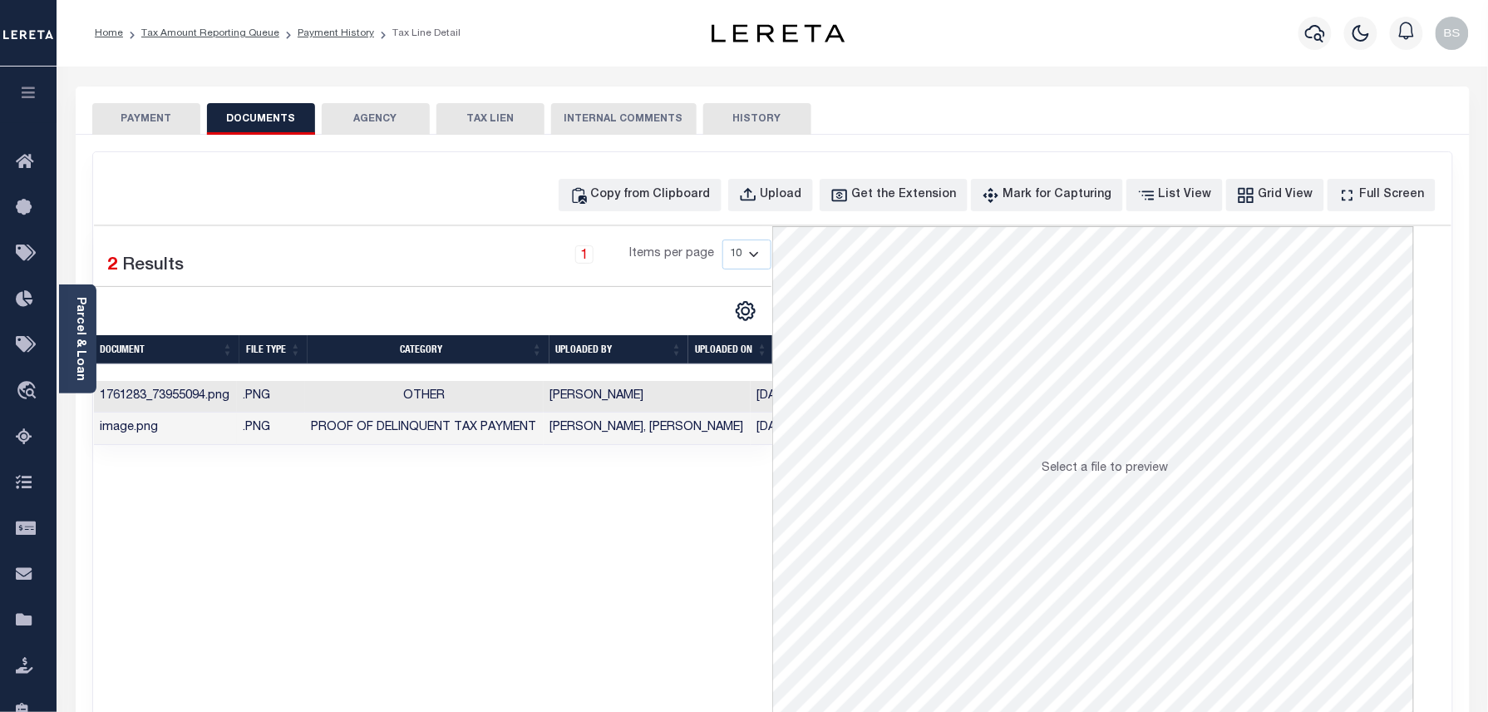
click at [323, 21] on ol "Home Tax Amount Reporting Queue Payment History Tax Line Detail" at bounding box center [277, 33] width 392 height 35
click at [330, 28] on link "Payment History" at bounding box center [336, 33] width 76 height 10
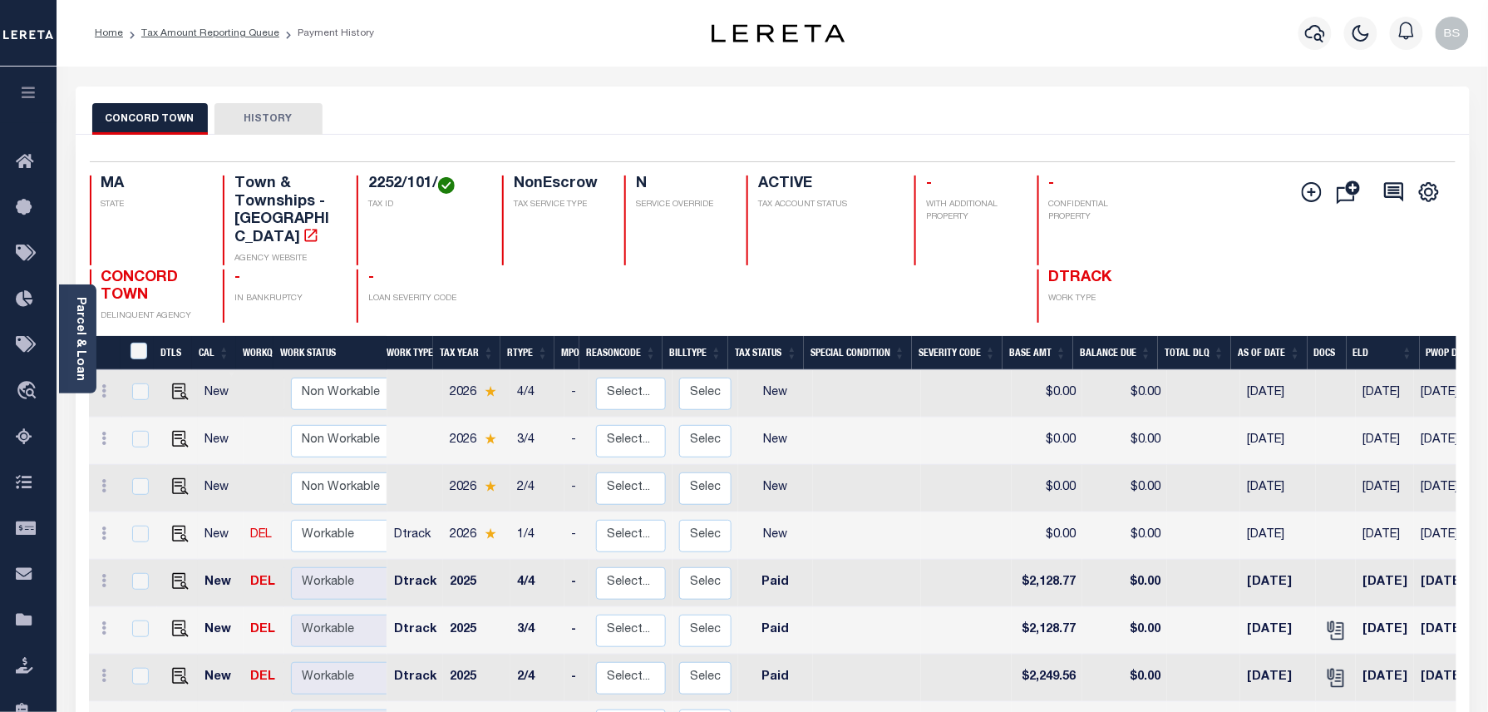
scroll to position [221, 0]
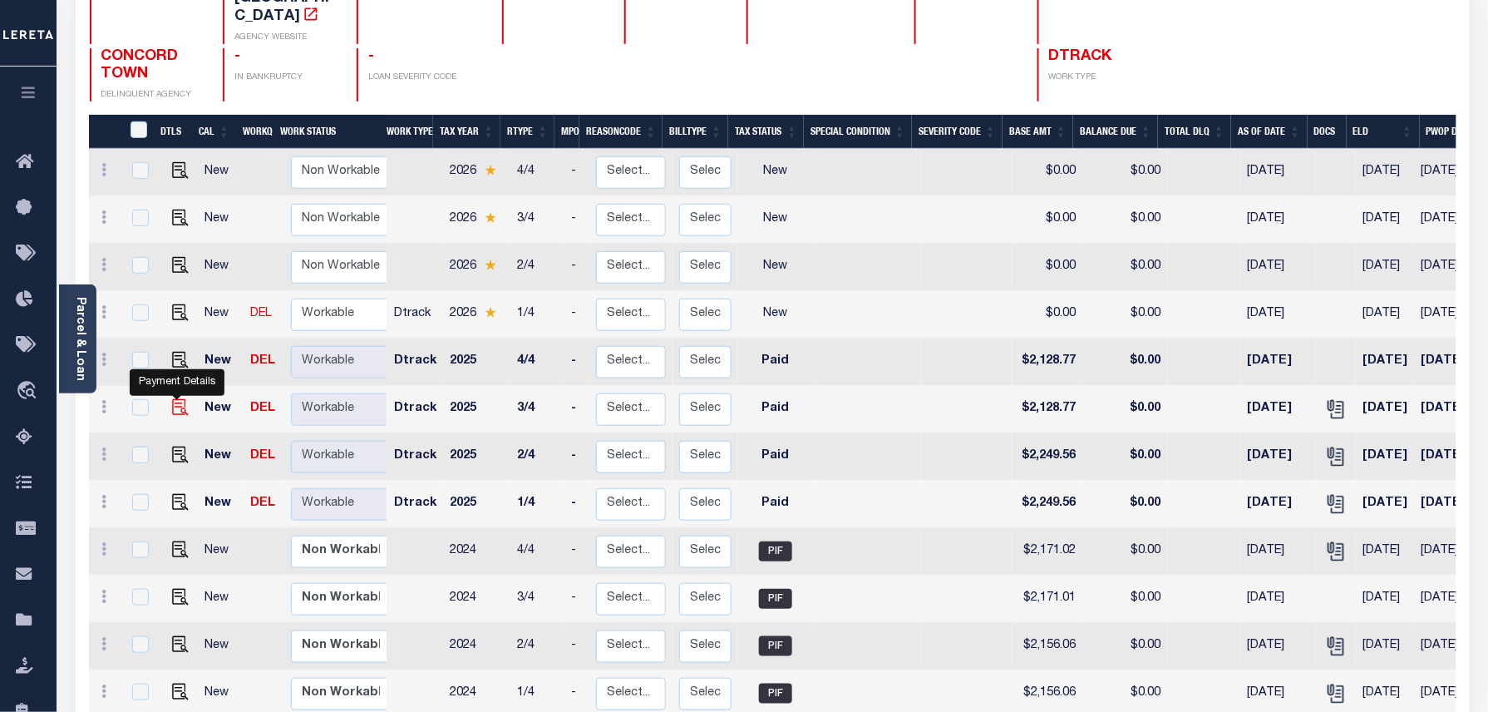
click at [174, 399] on img "" at bounding box center [180, 407] width 17 height 17
checkbox input "true"
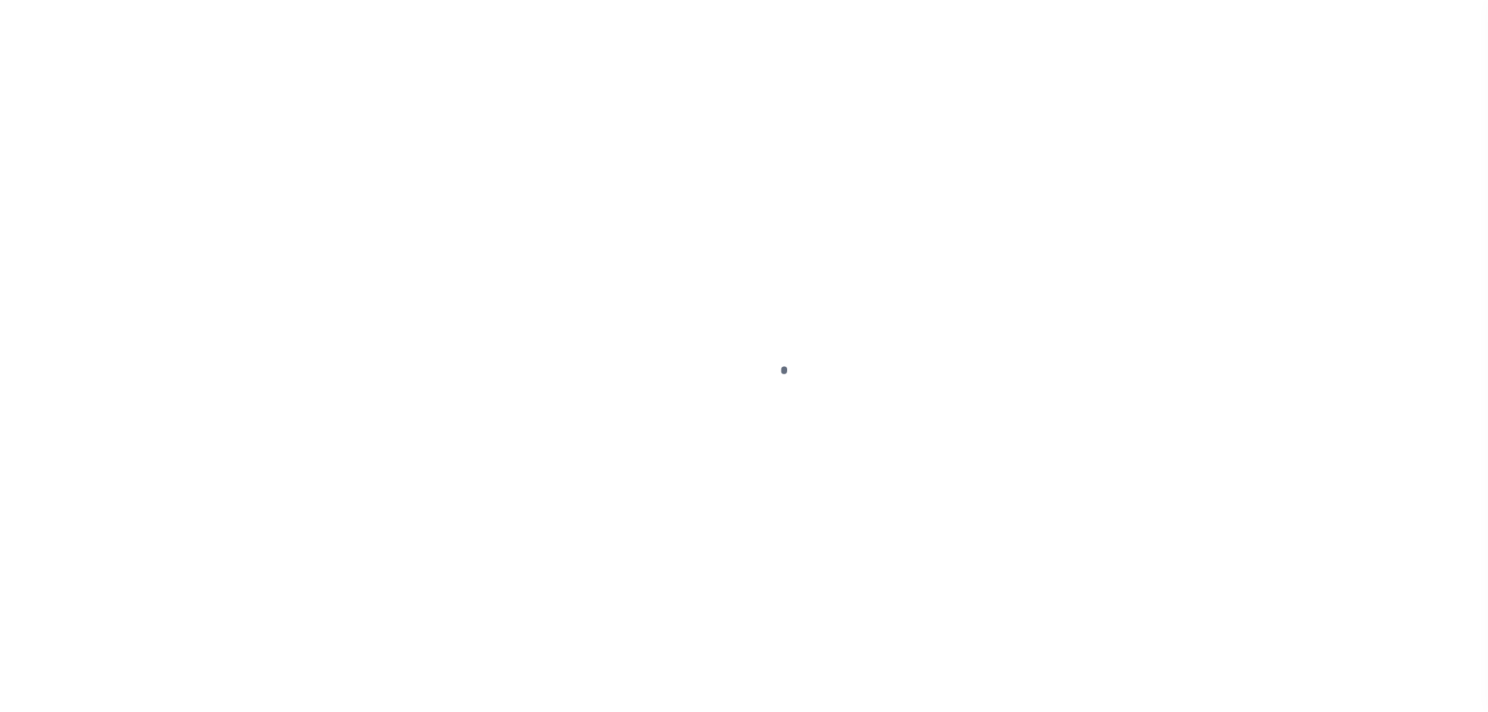
select select "PYD"
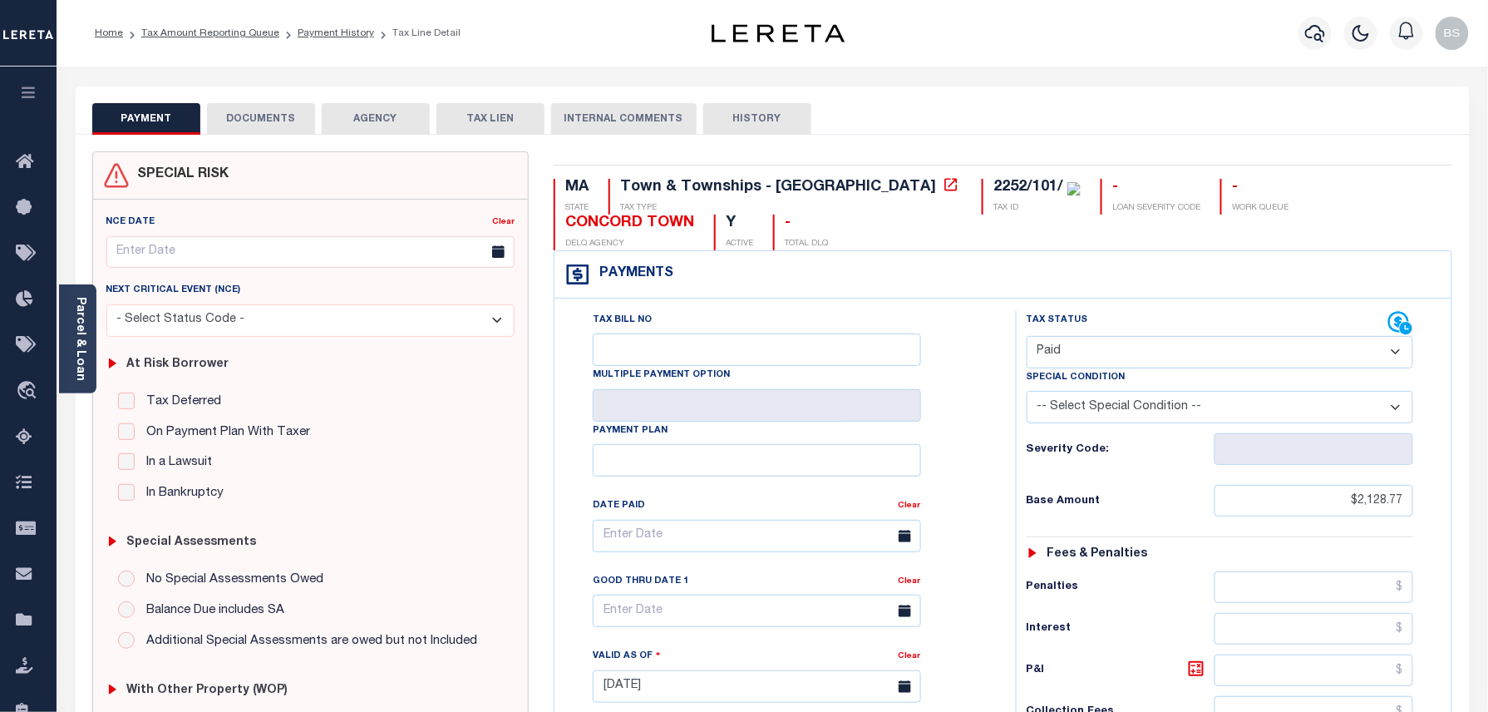
click at [258, 123] on button "DOCUMENTS" at bounding box center [261, 119] width 108 height 32
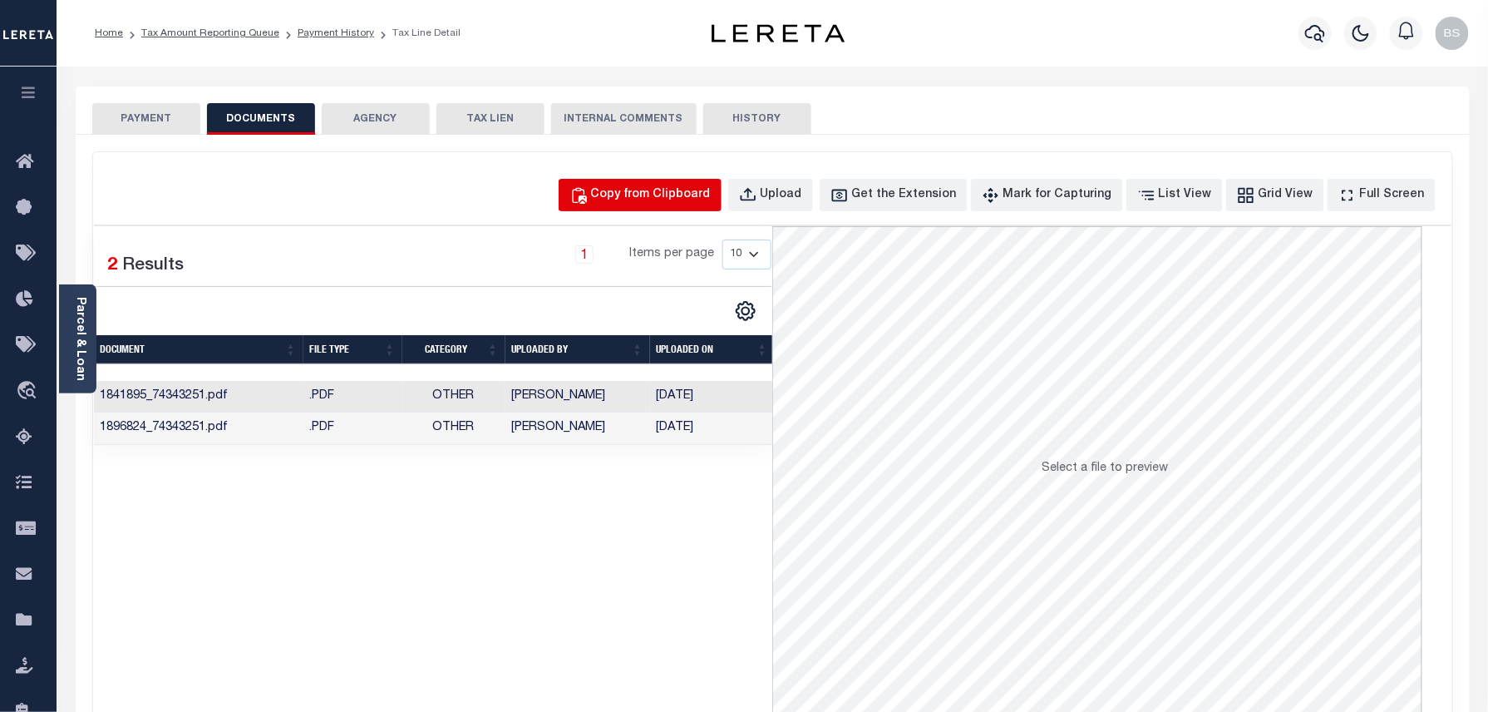
click at [630, 190] on div "Copy from Clipboard" at bounding box center [651, 195] width 120 height 18
select select "POP"
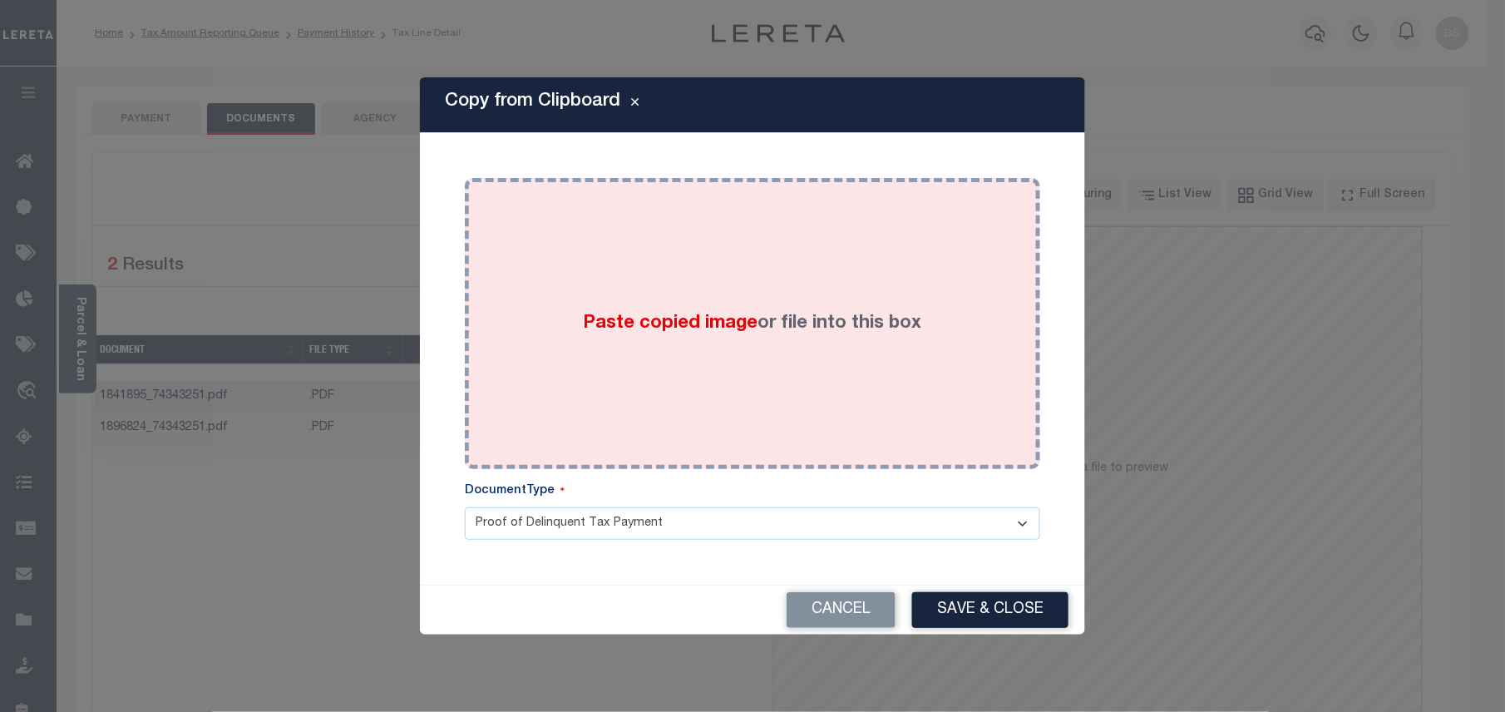
click at [643, 314] on span "Paste copied image" at bounding box center [671, 323] width 175 height 18
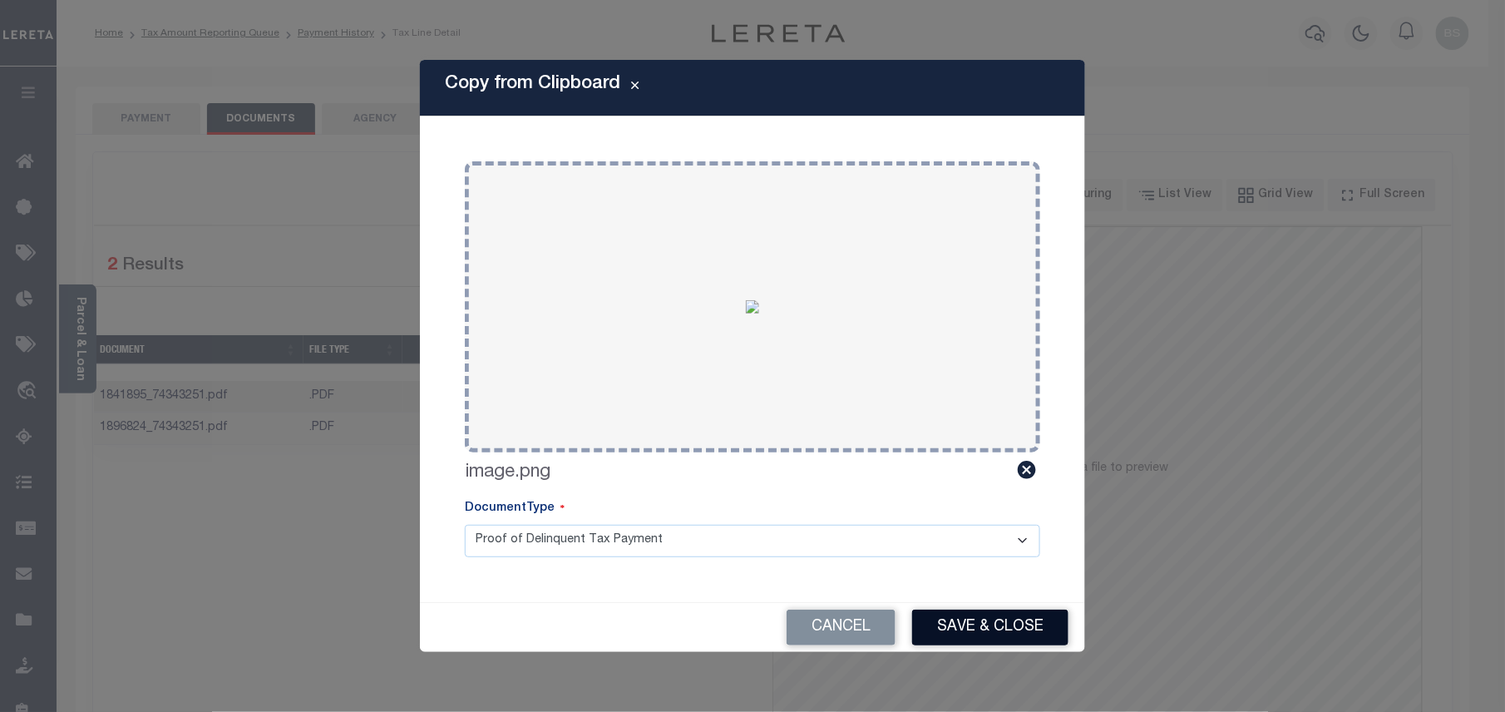
click at [954, 635] on button "Save & Close" at bounding box center [990, 627] width 156 height 36
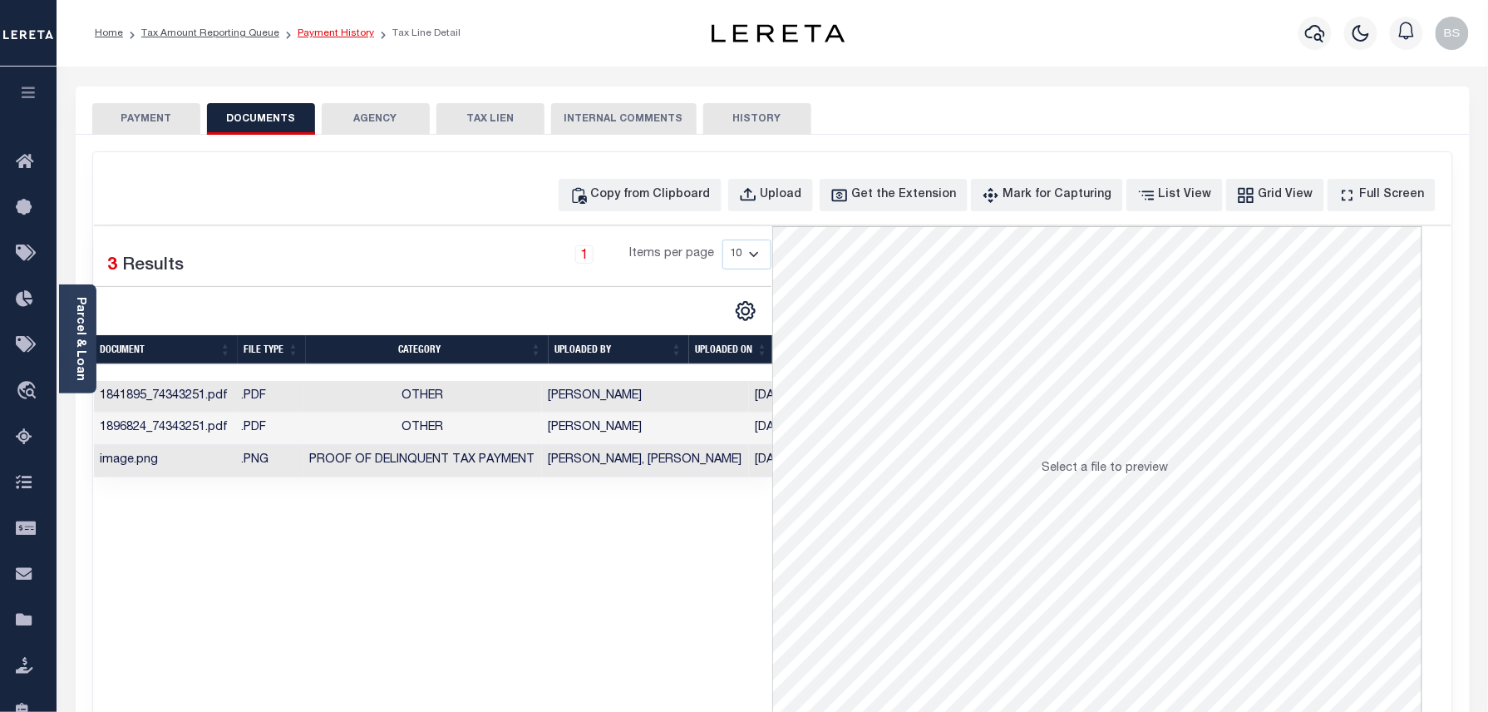
click at [326, 35] on link "Payment History" at bounding box center [336, 33] width 76 height 10
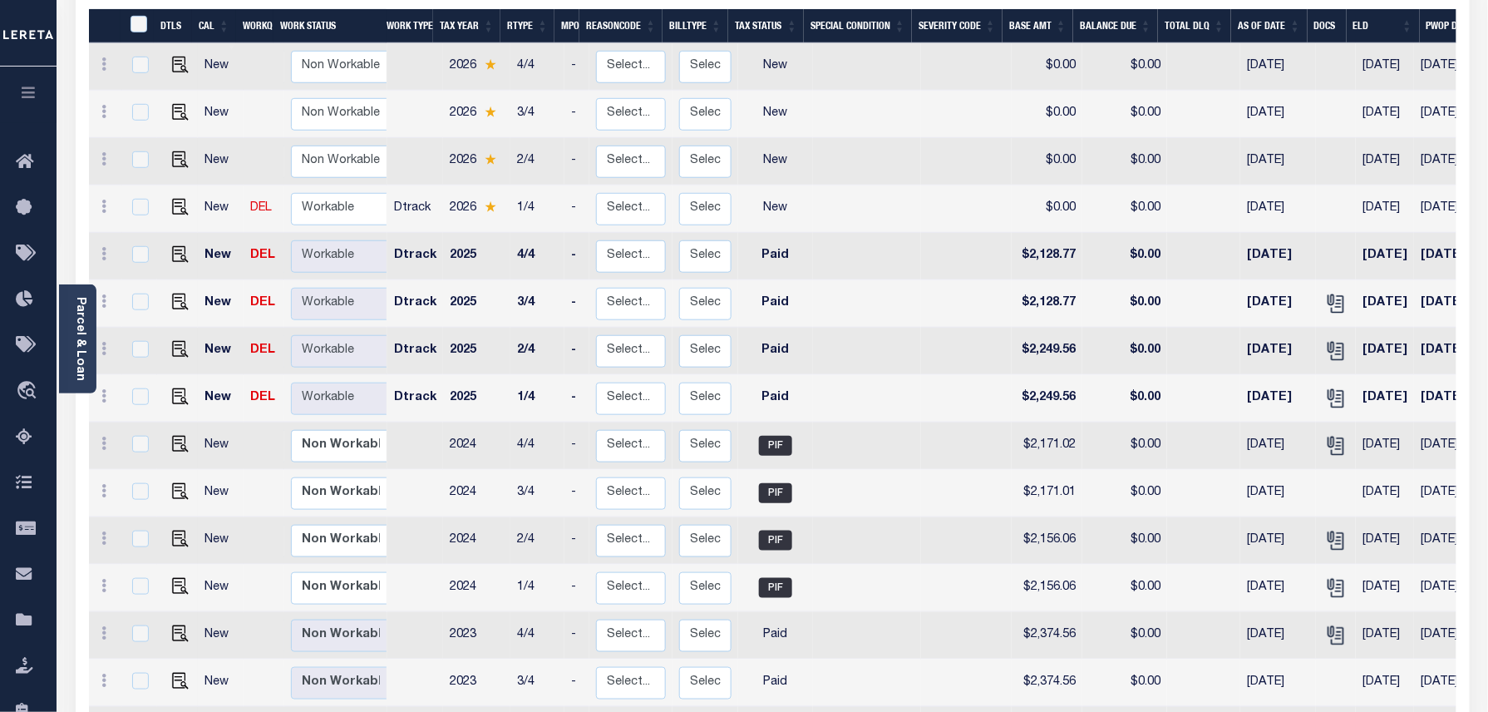
scroll to position [333, 0]
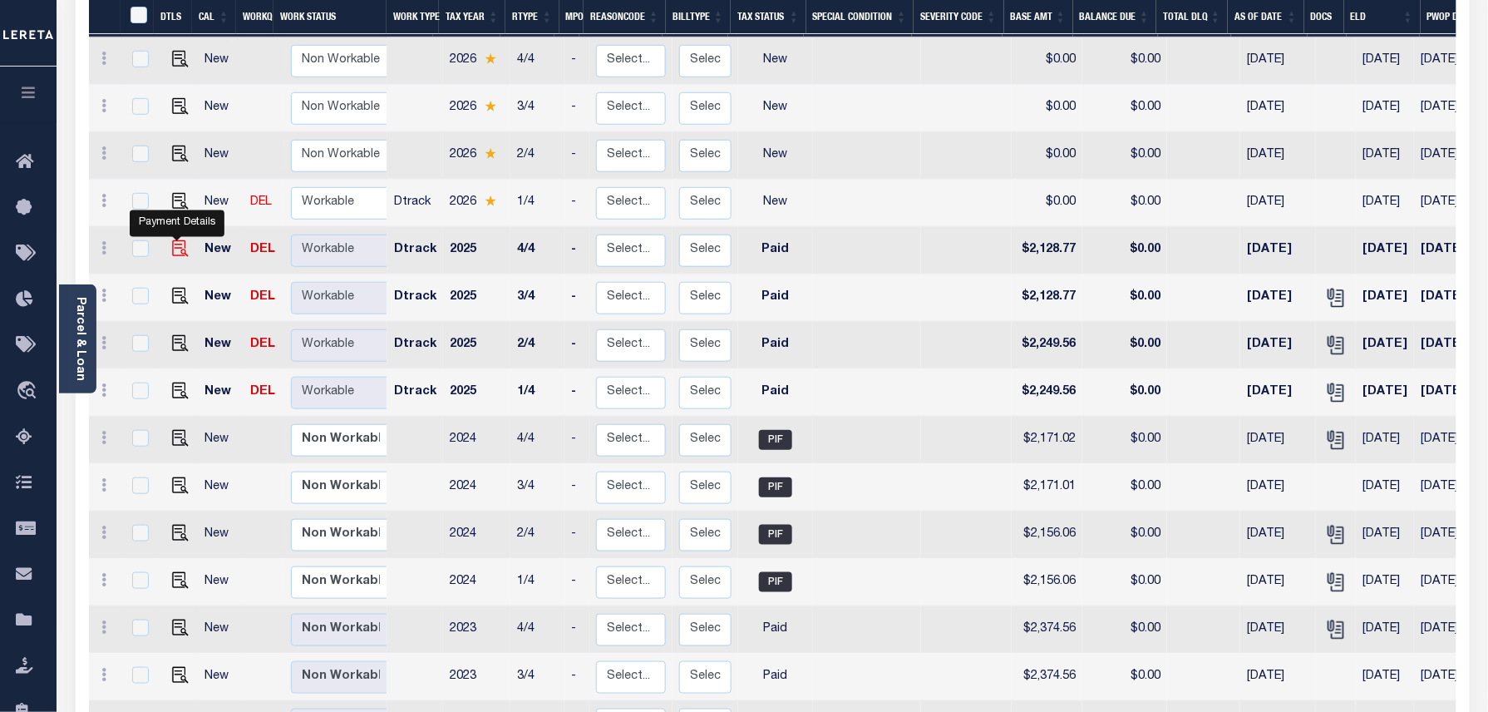
click at [172, 240] on img "" at bounding box center [180, 248] width 17 height 17
checkbox input "true"
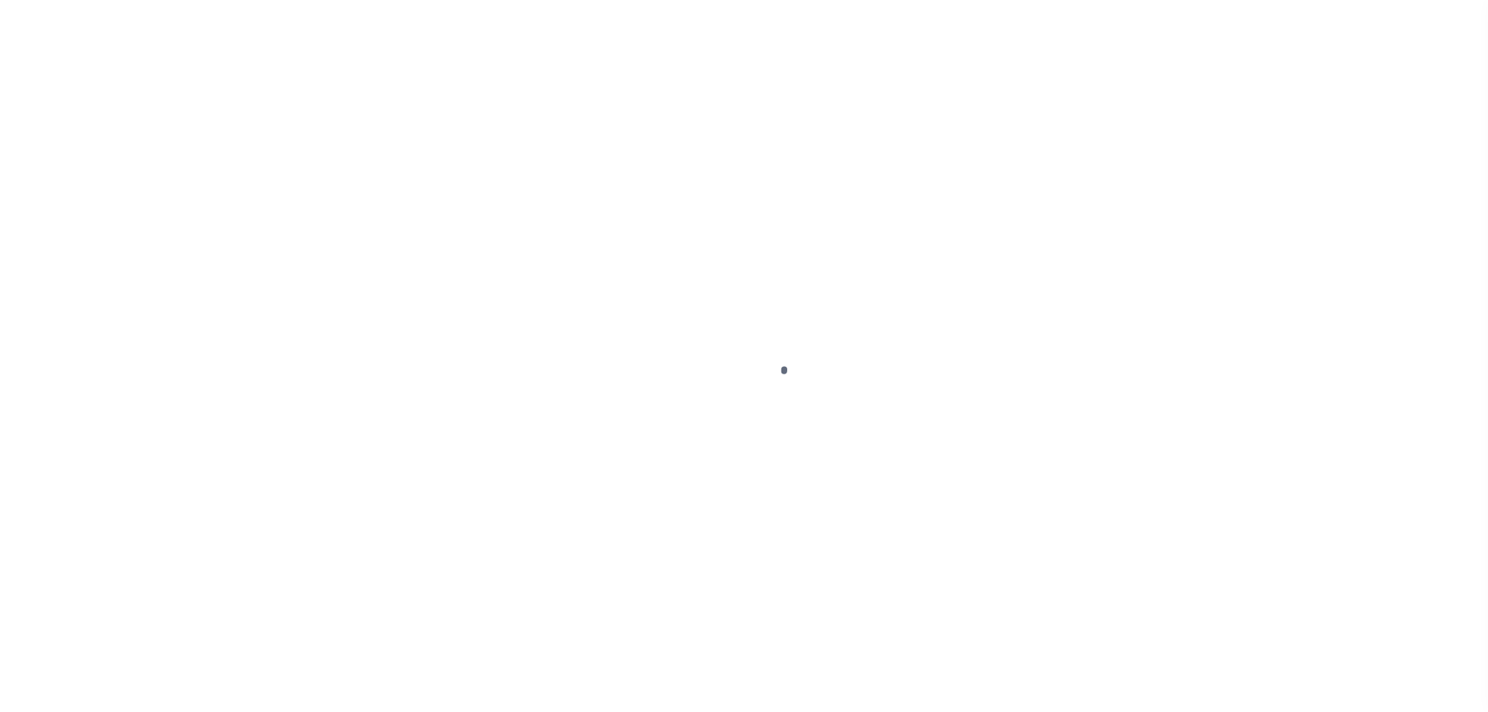
select select "PYD"
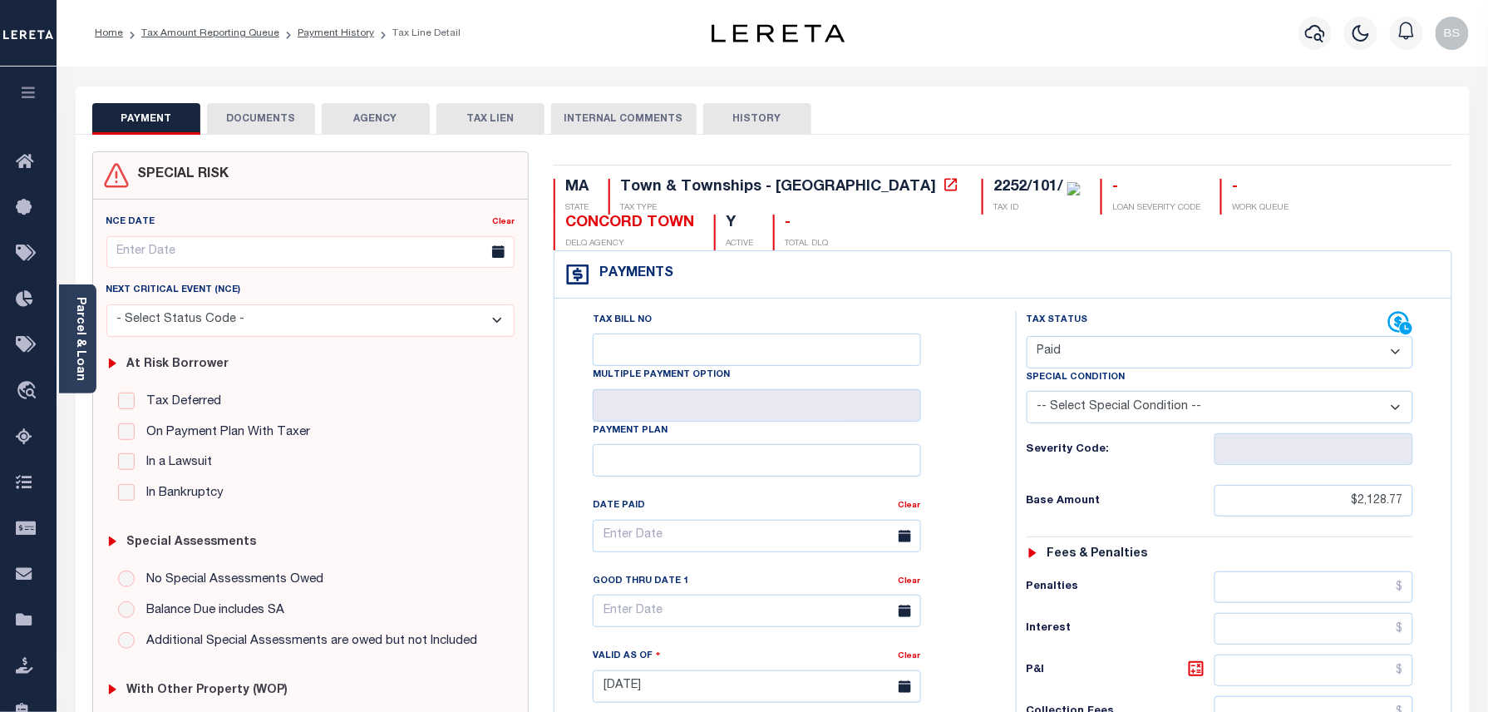
click at [259, 116] on button "DOCUMENTS" at bounding box center [261, 119] width 108 height 32
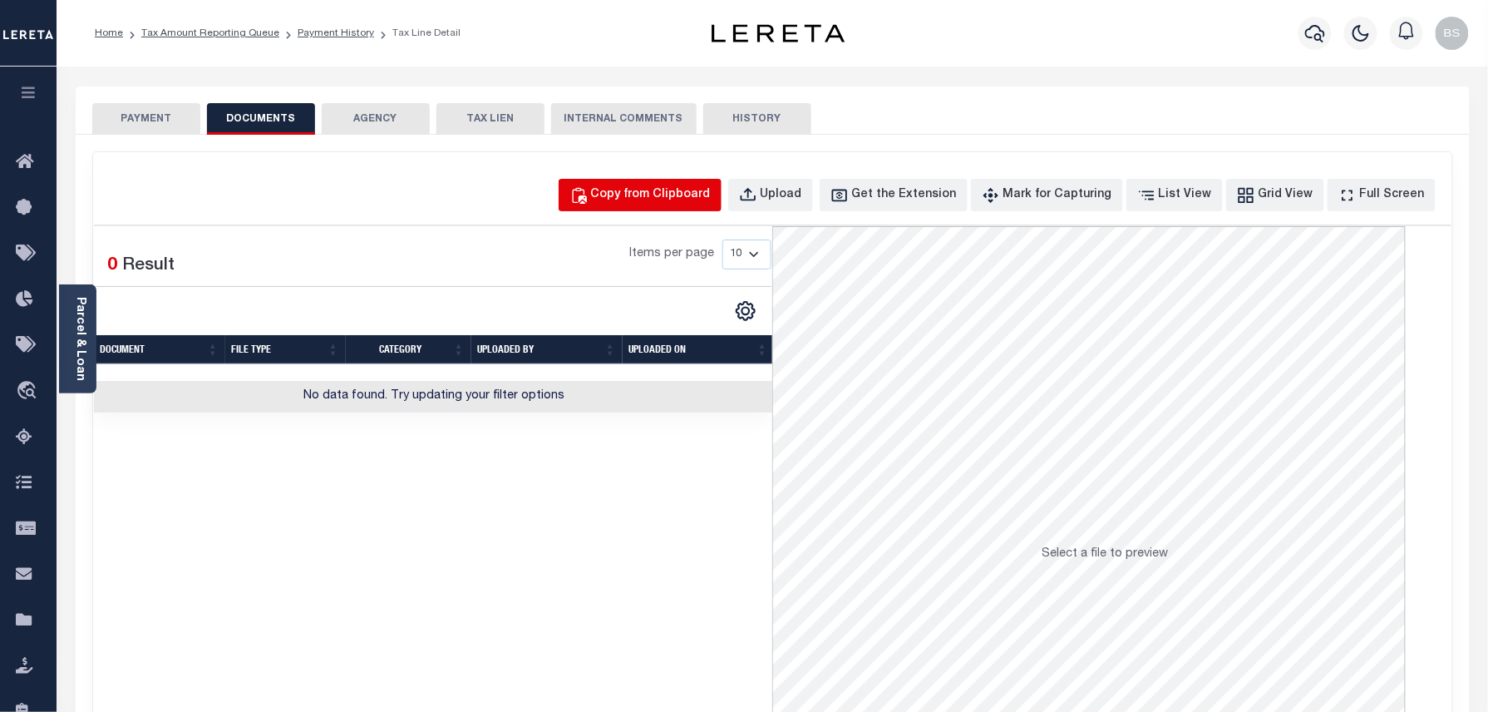
click at [712, 184] on button "Copy from Clipboard" at bounding box center [640, 195] width 163 height 32
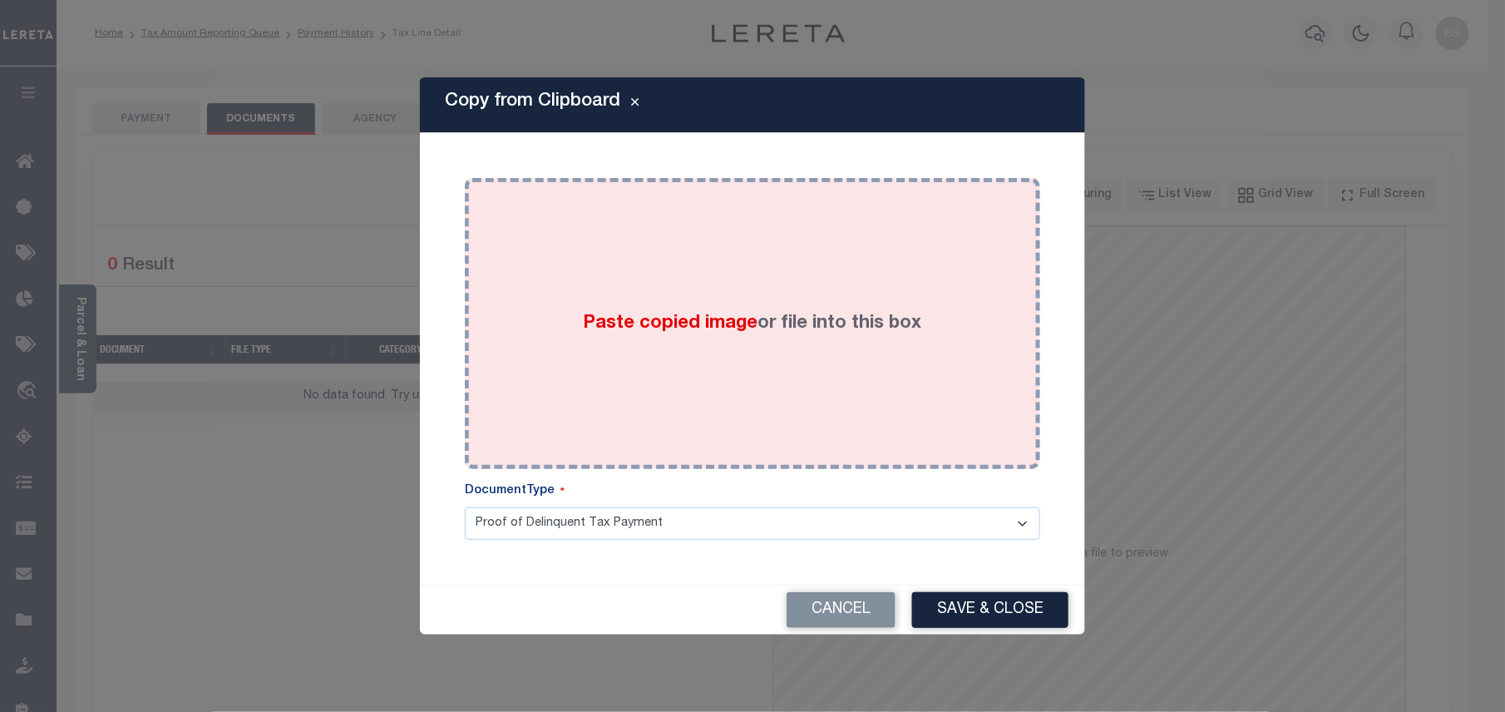
click at [698, 314] on span "Paste copied image" at bounding box center [671, 323] width 175 height 18
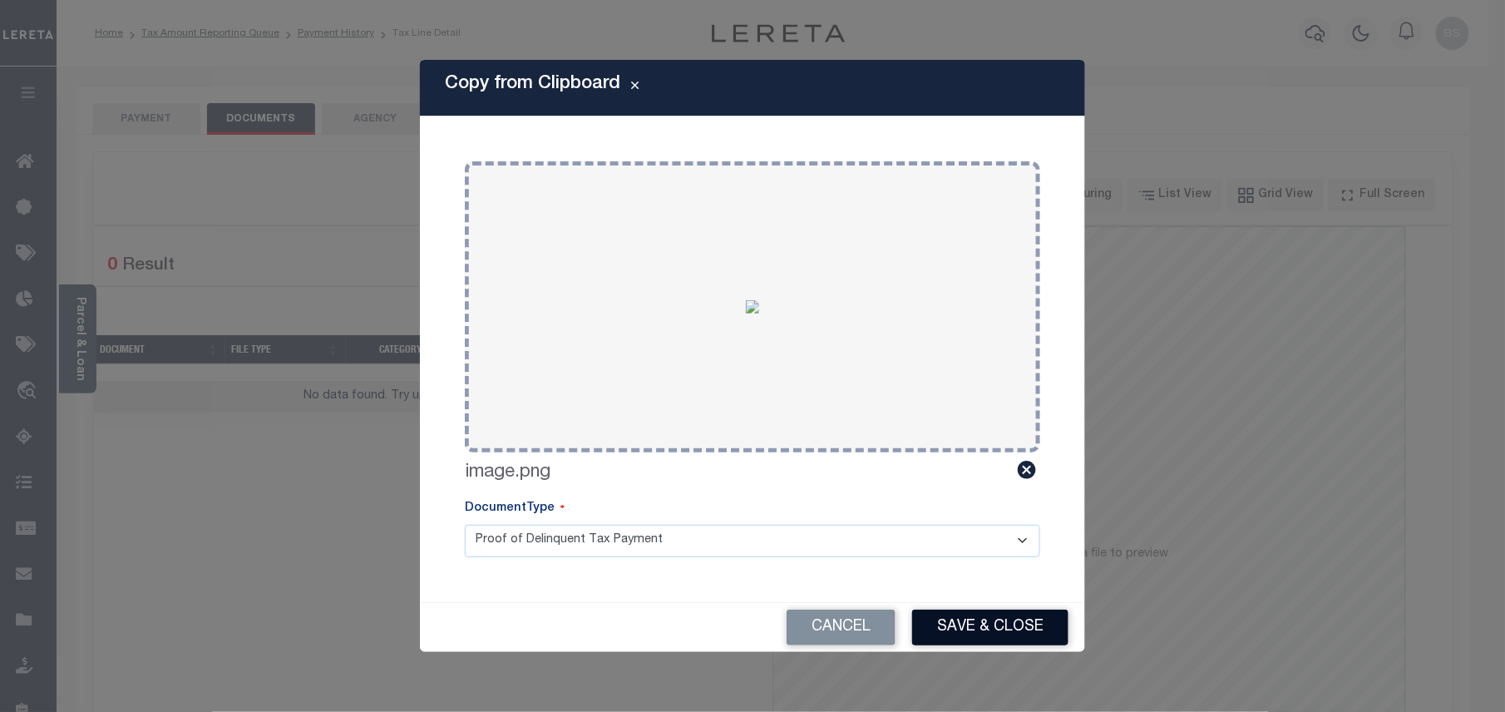
click at [944, 627] on button "Save & Close" at bounding box center [990, 627] width 156 height 36
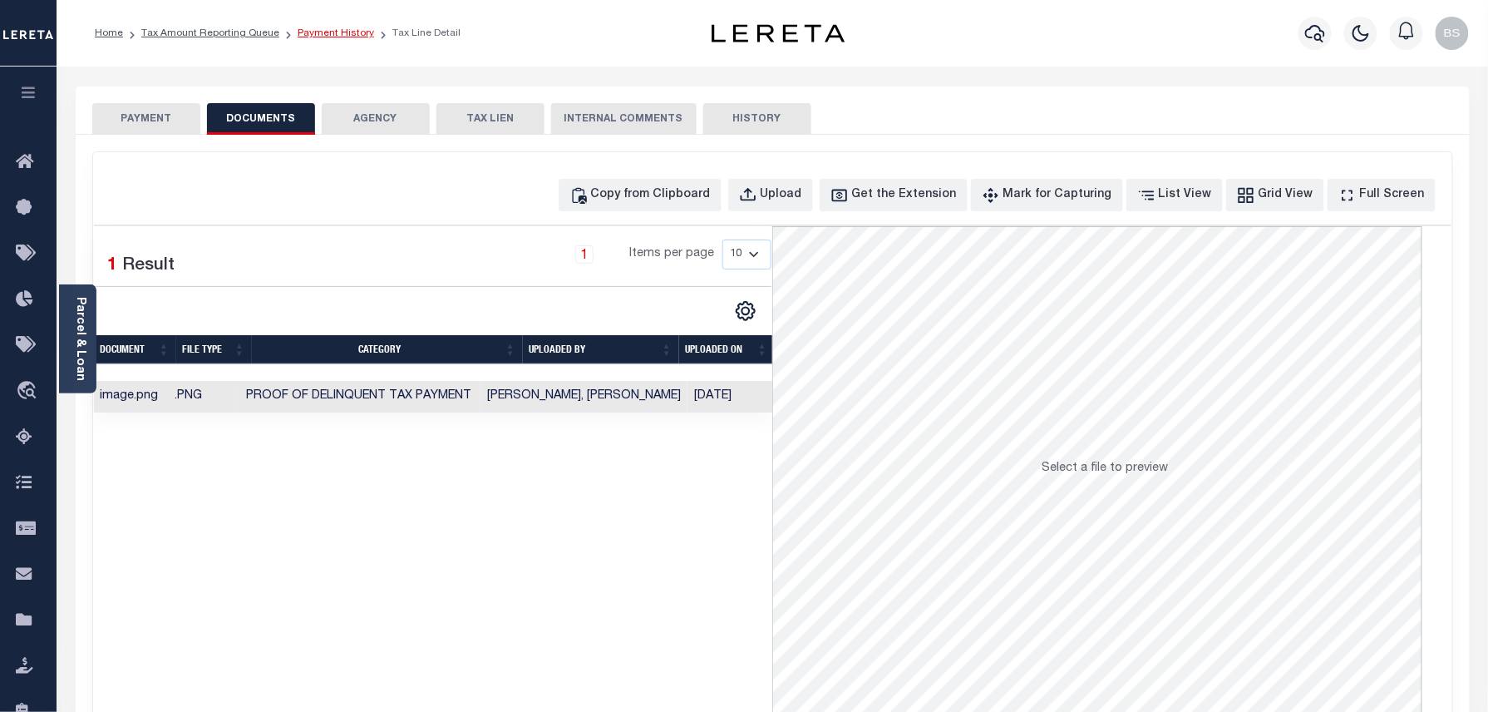
click at [353, 37] on link "Payment History" at bounding box center [336, 33] width 76 height 10
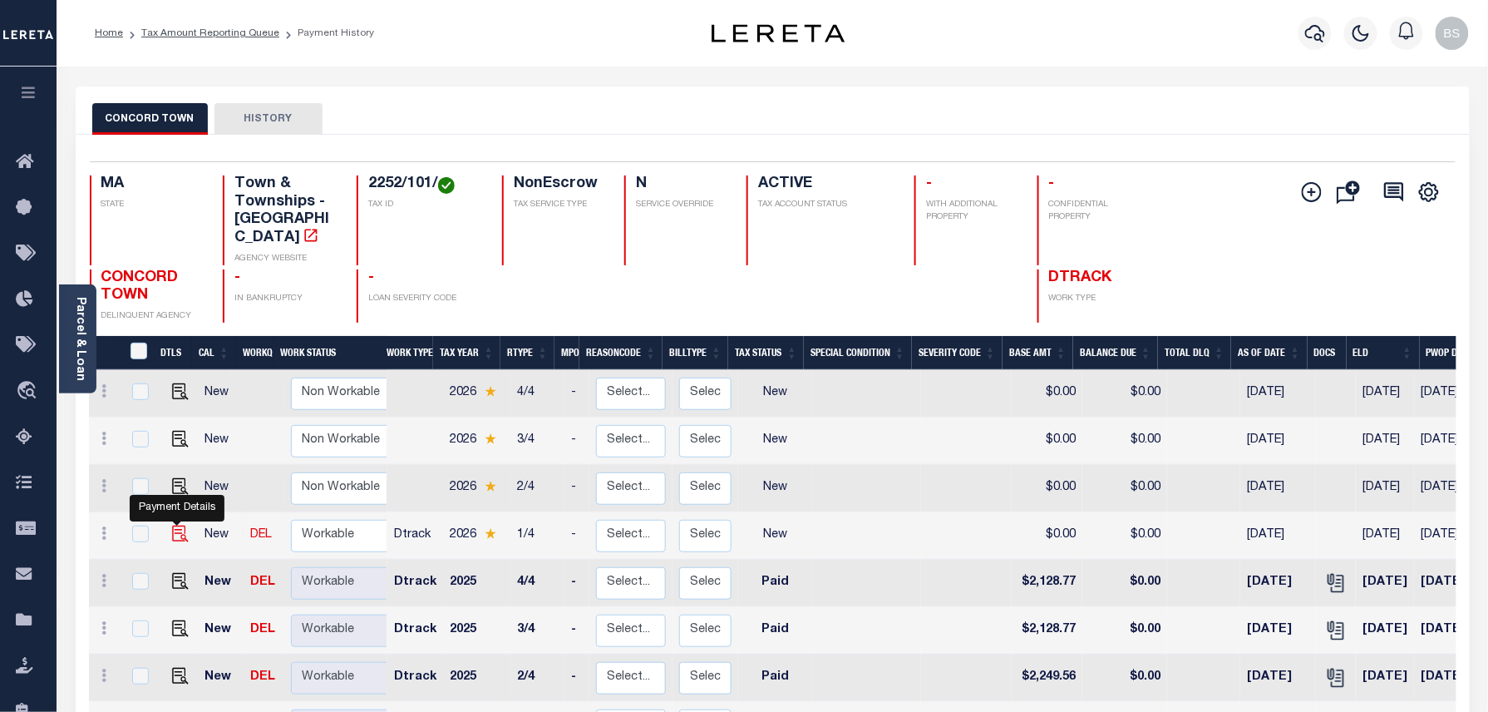
click at [173, 525] on img "" at bounding box center [180, 533] width 17 height 17
checkbox input "true"
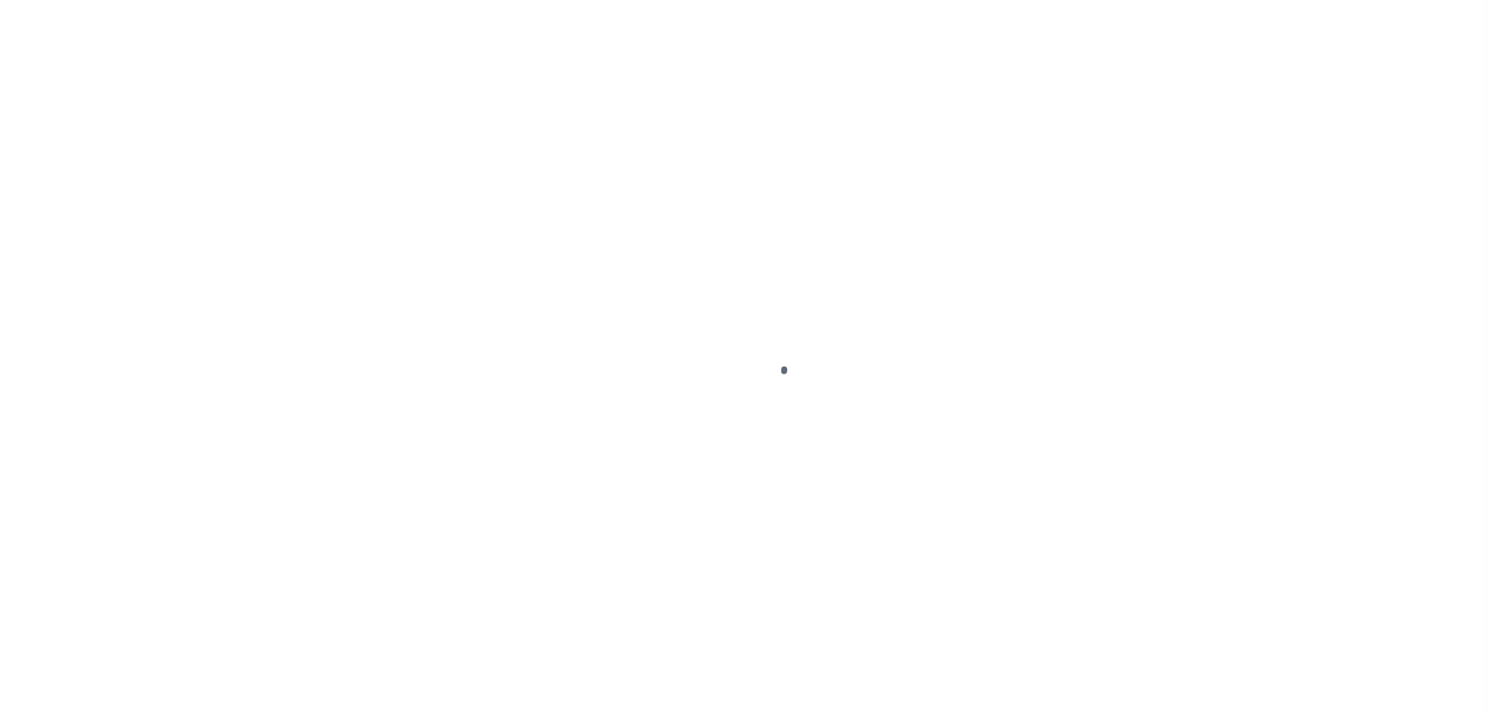
select select "NW2"
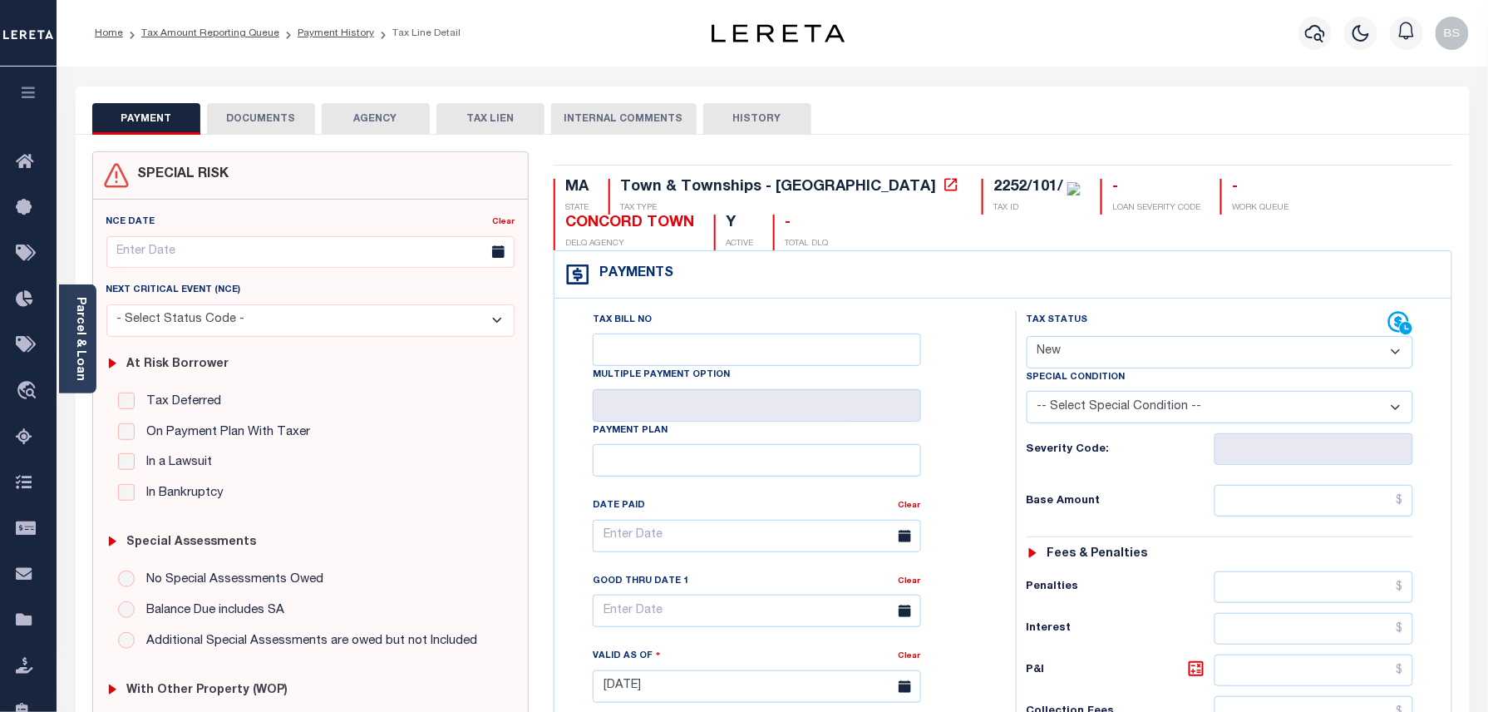
click at [236, 106] on button "DOCUMENTS" at bounding box center [261, 119] width 108 height 32
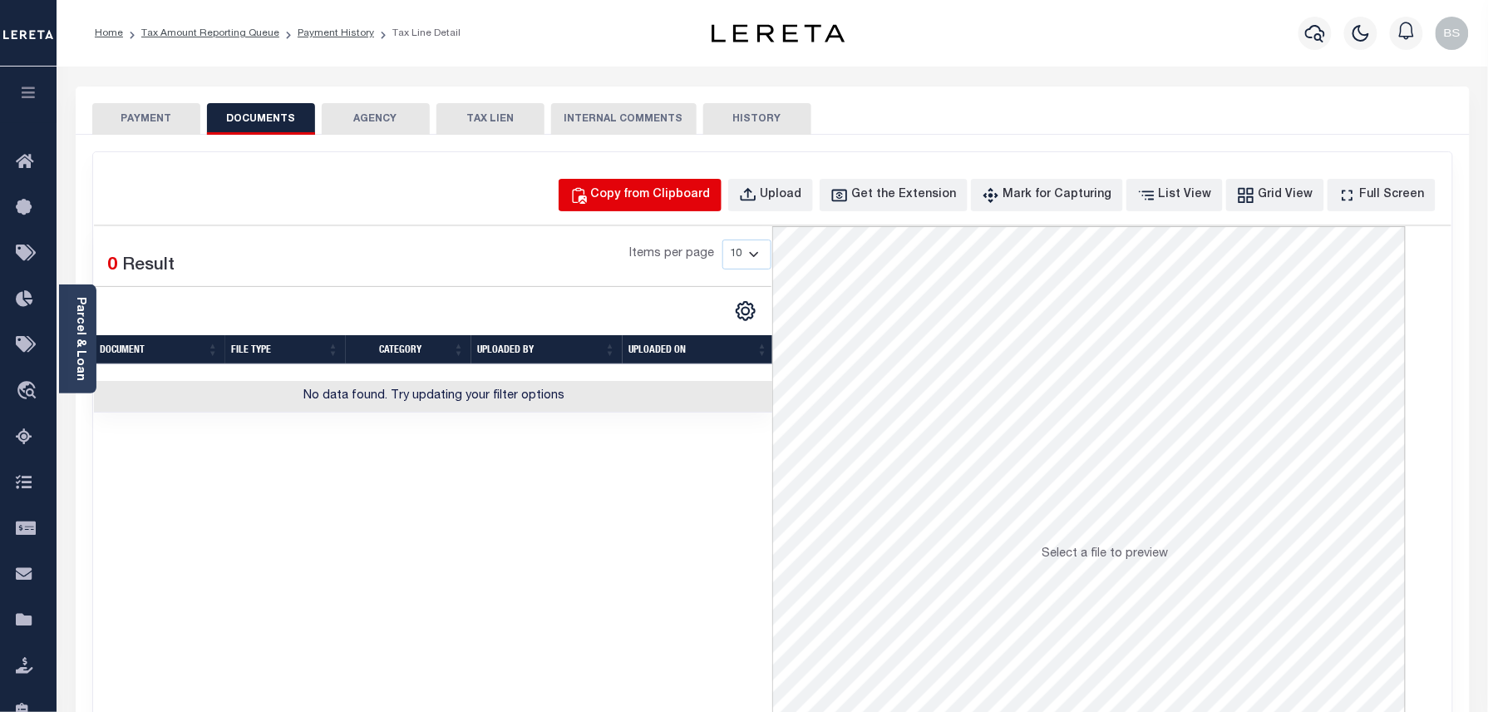
click at [693, 196] on div "Copy from Clipboard" at bounding box center [651, 195] width 120 height 18
select select "POP"
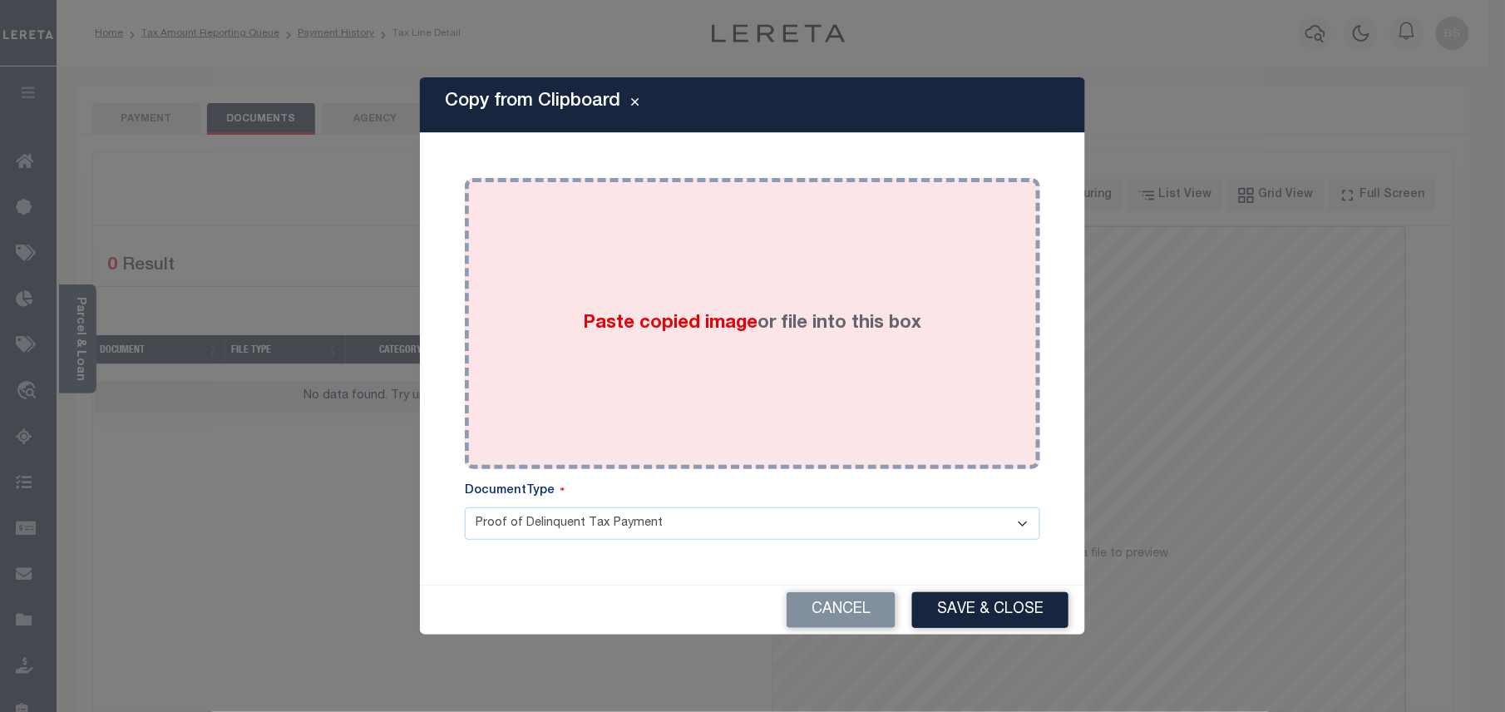
click at [720, 317] on span "Paste copied image" at bounding box center [671, 323] width 175 height 18
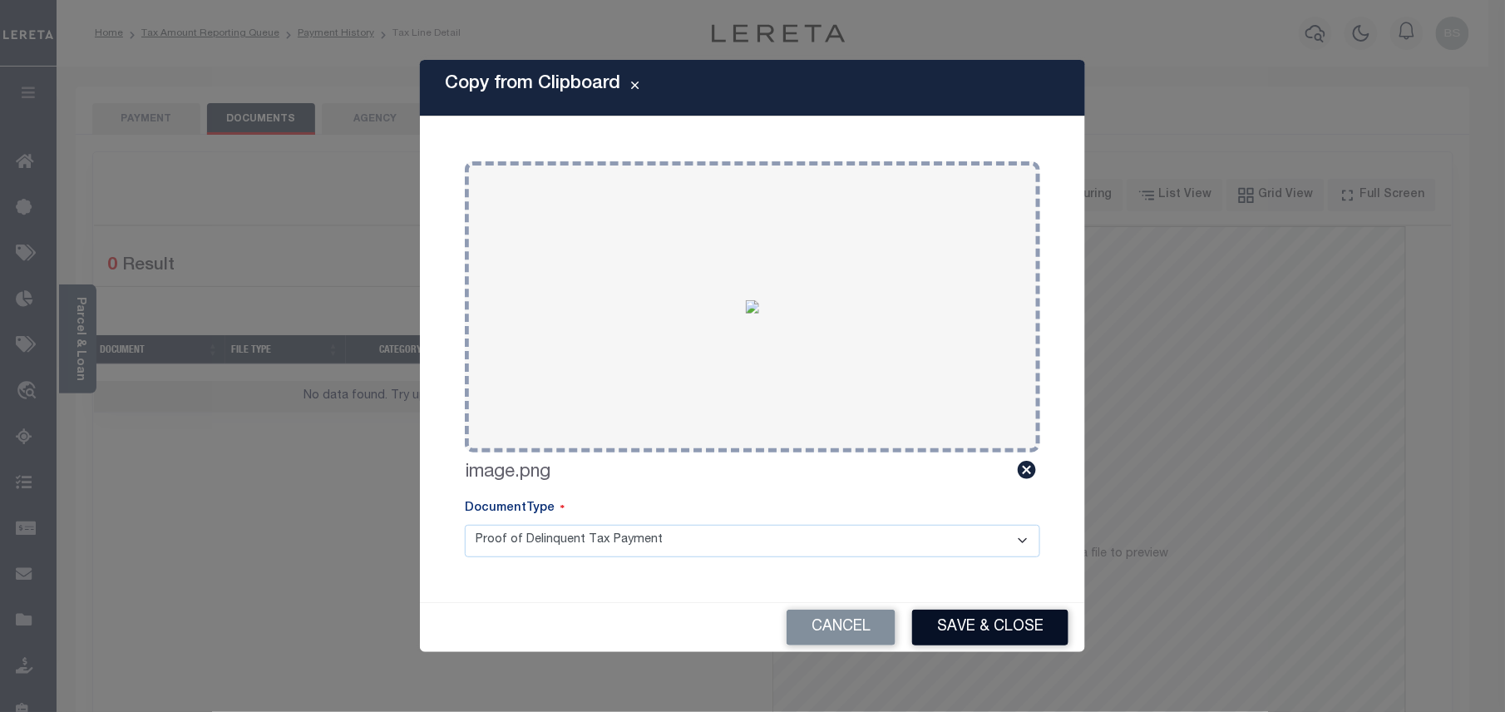
click at [952, 630] on button "Save & Close" at bounding box center [990, 627] width 156 height 36
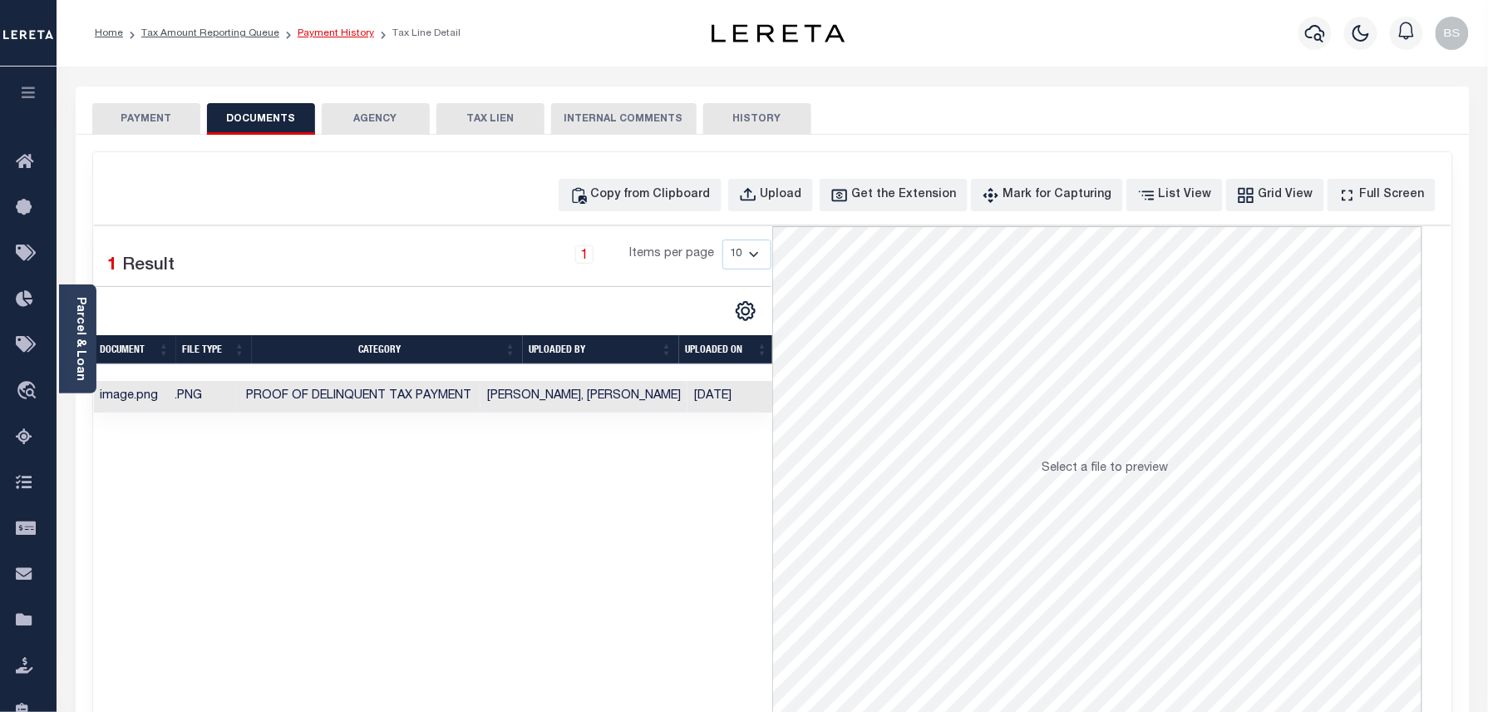
click at [317, 28] on link "Payment History" at bounding box center [336, 33] width 76 height 10
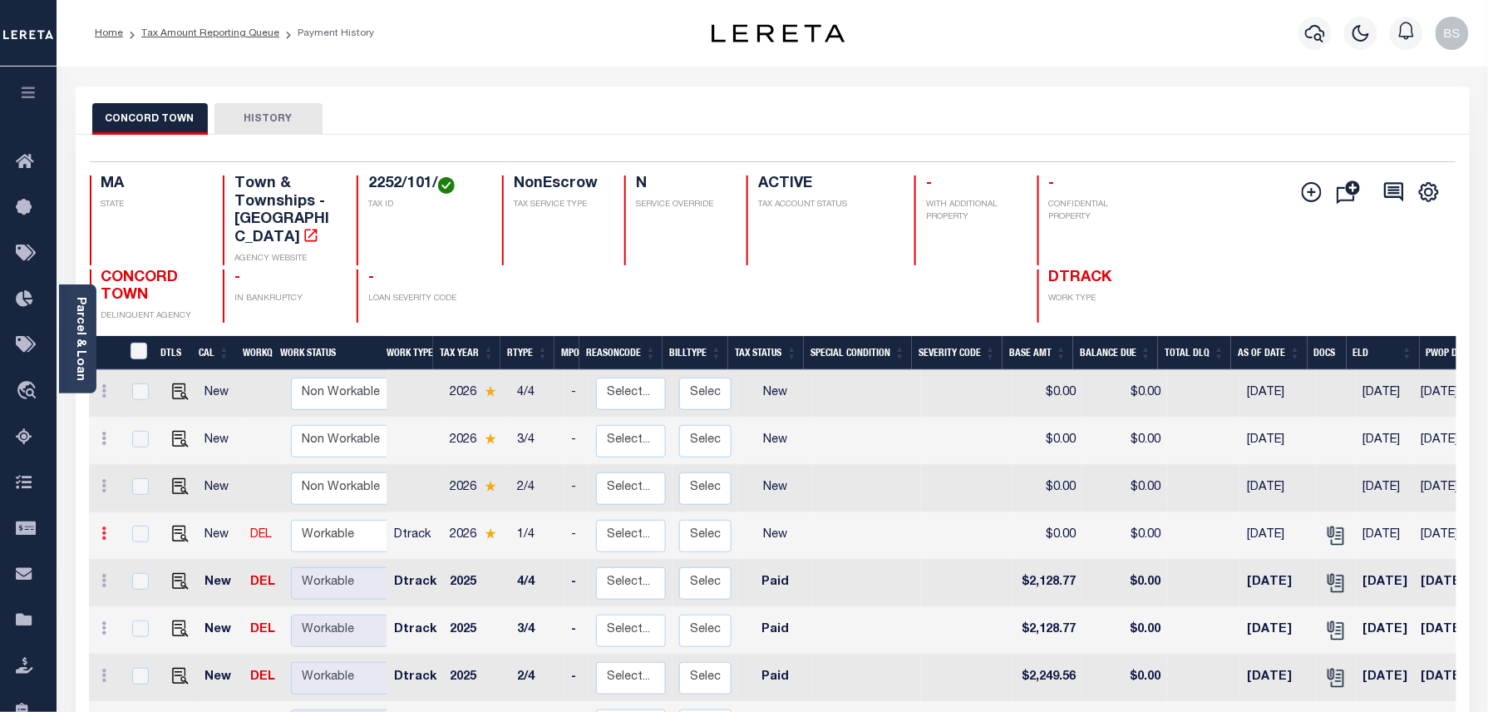
click at [98, 529] on link at bounding box center [105, 535] width 18 height 13
click at [150, 582] on img at bounding box center [144, 590] width 17 height 17
select select "NW2"
type input "$0.00"
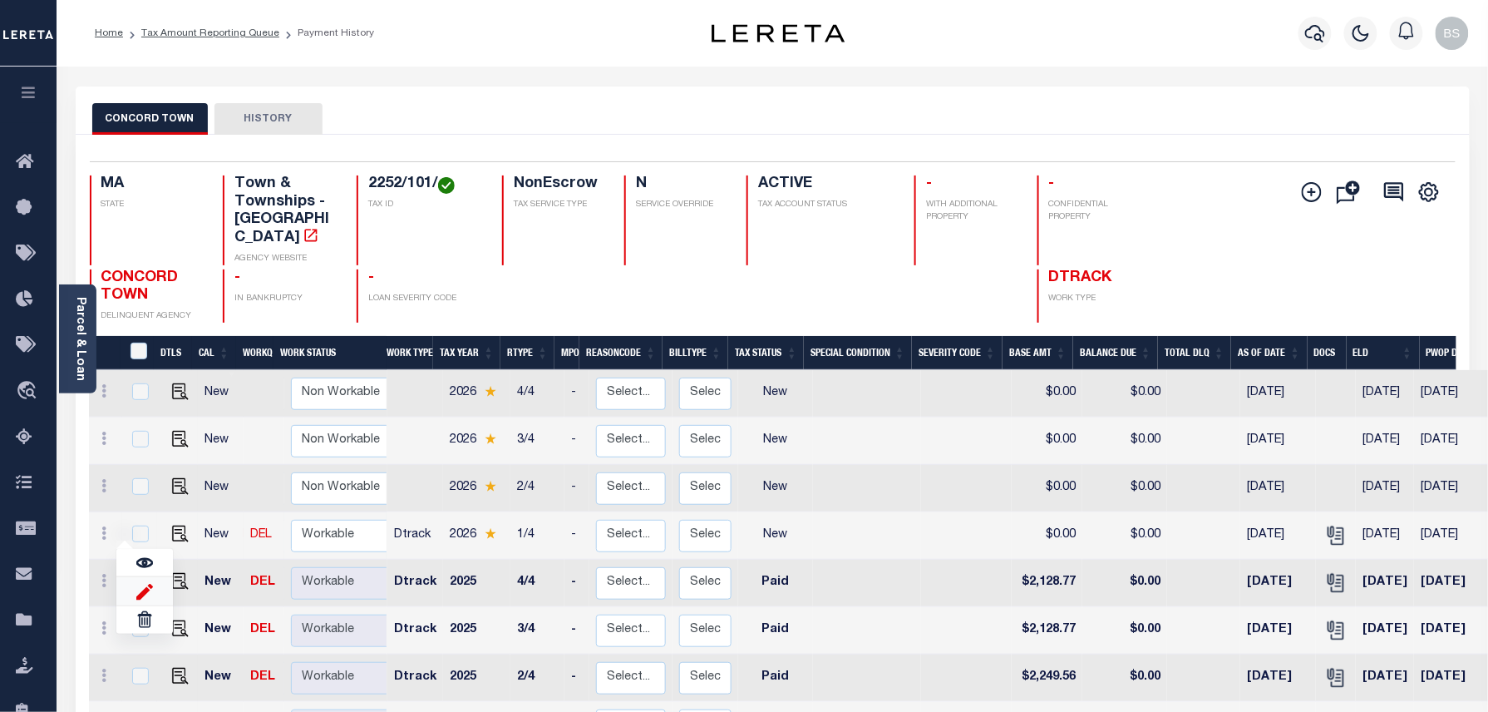
type input "[DATE]"
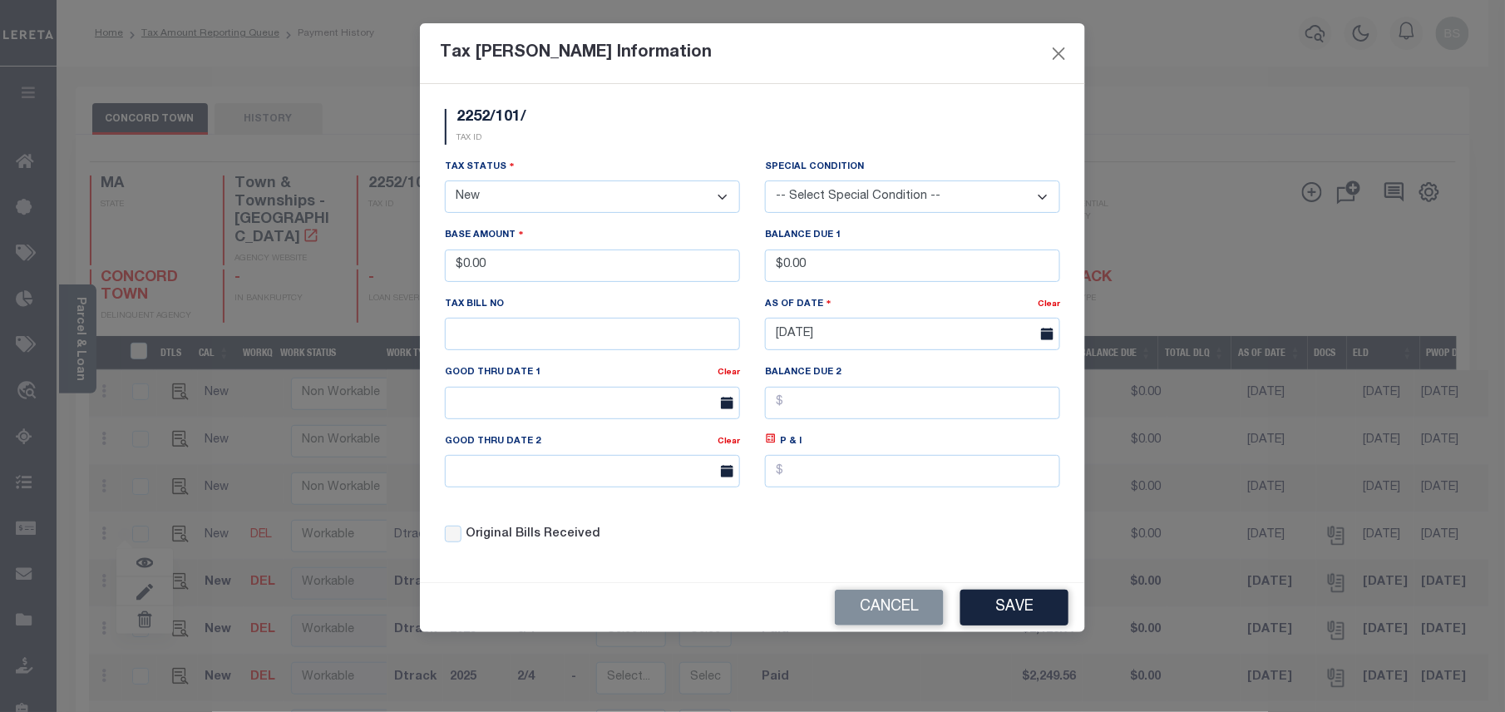
click at [549, 209] on select "- Select Status - Open Due/Unpaid Paid Incomplete No Tax Due Internal Refund Pr…" at bounding box center [592, 196] width 295 height 32
click at [553, 205] on select "- Select Status - Open Due/Unpaid Paid Incomplete No Tax Due Internal Refund Pr…" at bounding box center [592, 196] width 295 height 32
select select "DUE"
click at [445, 183] on select "- Select Status - Open Due/Unpaid Paid Incomplete No Tax Due Internal Refund Pr…" at bounding box center [592, 196] width 295 height 32
drag, startPoint x: 543, startPoint y: 280, endPoint x: 443, endPoint y: 260, distance: 101.7
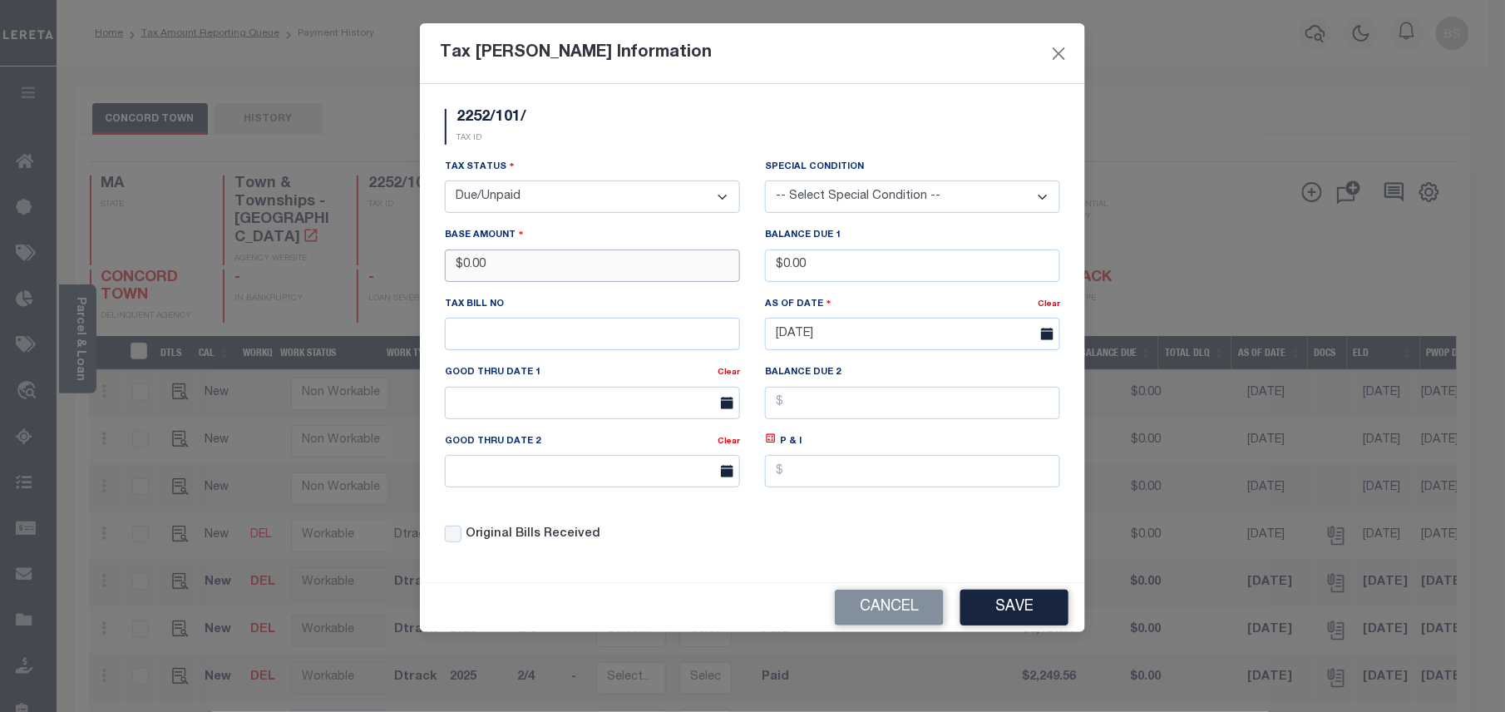
click at [443, 260] on div "Base Amount $0.00" at bounding box center [592, 260] width 320 height 68
type input "$2,243.90"
drag, startPoint x: 831, startPoint y: 267, endPoint x: 772, endPoint y: 270, distance: 59.1
click at [772, 270] on input "$0.00" at bounding box center [912, 265] width 295 height 32
type input "$2,279.19"
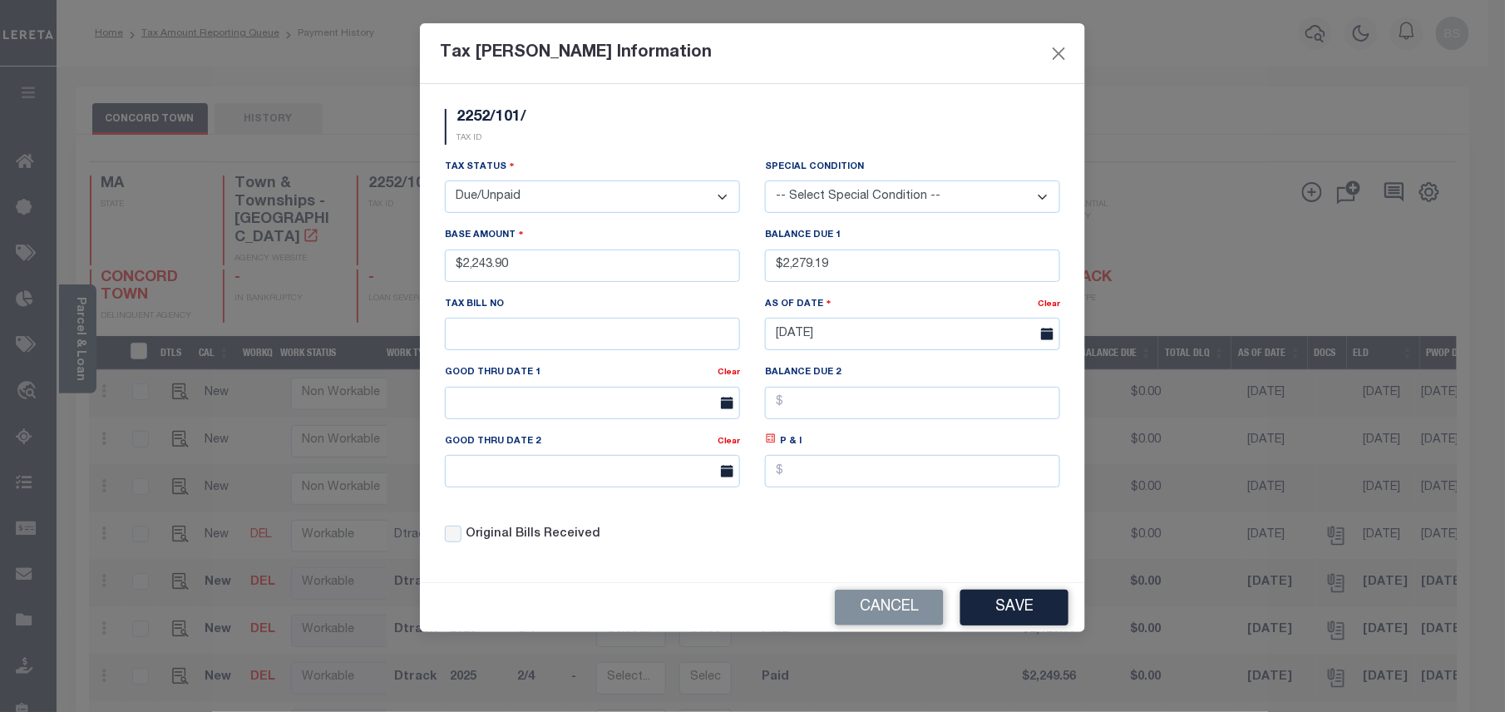
click at [773, 441] on icon at bounding box center [771, 439] width 6 height 6
type input "$35.29"
click at [542, 409] on input "text" at bounding box center [592, 403] width 295 height 32
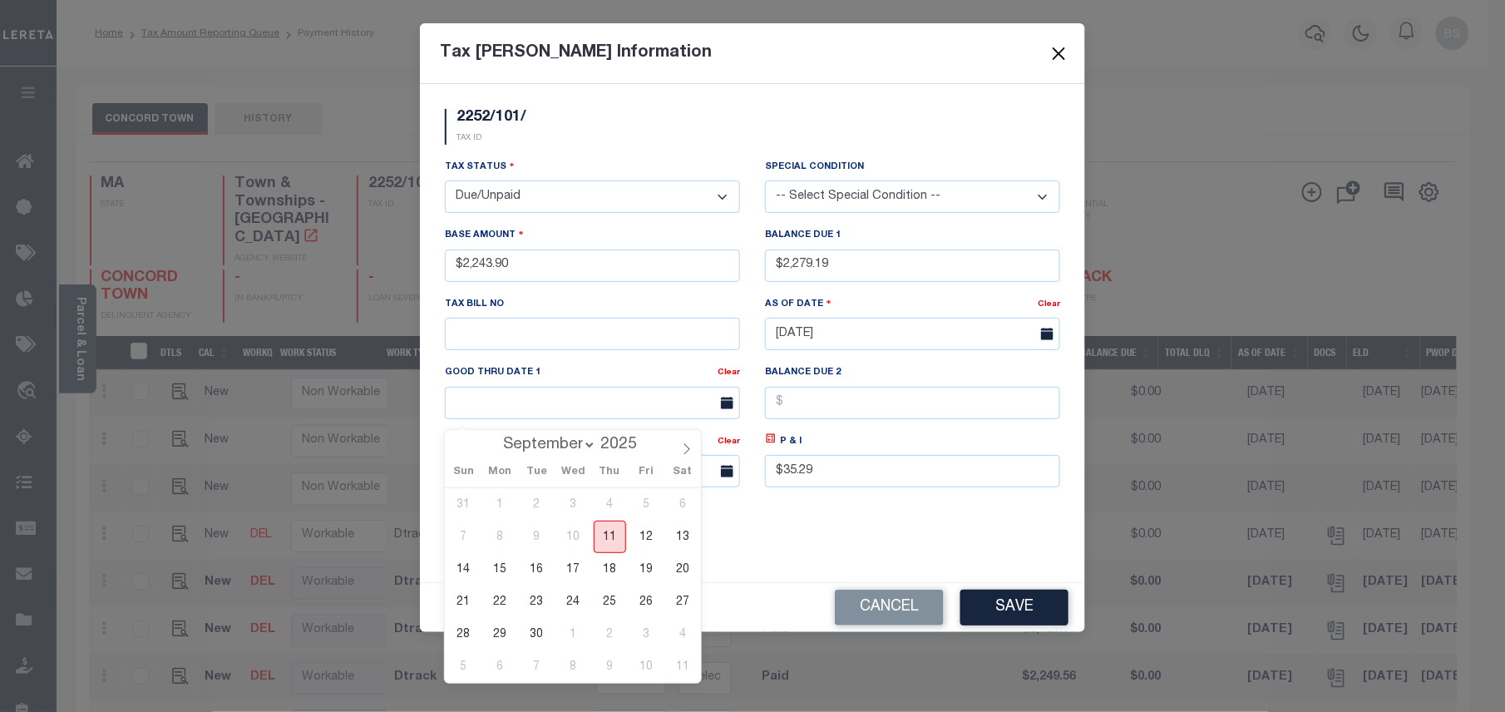
click at [606, 540] on span "11" at bounding box center [610, 536] width 32 height 32
type input "[DATE]"
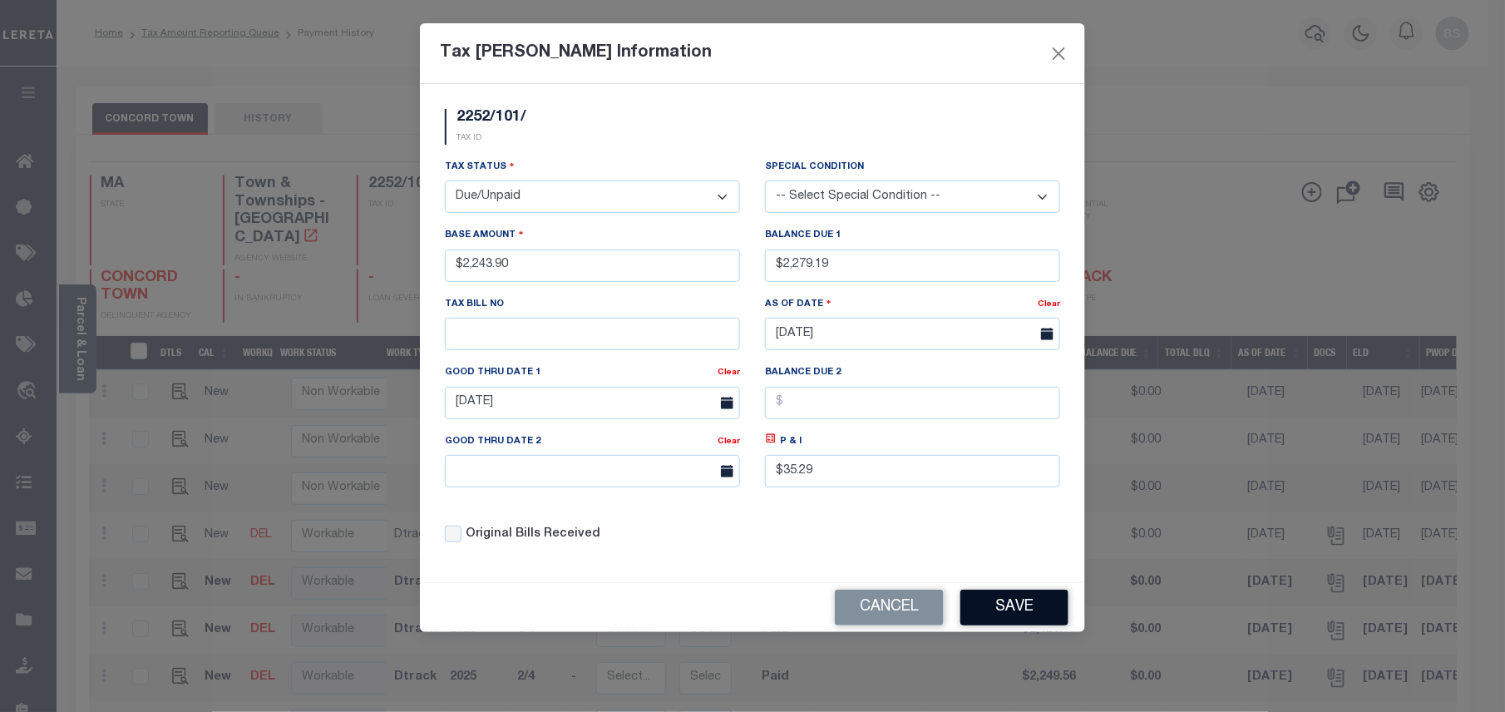
click at [1034, 613] on button "Save" at bounding box center [1014, 607] width 108 height 36
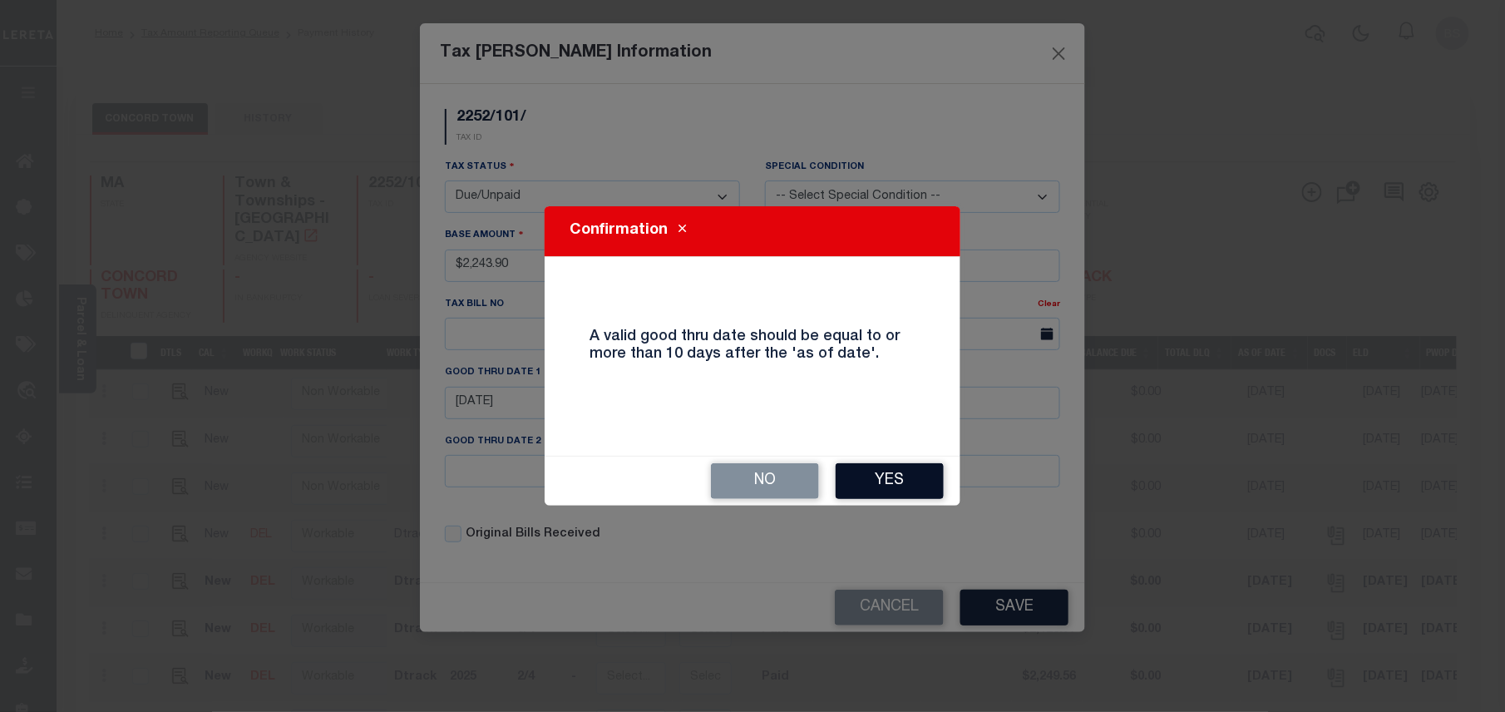
click at [895, 480] on button "Yes" at bounding box center [889, 481] width 108 height 36
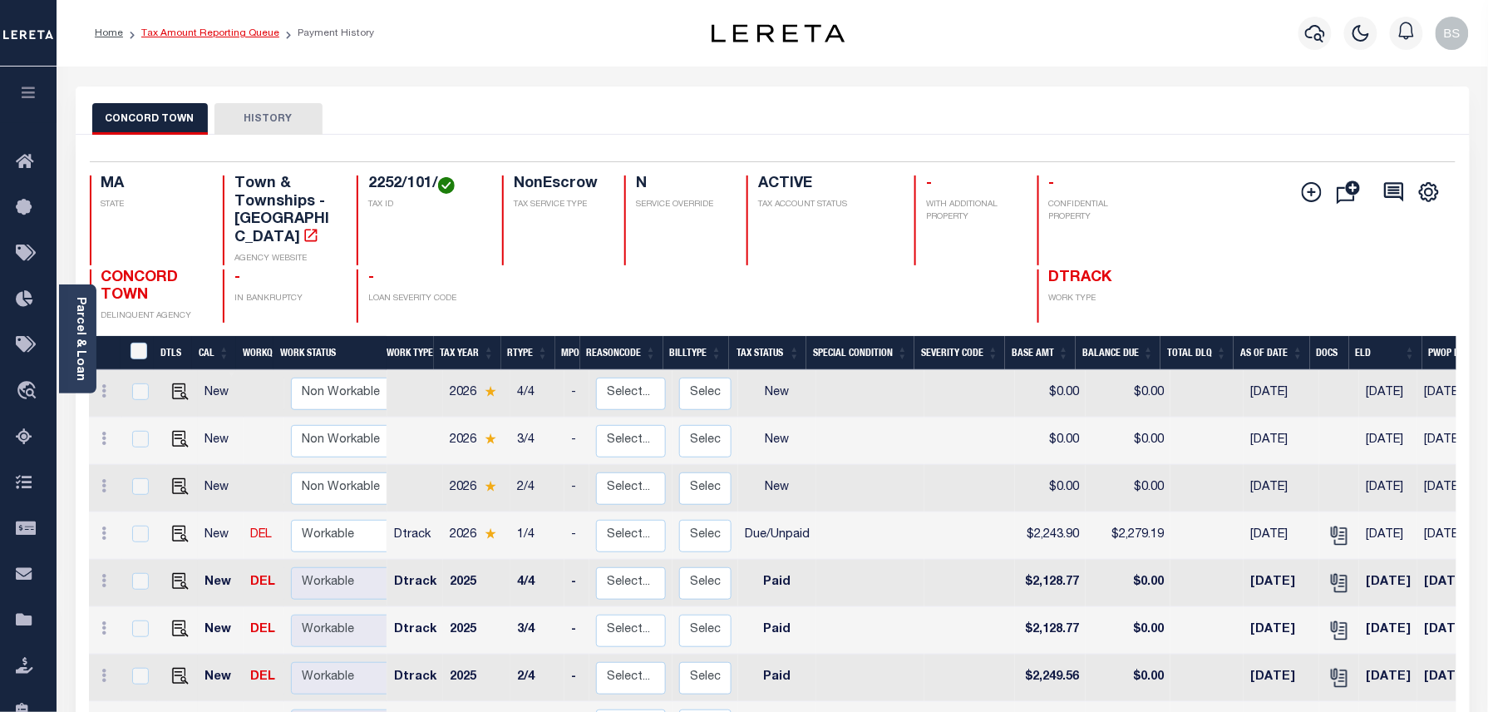
click at [256, 32] on link "Tax Amount Reporting Queue" at bounding box center [210, 33] width 138 height 10
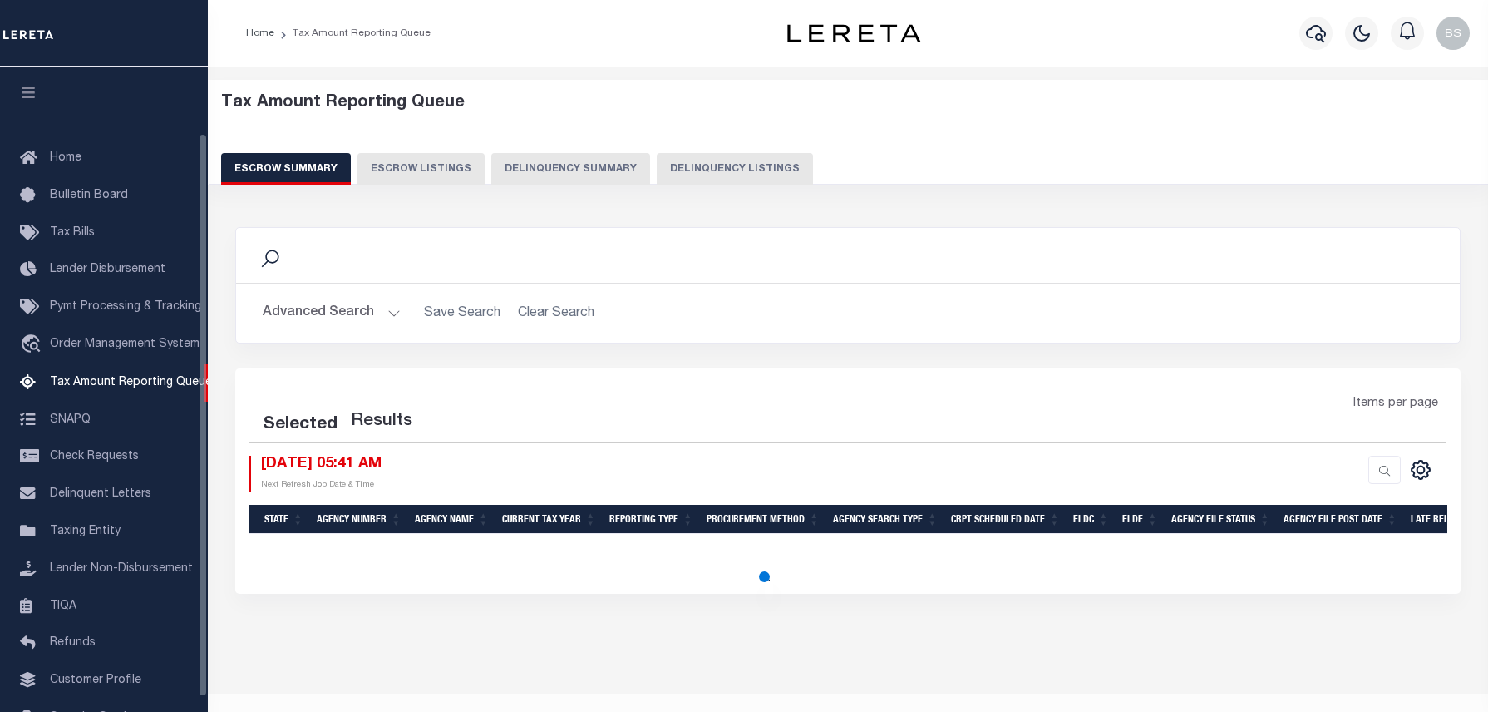
click at [742, 160] on button "Delinquency Listings" at bounding box center [735, 169] width 156 height 32
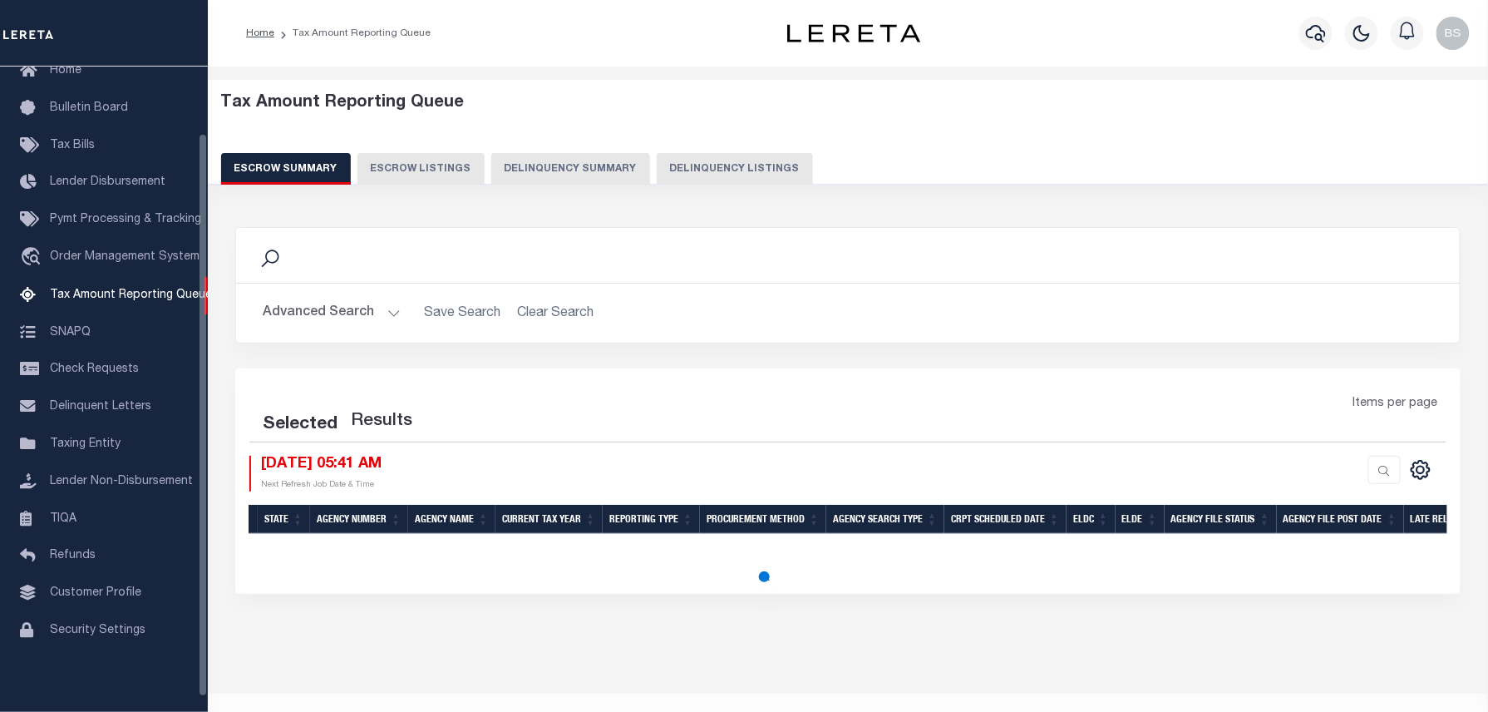
select select "100"
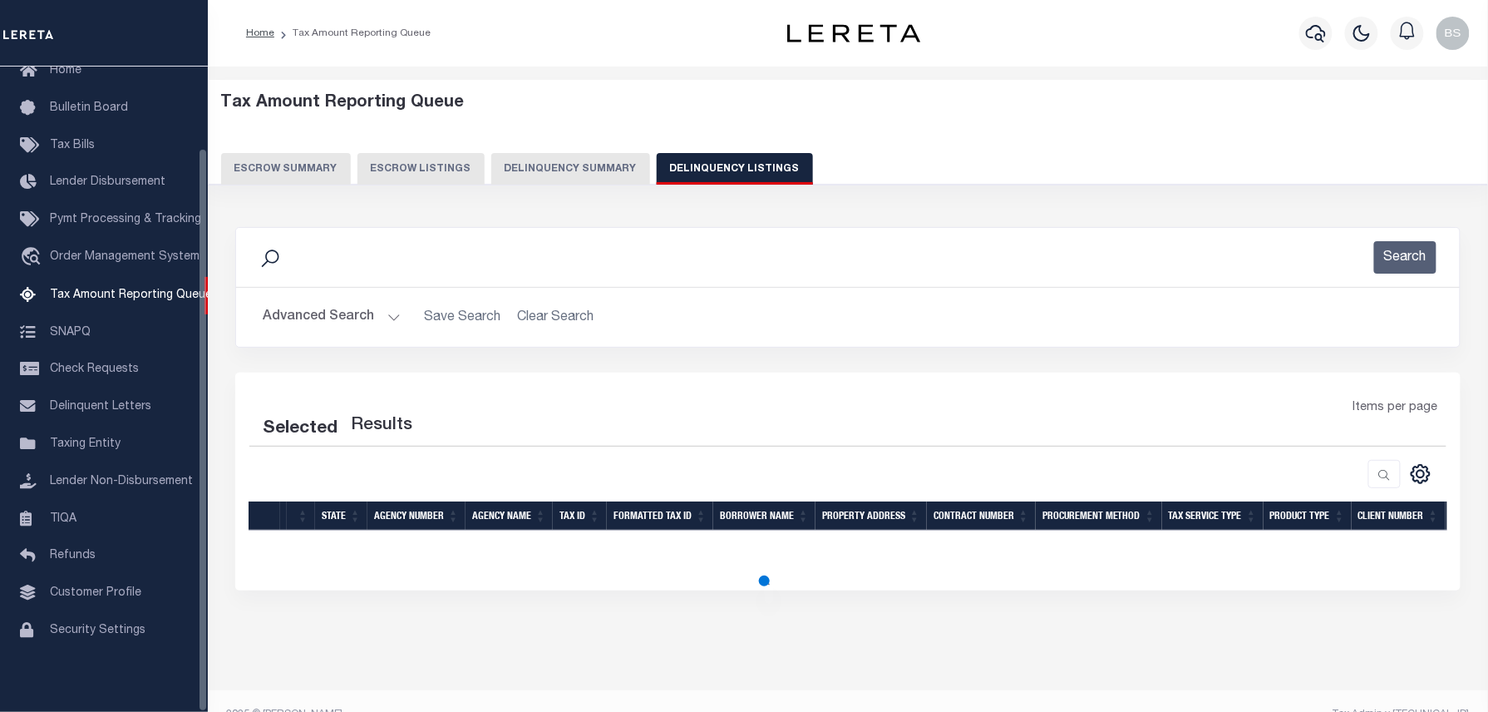
select select "100"
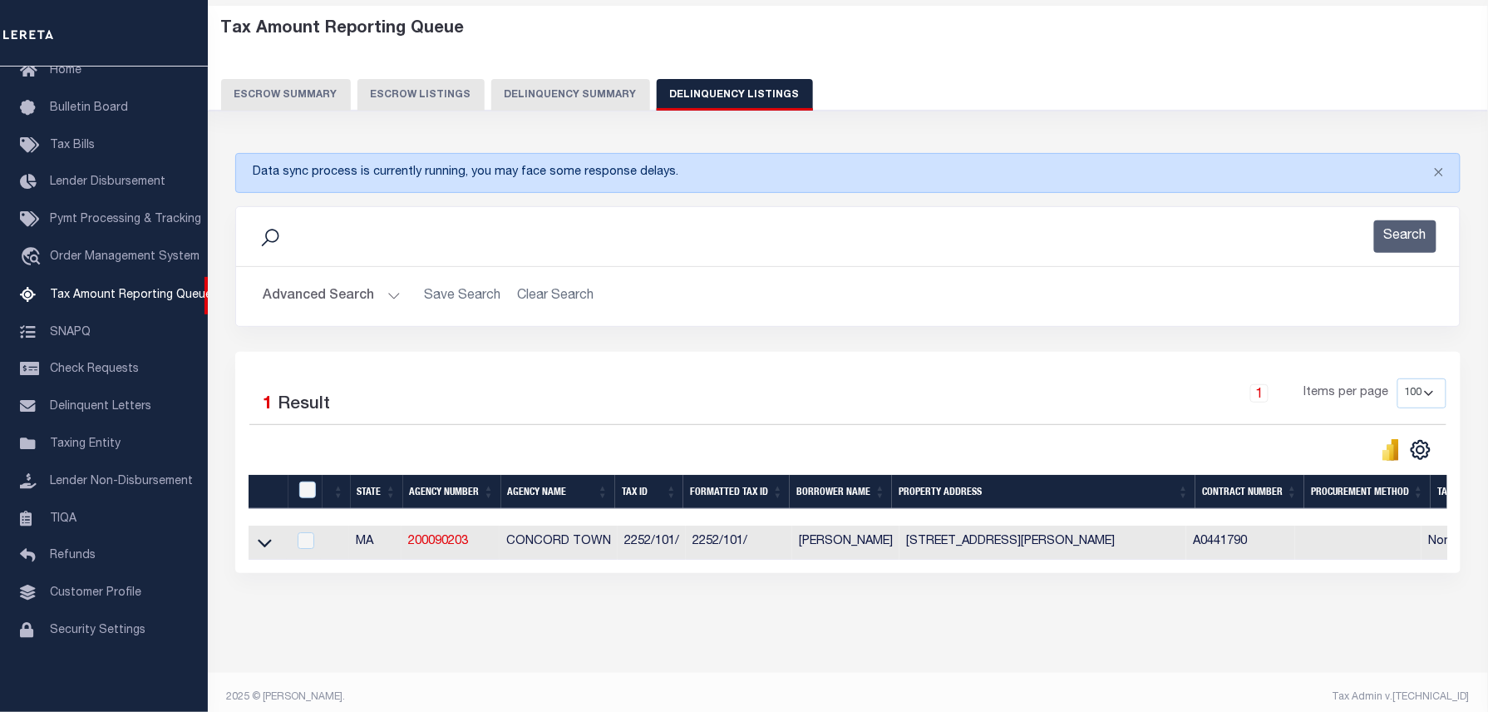
scroll to position [96, 0]
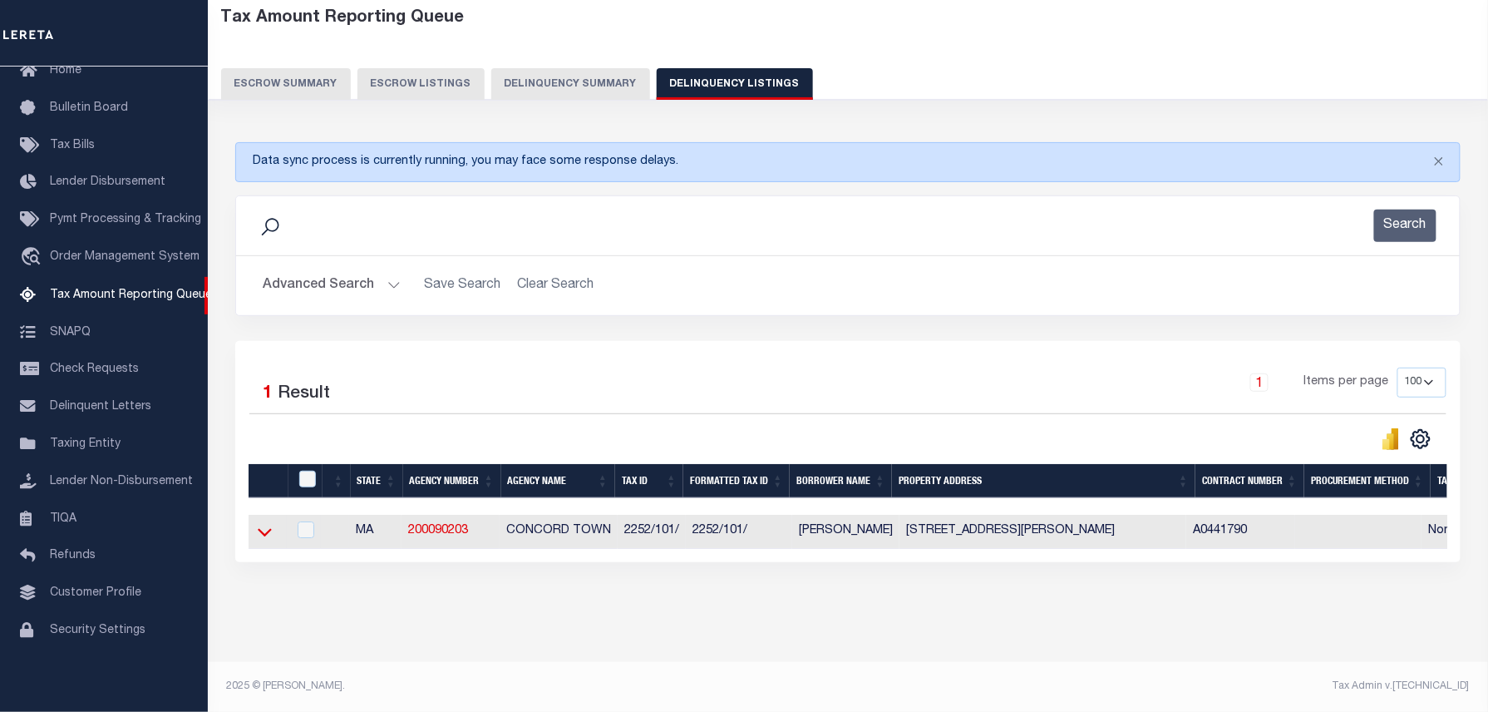
click at [264, 524] on icon at bounding box center [265, 531] width 14 height 17
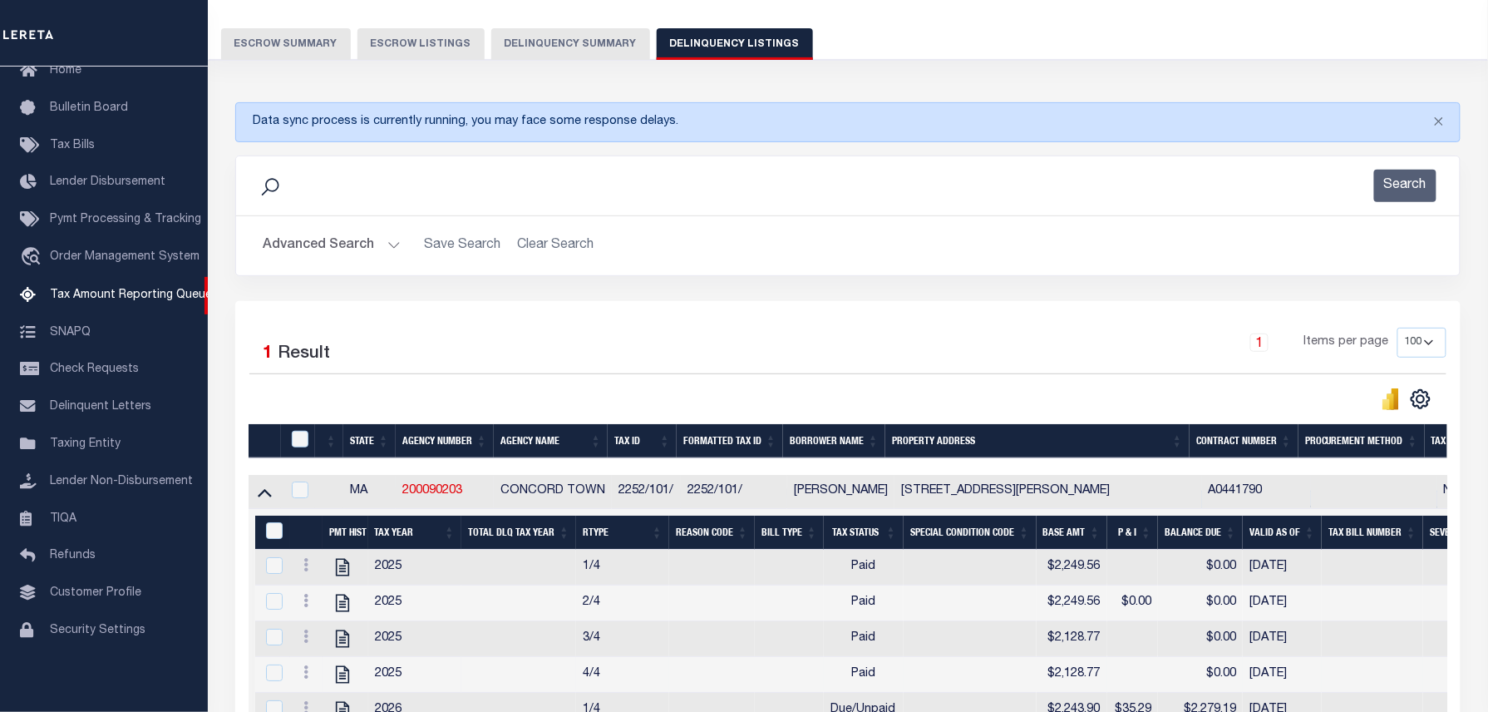
scroll to position [334, 0]
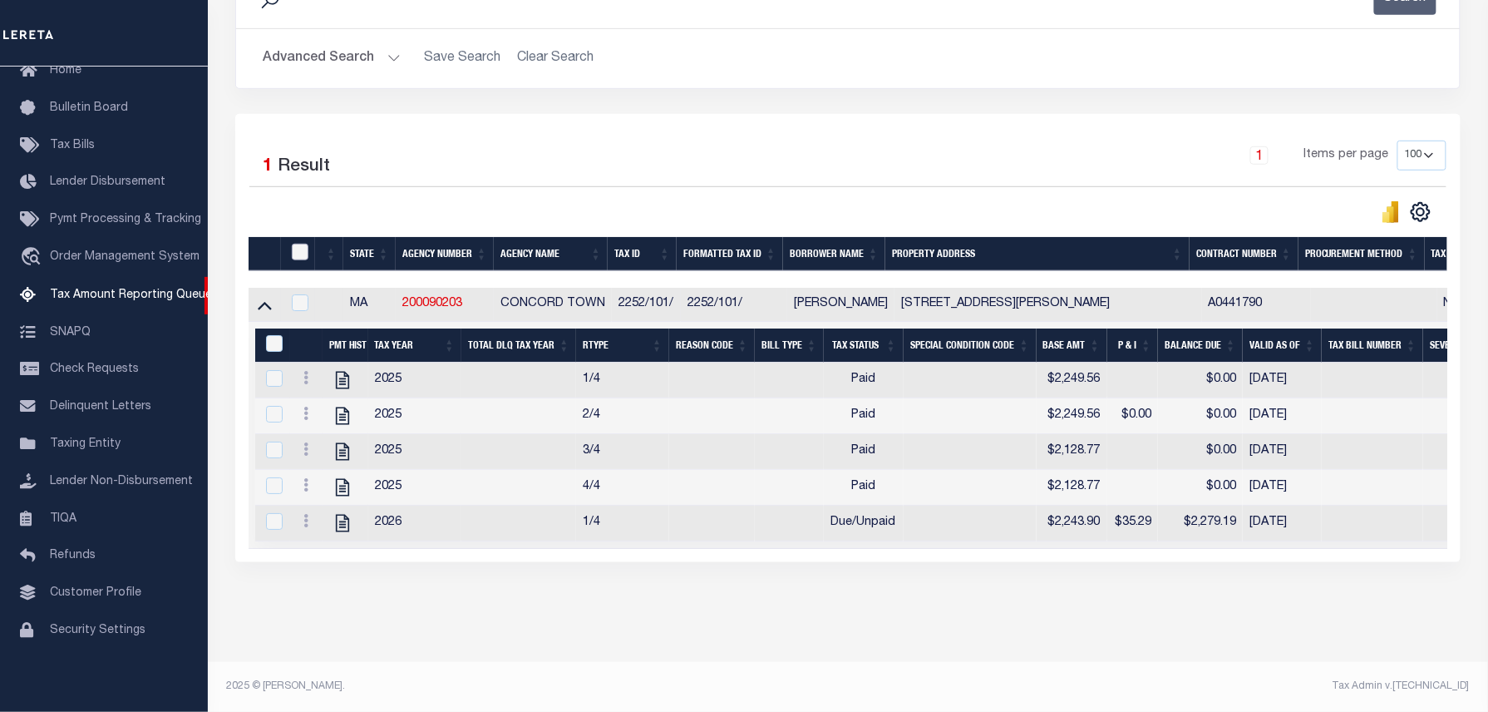
click at [299, 244] on input "checkbox" at bounding box center [300, 252] width 17 height 17
checkbox input "true"
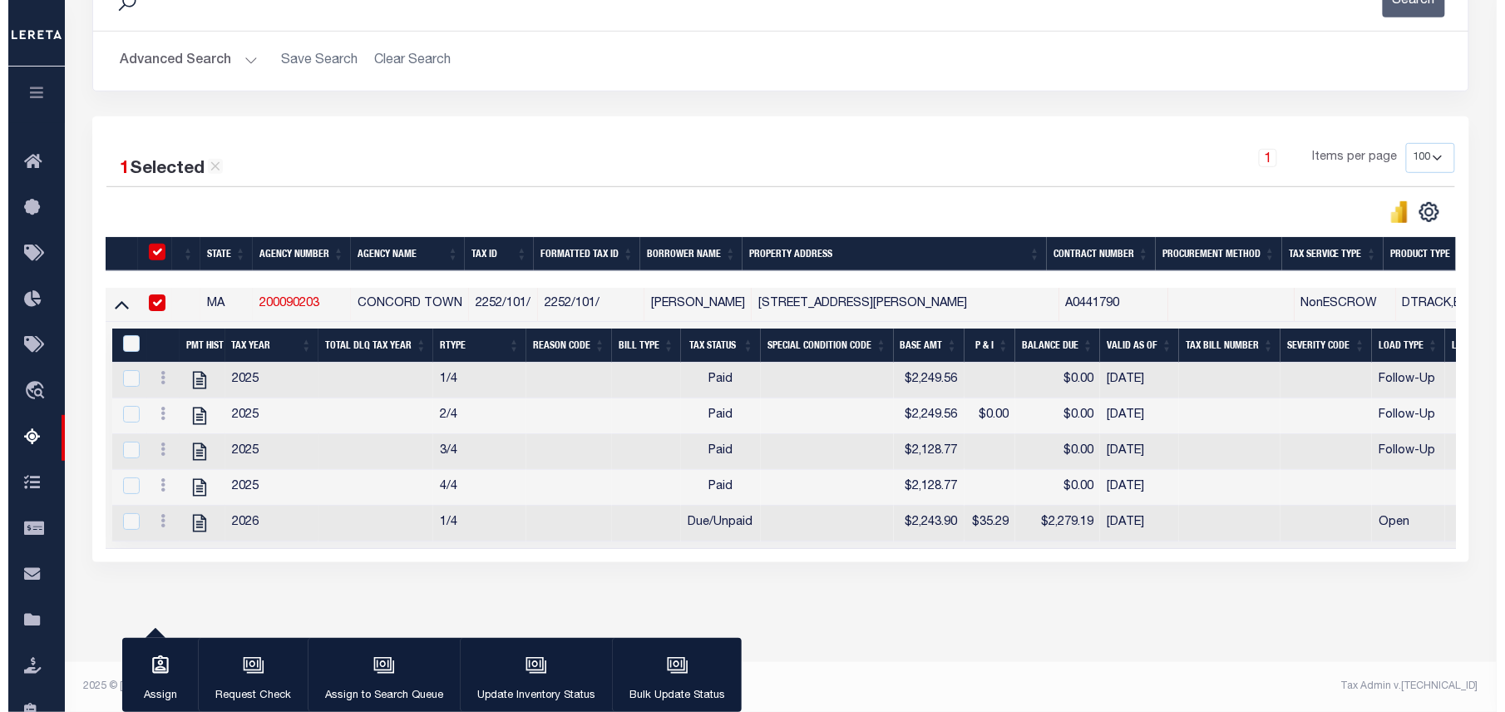
scroll to position [331, 0]
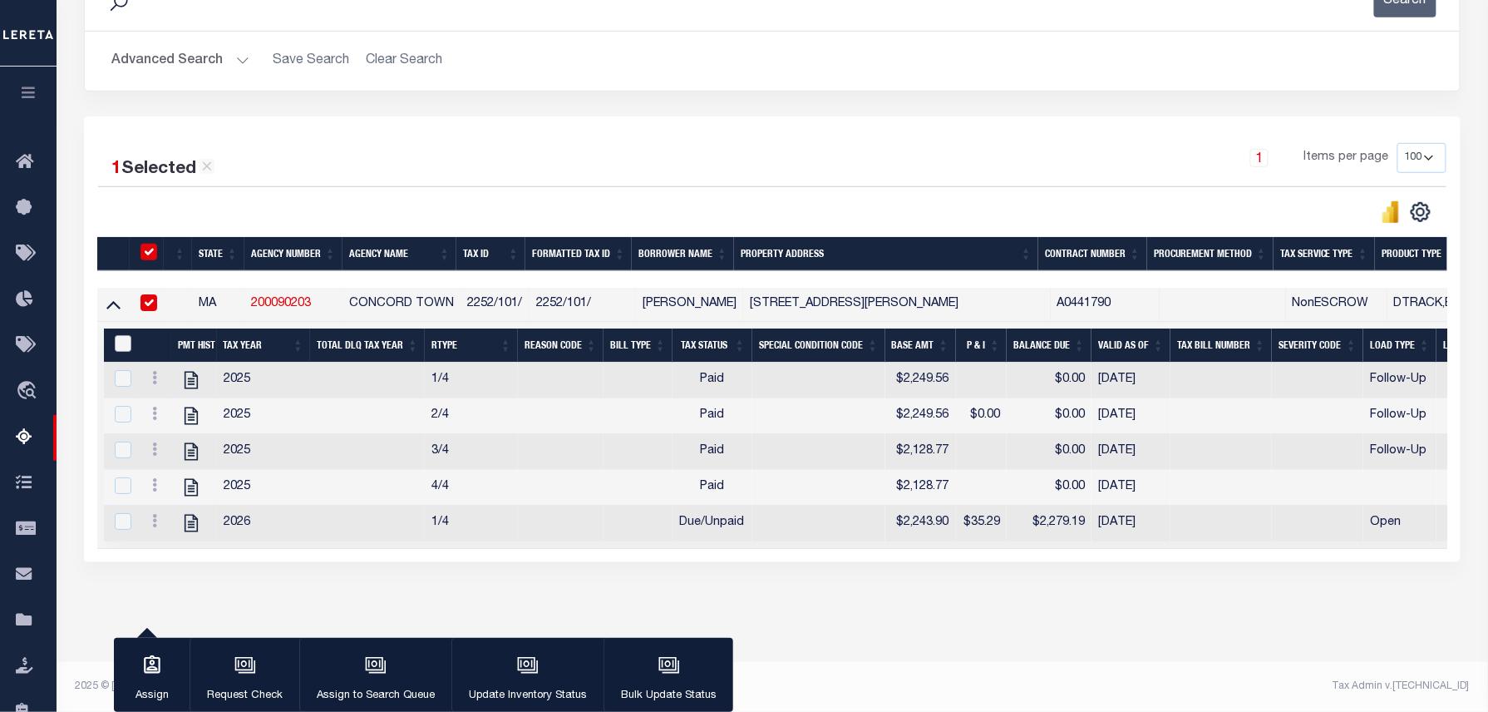
click at [128, 335] on input "&nbsp;" at bounding box center [123, 343] width 17 height 17
checkbox input "true"
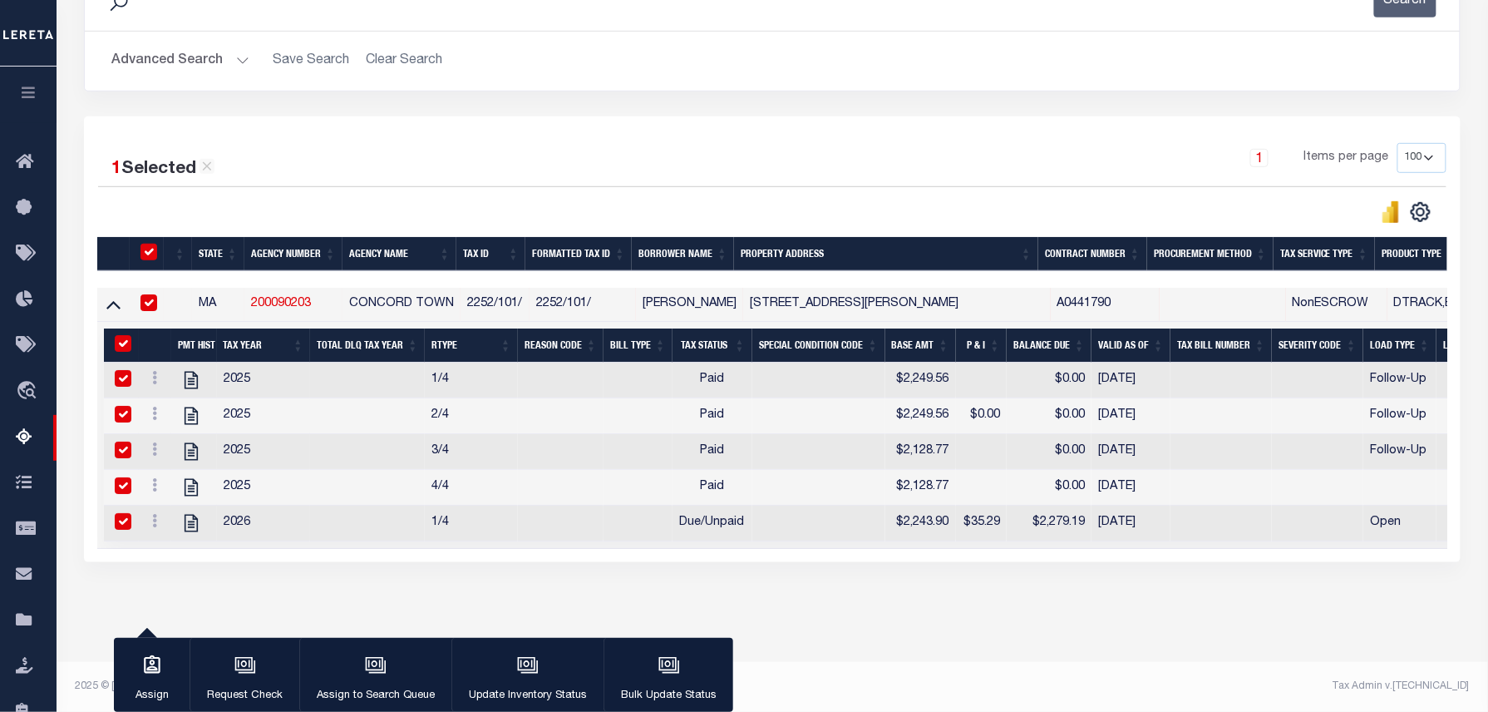
checkbox input "true"
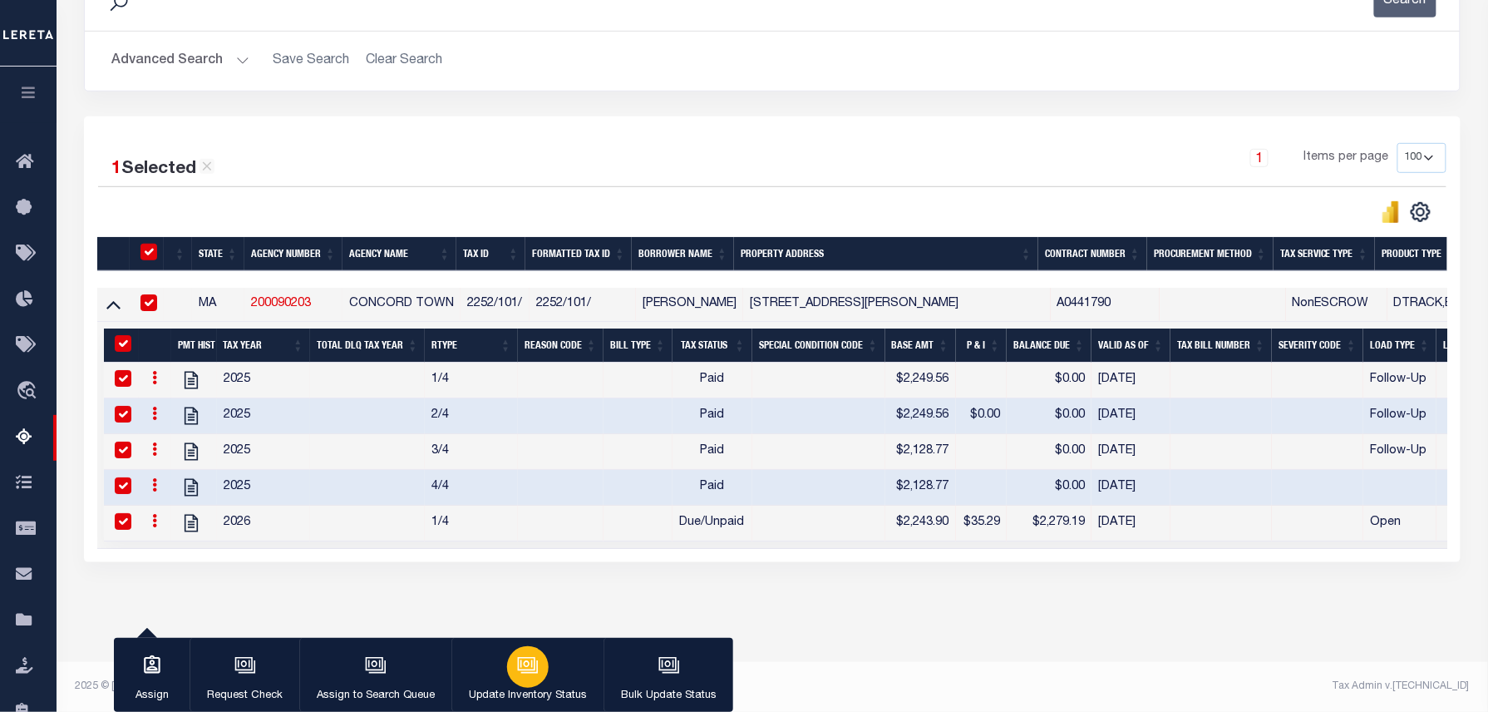
click at [545, 672] on div "button" at bounding box center [528, 667] width 42 height 42
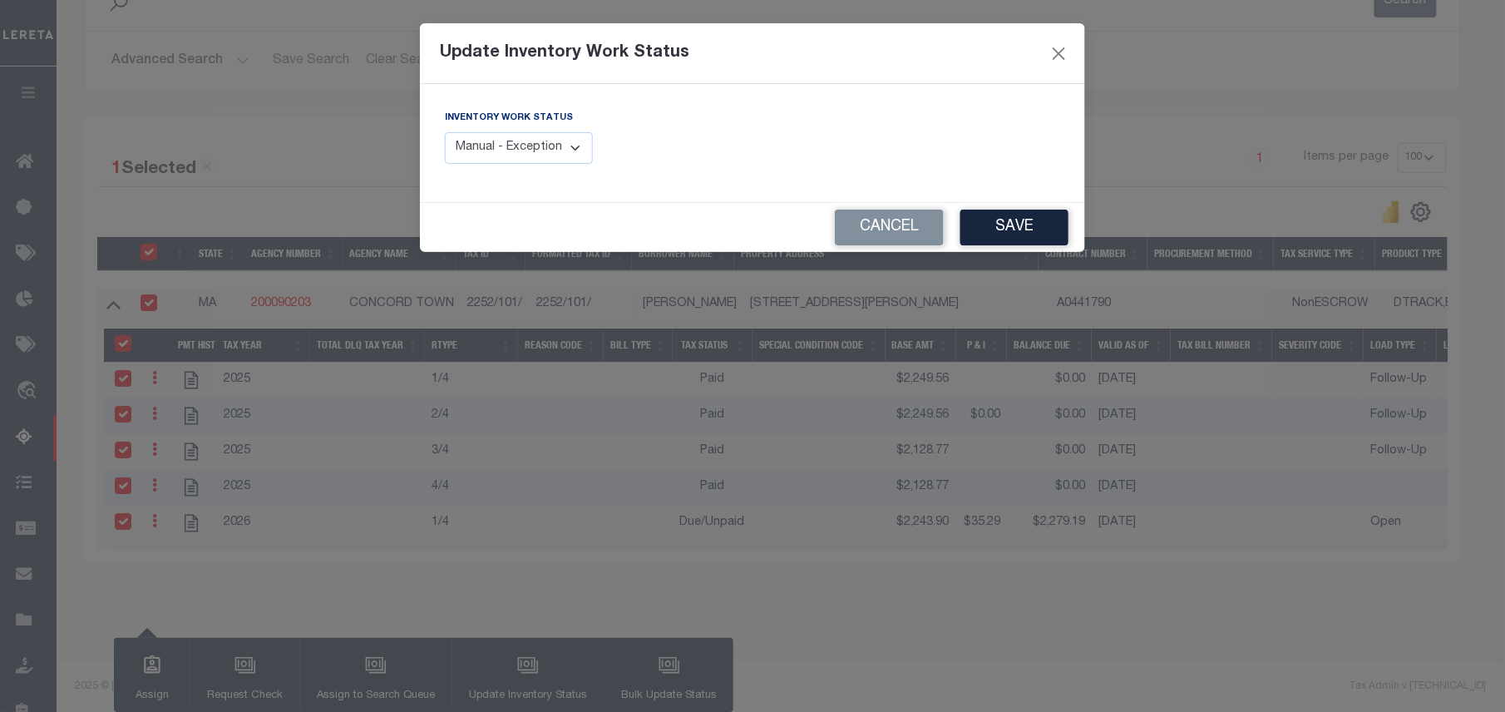
click at [529, 148] on select "Manual - Exception Pended - Awaiting Search Late Add Exception Completed" at bounding box center [519, 148] width 148 height 32
select select "4"
click at [445, 132] on select "Manual - Exception Pended - Awaiting Search Late Add Exception Completed" at bounding box center [519, 148] width 148 height 32
click at [1042, 223] on button "Save" at bounding box center [1014, 227] width 108 height 36
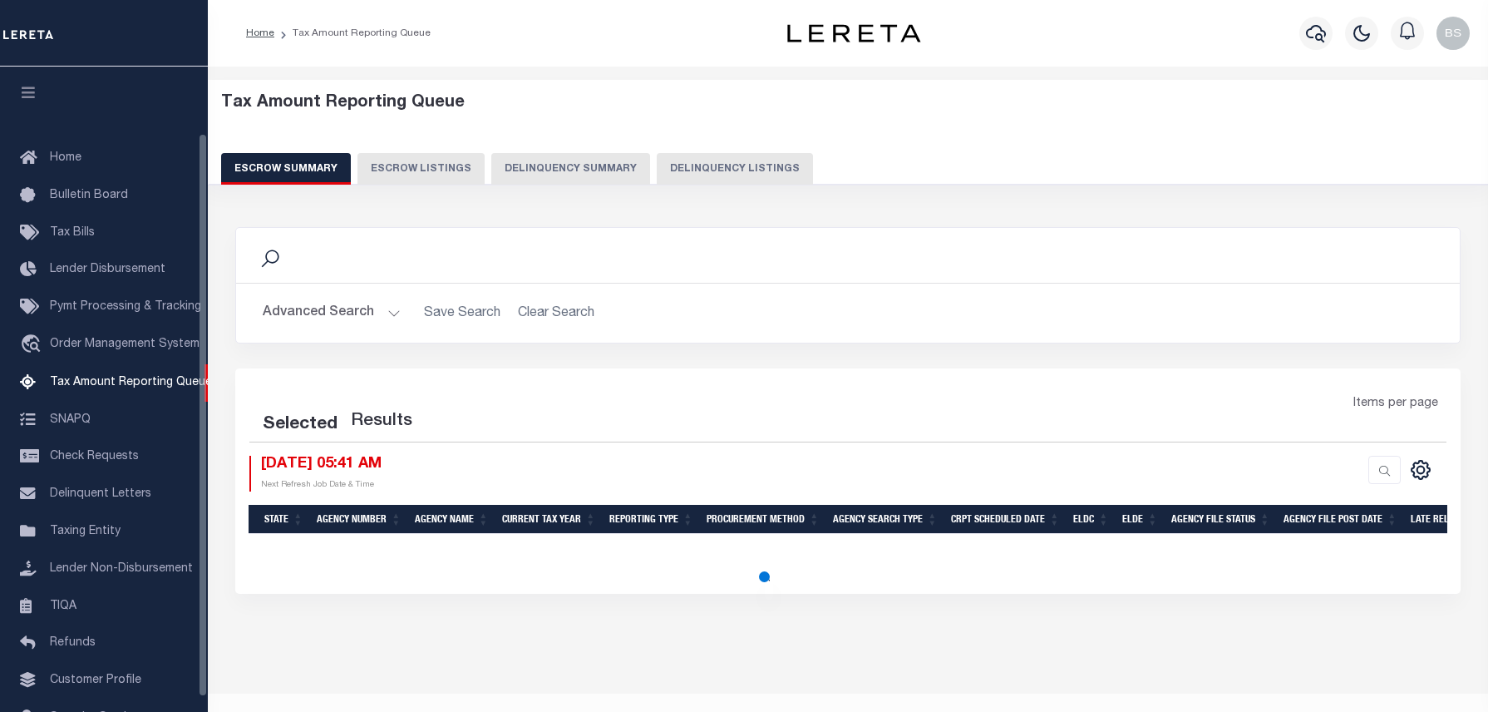
click at [722, 153] on button "Delinquency Listings" at bounding box center [735, 169] width 156 height 32
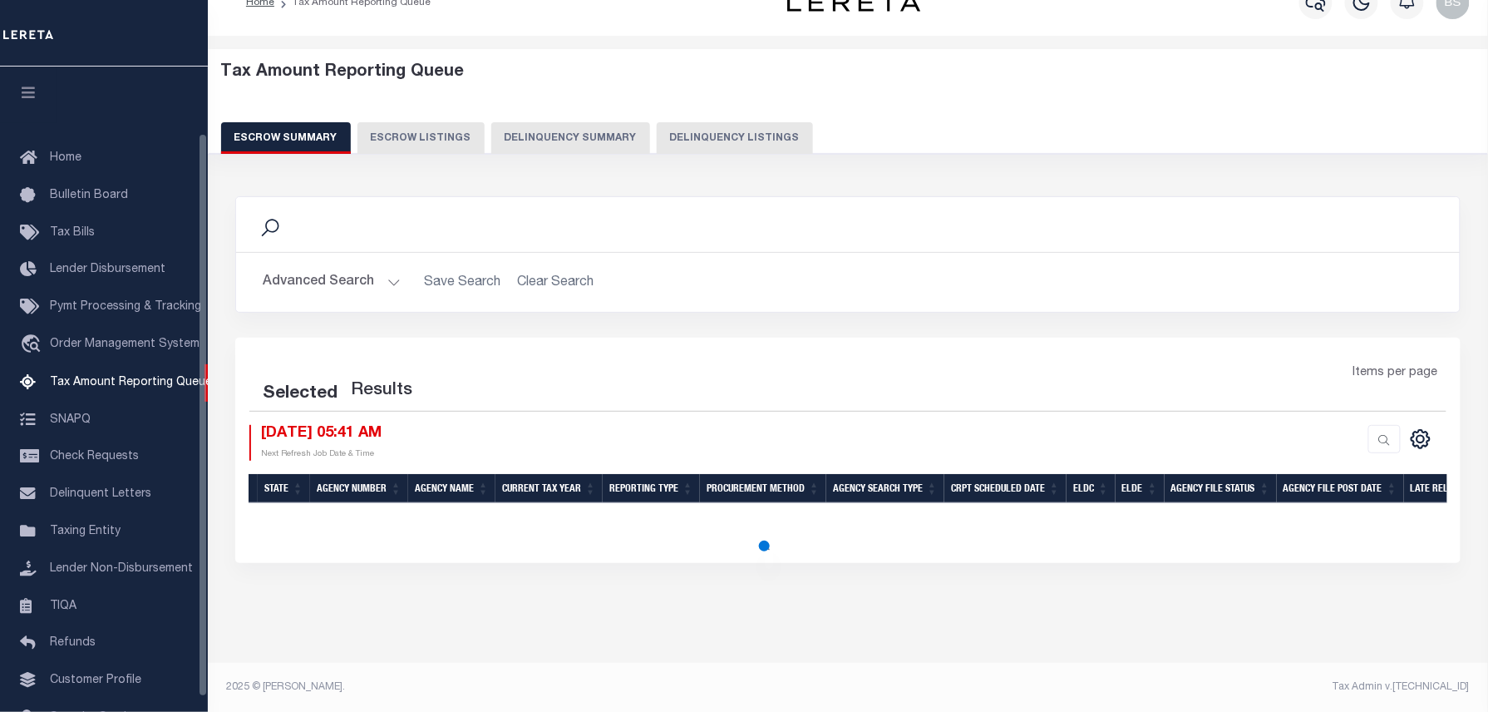
scroll to position [93, 0]
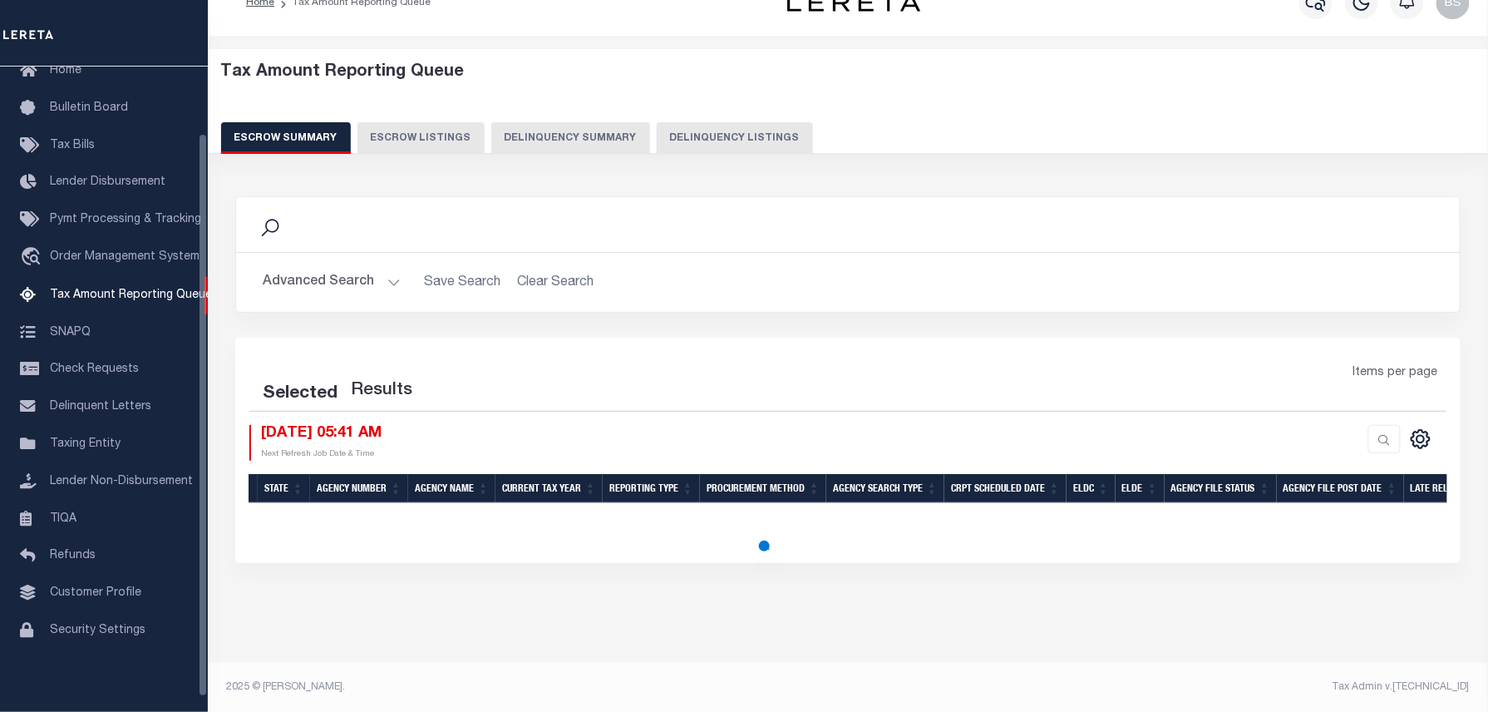
select select "100"
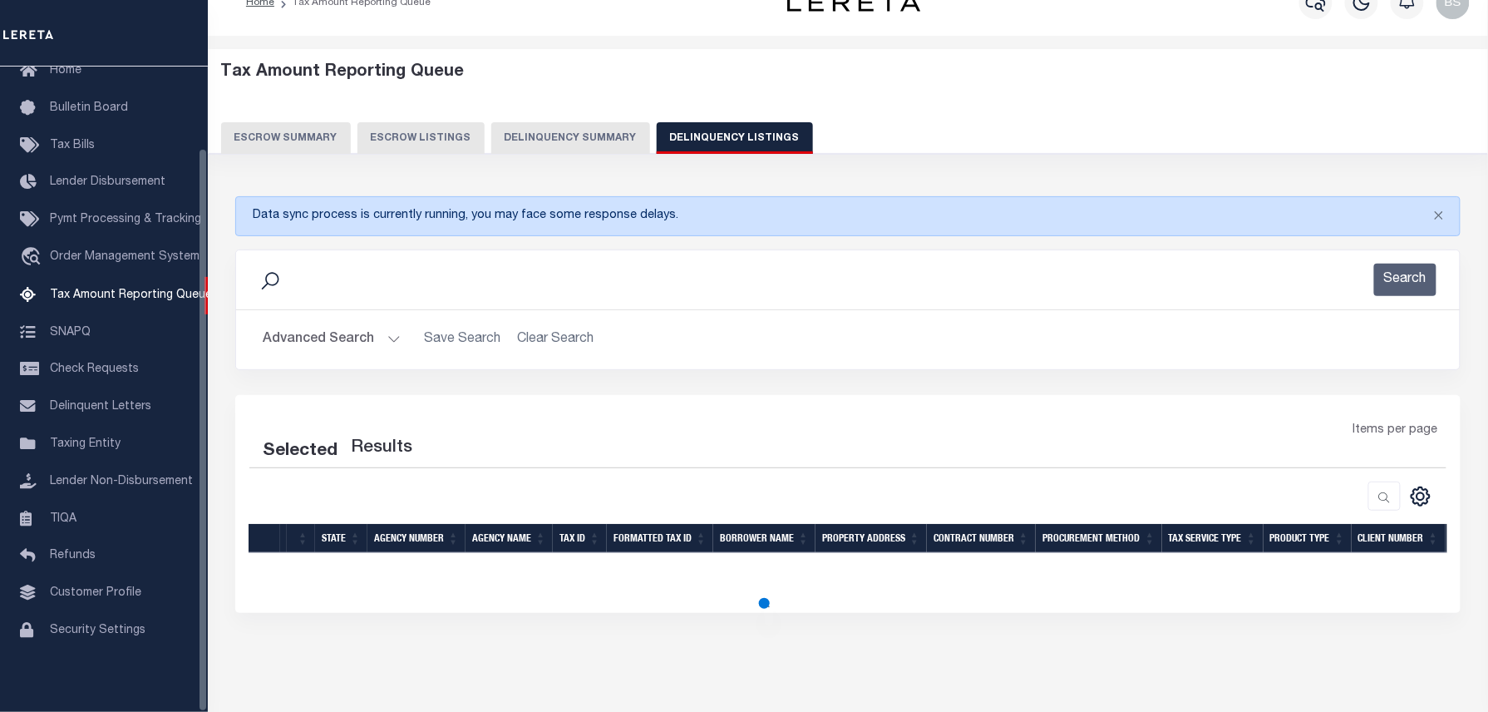
scroll to position [33, 0]
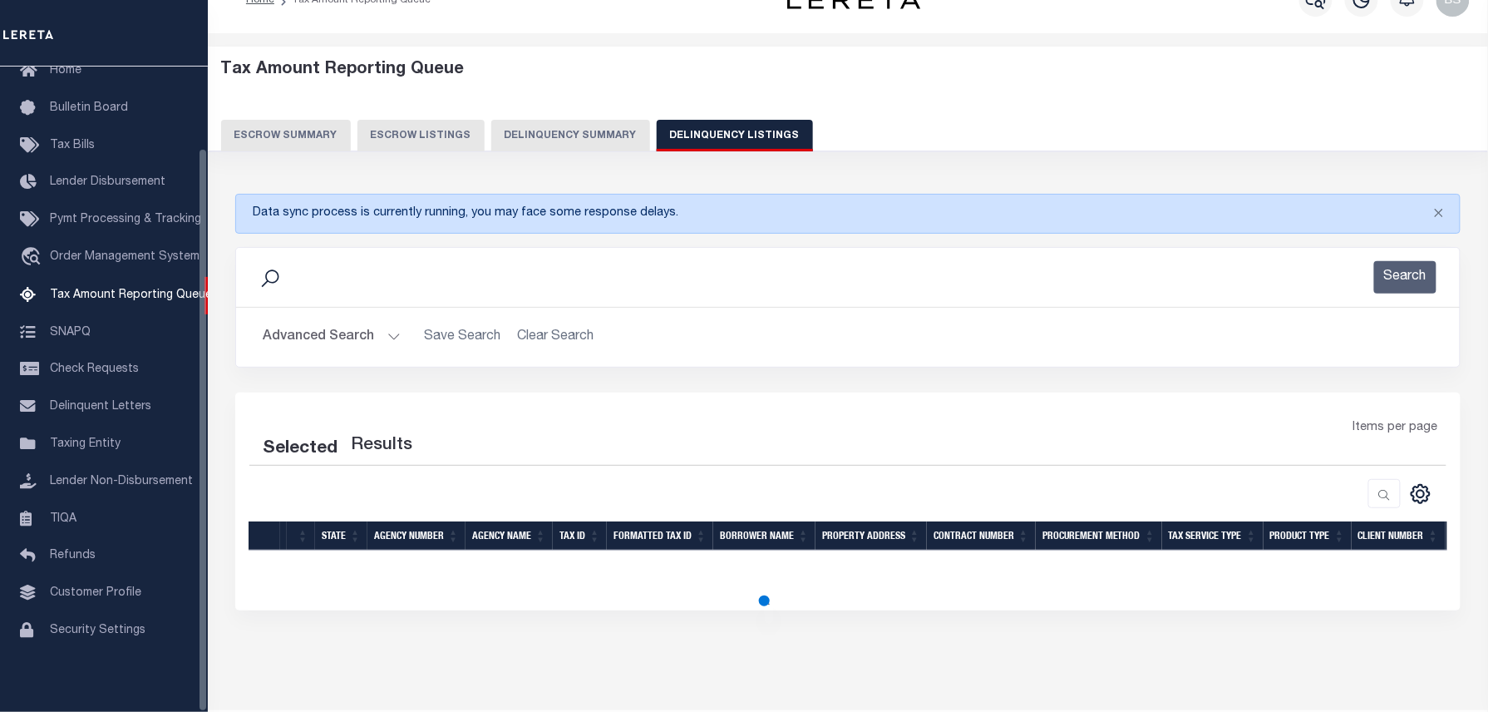
select select "100"
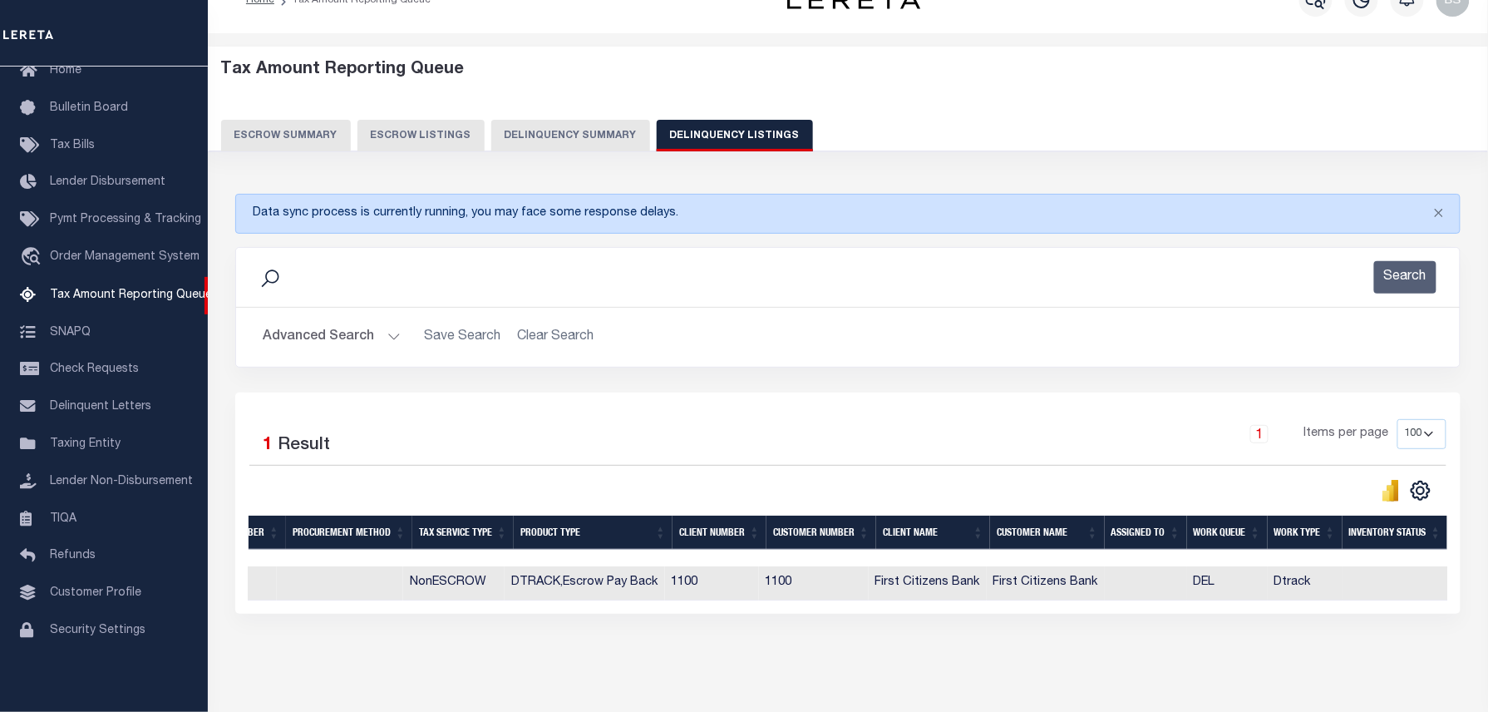
scroll to position [0, 0]
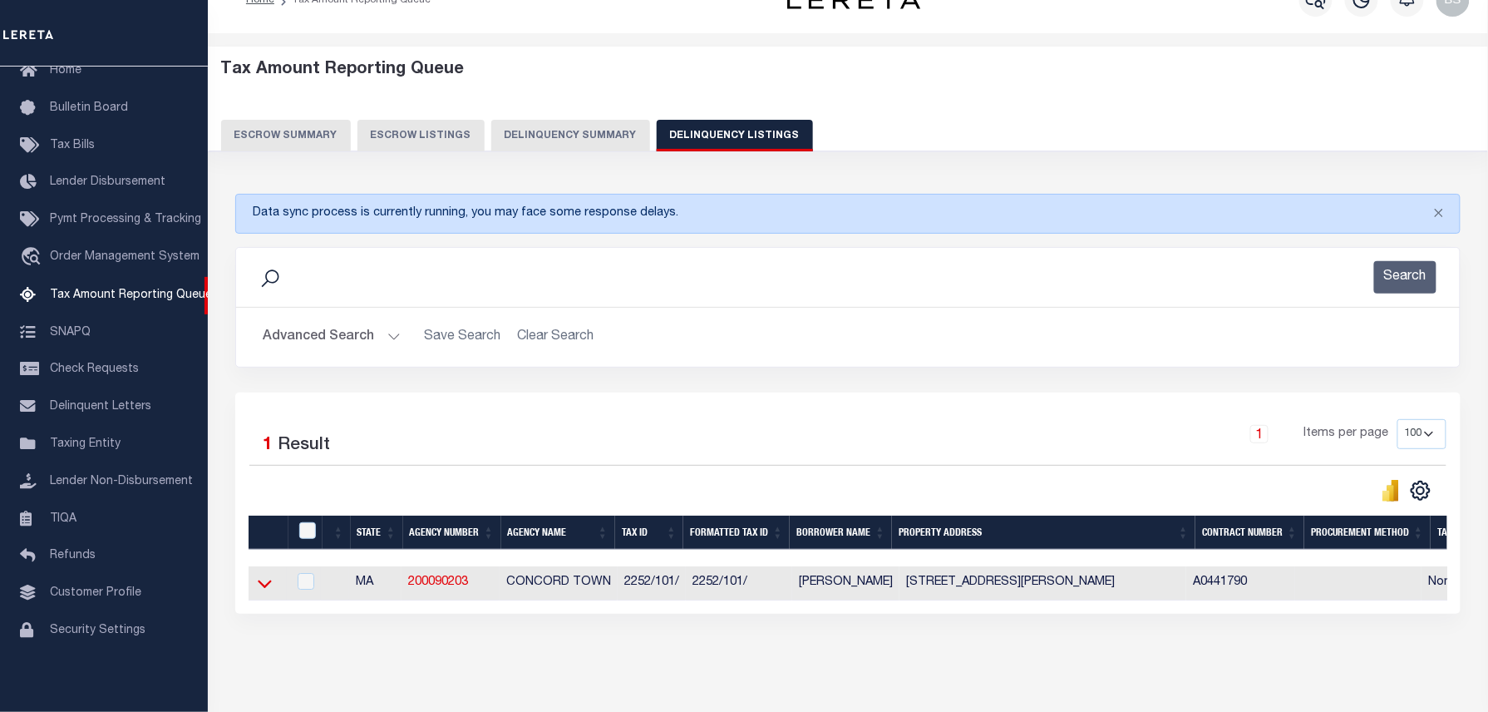
click at [264, 583] on icon at bounding box center [265, 582] width 14 height 17
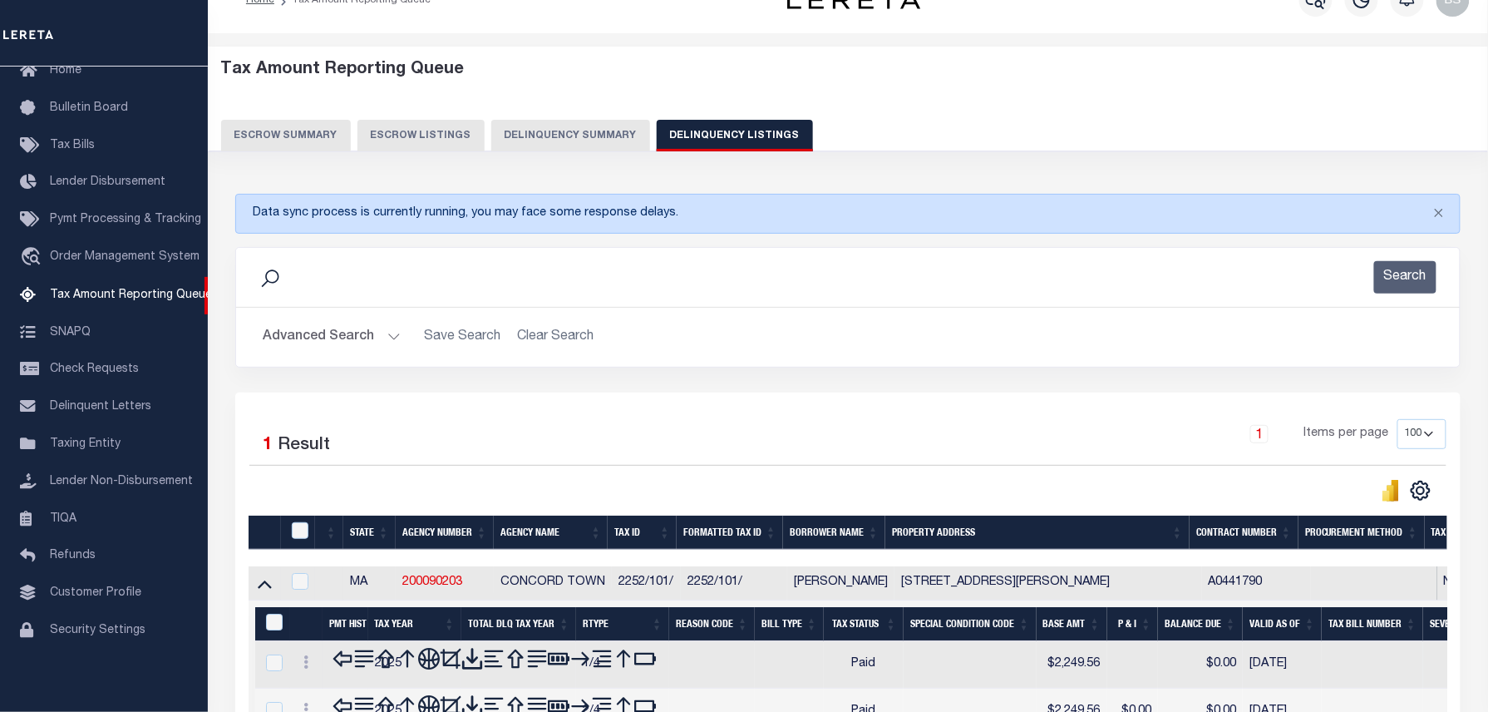
scroll to position [101, 0]
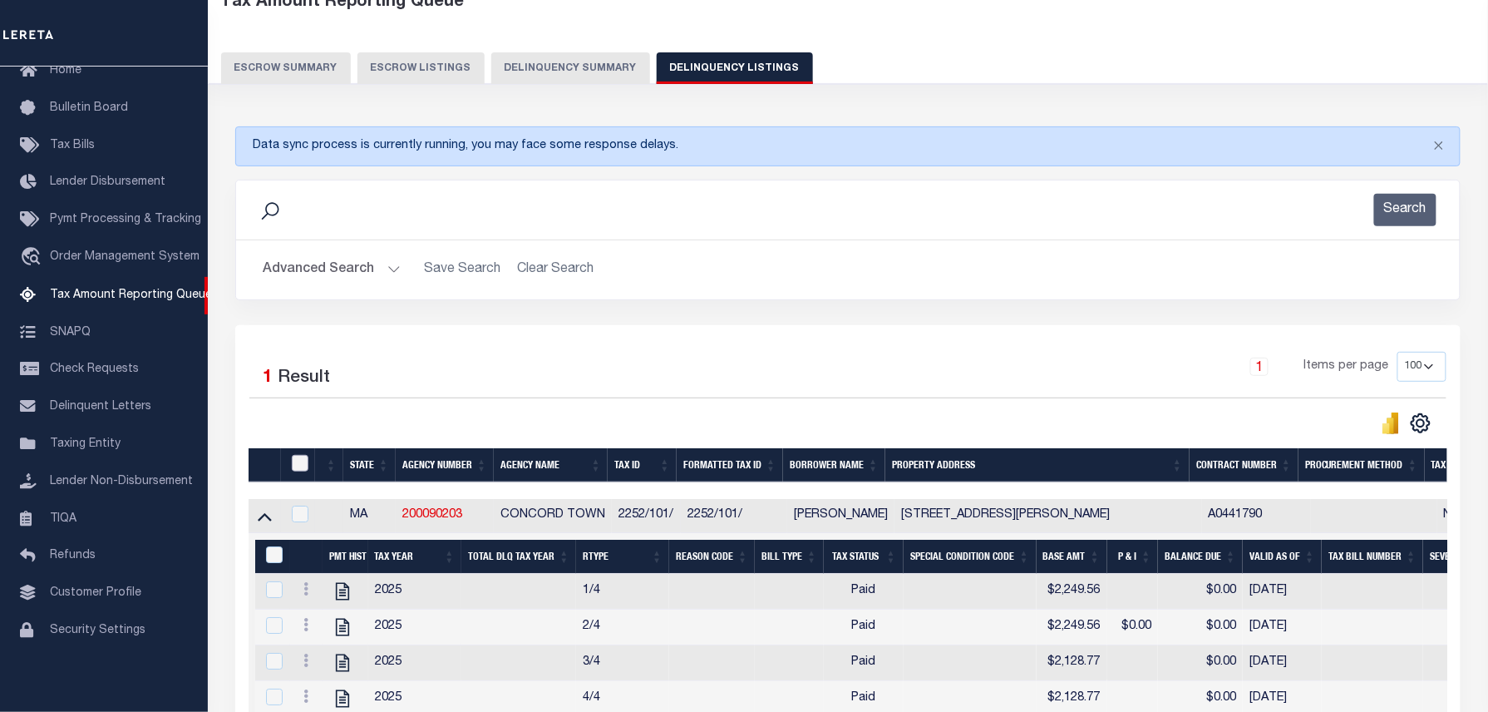
click at [294, 466] on input "checkbox" at bounding box center [300, 463] width 17 height 17
checkbox input "true"
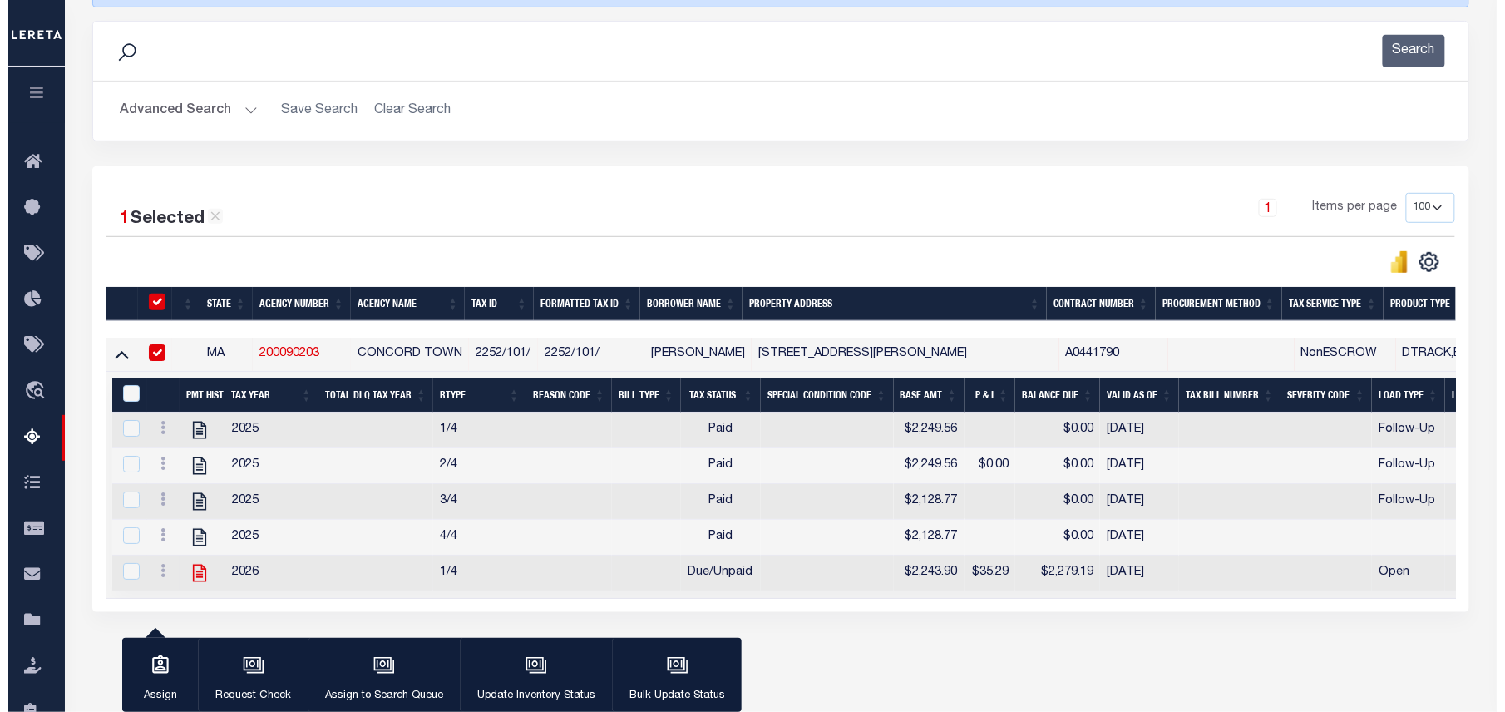
scroll to position [323, 0]
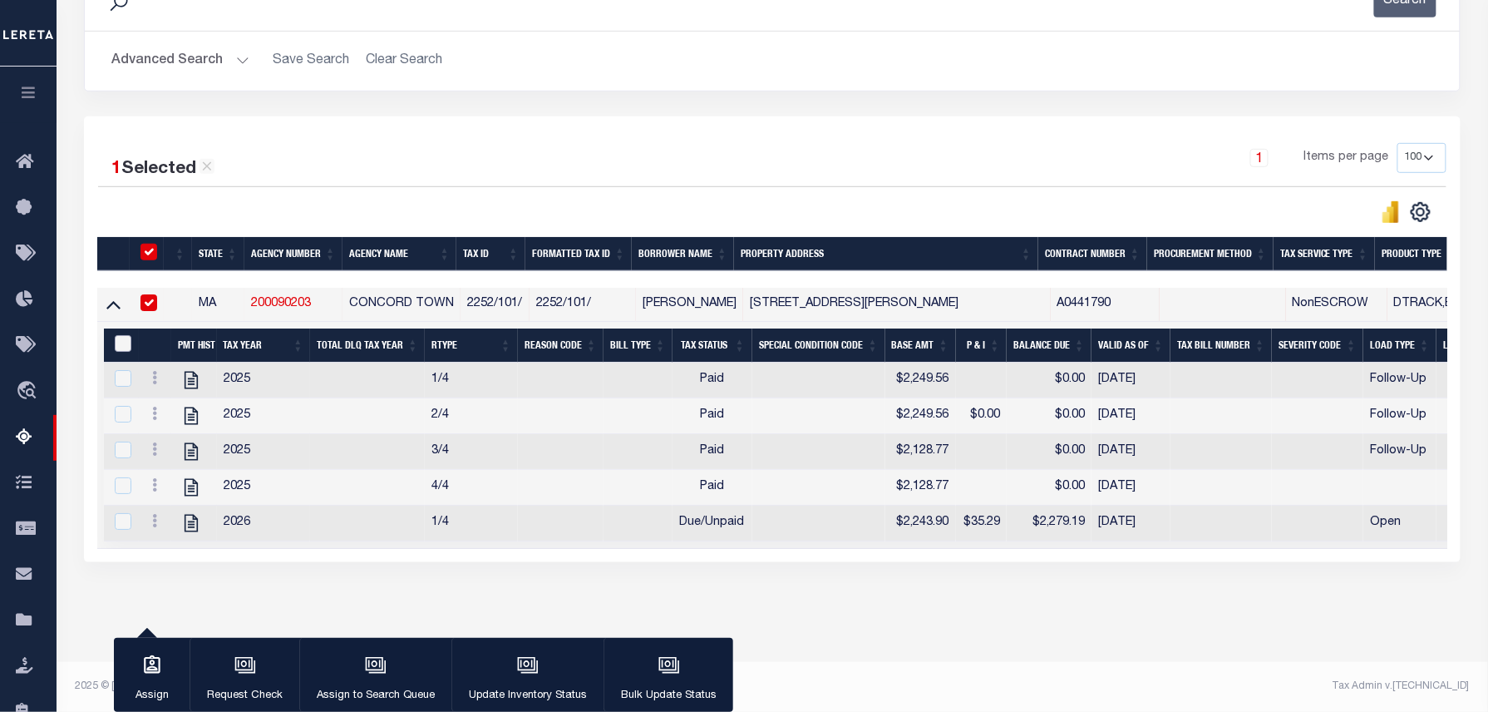
click at [121, 335] on input "&nbsp;" at bounding box center [123, 343] width 17 height 17
checkbox input "true"
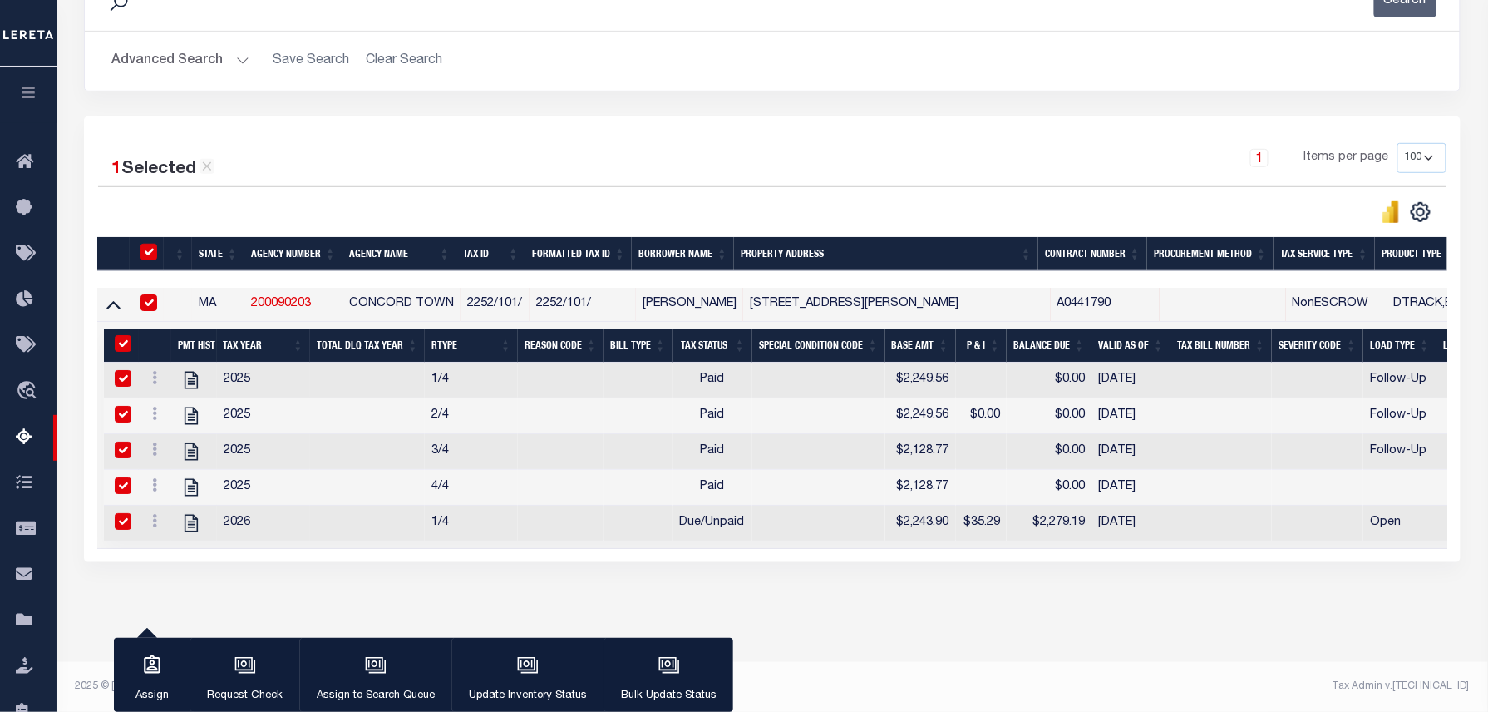
checkbox input "true"
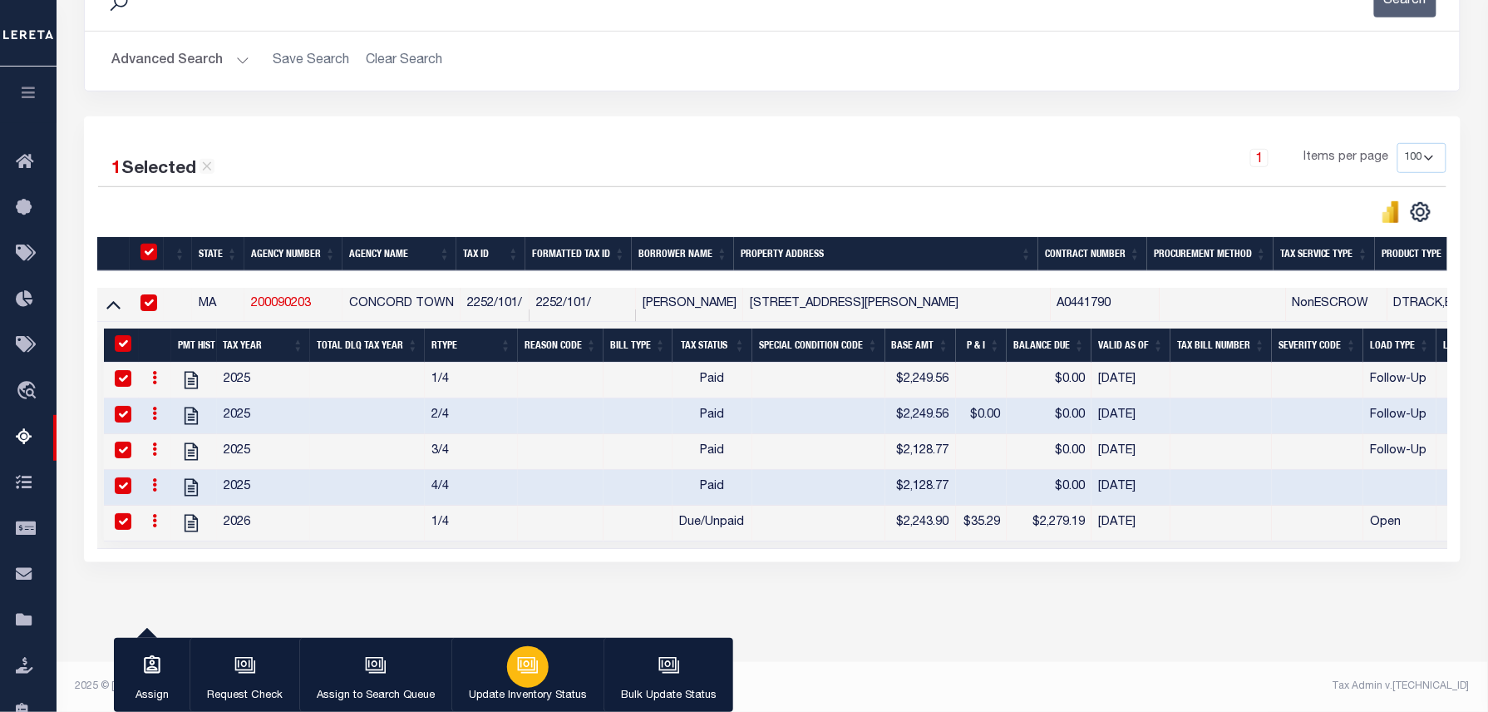
click at [530, 659] on icon "button" at bounding box center [528, 665] width 22 height 22
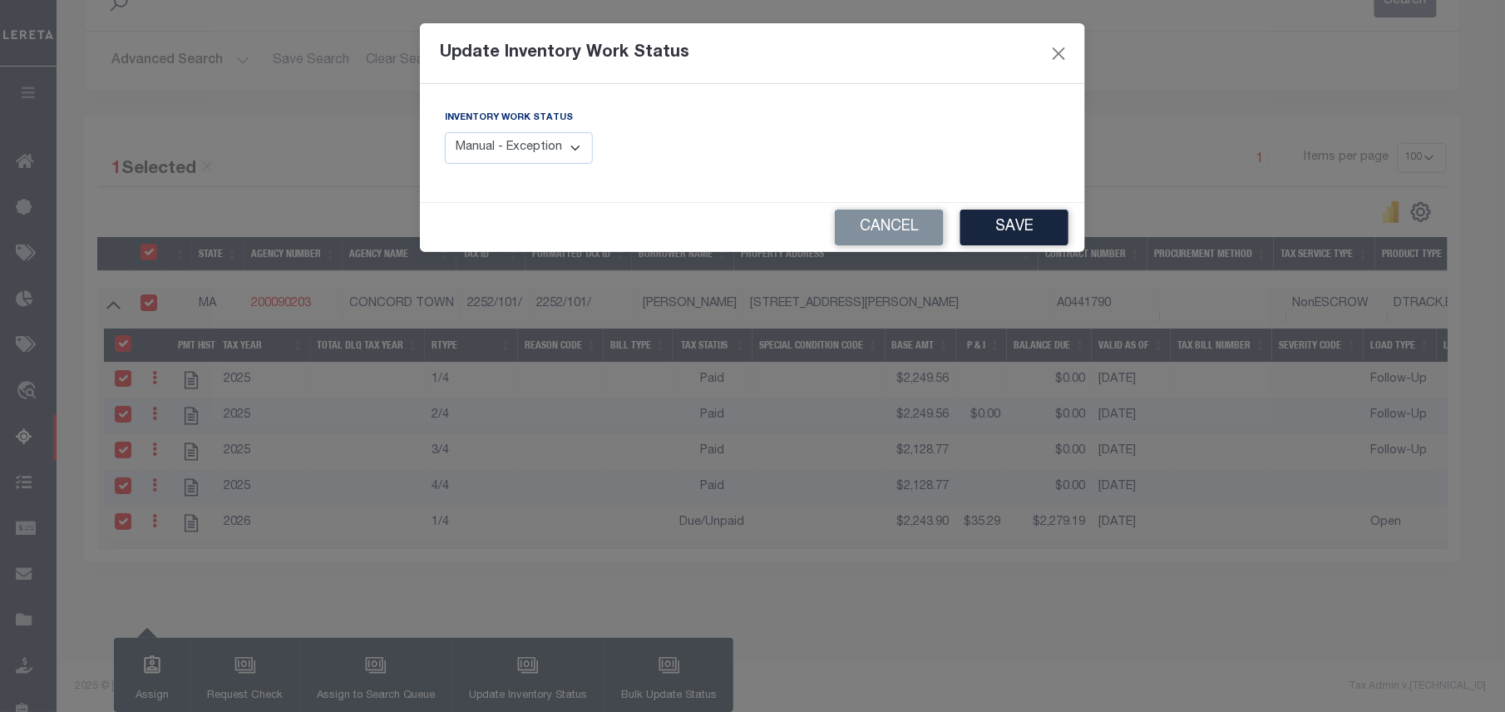
click at [524, 156] on select "Manual - Exception Pended - Awaiting Search Late Add Exception Completed" at bounding box center [519, 148] width 148 height 32
select select "4"
click at [445, 132] on select "Manual - Exception Pended - Awaiting Search Late Add Exception Completed" at bounding box center [519, 148] width 148 height 32
click at [1029, 224] on button "Save" at bounding box center [1014, 227] width 108 height 36
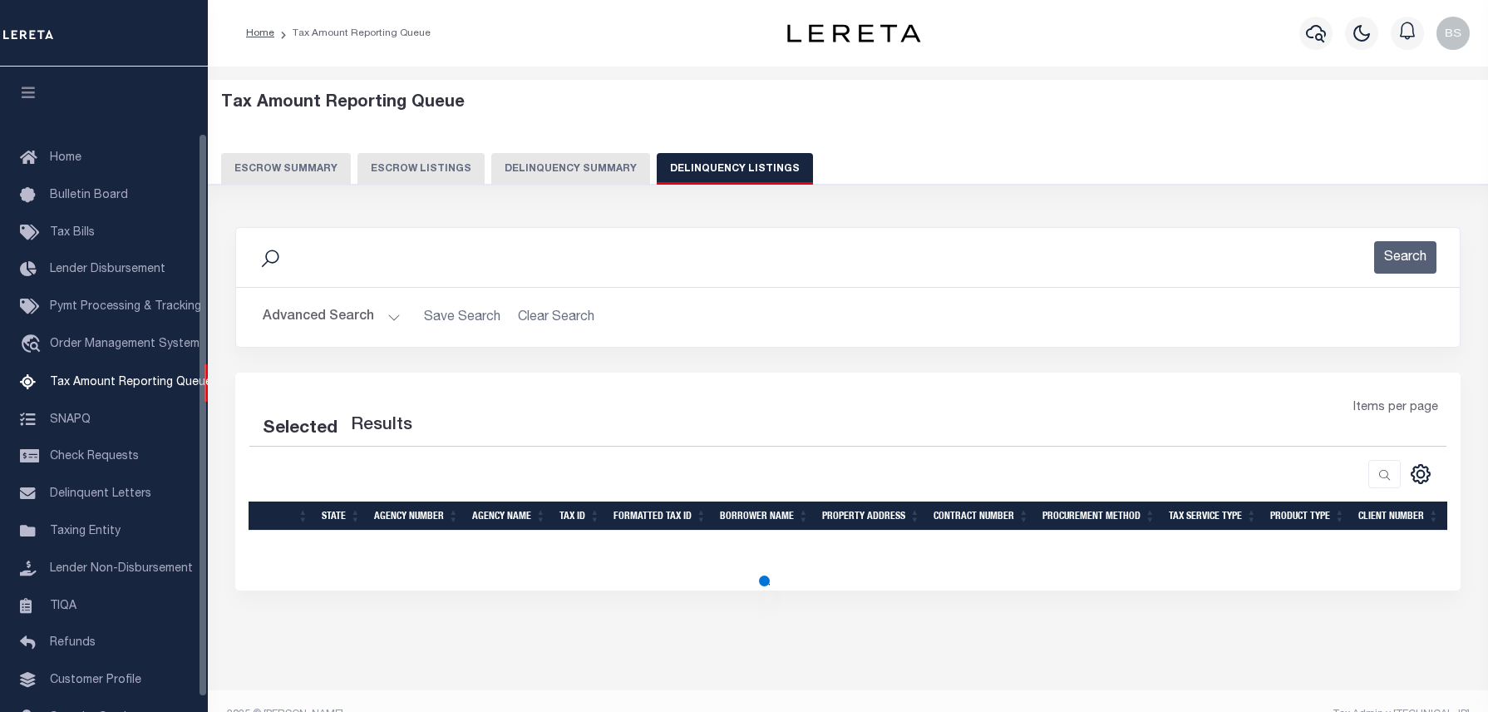
select select "100"
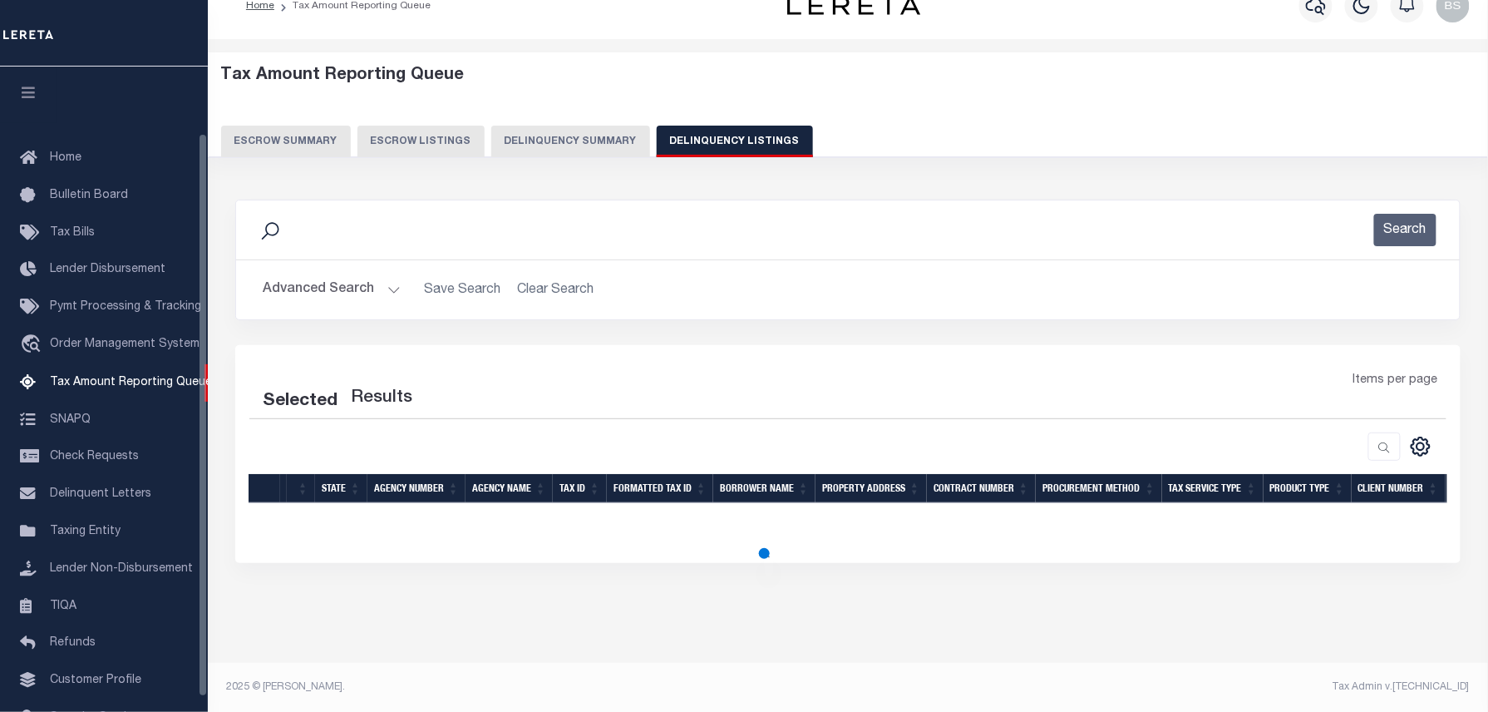
scroll to position [76, 0]
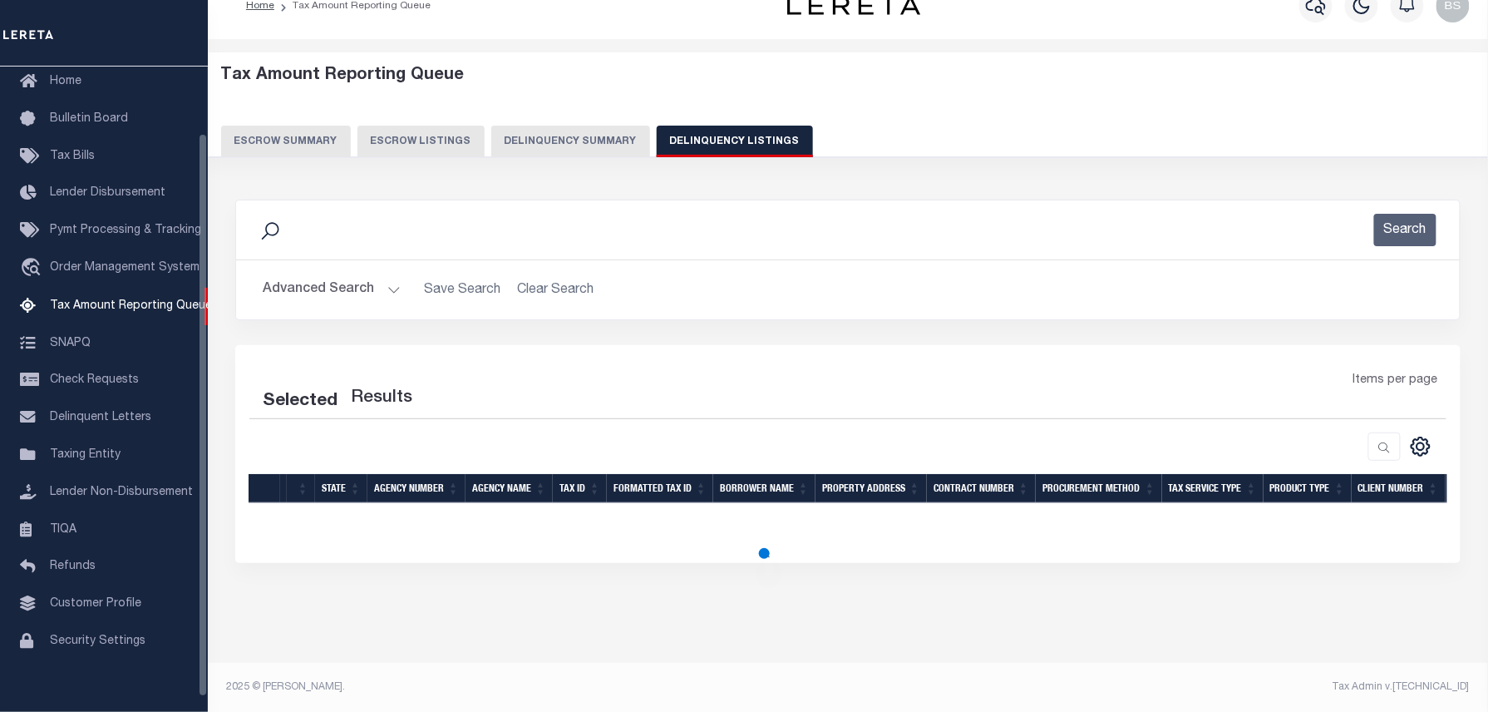
select select "100"
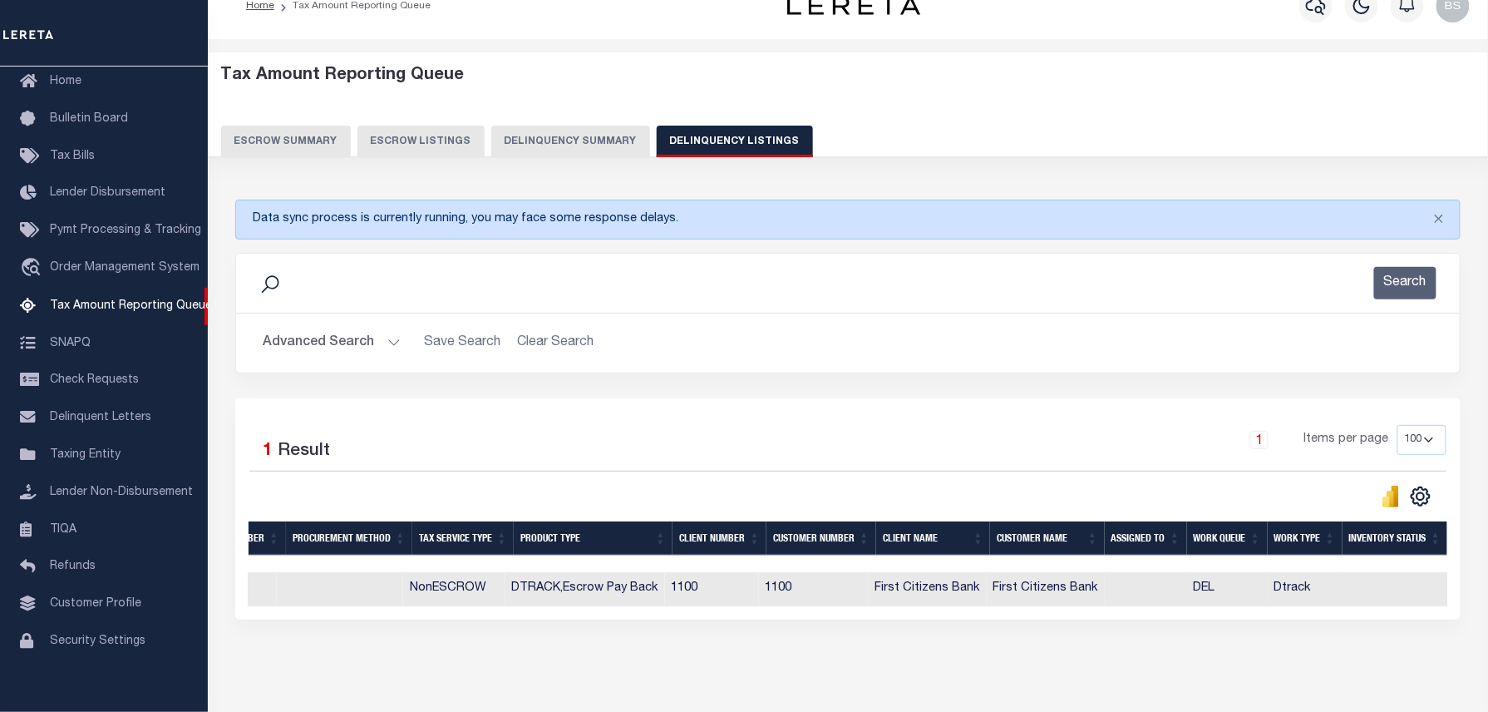
scroll to position [0, 0]
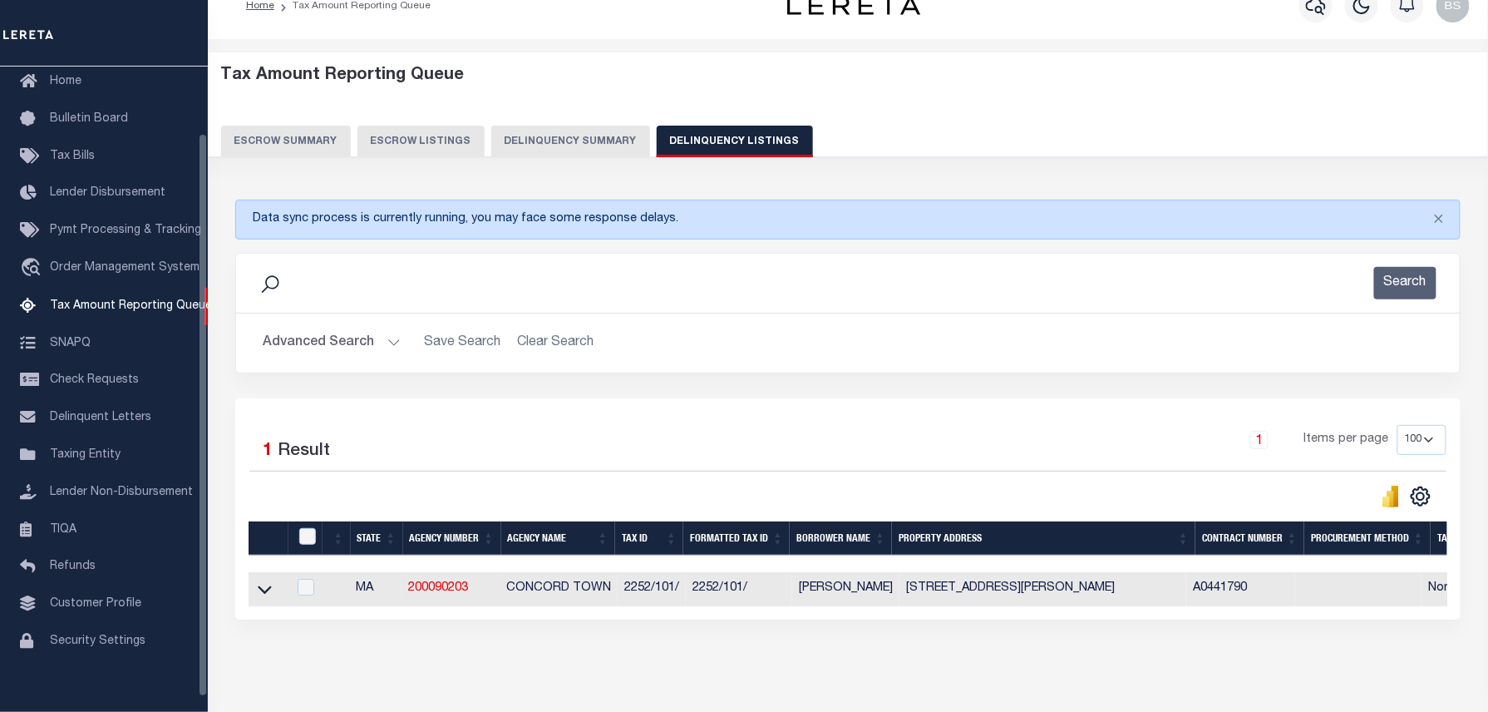
drag, startPoint x: 267, startPoint y: 594, endPoint x: 409, endPoint y: 494, distance: 173.7
click at [267, 594] on icon at bounding box center [265, 588] width 14 height 17
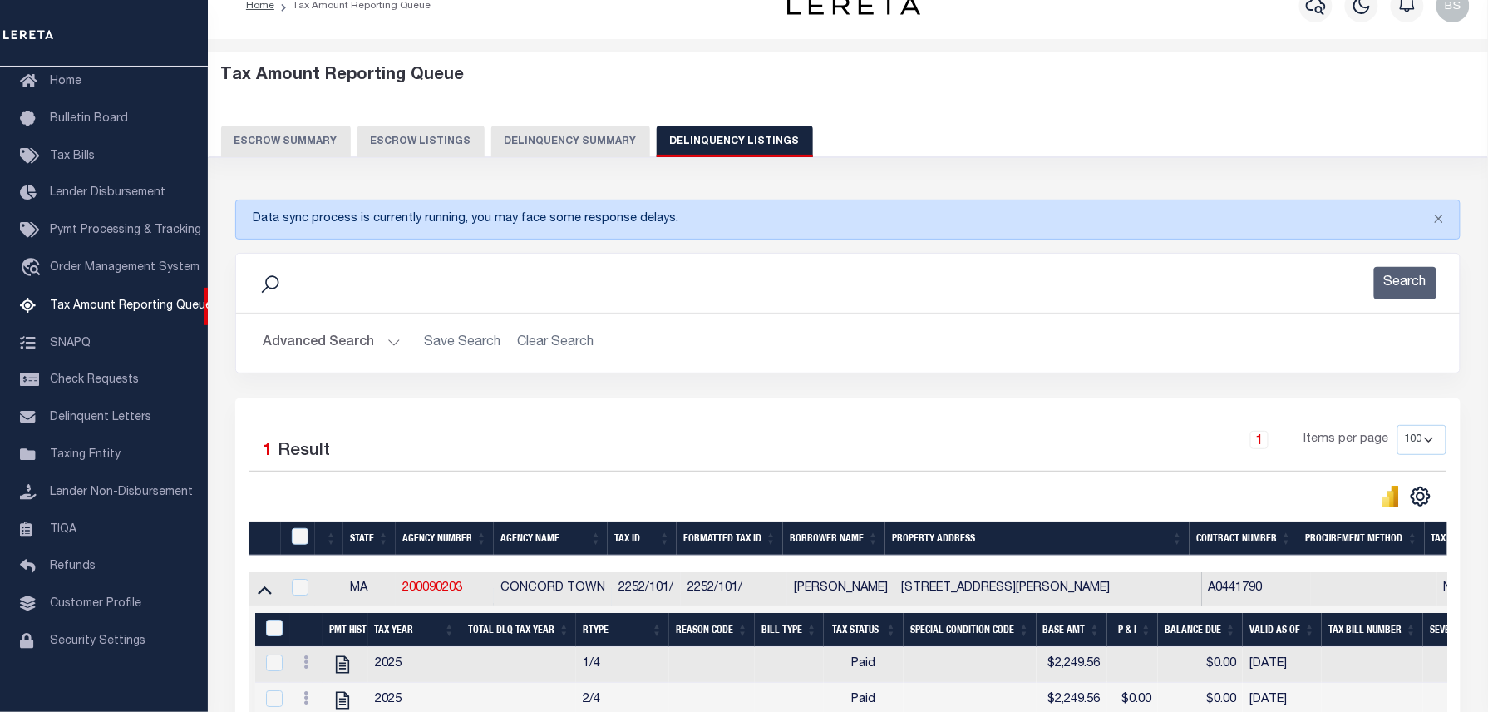
scroll to position [101, 0]
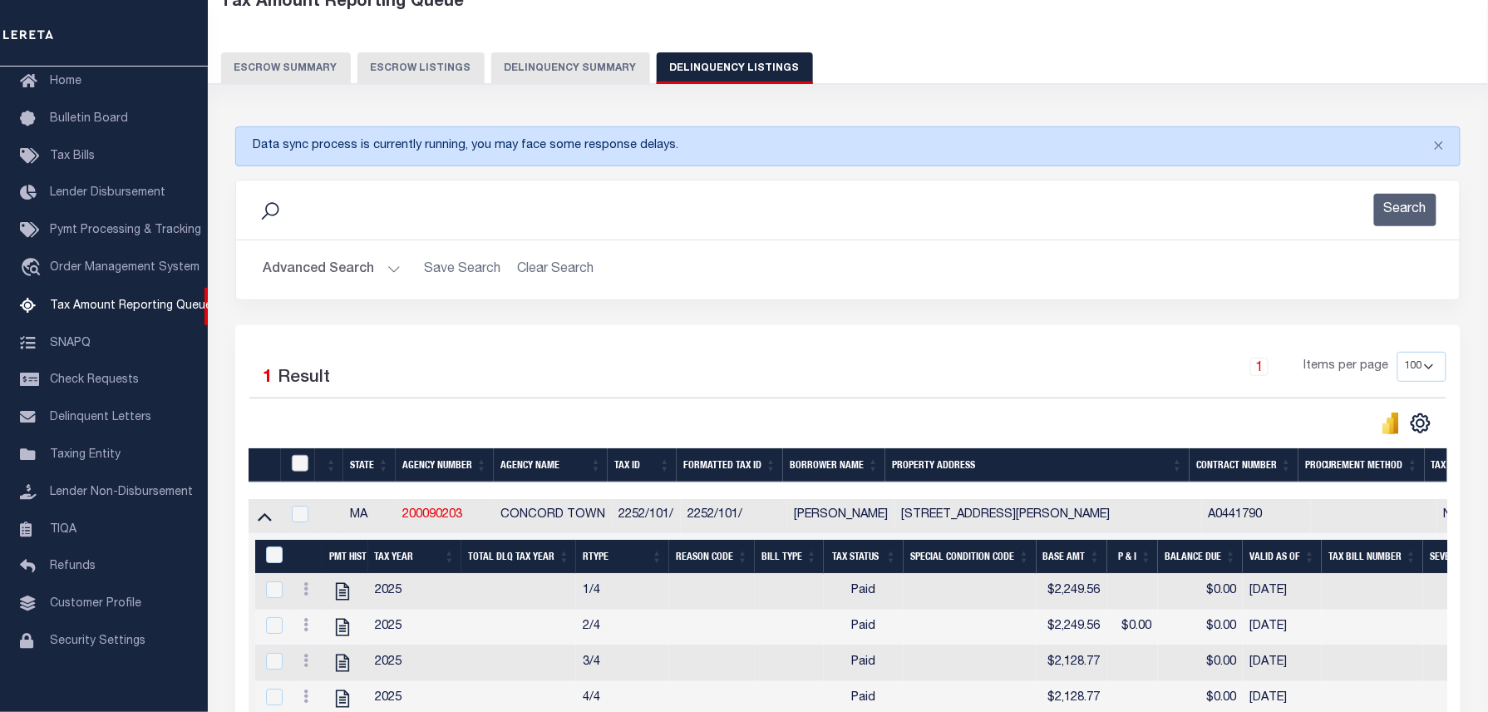
click at [299, 469] on input "checkbox" at bounding box center [300, 463] width 17 height 17
checkbox input "true"
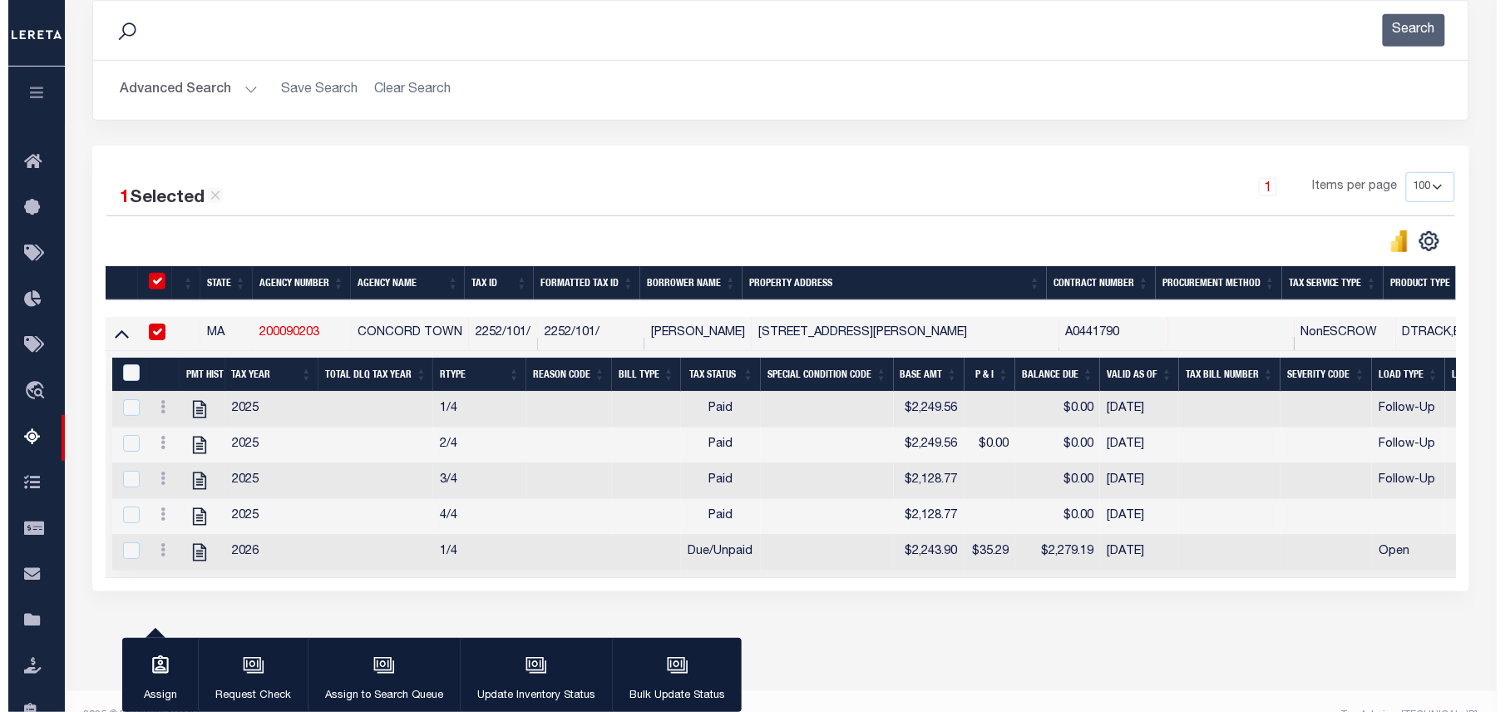
scroll to position [331, 0]
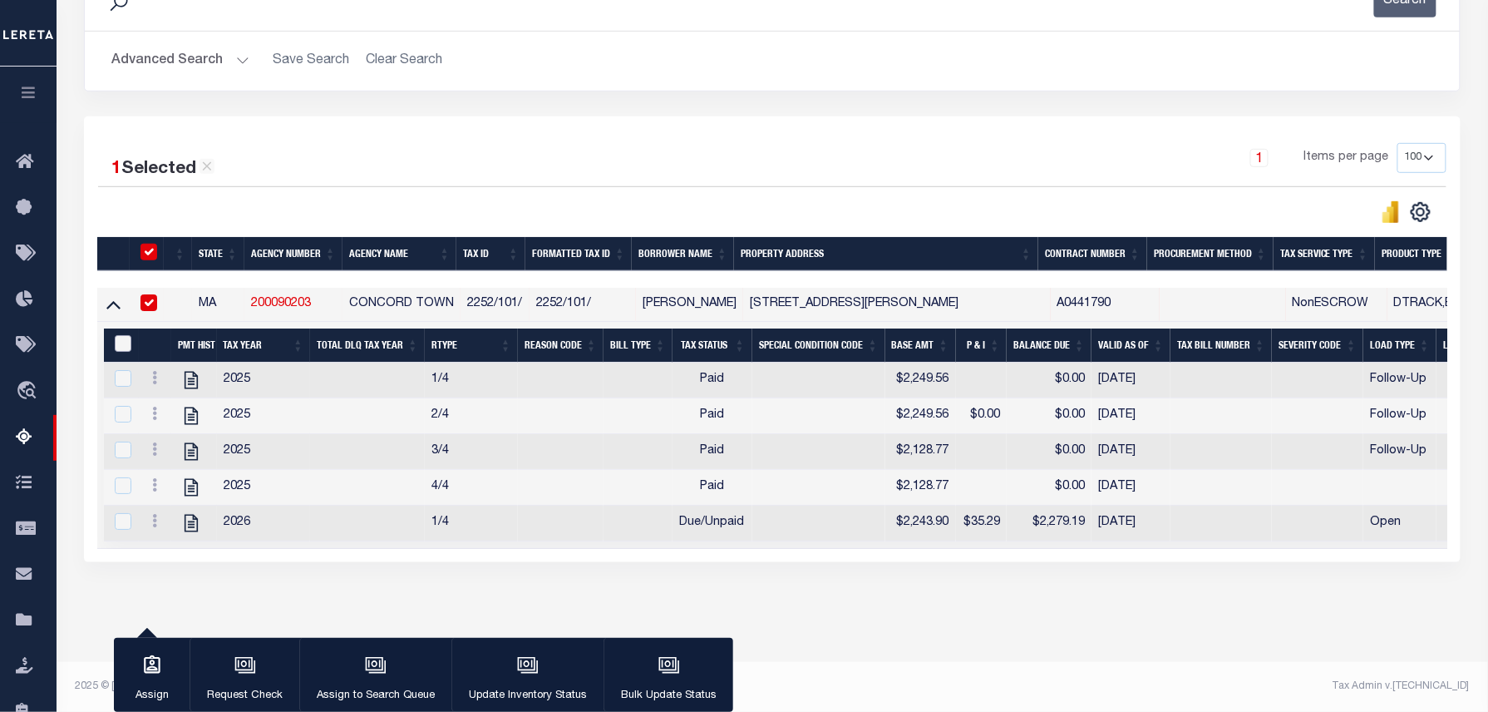
click at [115, 335] on input "&nbsp;" at bounding box center [123, 343] width 17 height 17
checkbox input "true"
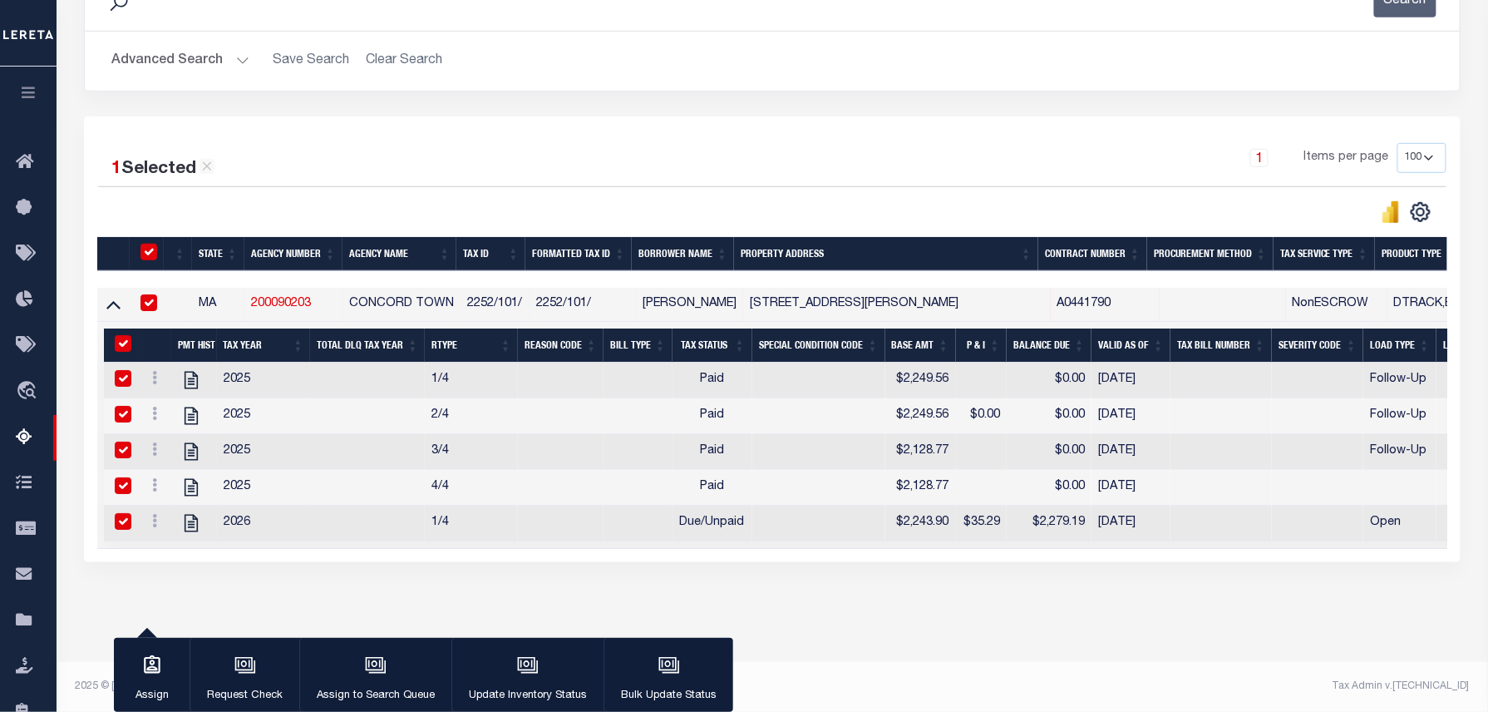
checkbox input "true"
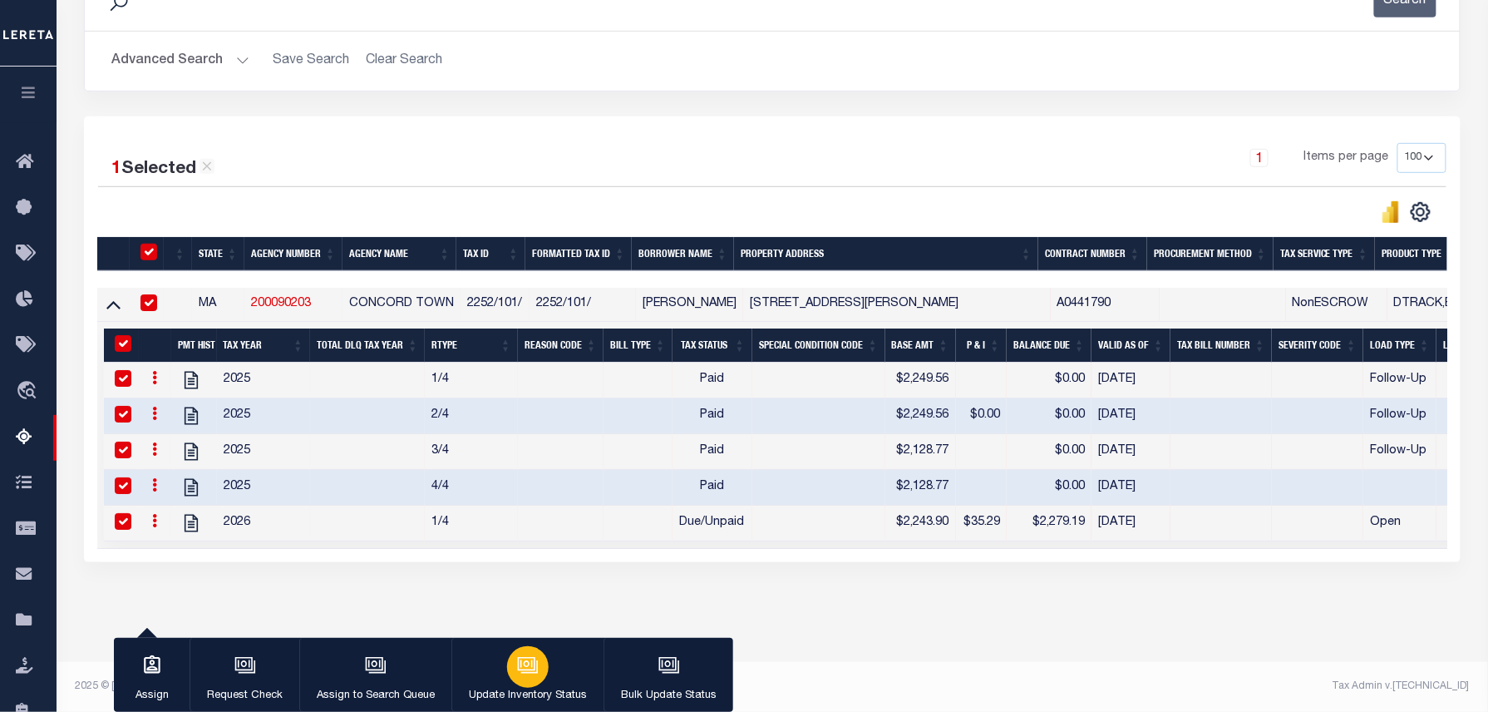
click at [497, 658] on button "Update Inventory Status" at bounding box center [527, 675] width 152 height 75
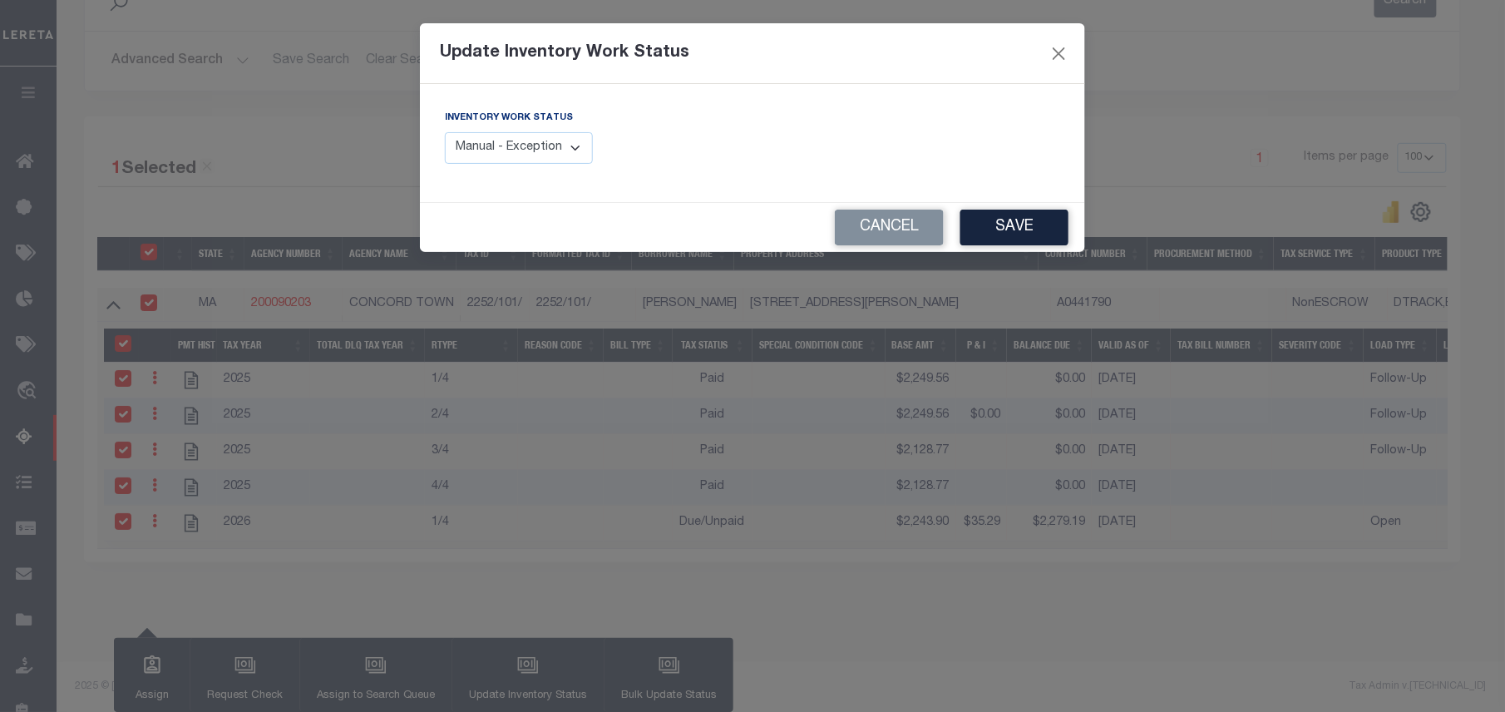
click at [540, 150] on select "Manual - Exception Pended - Awaiting Search Late Add Exception Completed" at bounding box center [519, 148] width 148 height 32
select select "4"
click at [445, 132] on select "Manual - Exception Pended - Awaiting Search Late Add Exception Completed" at bounding box center [519, 148] width 148 height 32
click at [1026, 217] on button "Save" at bounding box center [1014, 227] width 108 height 36
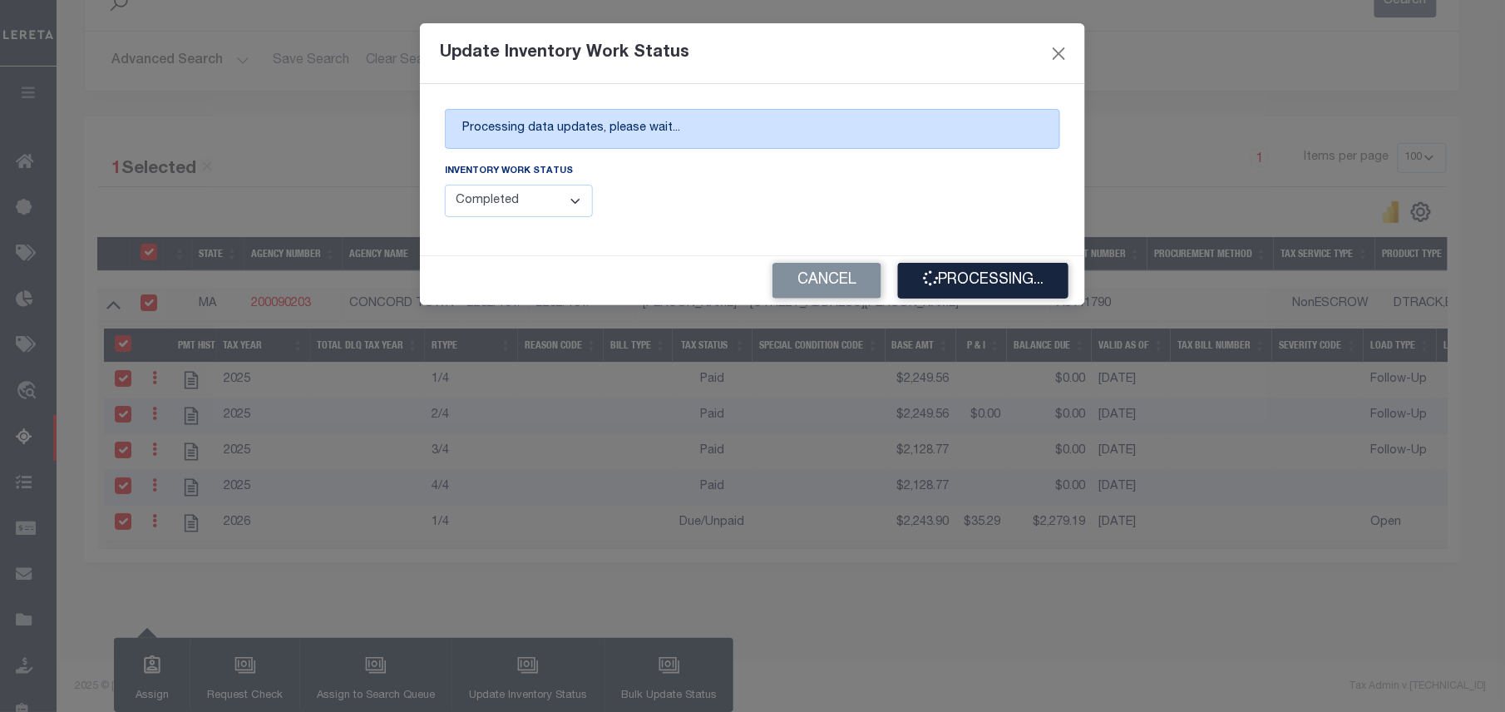
click at [1205, 542] on div "Update Inventory Work Status Processing data updates, please wait... Inventory …" at bounding box center [752, 356] width 1505 height 712
